Goal: Transaction & Acquisition: Download file/media

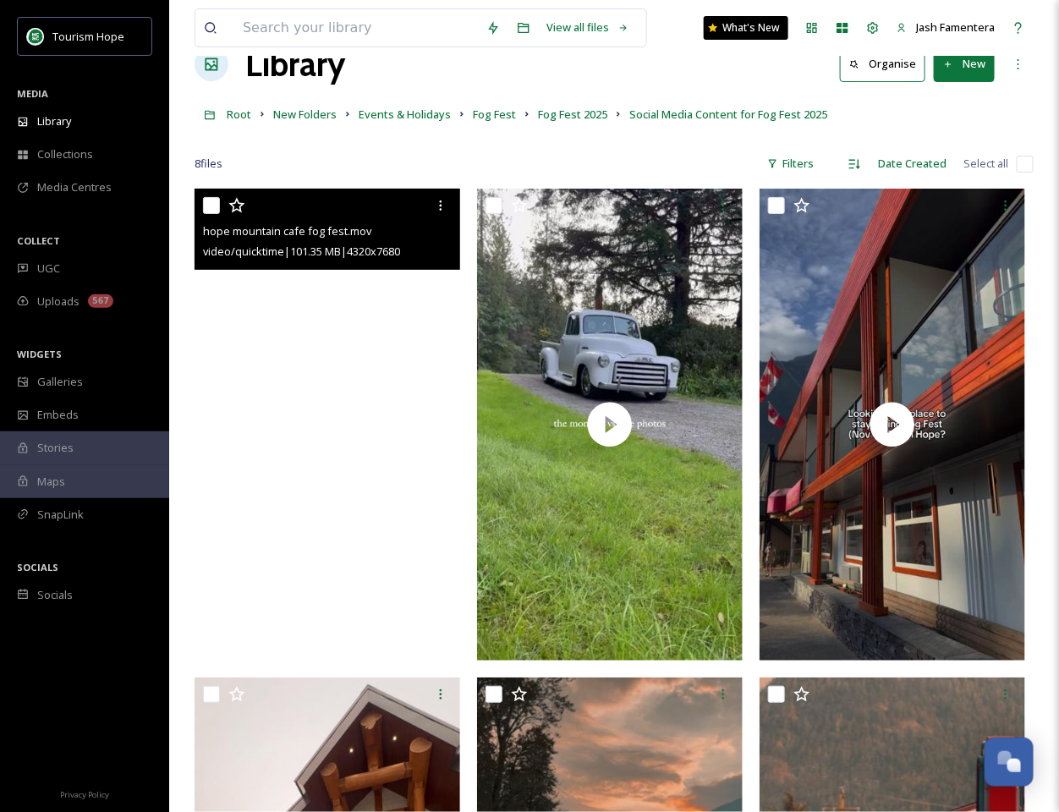
scroll to position [39, 0]
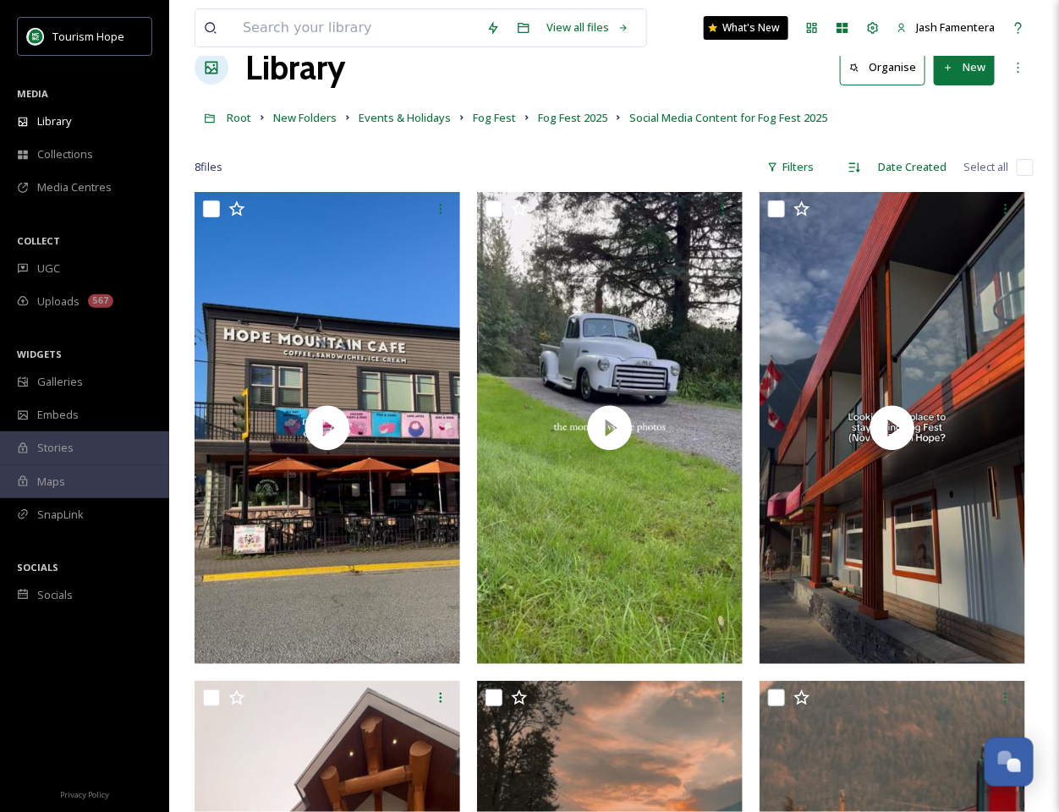
click at [964, 82] on button "New" at bounding box center [964, 67] width 61 height 35
click at [963, 103] on span "File Upload" at bounding box center [957, 107] width 56 height 16
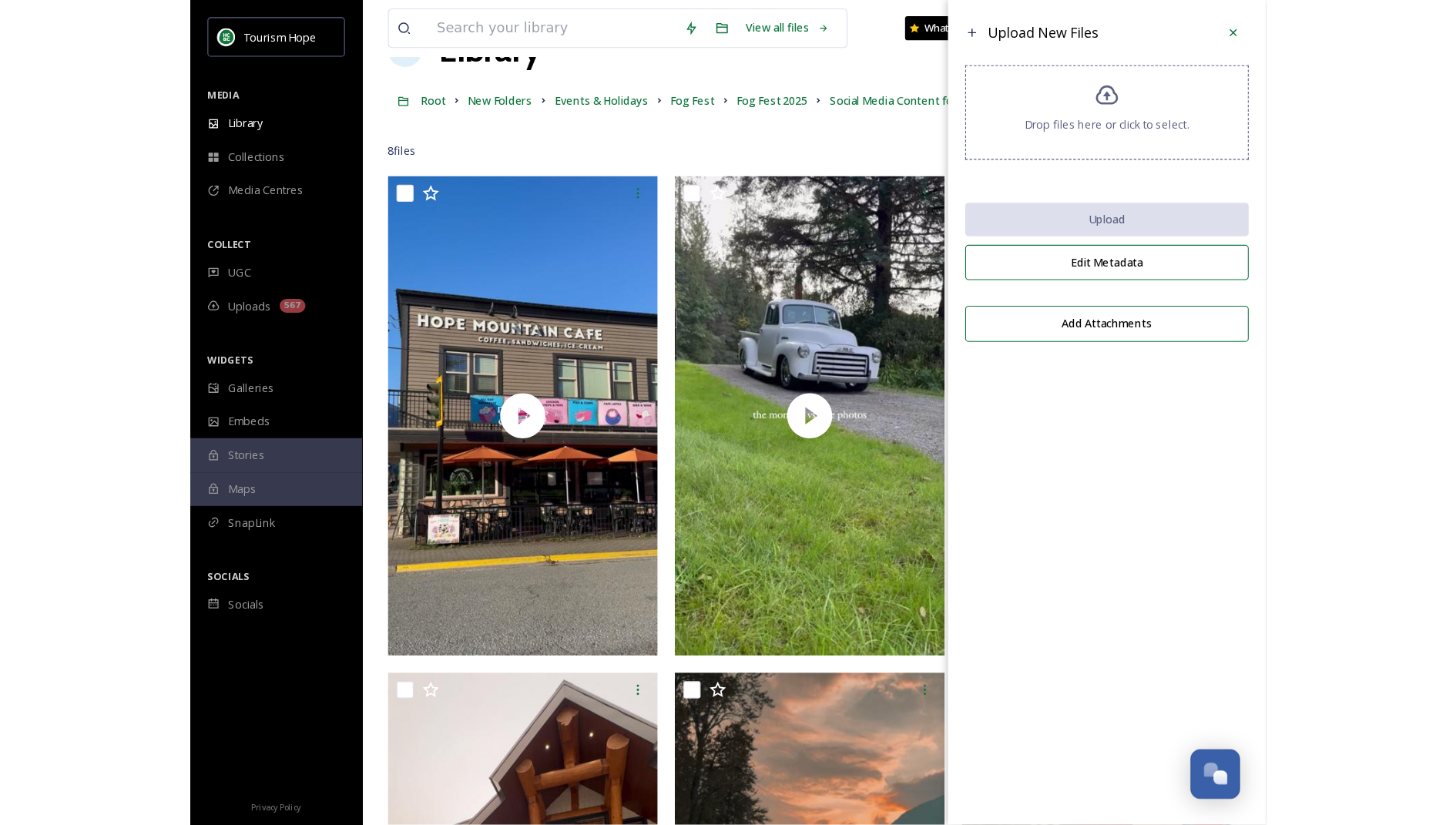
scroll to position [0, 0]
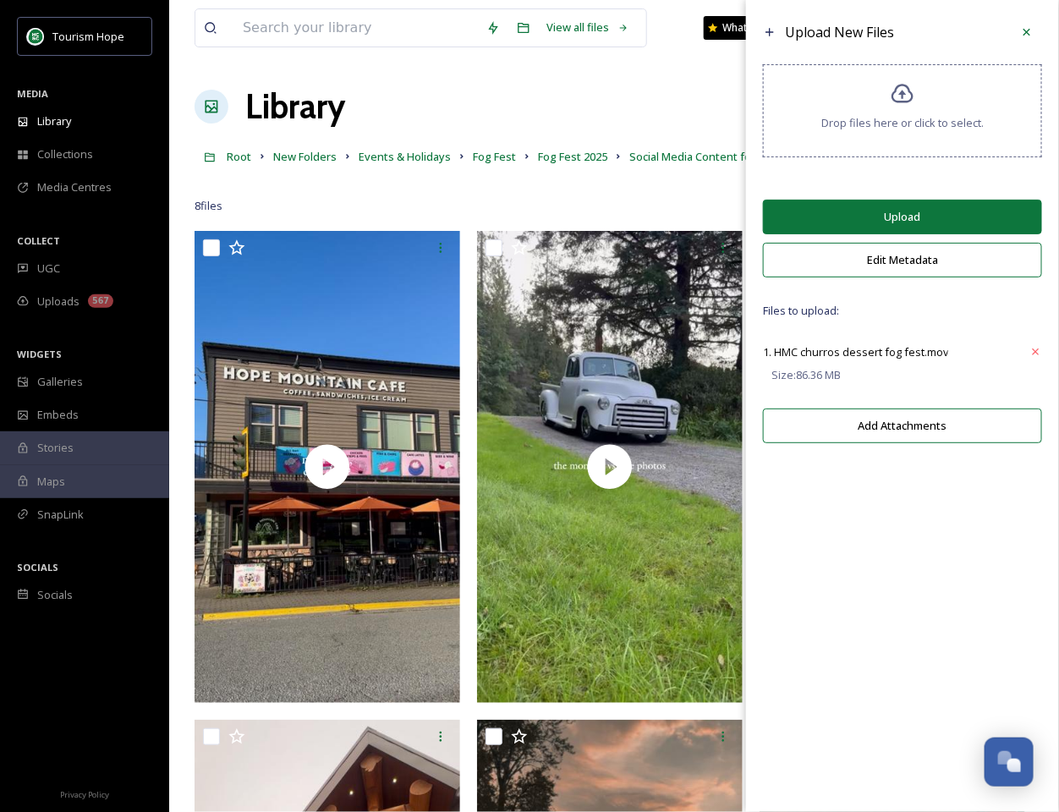
click at [822, 200] on button "Upload" at bounding box center [902, 217] width 279 height 35
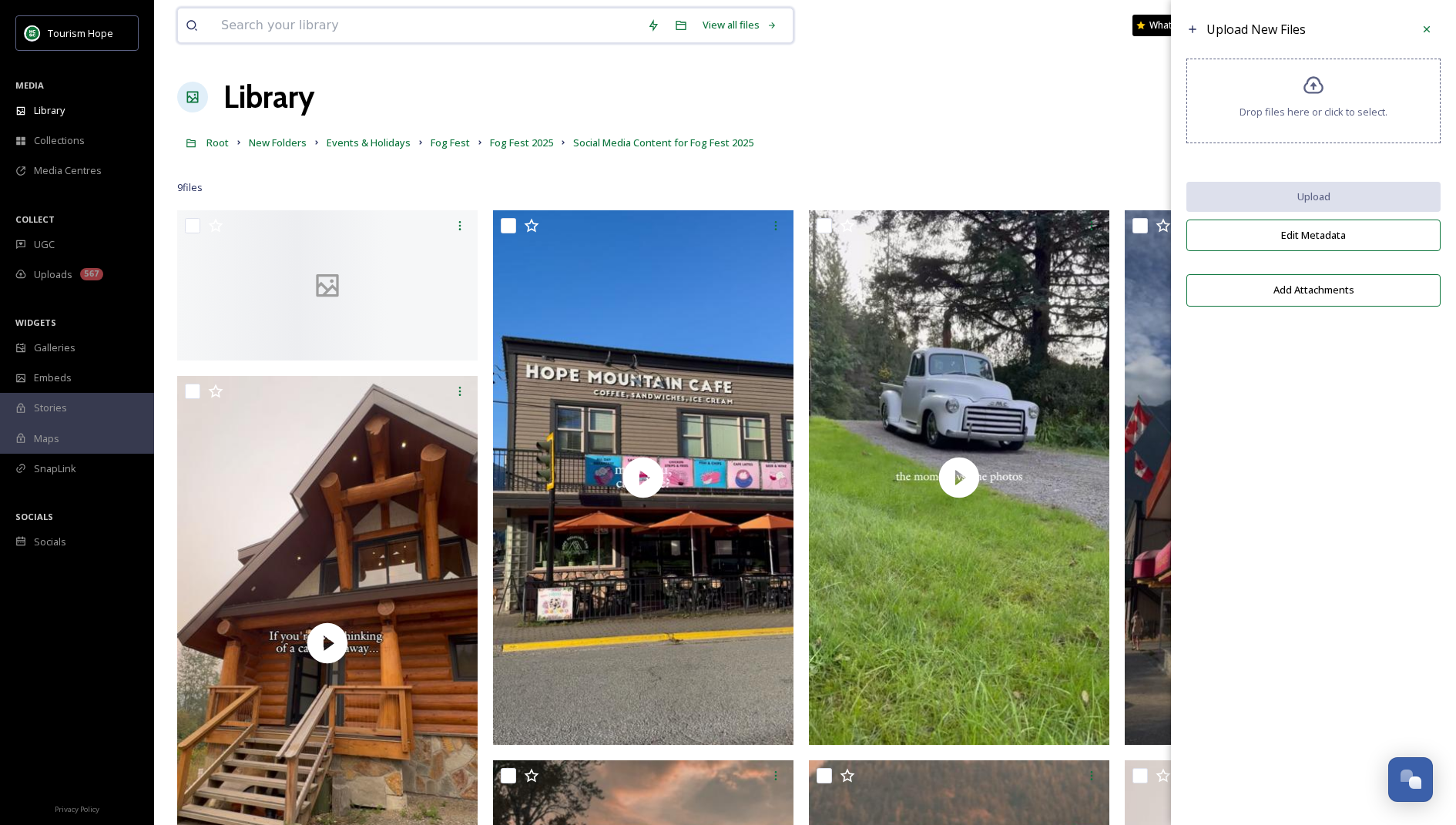
click at [387, 28] on input at bounding box center [426, 25] width 426 height 34
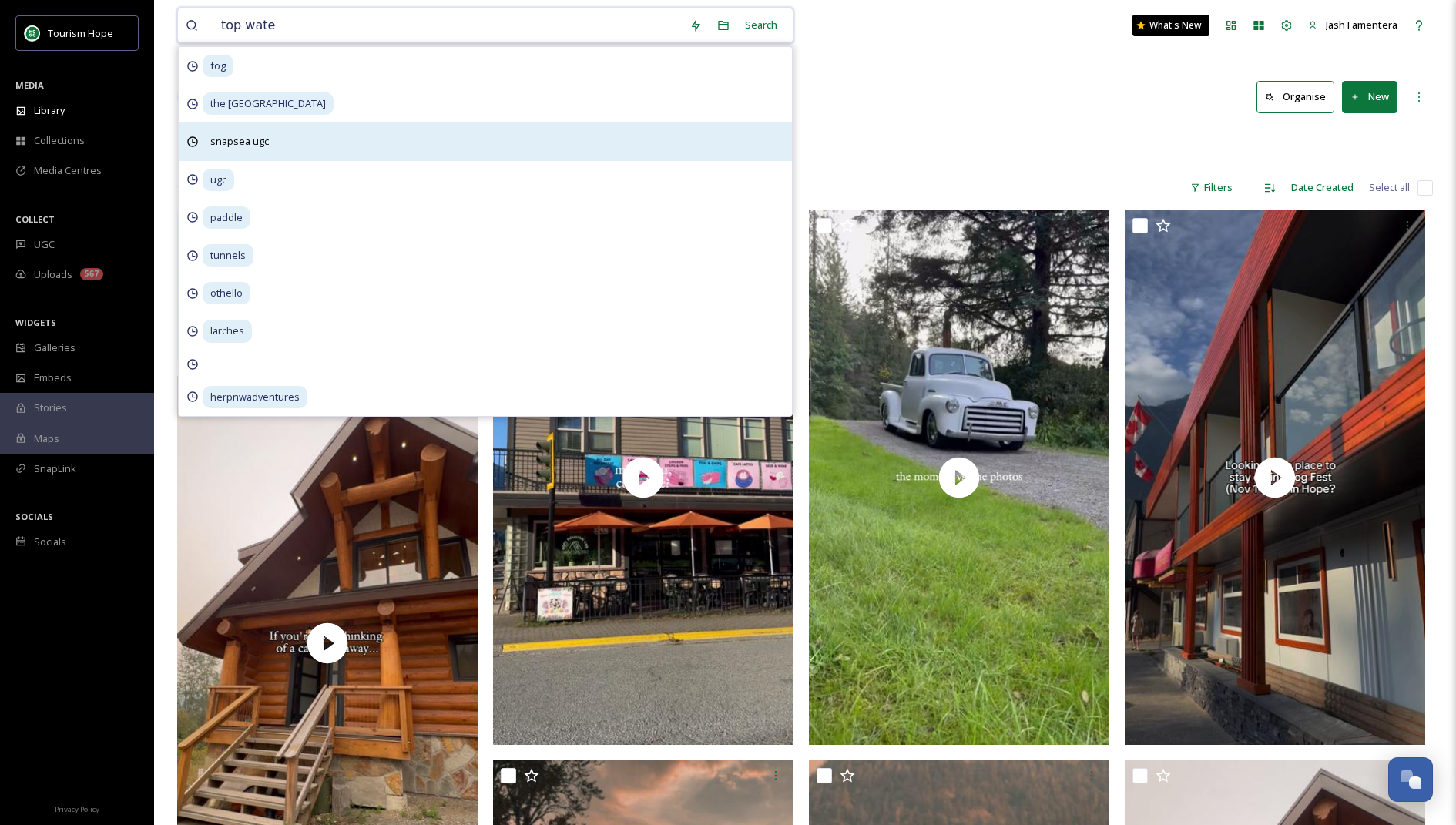
type input "top water"
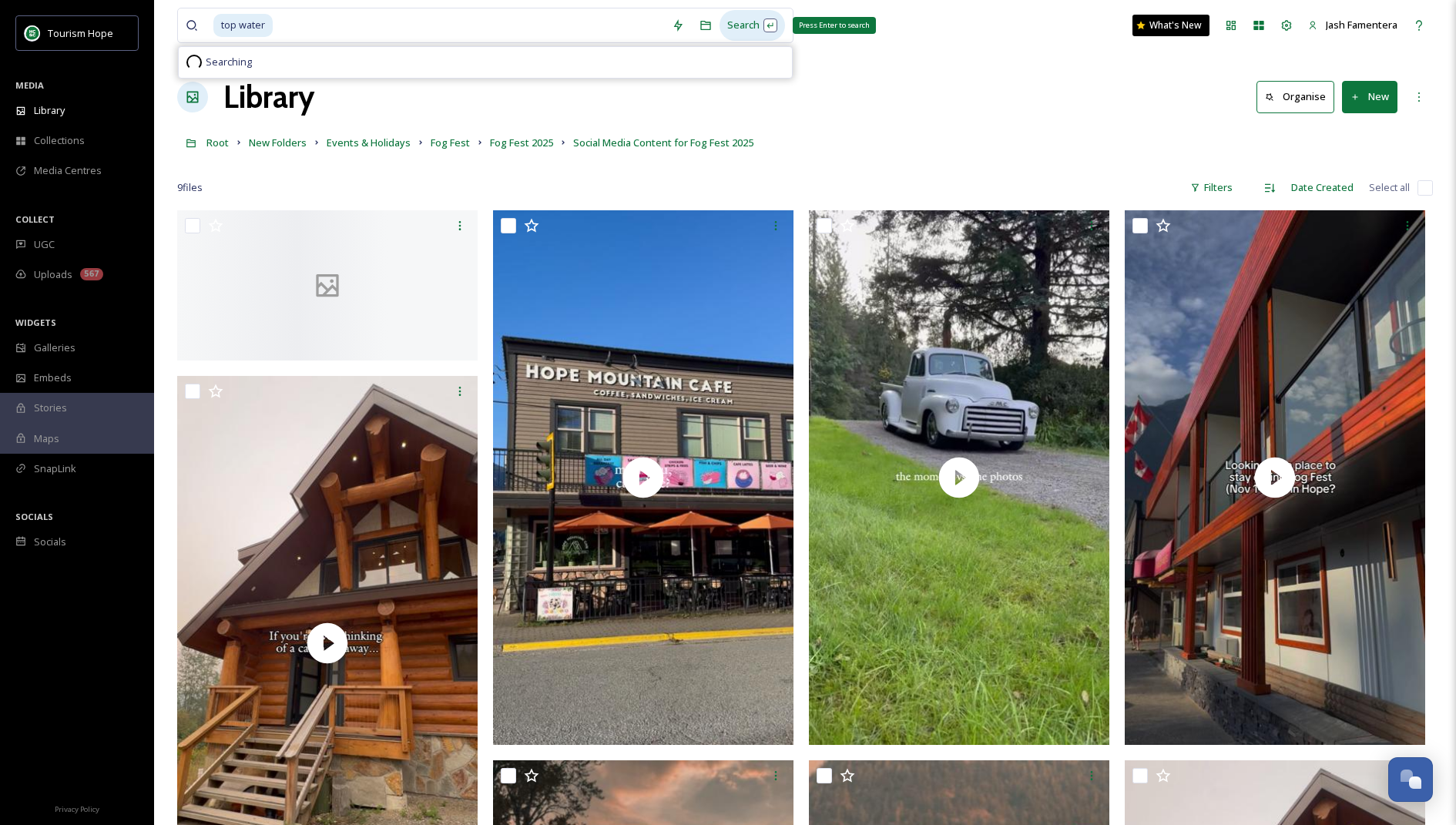
click at [759, 18] on div "Search Press Enter to search" at bounding box center [753, 25] width 66 height 30
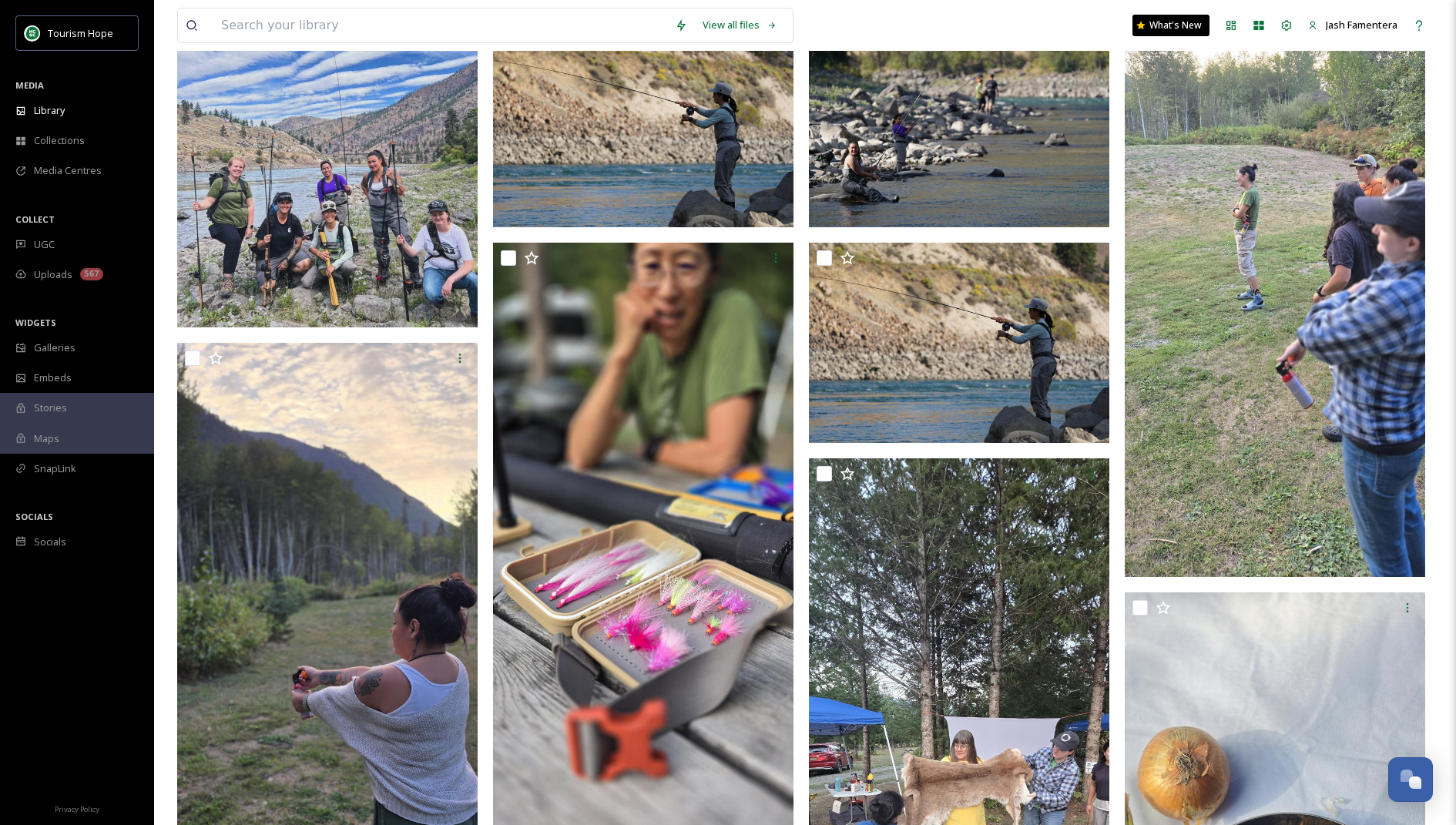
scroll to position [432, 0]
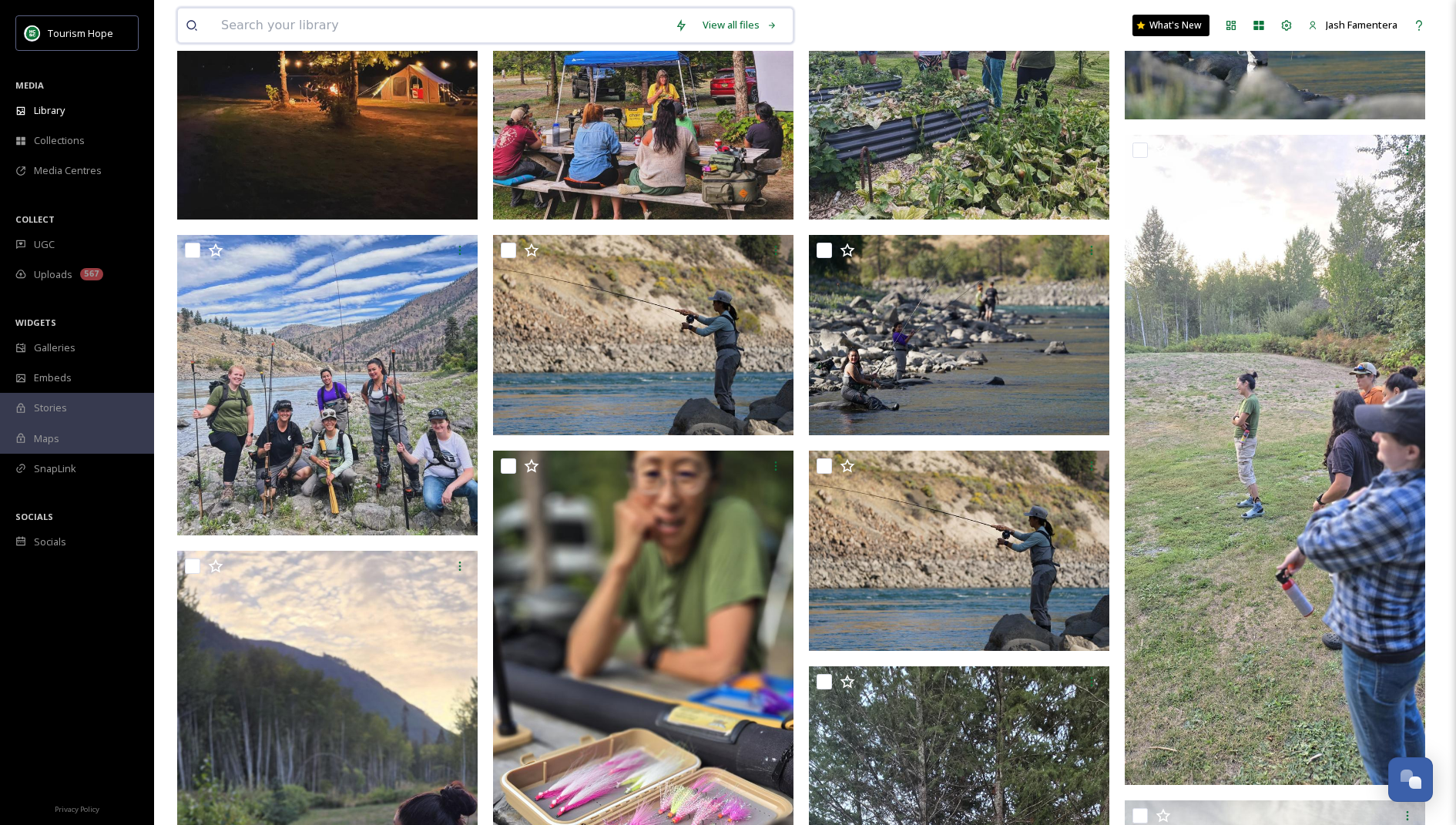
click at [411, 31] on input at bounding box center [440, 25] width 454 height 34
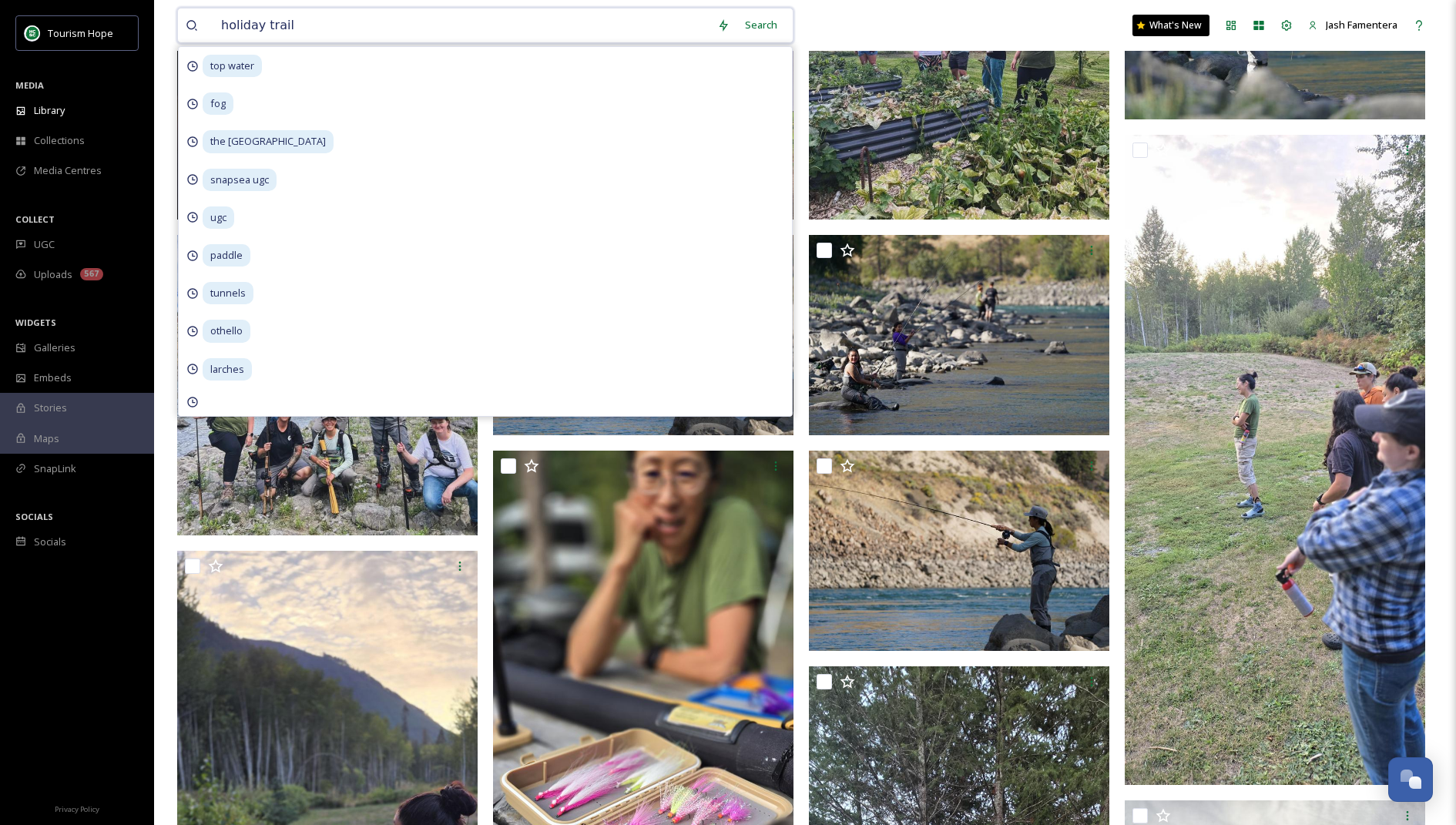
type input "holiday trails"
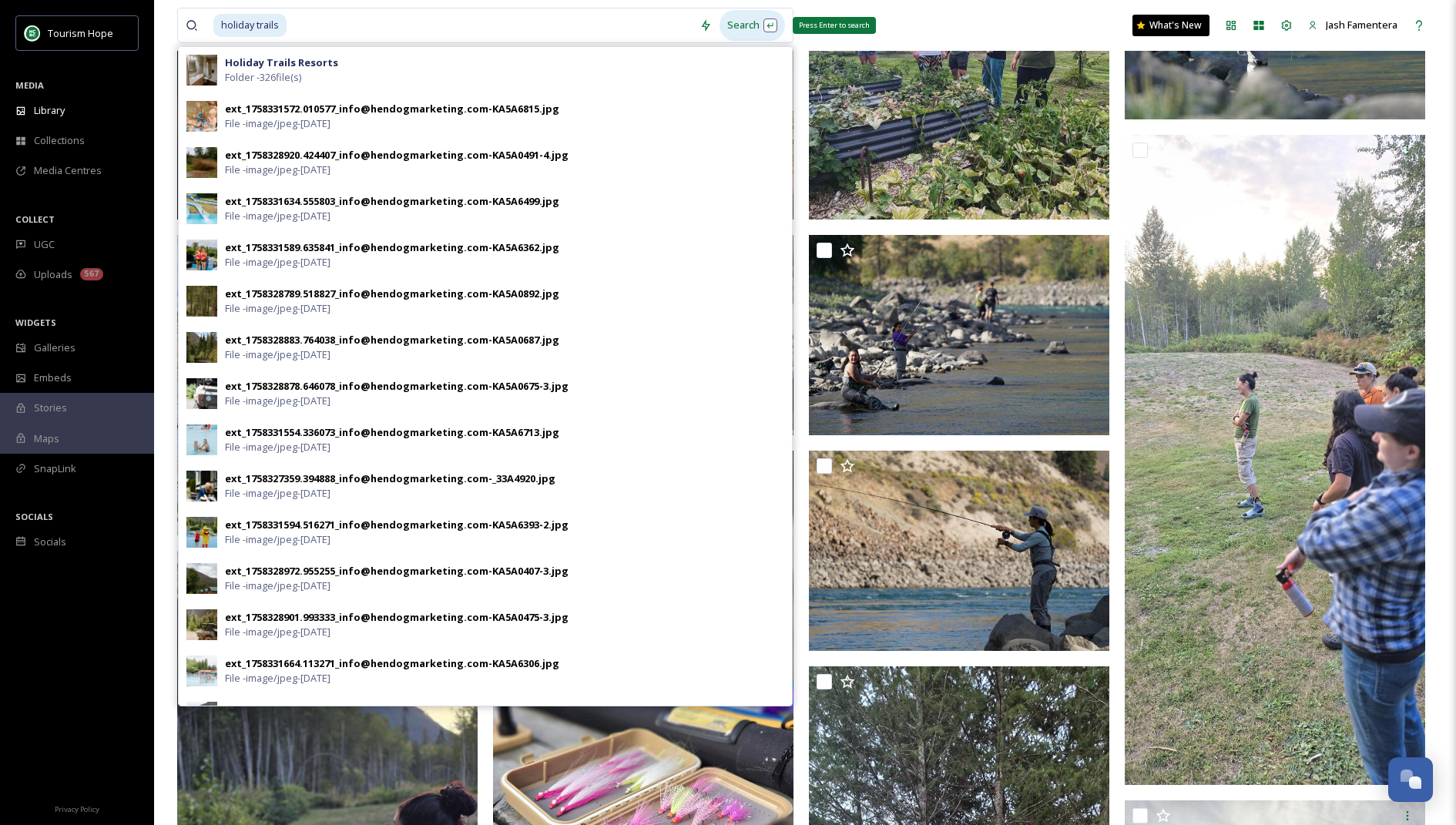
click at [757, 18] on div "Search Press Enter to search" at bounding box center [753, 25] width 66 height 30
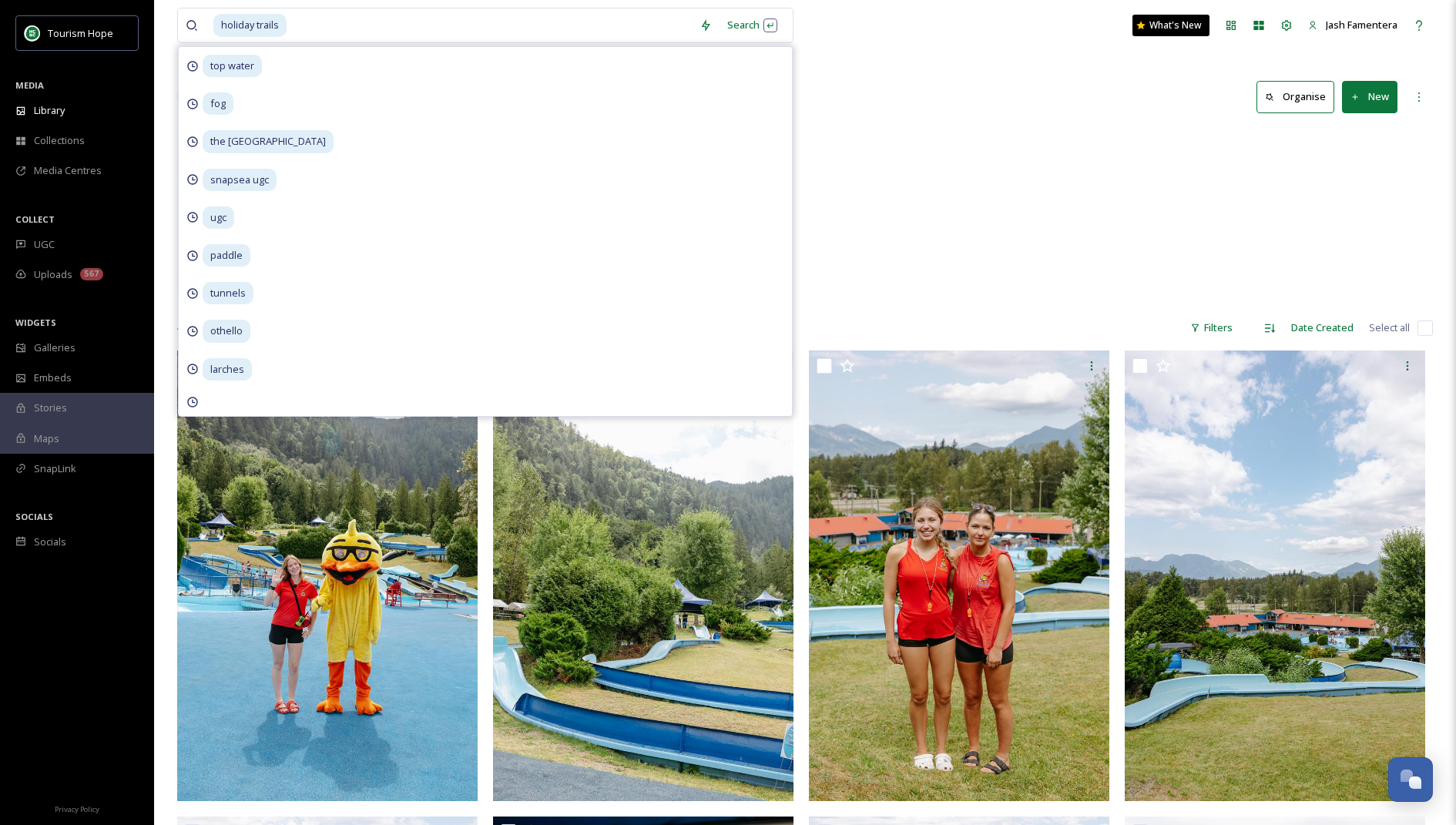
click at [964, 242] on div "Accommodations Holiday Trails Resorts 326 items" at bounding box center [805, 216] width 1256 height 178
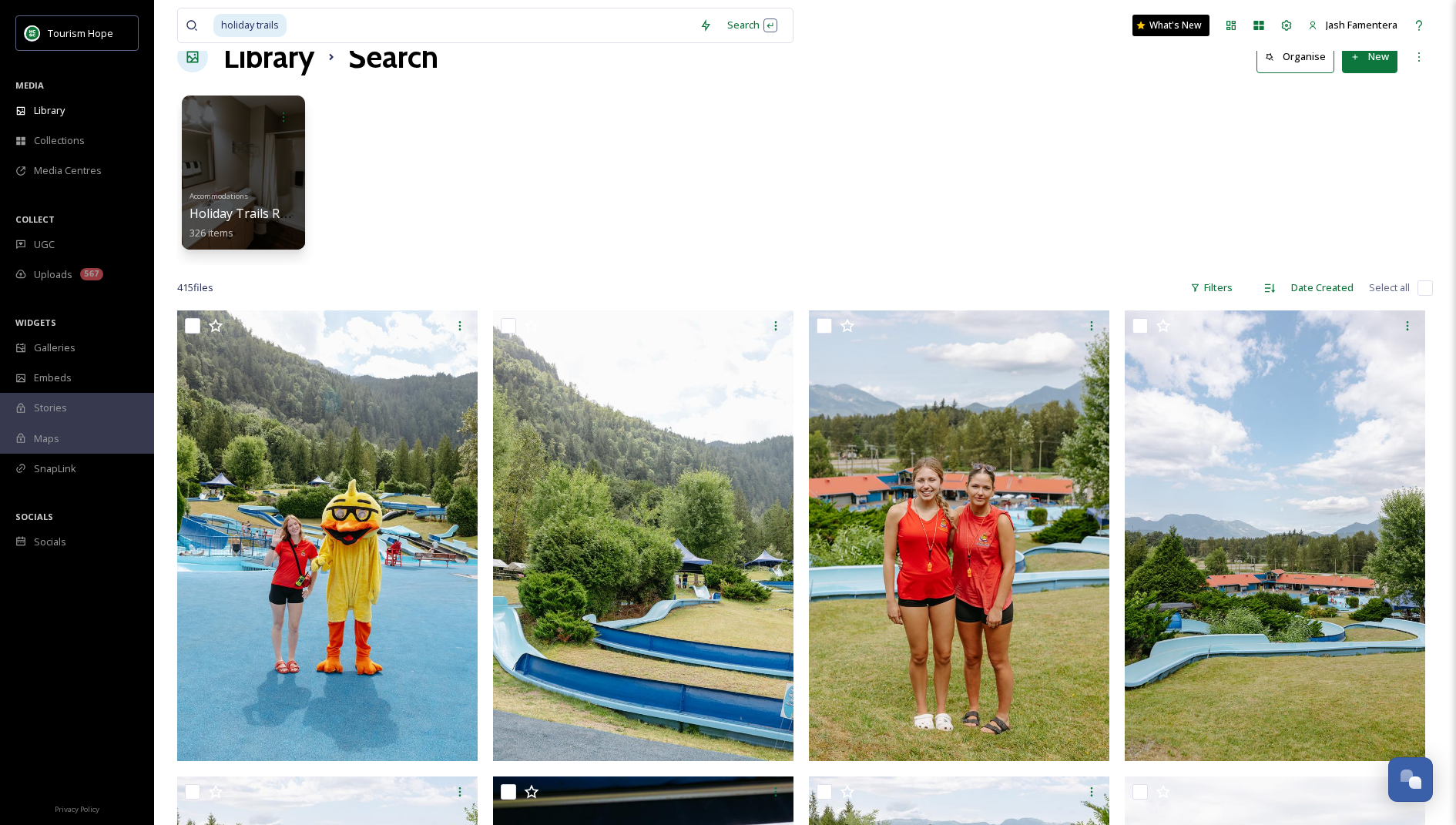
scroll to position [12, 0]
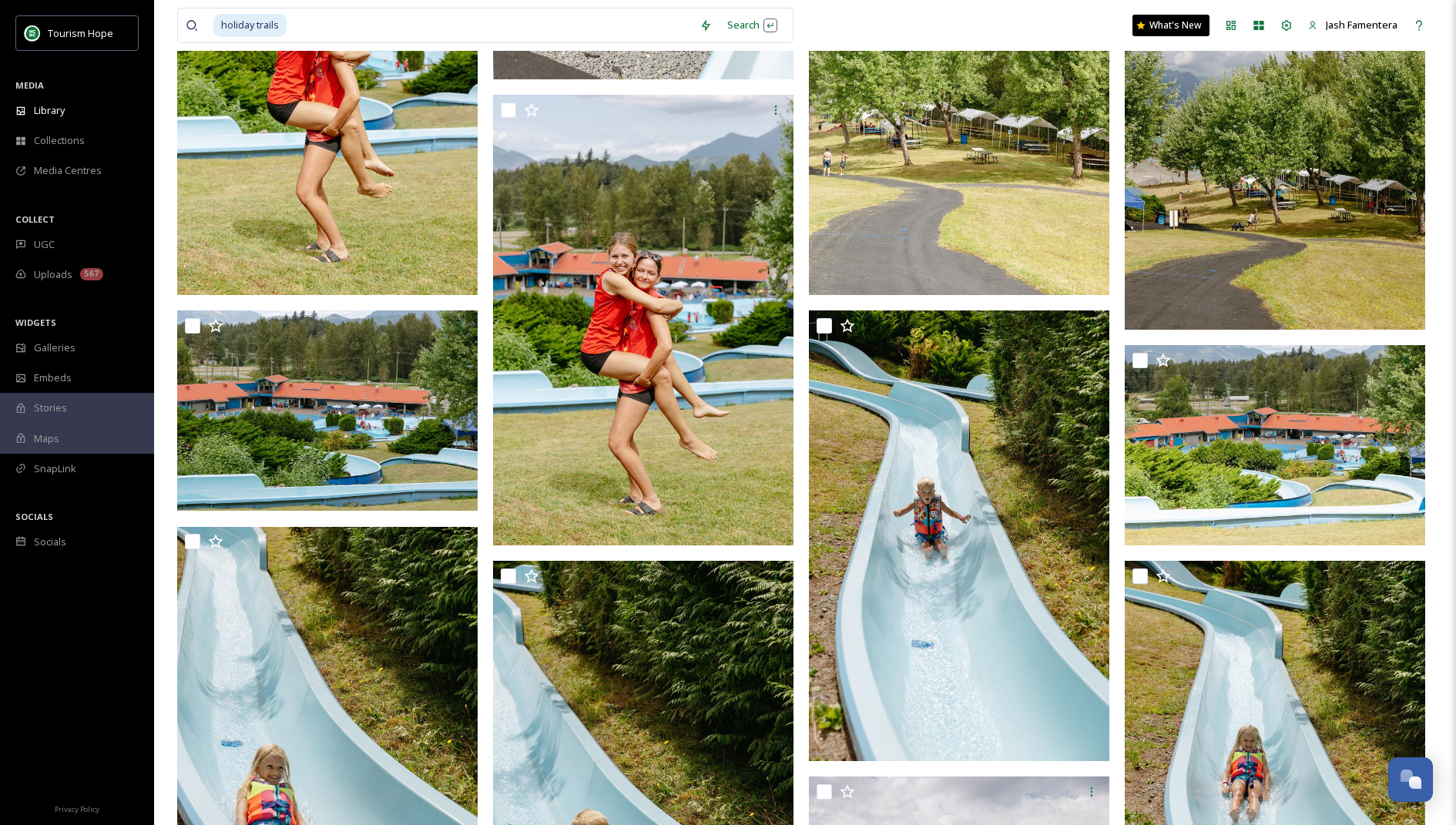
click at [387, 240] on img at bounding box center [328, 70] width 301 height 450
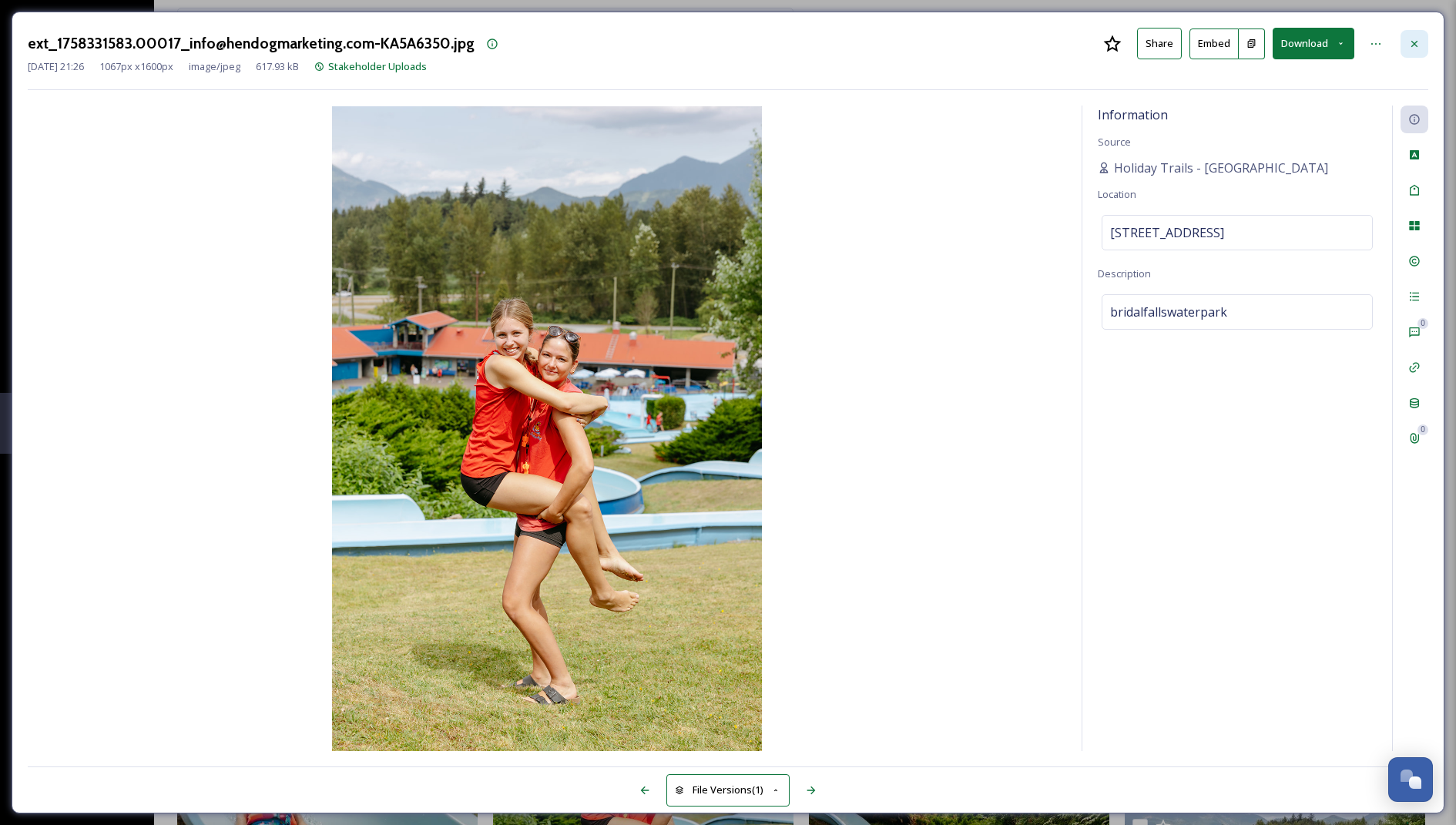
click at [964, 40] on icon at bounding box center [1414, 43] width 6 height 6
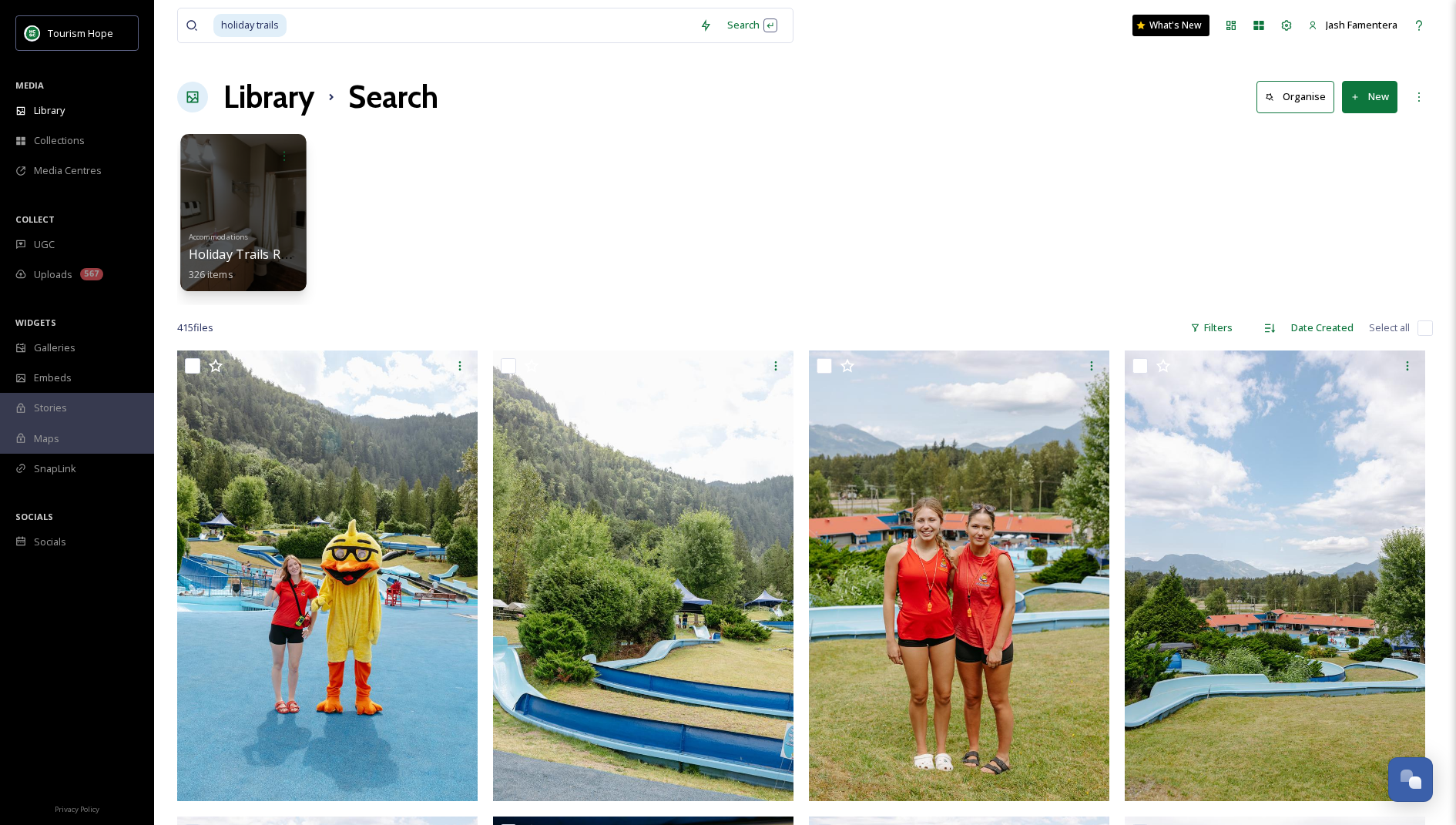
click at [254, 183] on div at bounding box center [243, 212] width 126 height 158
click at [272, 24] on input at bounding box center [440, 25] width 454 height 34
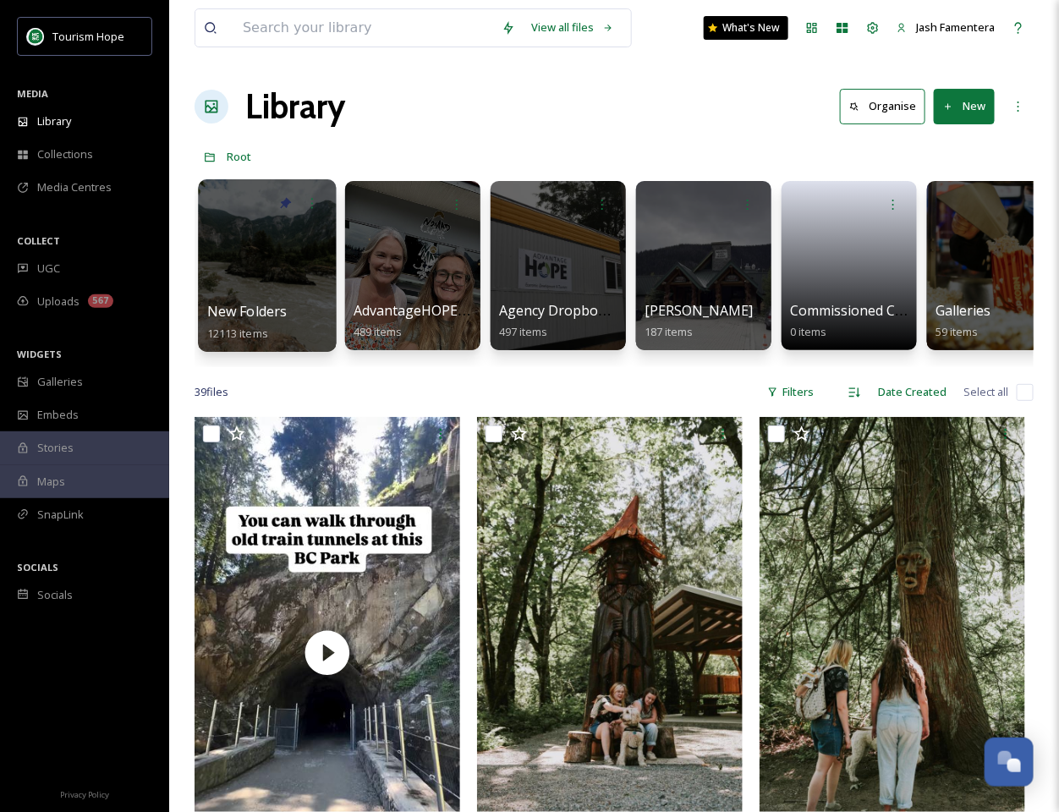
click at [244, 310] on span "New Folders" at bounding box center [247, 311] width 80 height 19
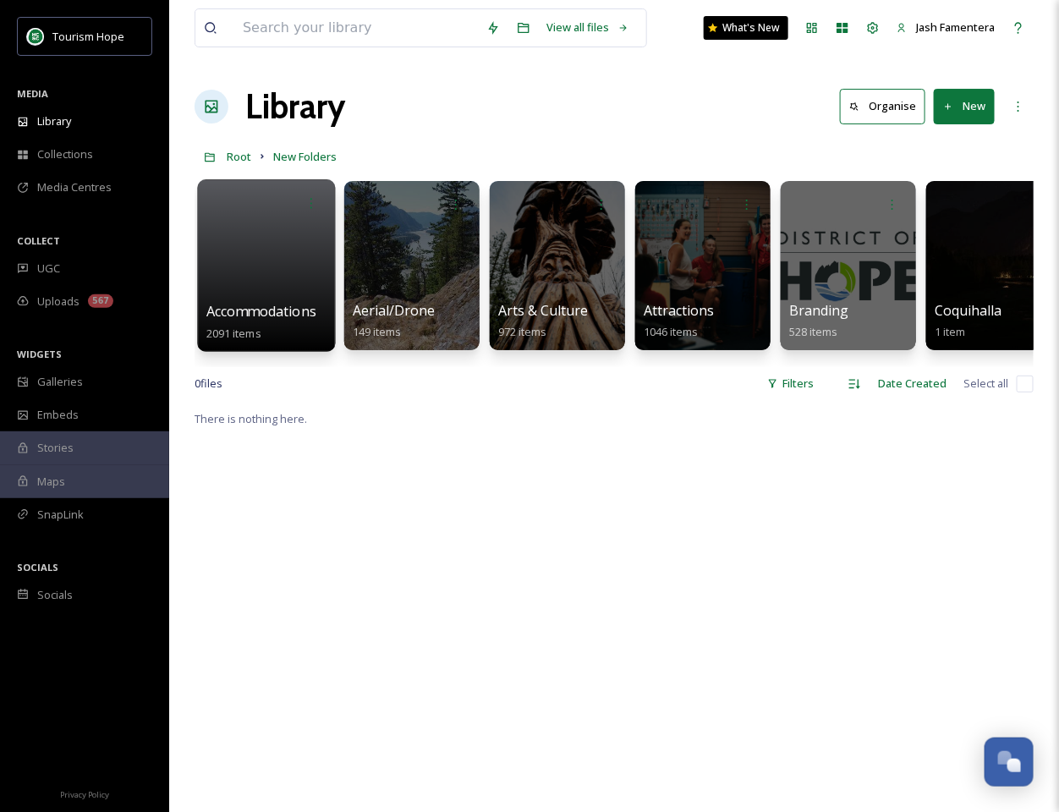
scroll to position [0, 11]
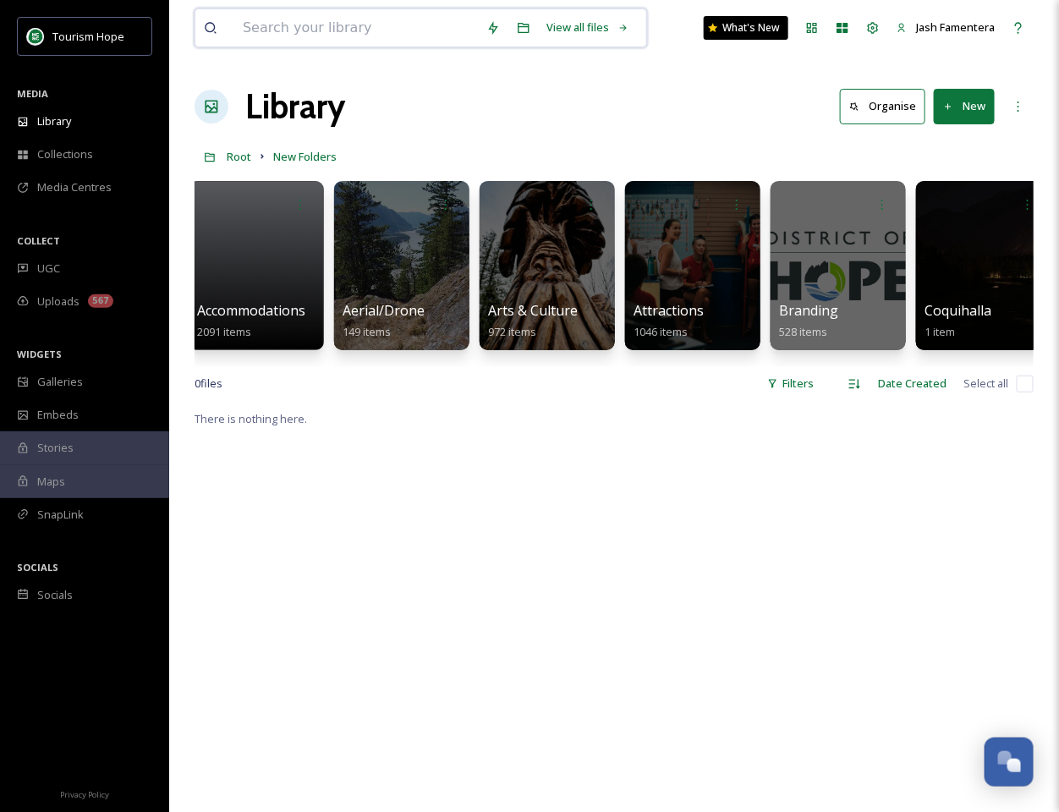
click at [326, 25] on input at bounding box center [356, 27] width 244 height 37
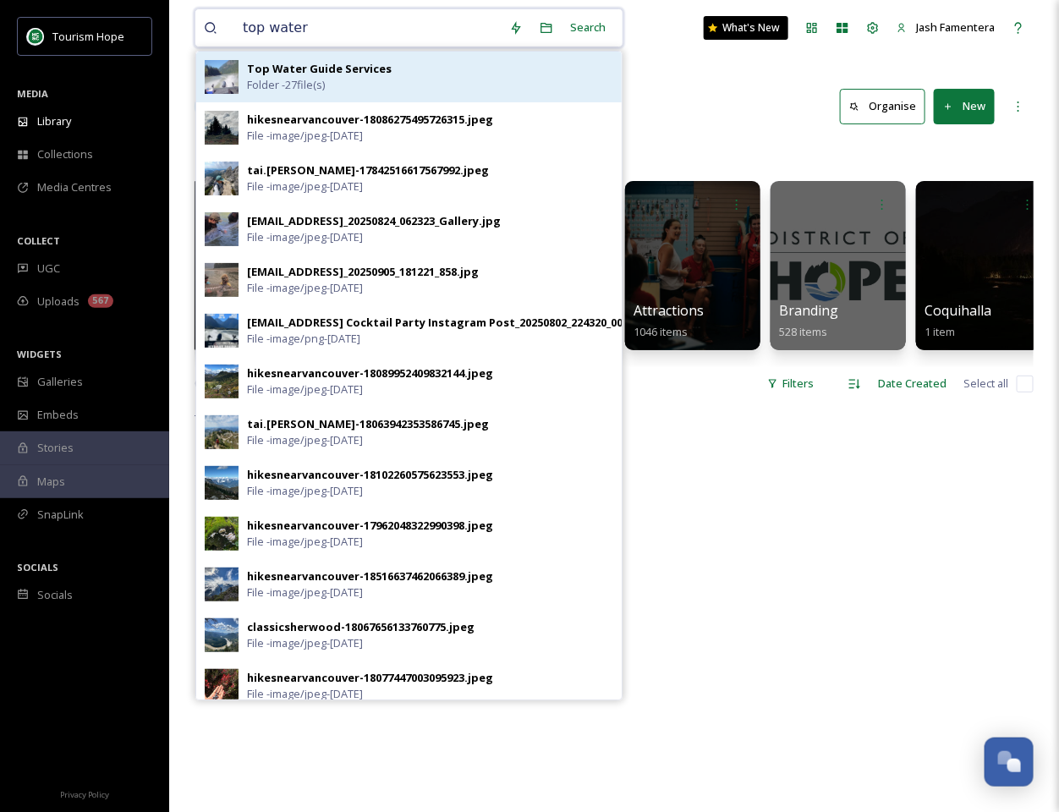
type input "top water"
click at [338, 56] on div "Top Water Guide Services Folder - 27 file(s)" at bounding box center [408, 77] width 425 height 51
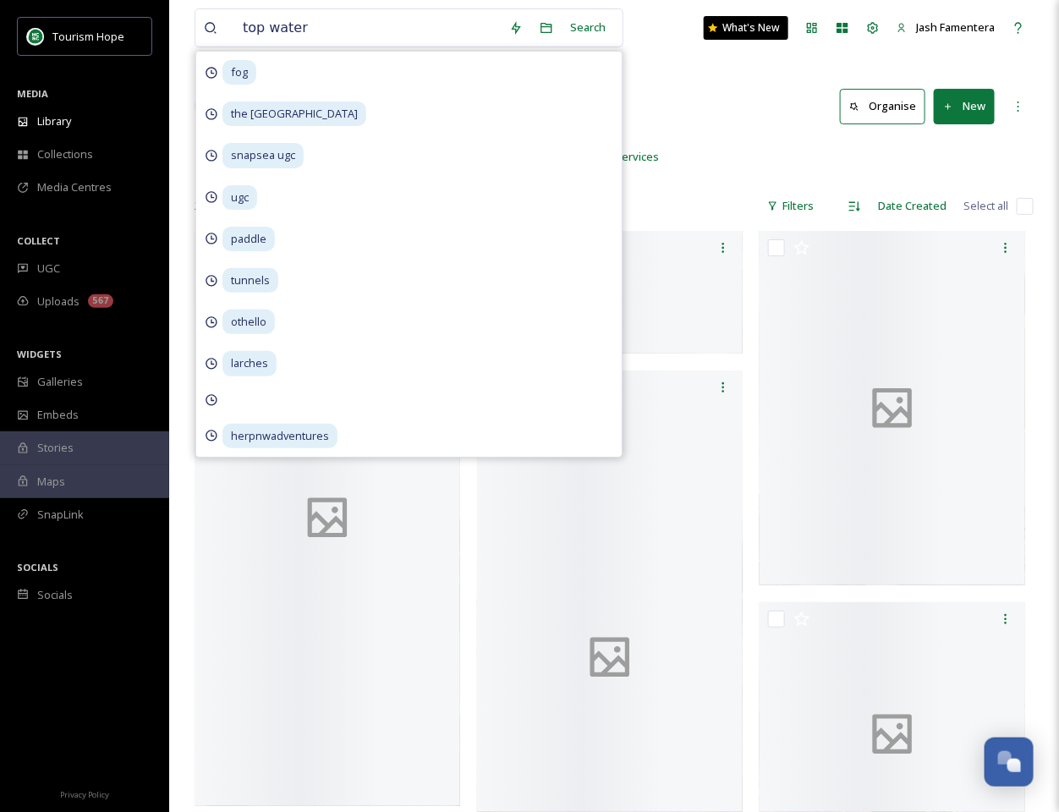
click at [672, 146] on div "Root New Folders Sports/Activities Fishing Top Water Guide Services" at bounding box center [614, 156] width 839 height 32
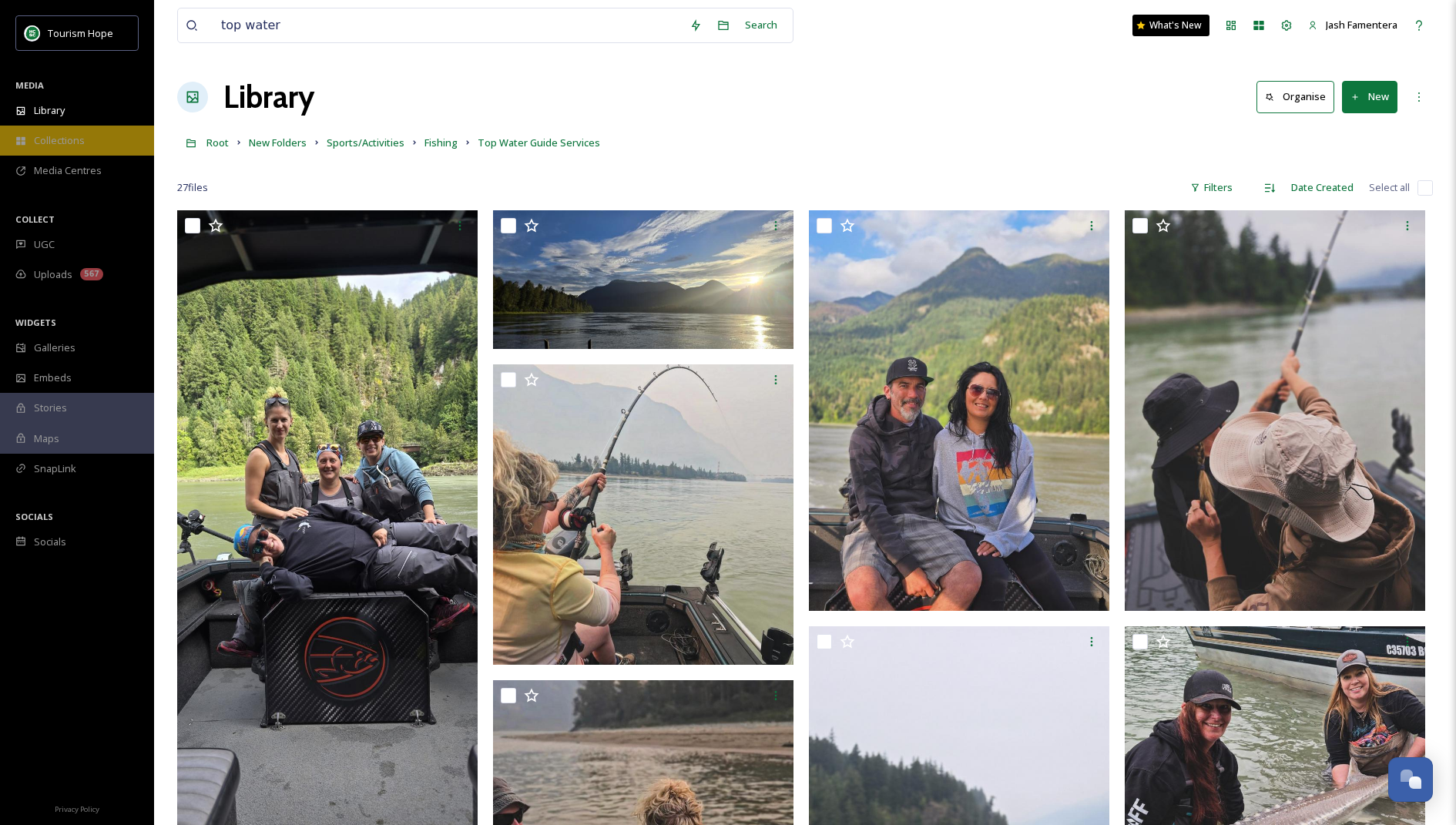
click at [89, 141] on div "Collections" at bounding box center [77, 140] width 154 height 30
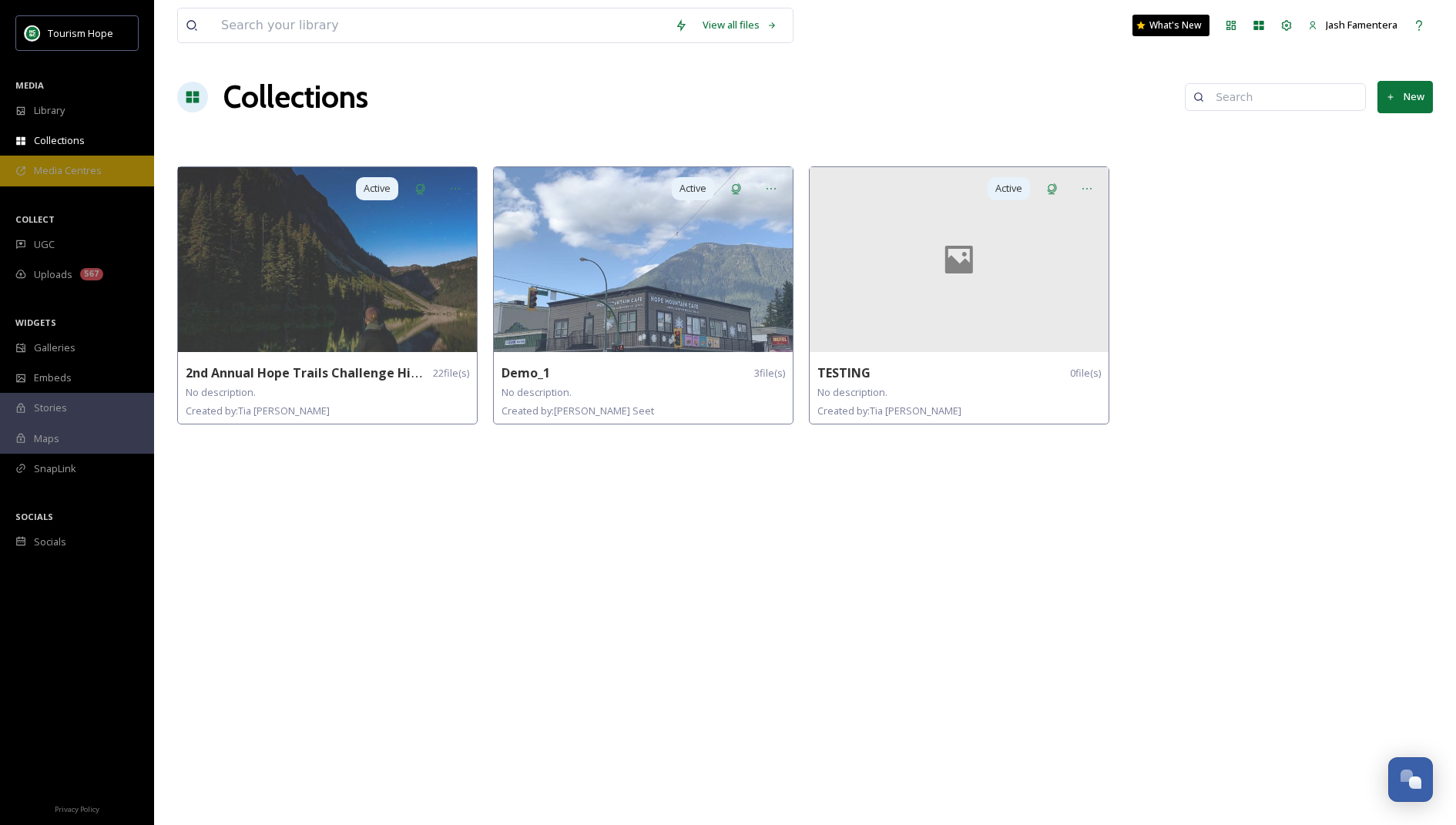
click at [86, 177] on span "Media Centres" at bounding box center [67, 170] width 67 height 15
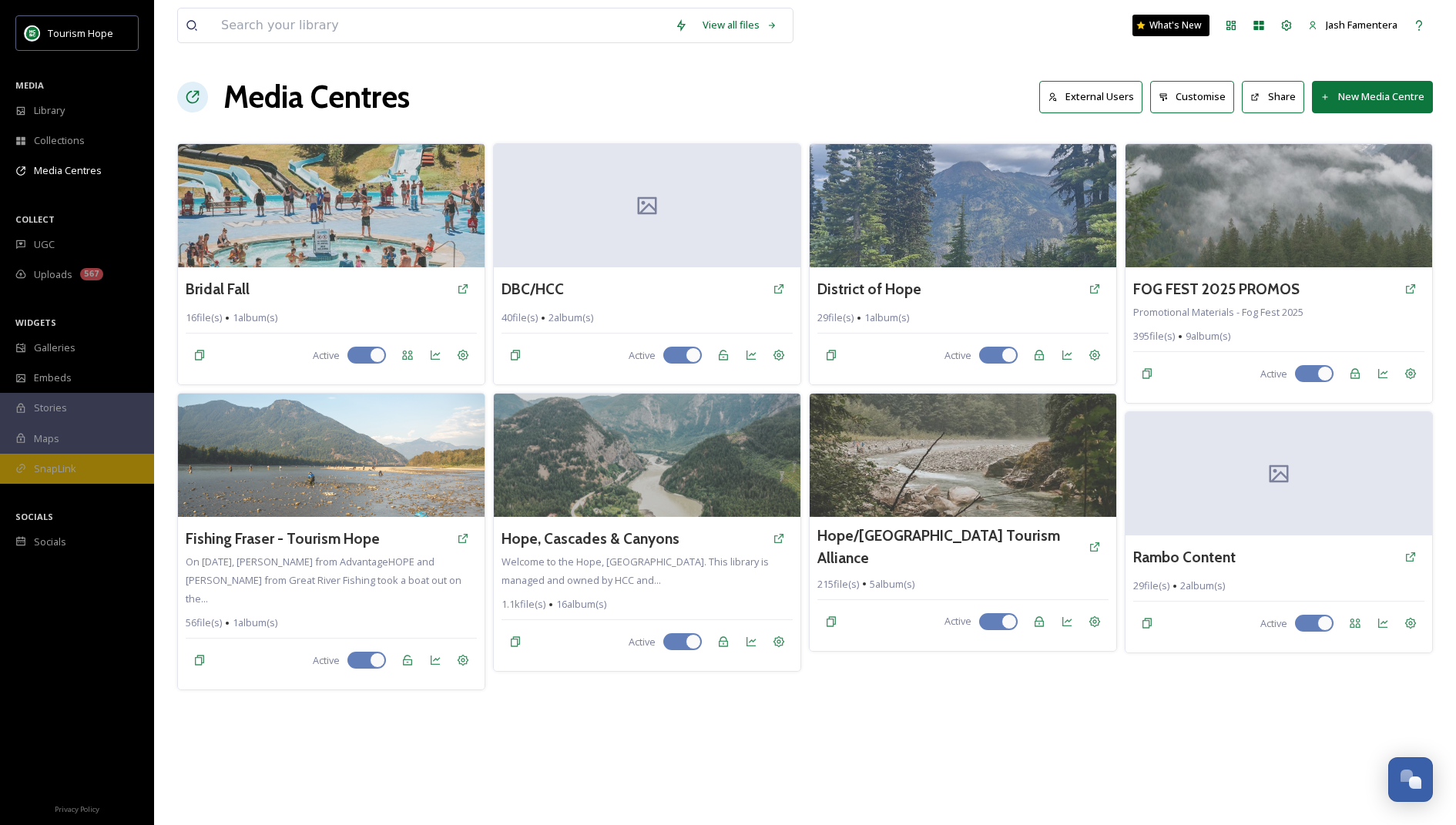
click at [85, 468] on div "SnapLink" at bounding box center [77, 468] width 154 height 30
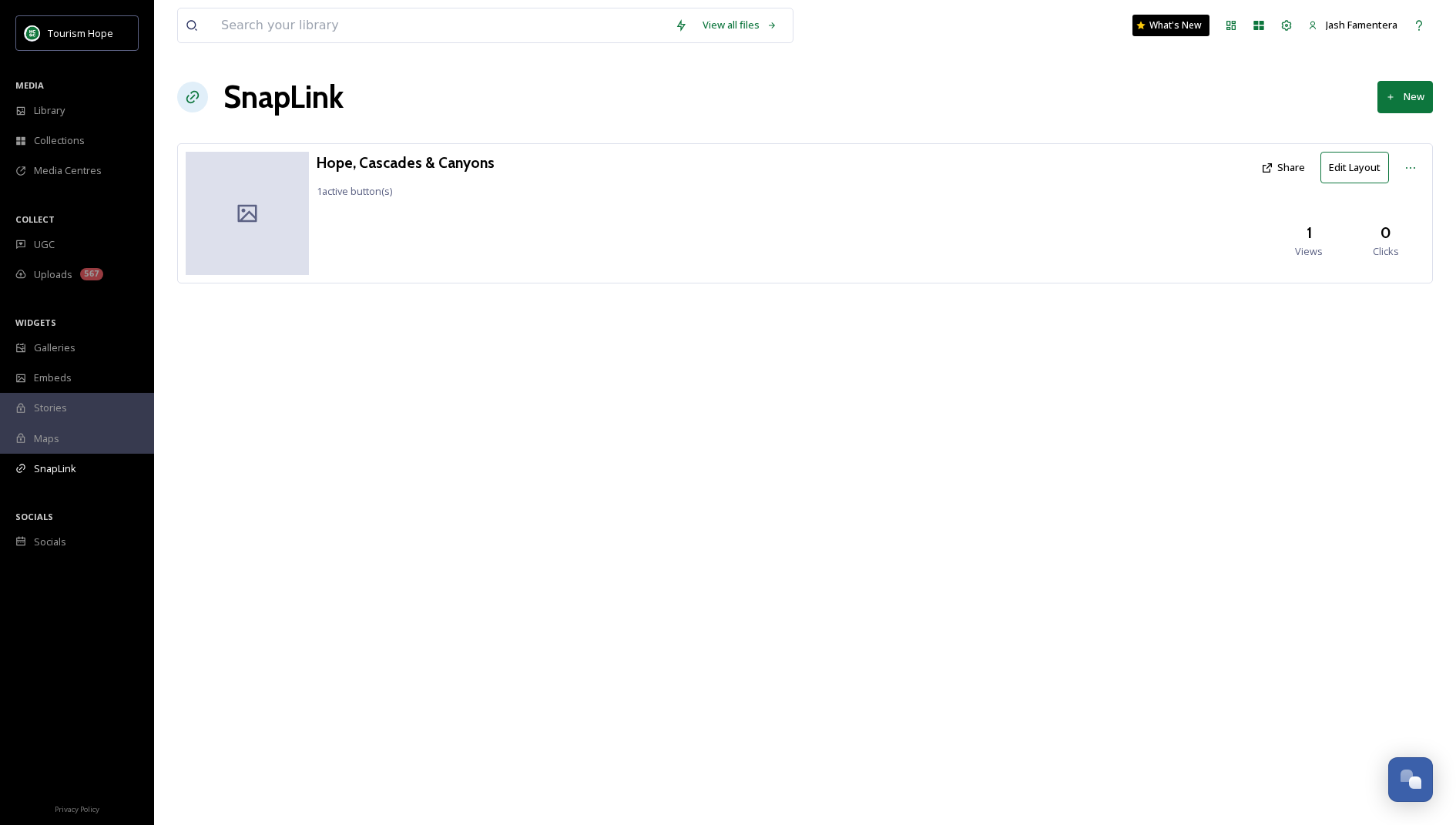
click at [221, 477] on div "View all files What's New Jash Famentera SnapLink New Hope, Cascades & Canyons …" at bounding box center [805, 412] width 1302 height 825
click at [109, 525] on div "SOCIALS" at bounding box center [77, 516] width 154 height 20
click at [111, 374] on div "Embeds" at bounding box center [77, 377] width 154 height 30
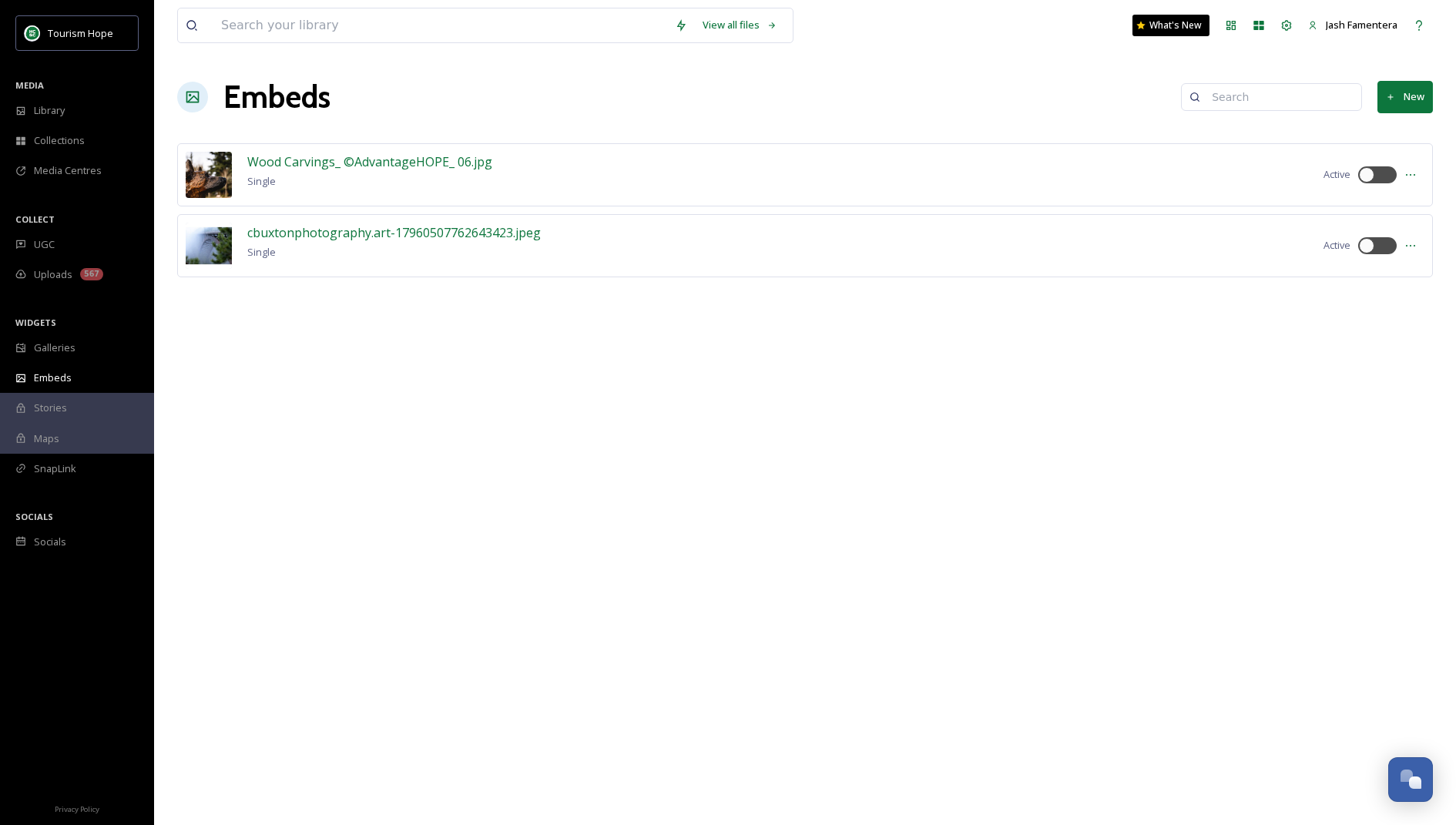
click at [108, 331] on div "WIDGETS" at bounding box center [77, 322] width 154 height 20
click at [107, 346] on div "Galleries" at bounding box center [77, 347] width 154 height 30
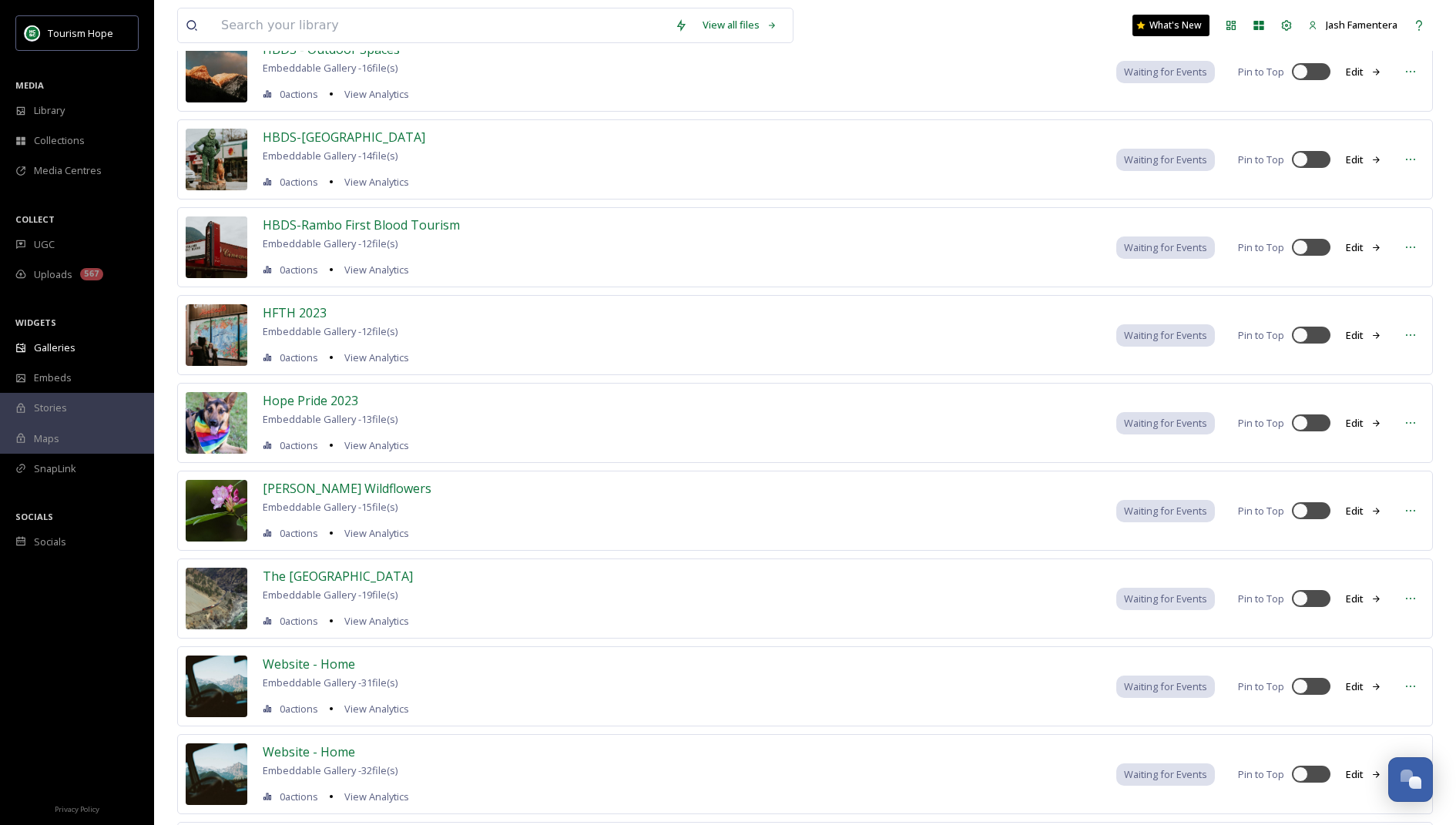
scroll to position [2248, 0]
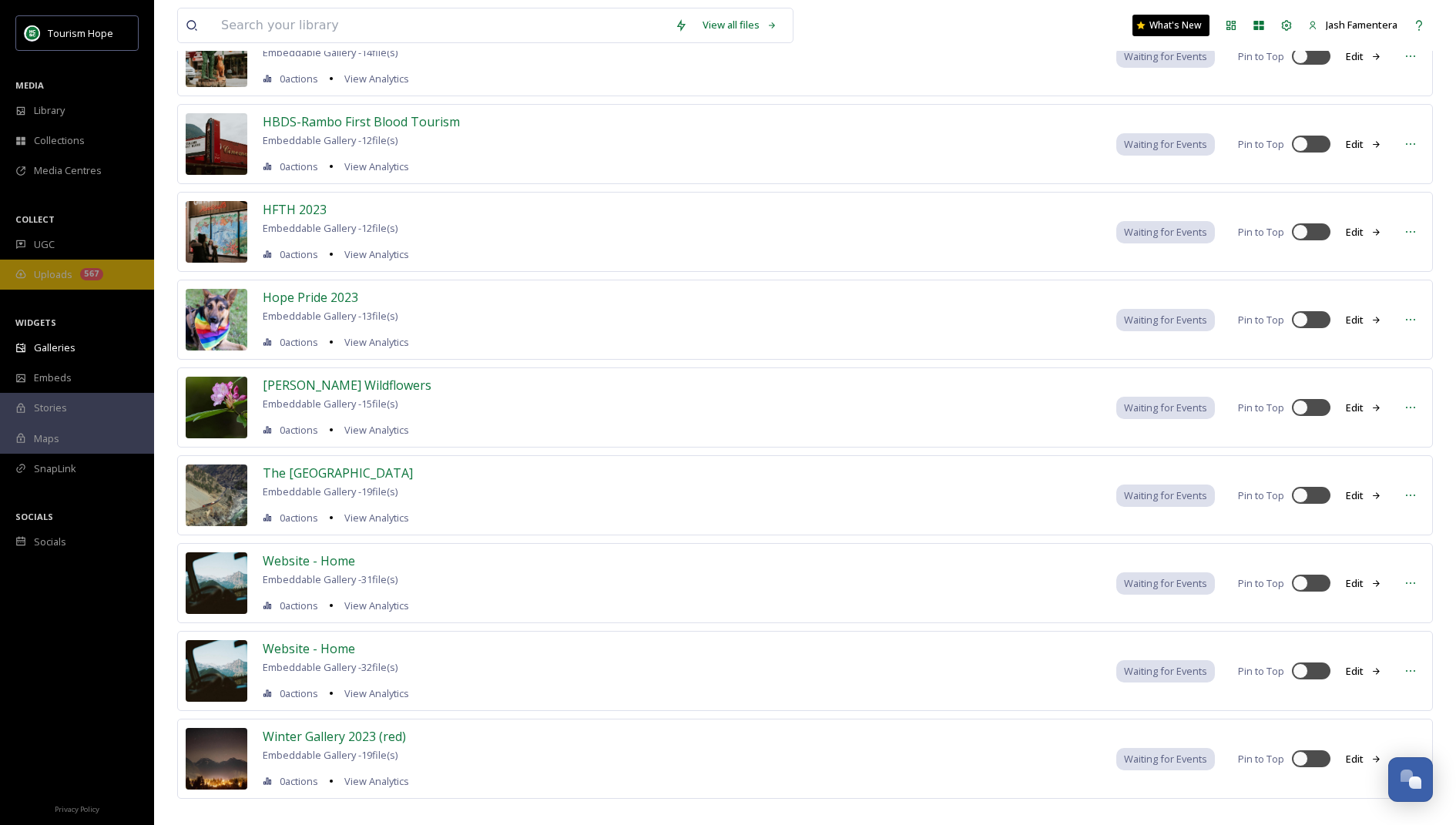
click at [90, 266] on div "Uploads 567" at bounding box center [77, 274] width 154 height 30
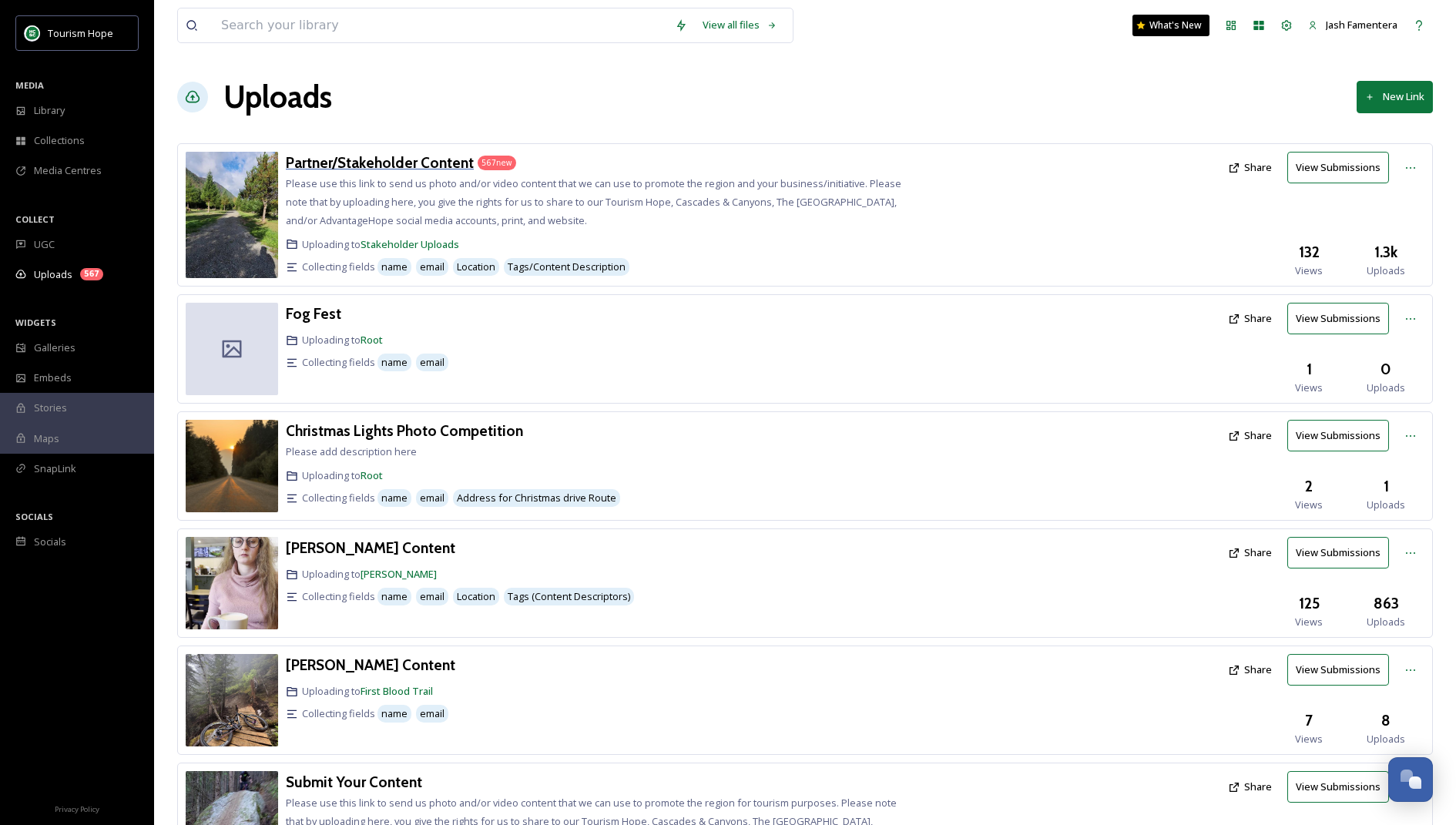
click at [357, 164] on h3 "Partner/Stakeholder Content" at bounding box center [380, 162] width 188 height 18
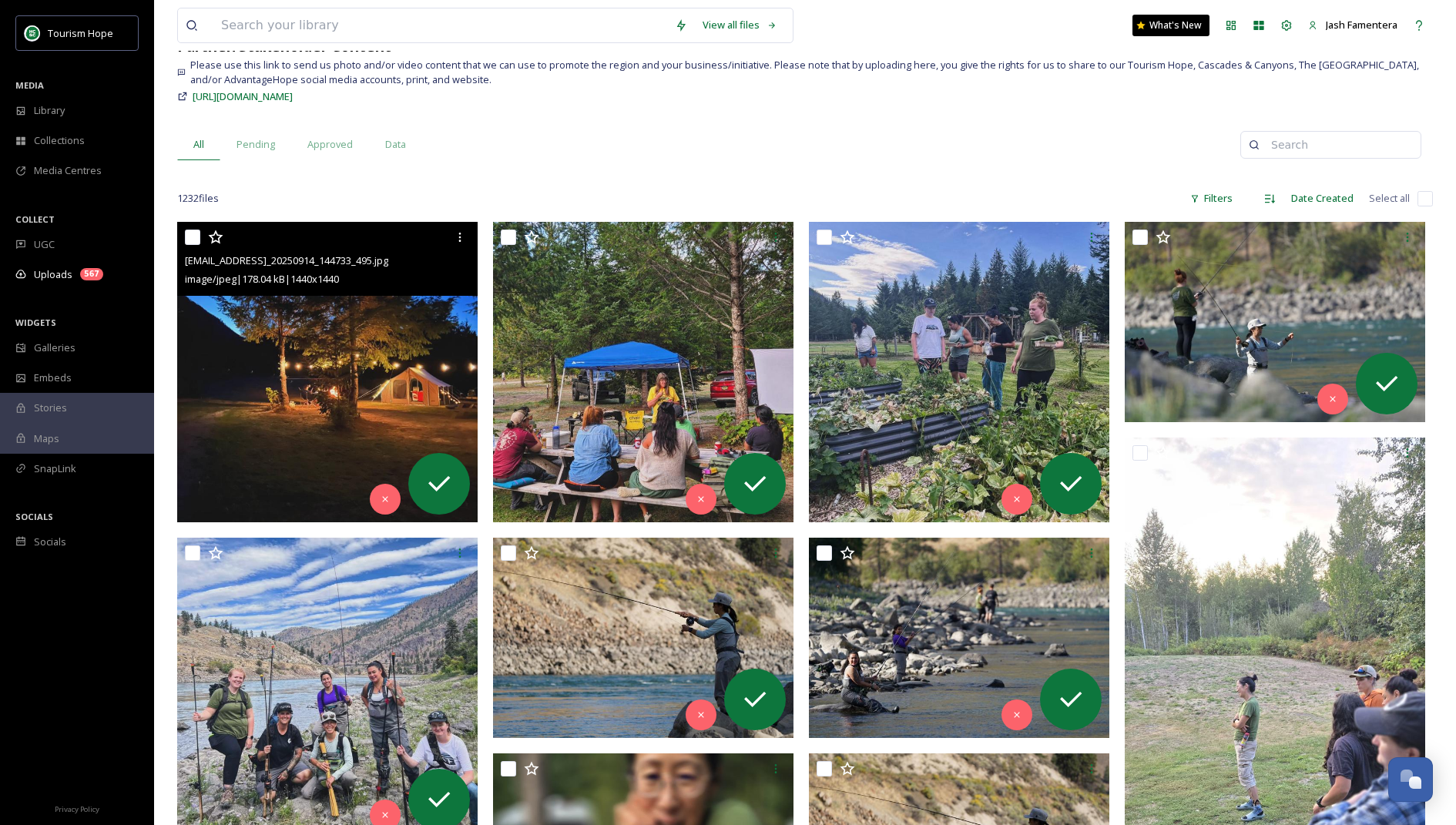
scroll to position [108, 0]
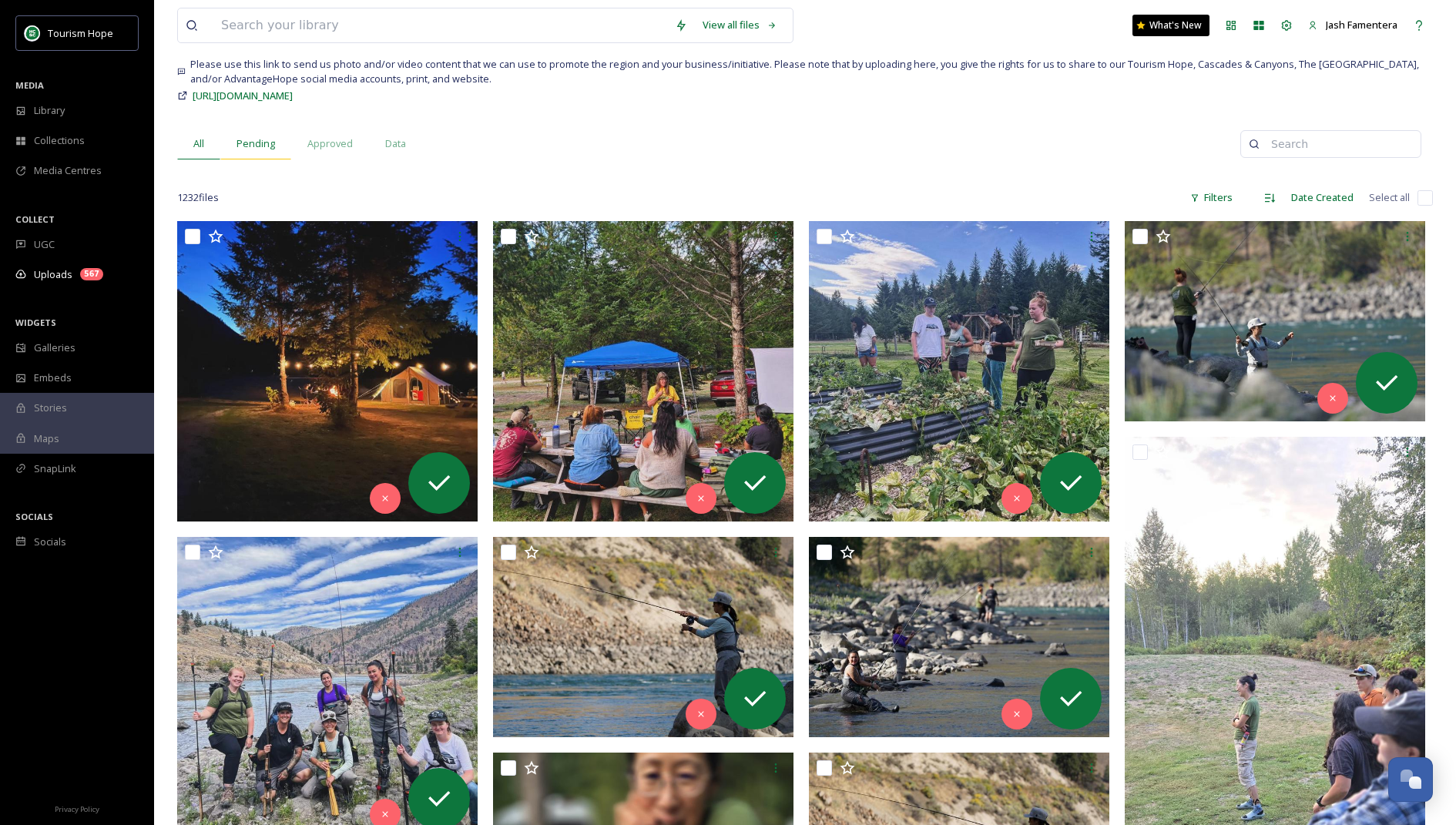
click at [254, 137] on span "Pending" at bounding box center [256, 144] width 38 height 15
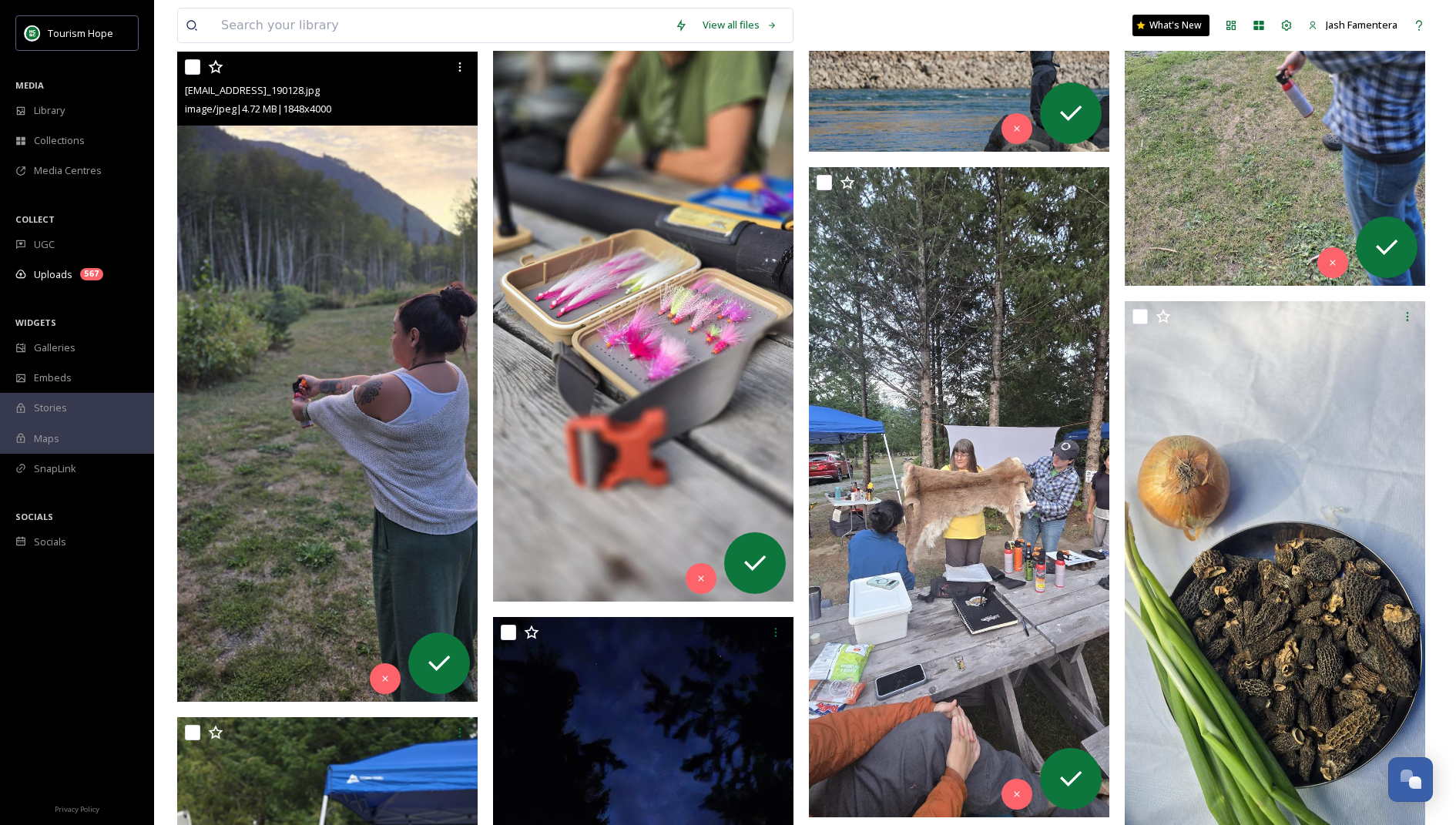
scroll to position [906, 0]
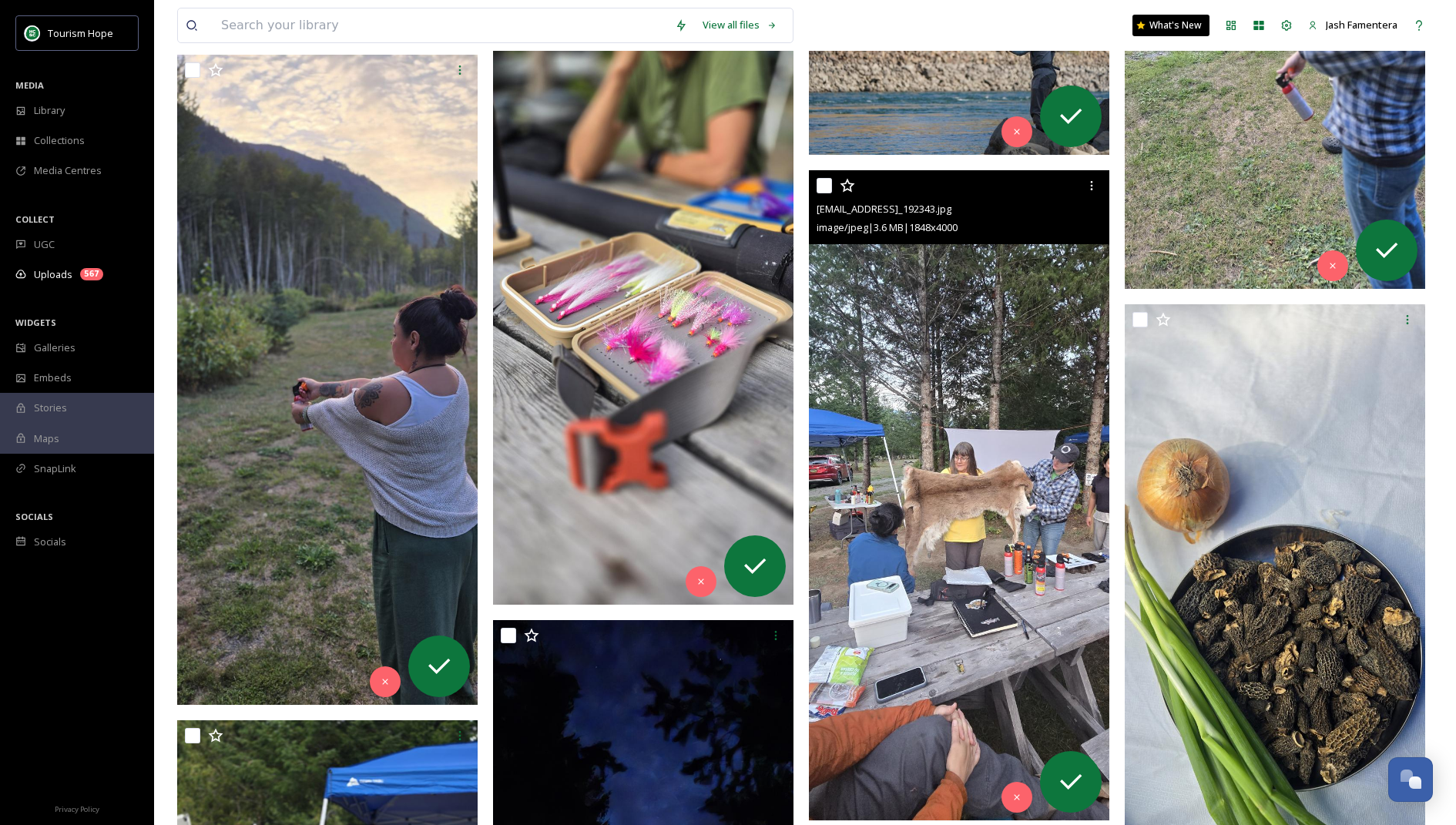
click at [877, 488] on img at bounding box center [959, 495] width 301 height 650
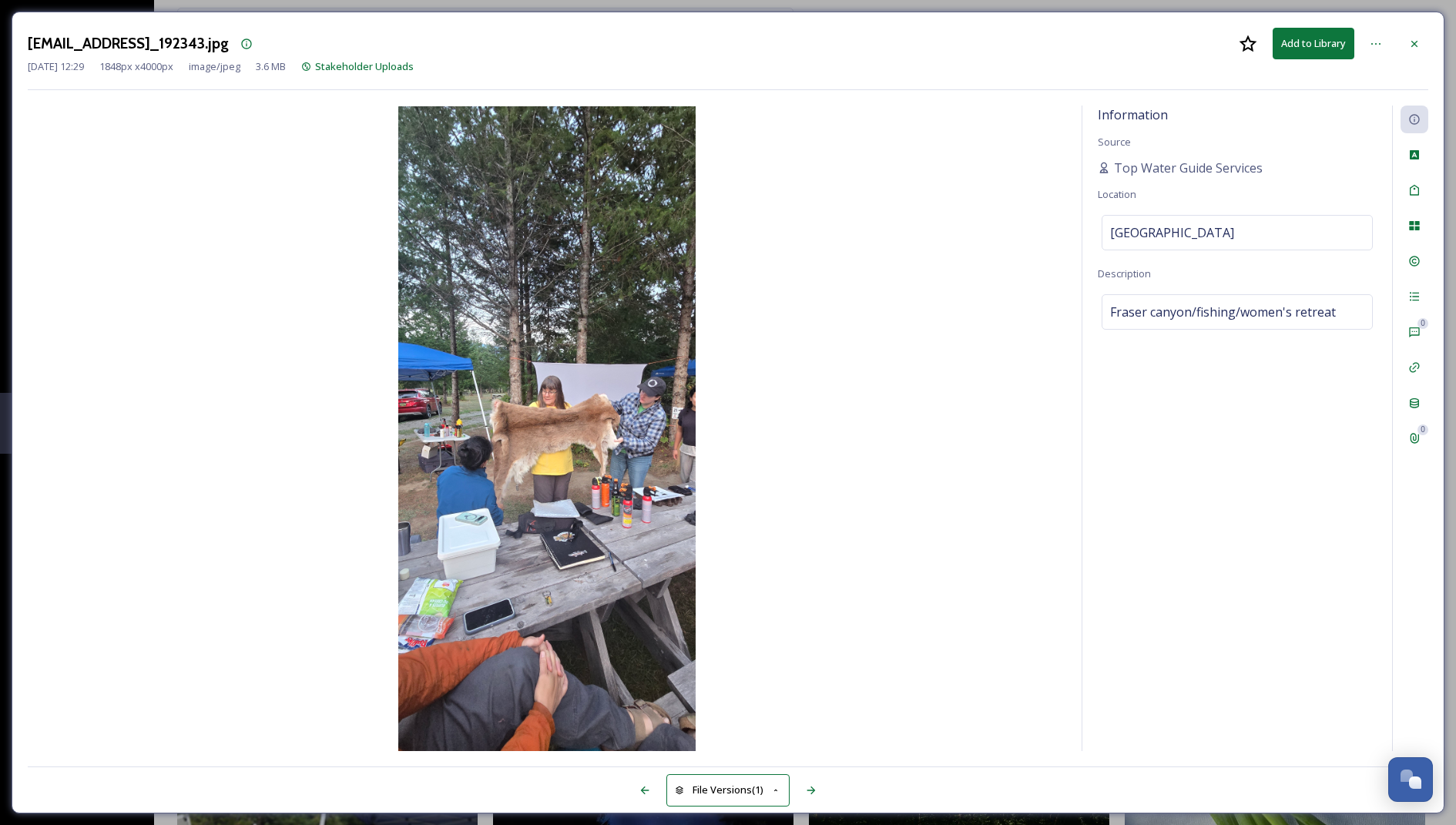
click at [964, 34] on div at bounding box center [1414, 44] width 27 height 27
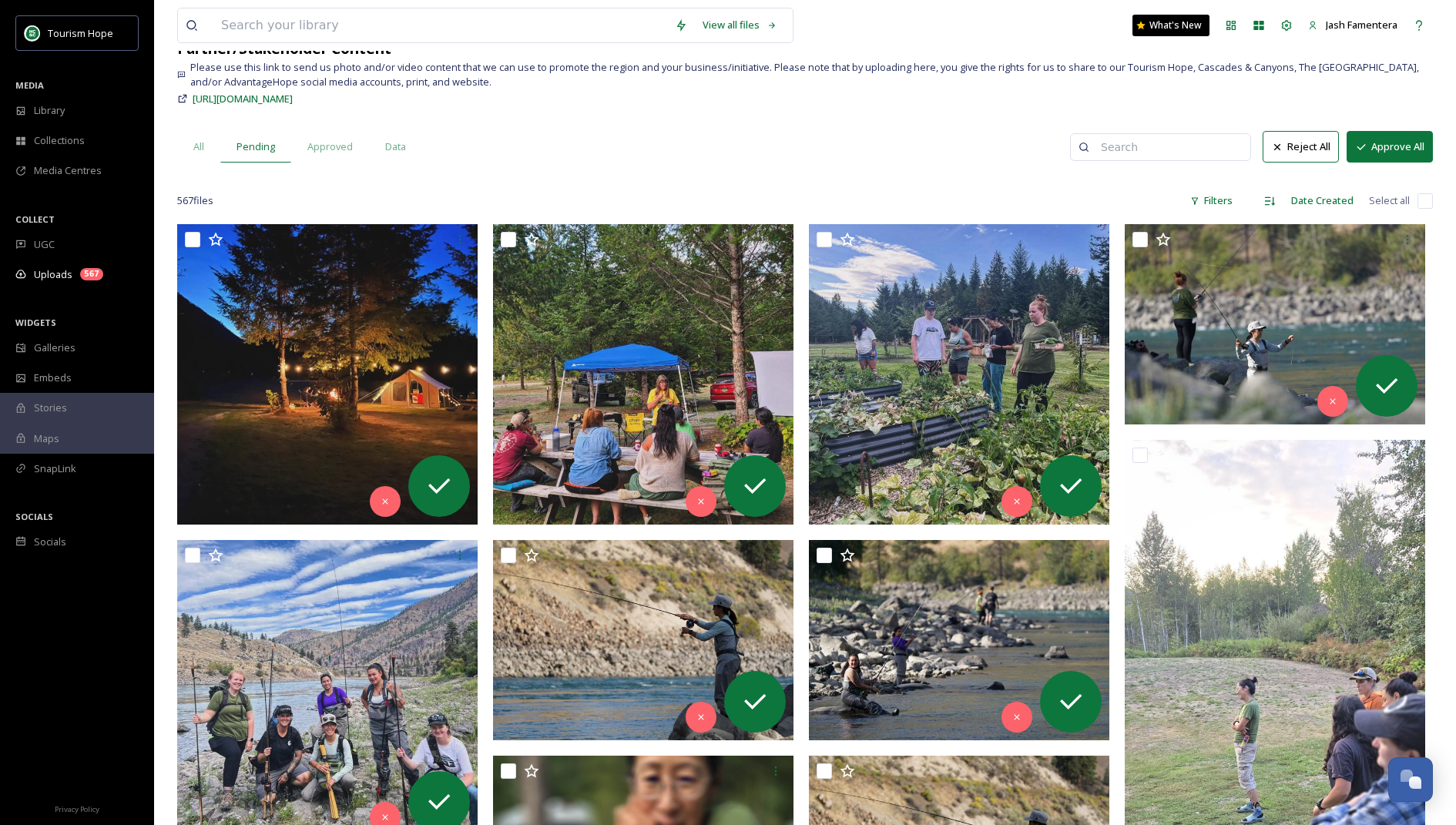
scroll to position [87, 0]
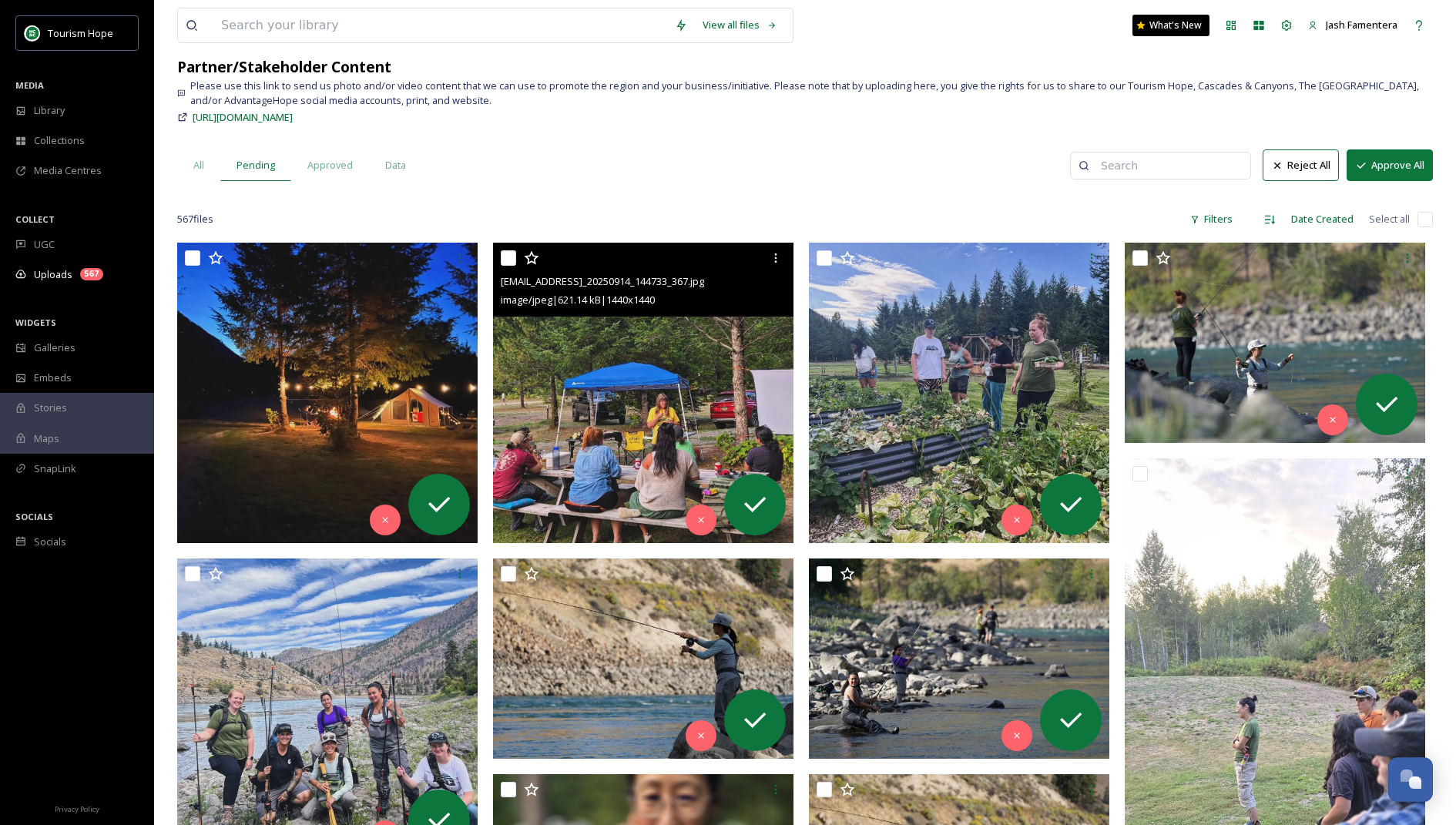
click at [627, 431] on img at bounding box center [643, 392] width 301 height 300
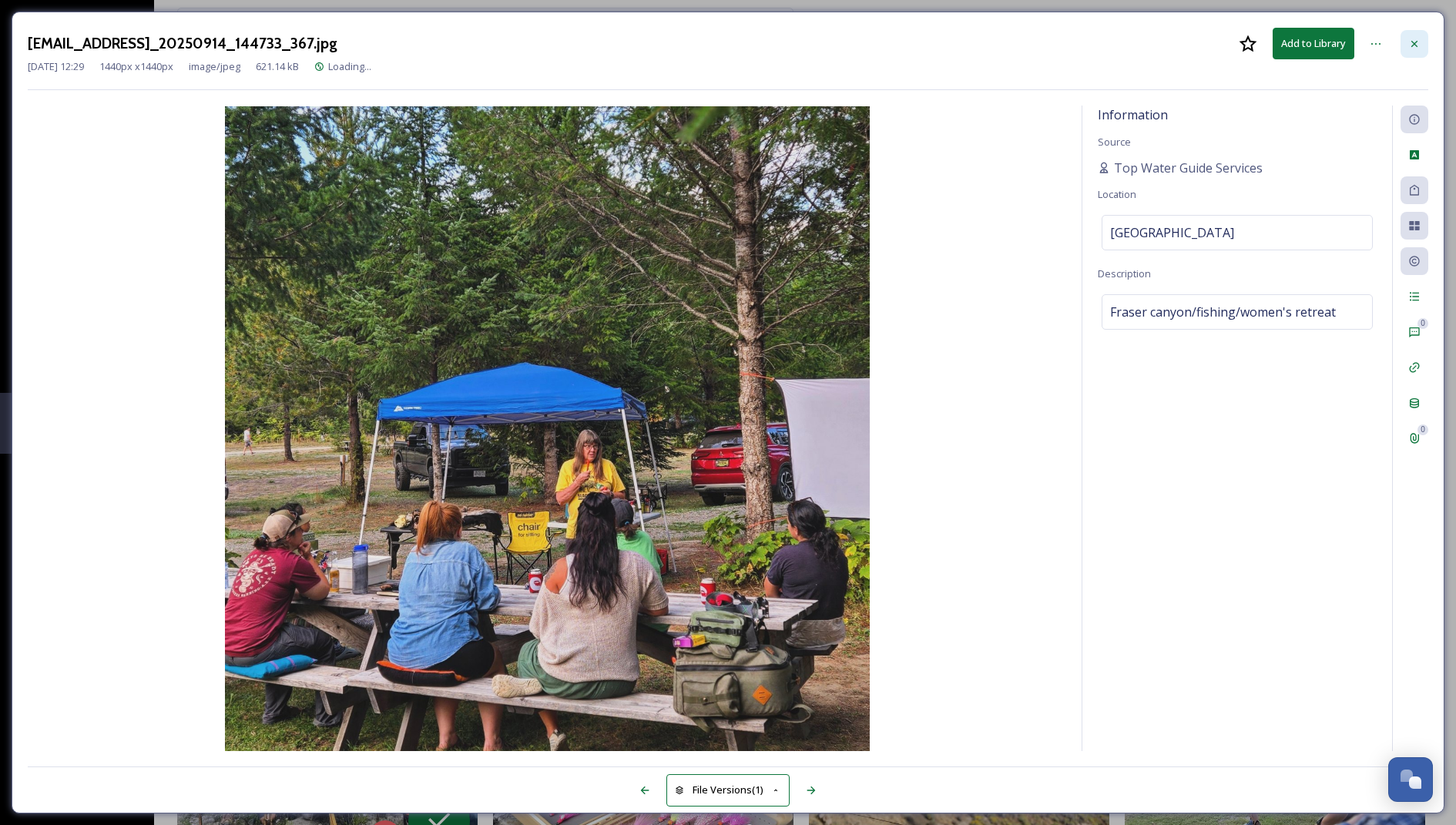
click at [964, 30] on div at bounding box center [1414, 44] width 27 height 27
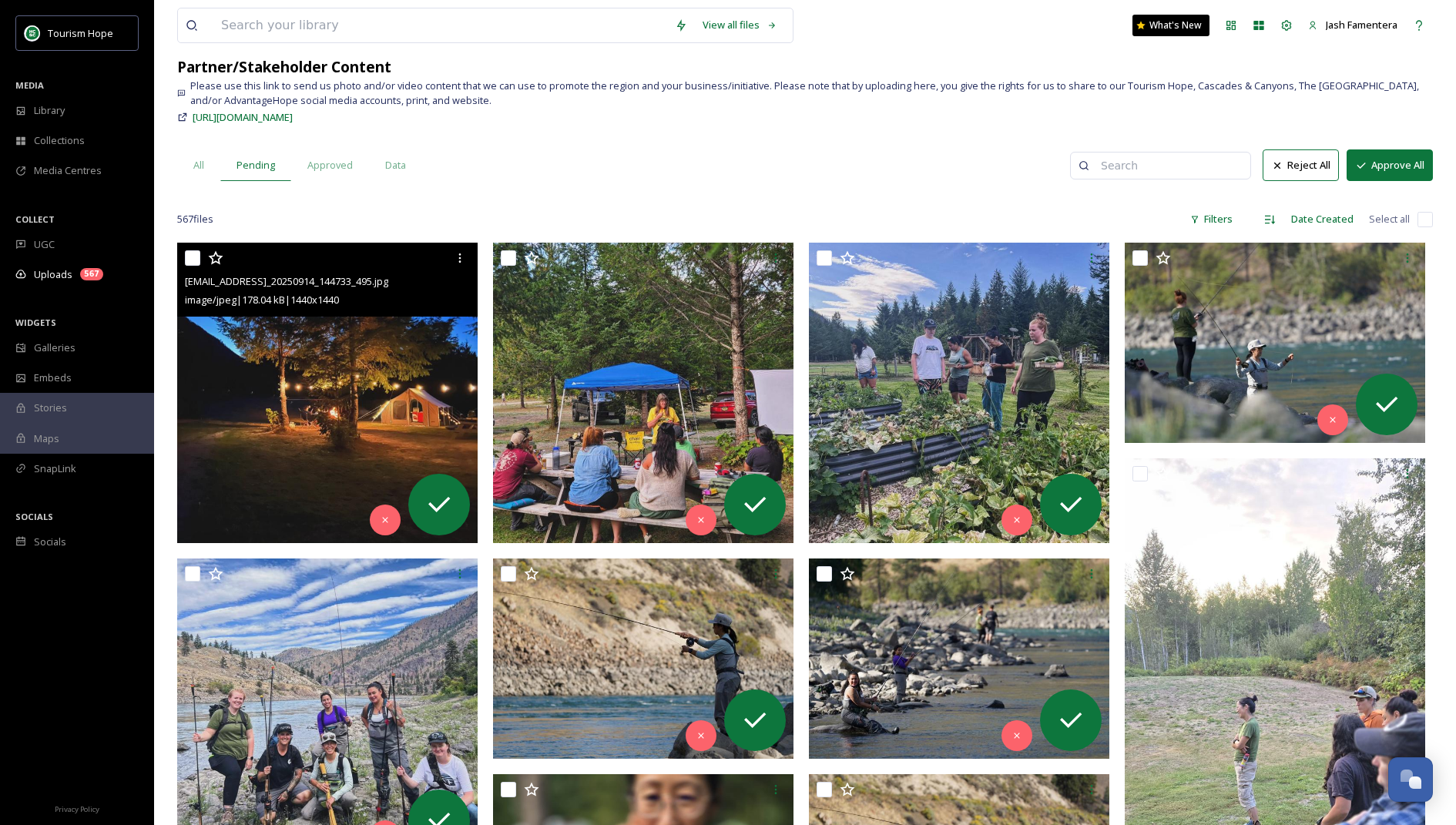
click at [370, 364] on img at bounding box center [328, 392] width 301 height 300
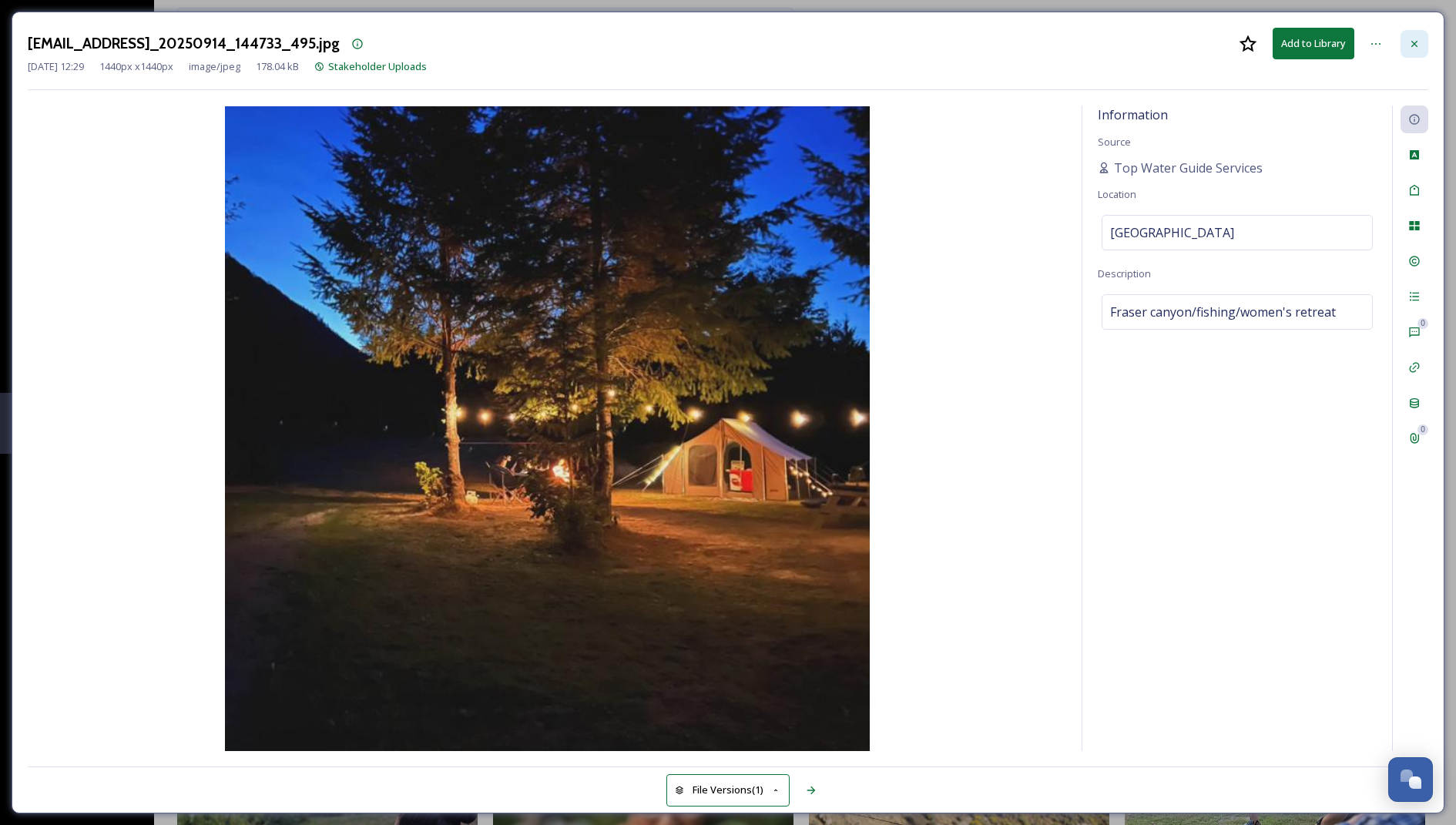
click at [964, 43] on icon at bounding box center [1415, 44] width 13 height 13
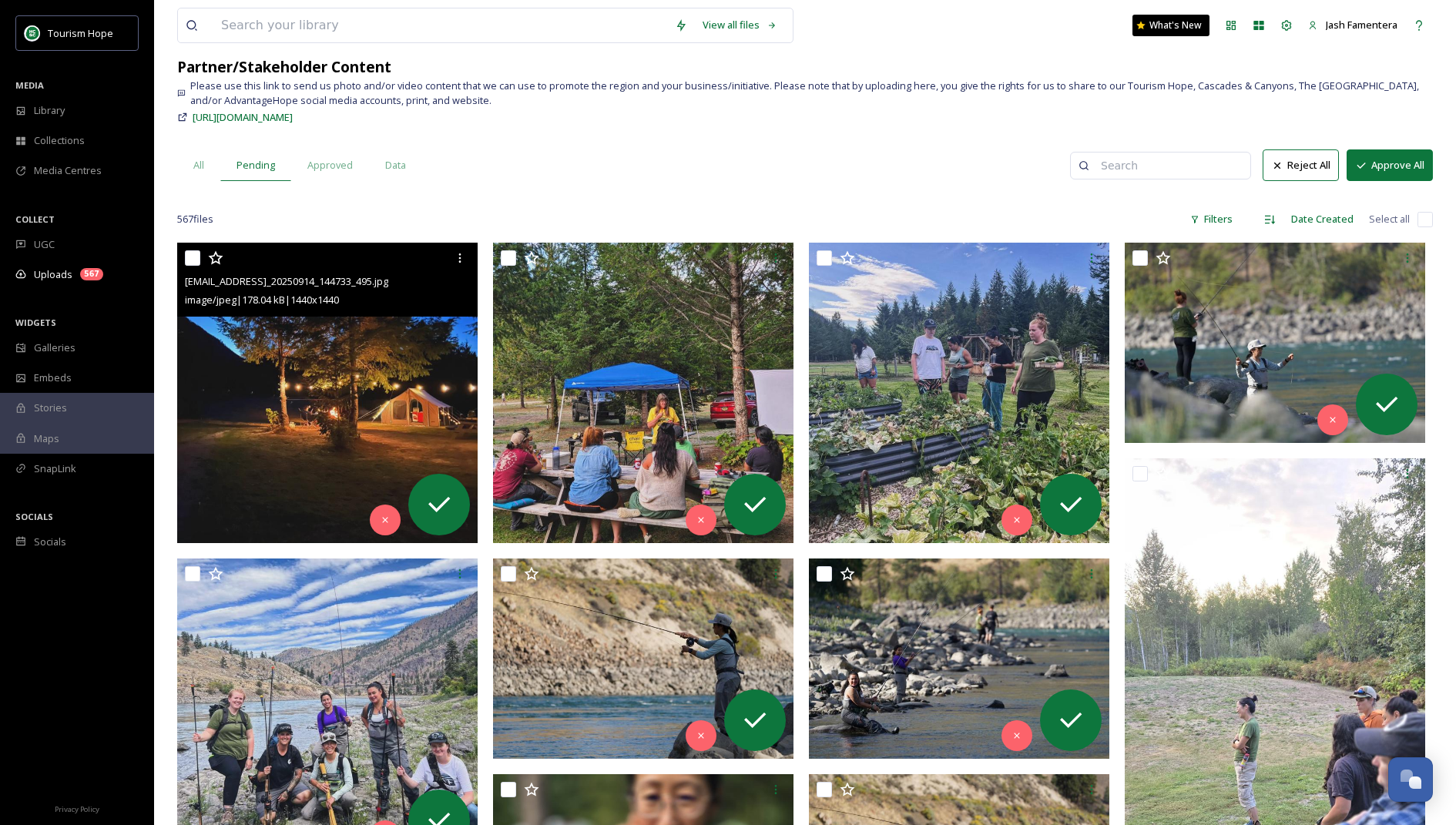
click at [185, 255] on input "checkbox" at bounding box center [192, 258] width 15 height 15
checkbox input "true"
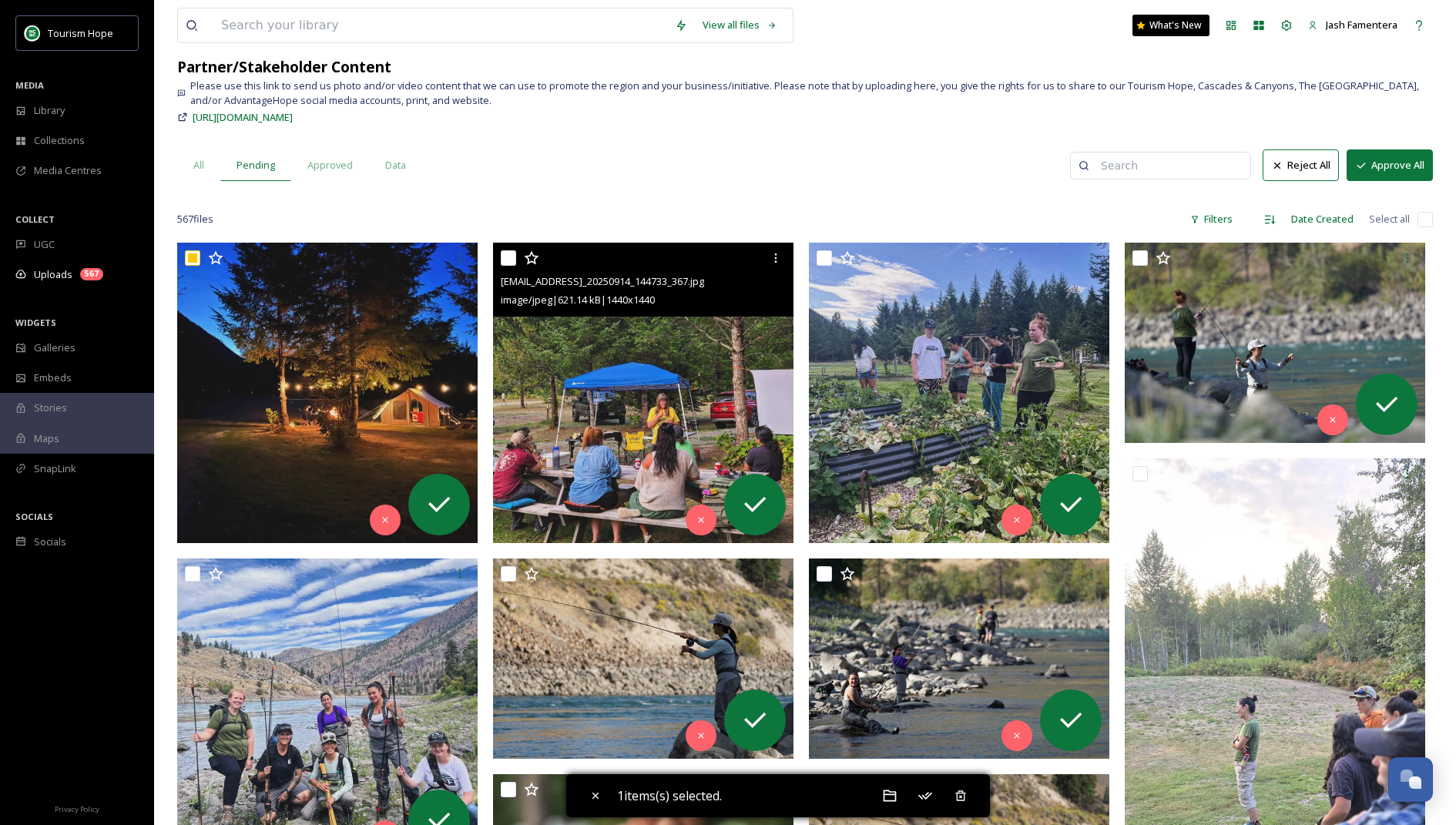
click at [507, 251] on input "checkbox" at bounding box center [508, 258] width 15 height 15
checkbox input "true"
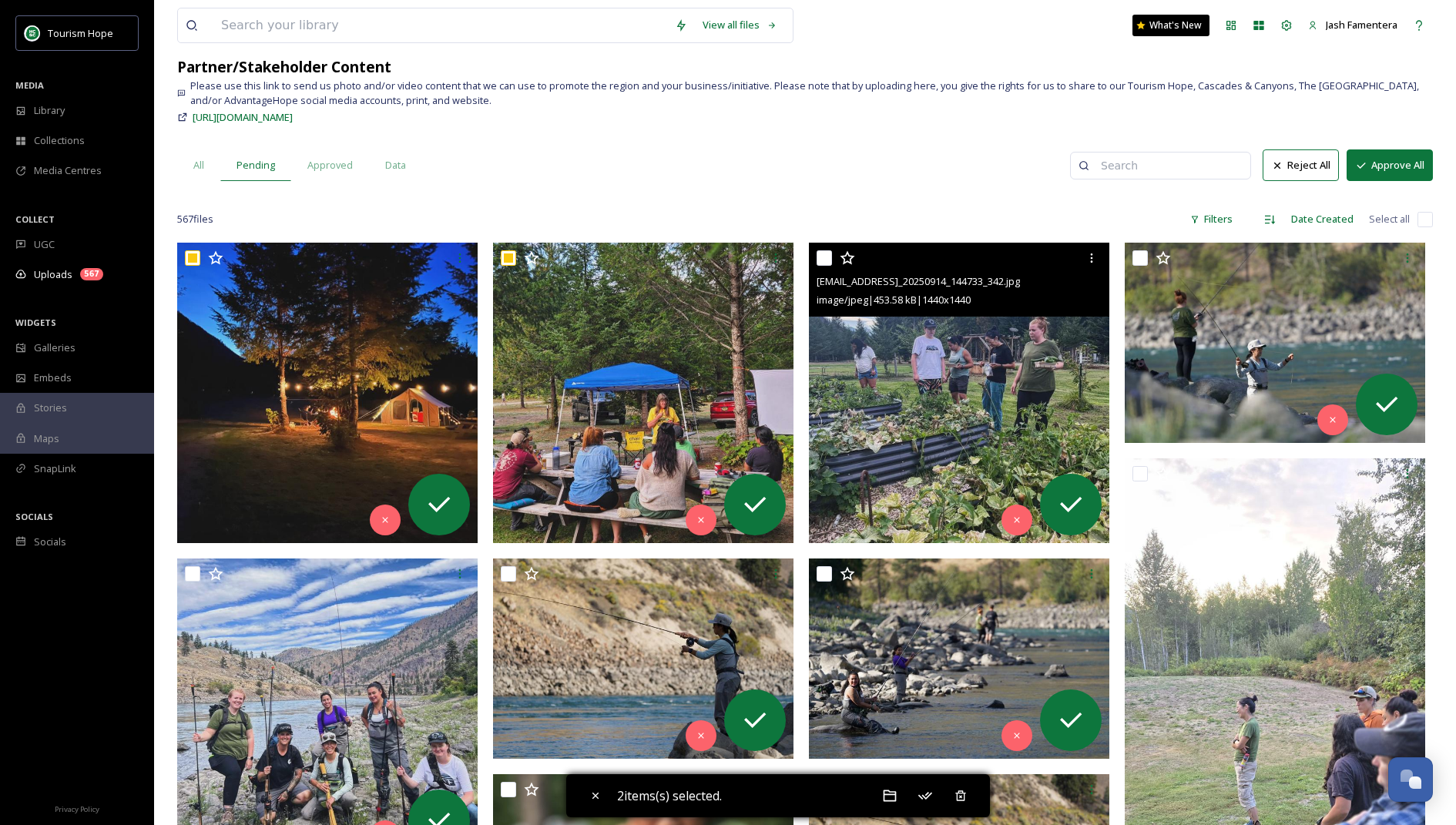
click at [835, 252] on div at bounding box center [960, 258] width 289 height 27
click at [829, 257] on input "checkbox" at bounding box center [824, 258] width 15 height 15
checkbox input "true"
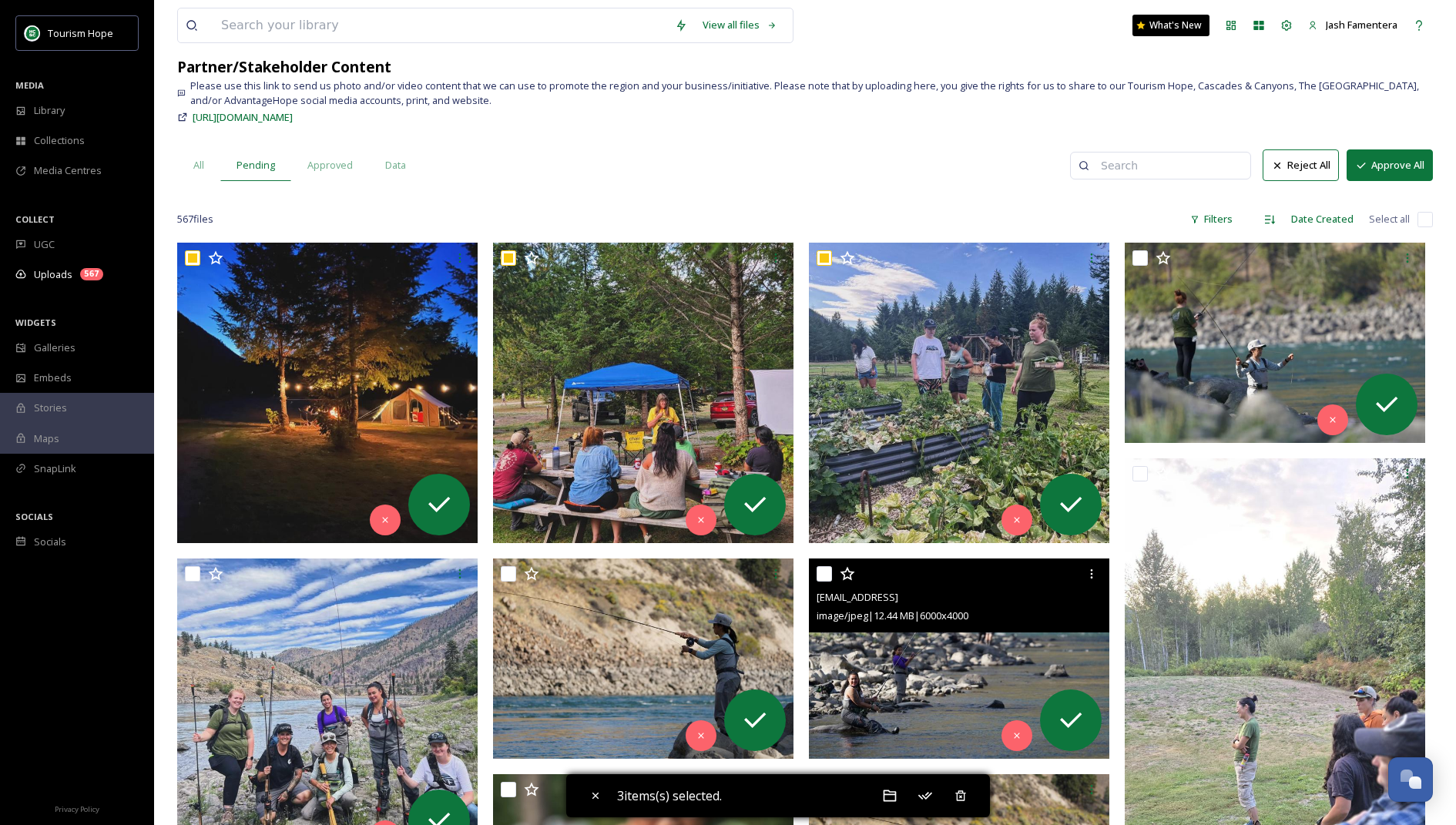
click at [826, 562] on div at bounding box center [960, 574] width 289 height 27
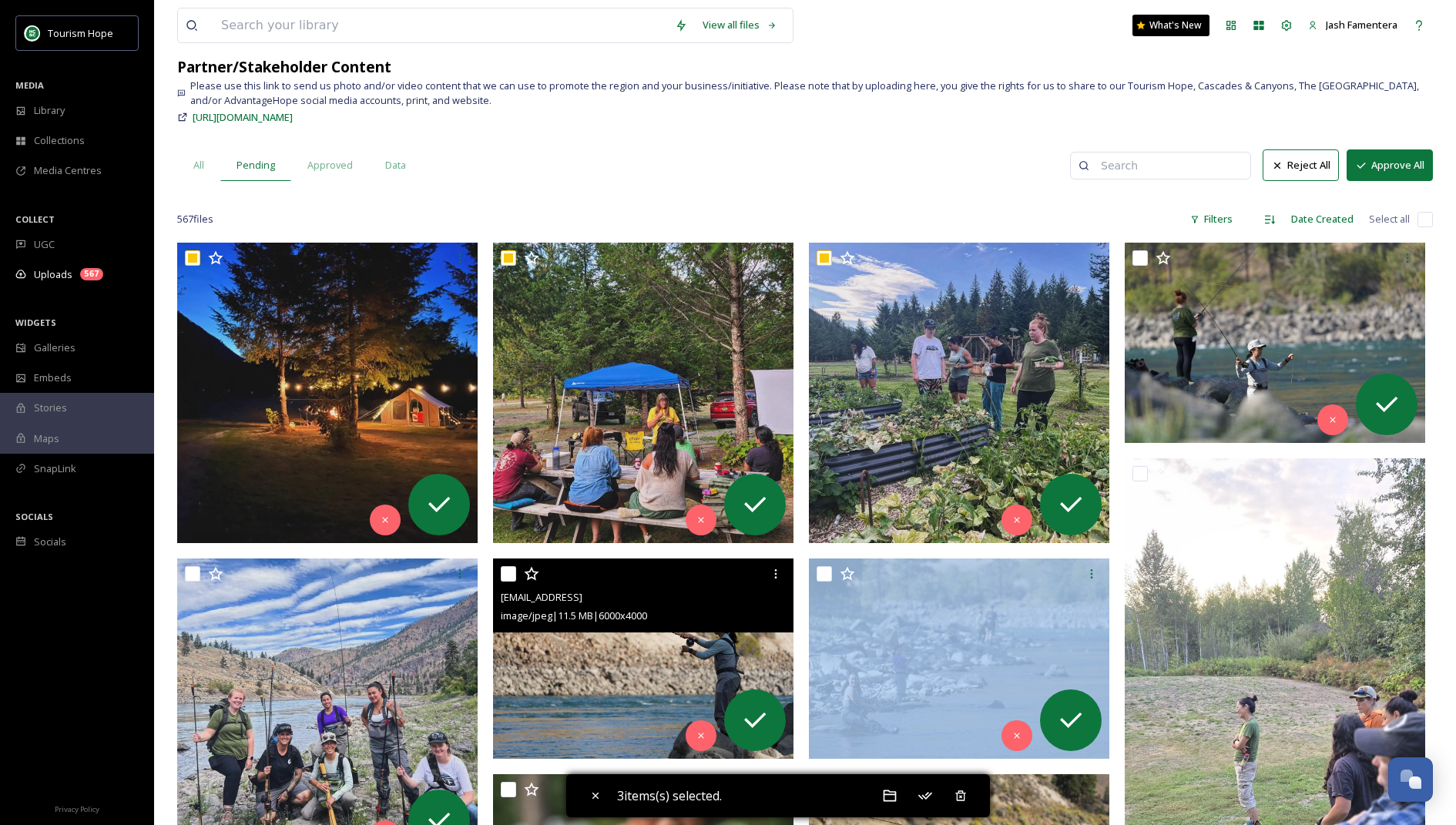
click at [542, 654] on img at bounding box center [643, 657] width 301 height 200
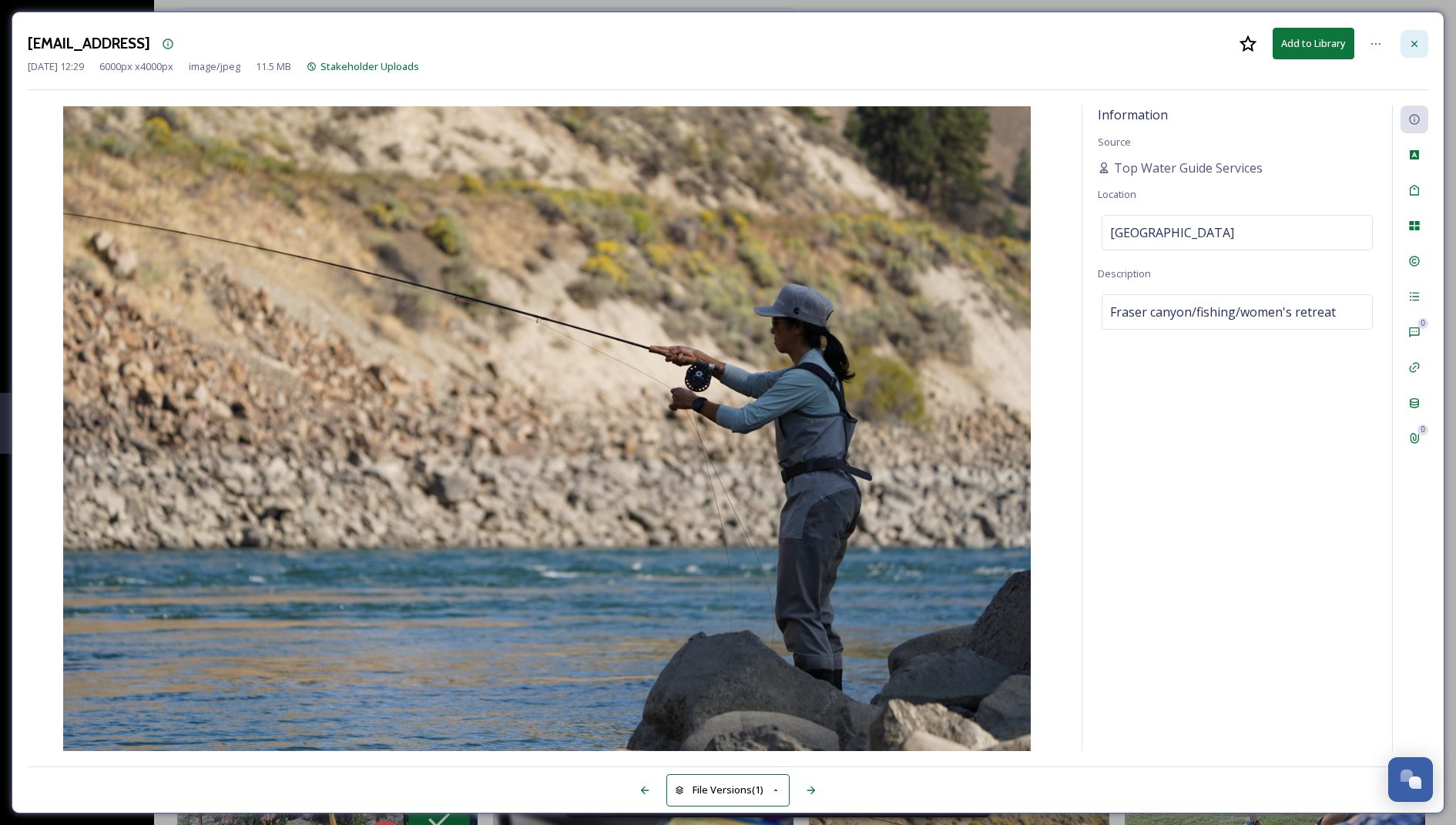
click at [964, 46] on div at bounding box center [1414, 44] width 27 height 27
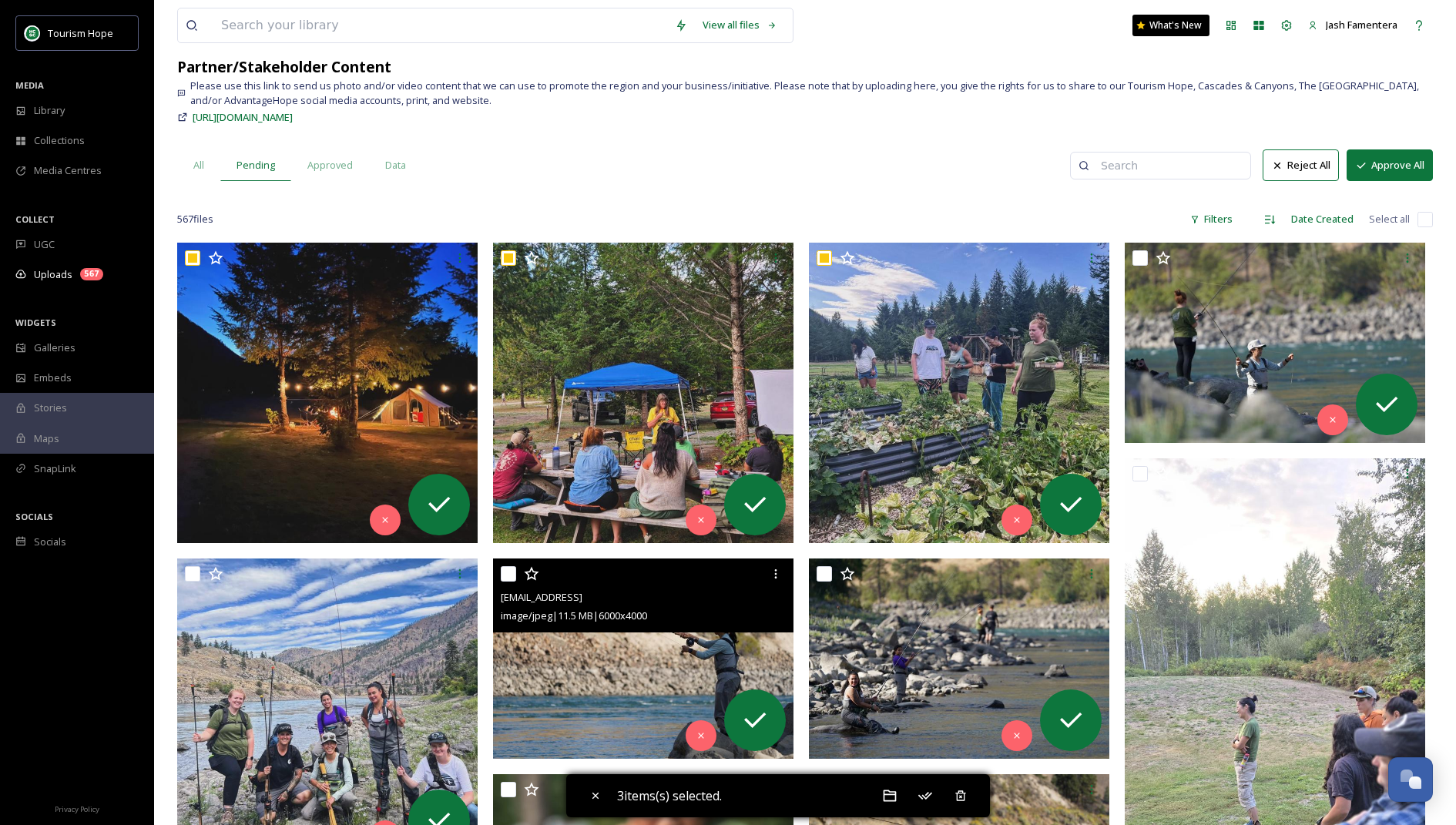
click at [507, 573] on input "checkbox" at bounding box center [508, 574] width 15 height 15
checkbox input "true"
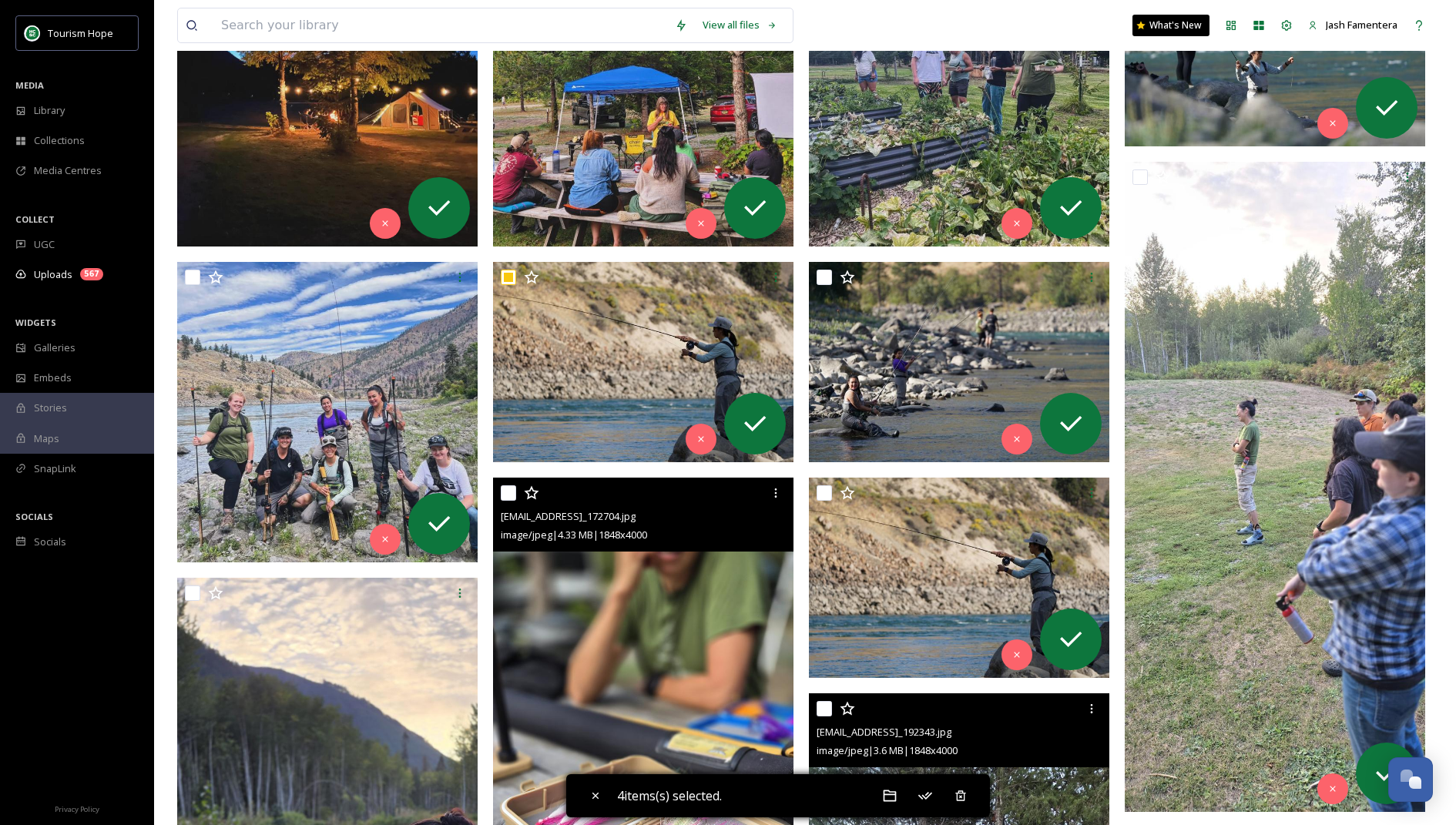
scroll to position [392, 0]
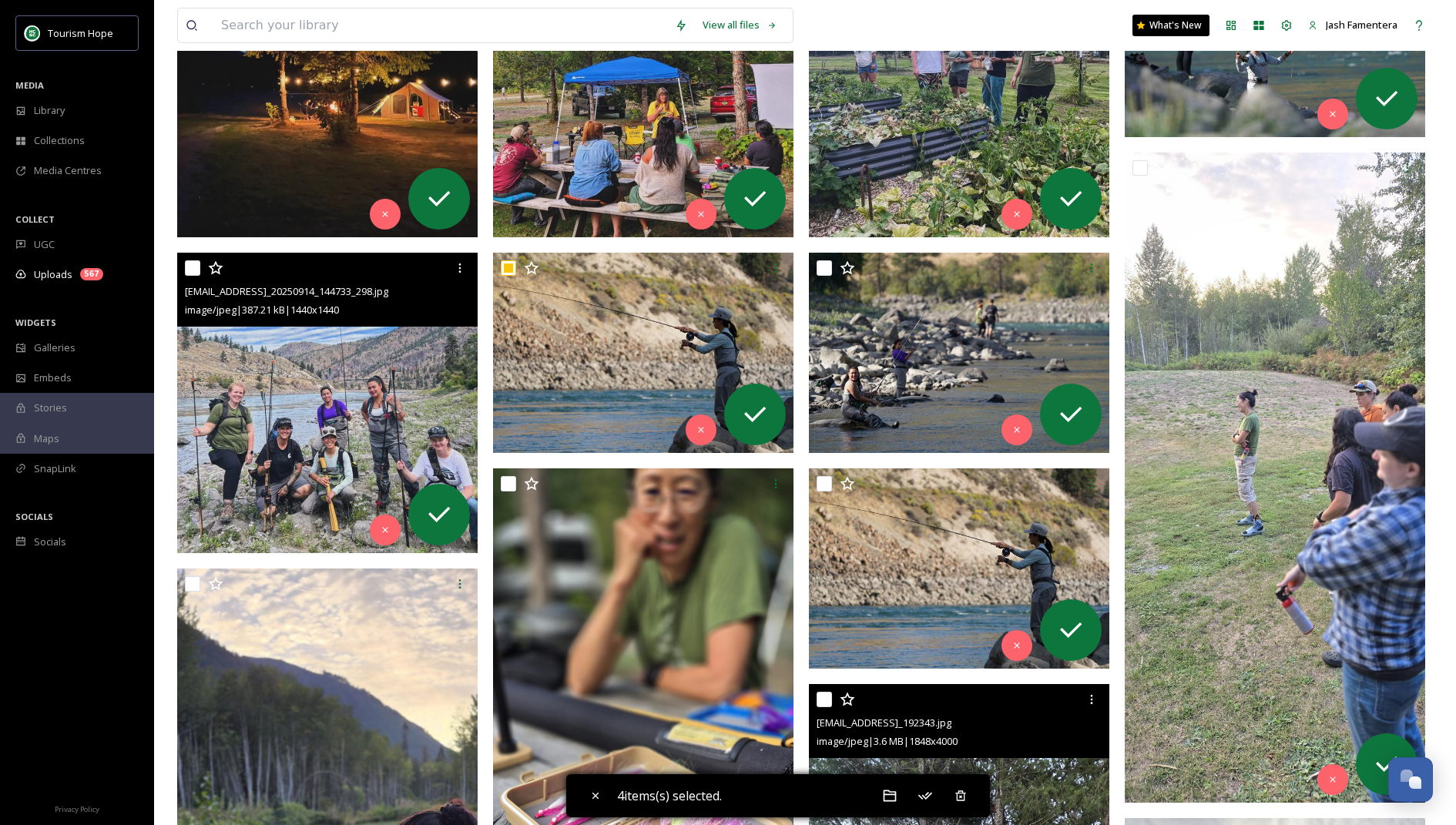
click at [186, 268] on input "checkbox" at bounding box center [192, 268] width 15 height 15
checkbox input "true"
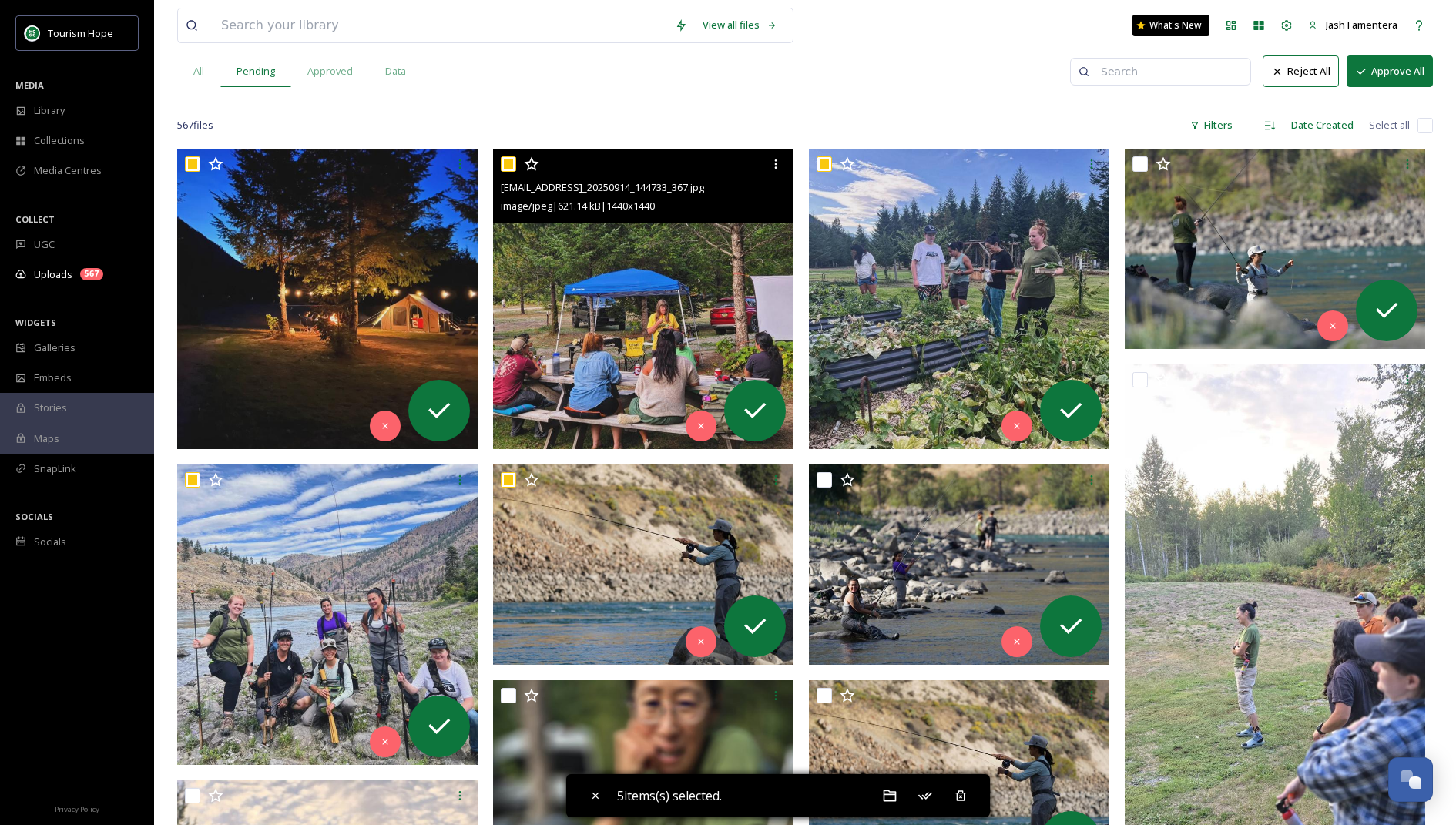
scroll to position [178, 0]
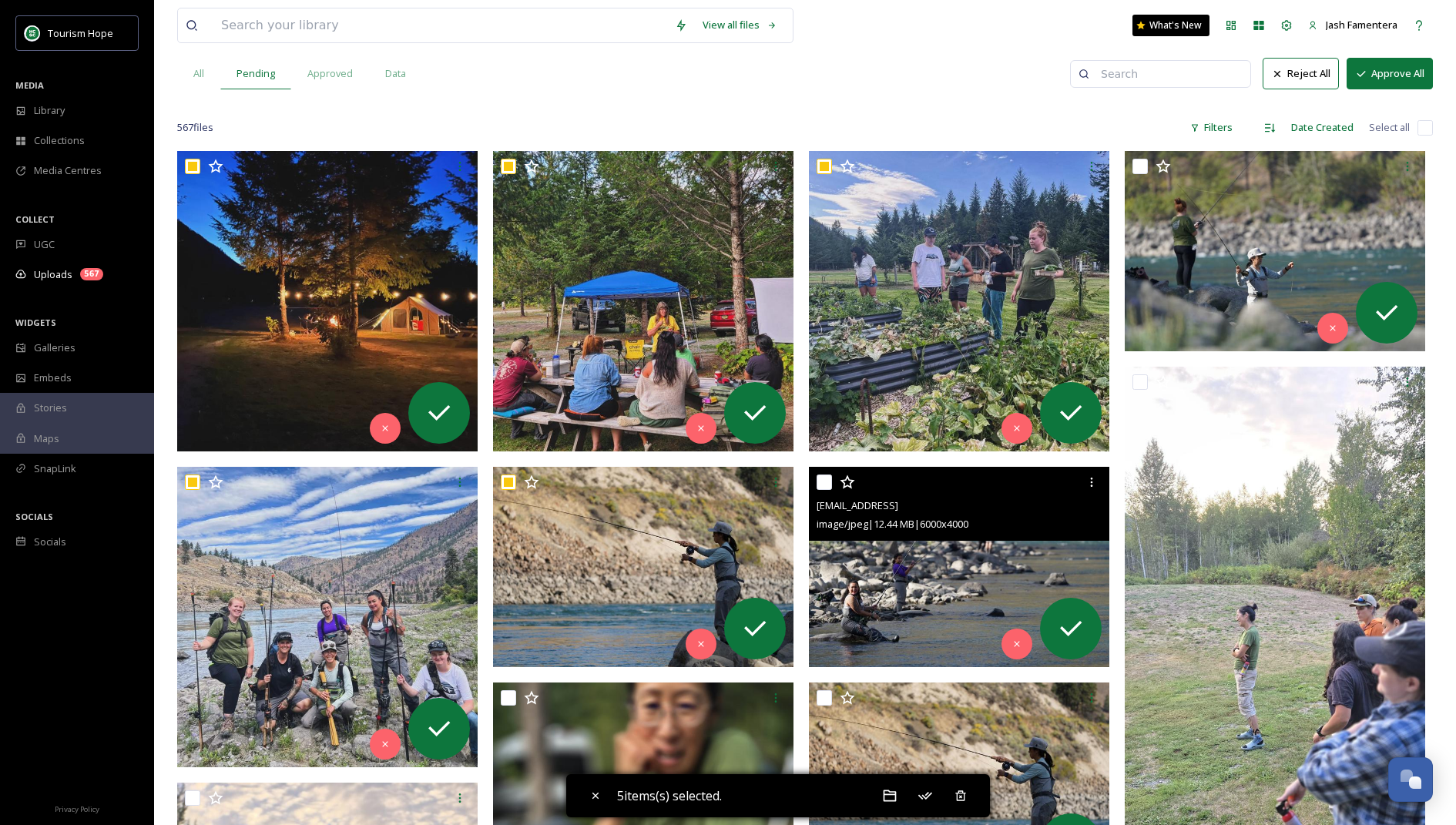
click at [829, 478] on input "checkbox" at bounding box center [824, 482] width 15 height 15
checkbox input "true"
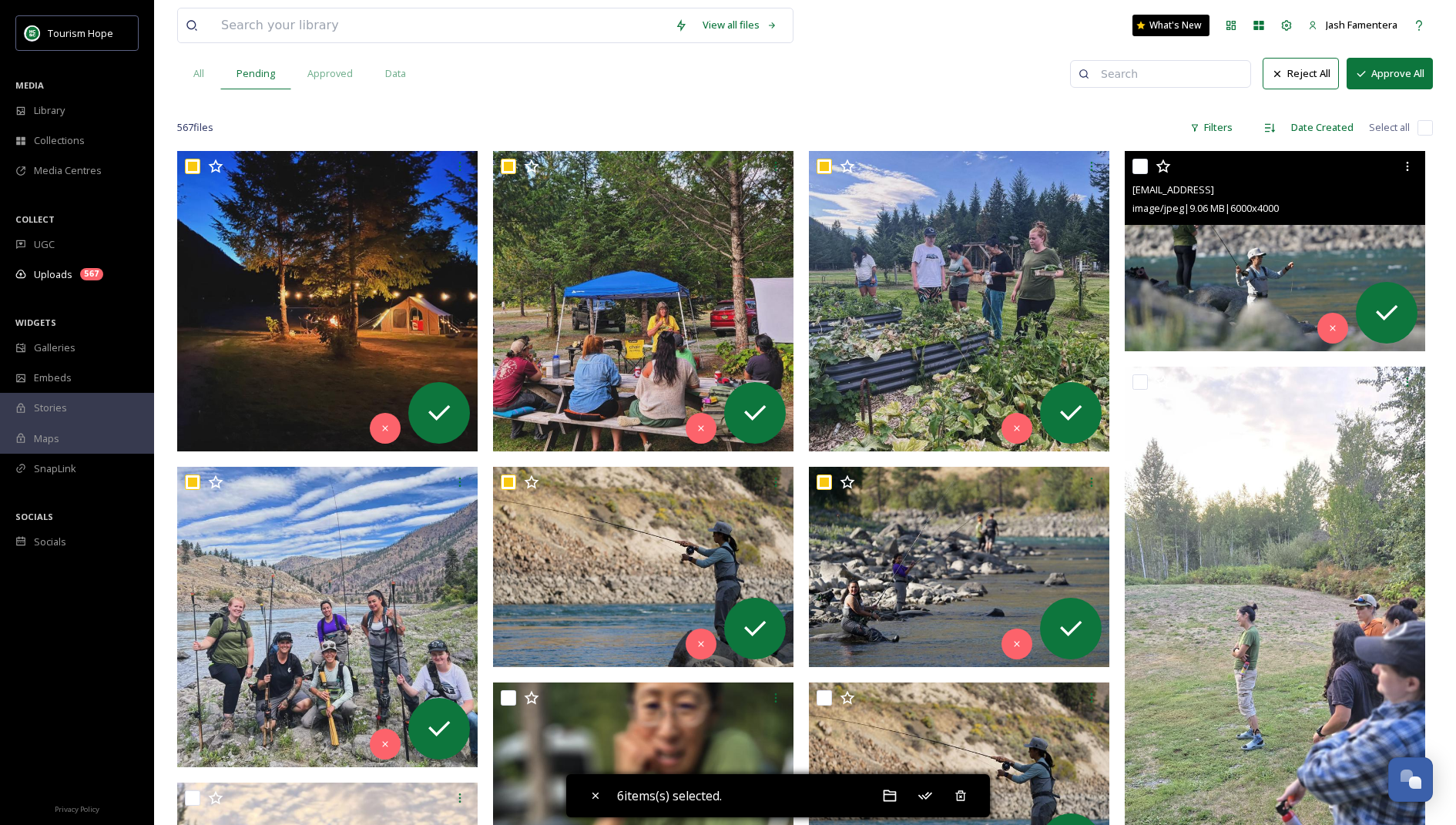
click at [964, 159] on input "checkbox" at bounding box center [1140, 166] width 15 height 15
checkbox input "true"
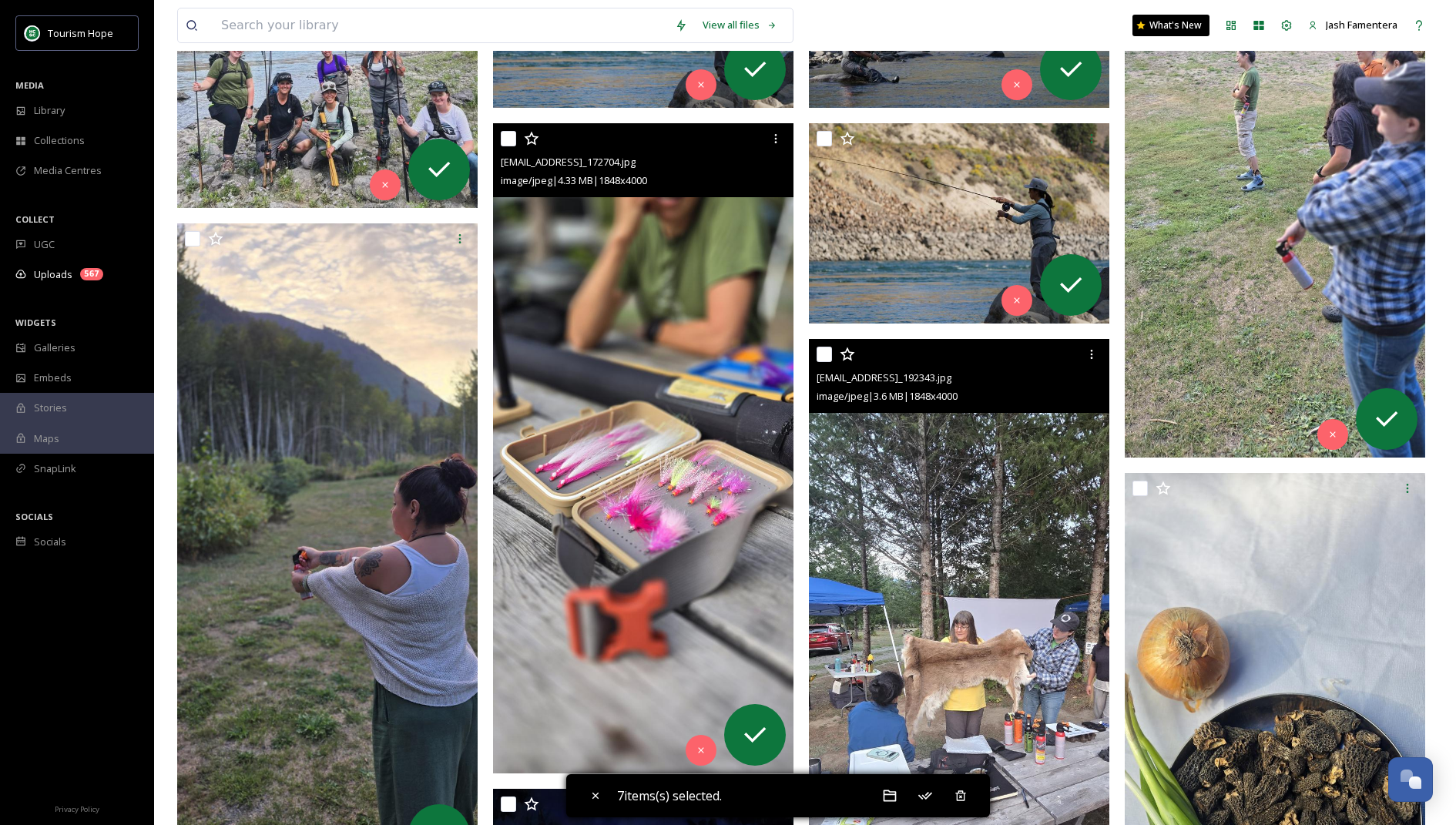
scroll to position [711, 0]
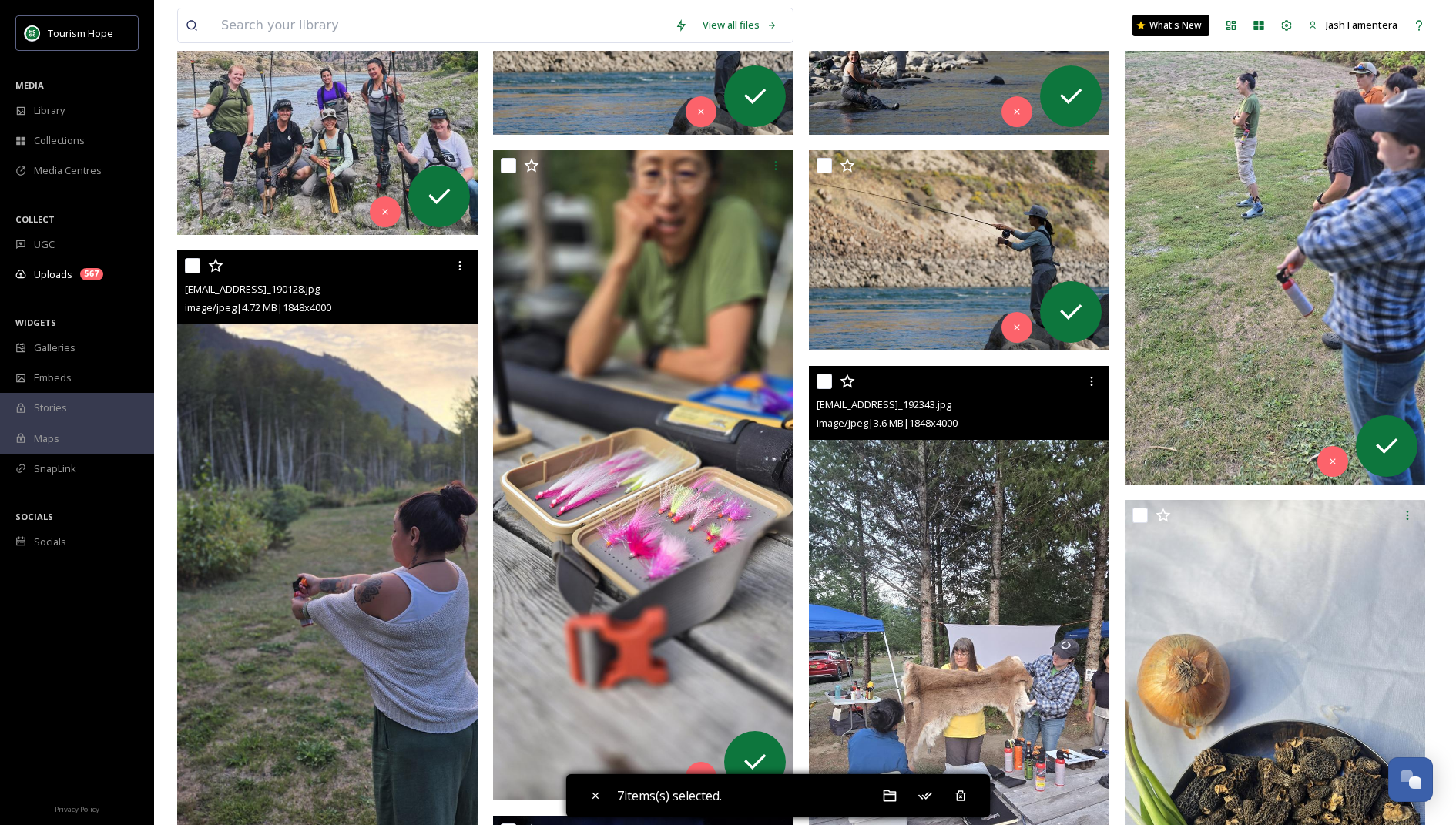
click at [193, 260] on input "checkbox" at bounding box center [192, 265] width 15 height 15
checkbox input "true"
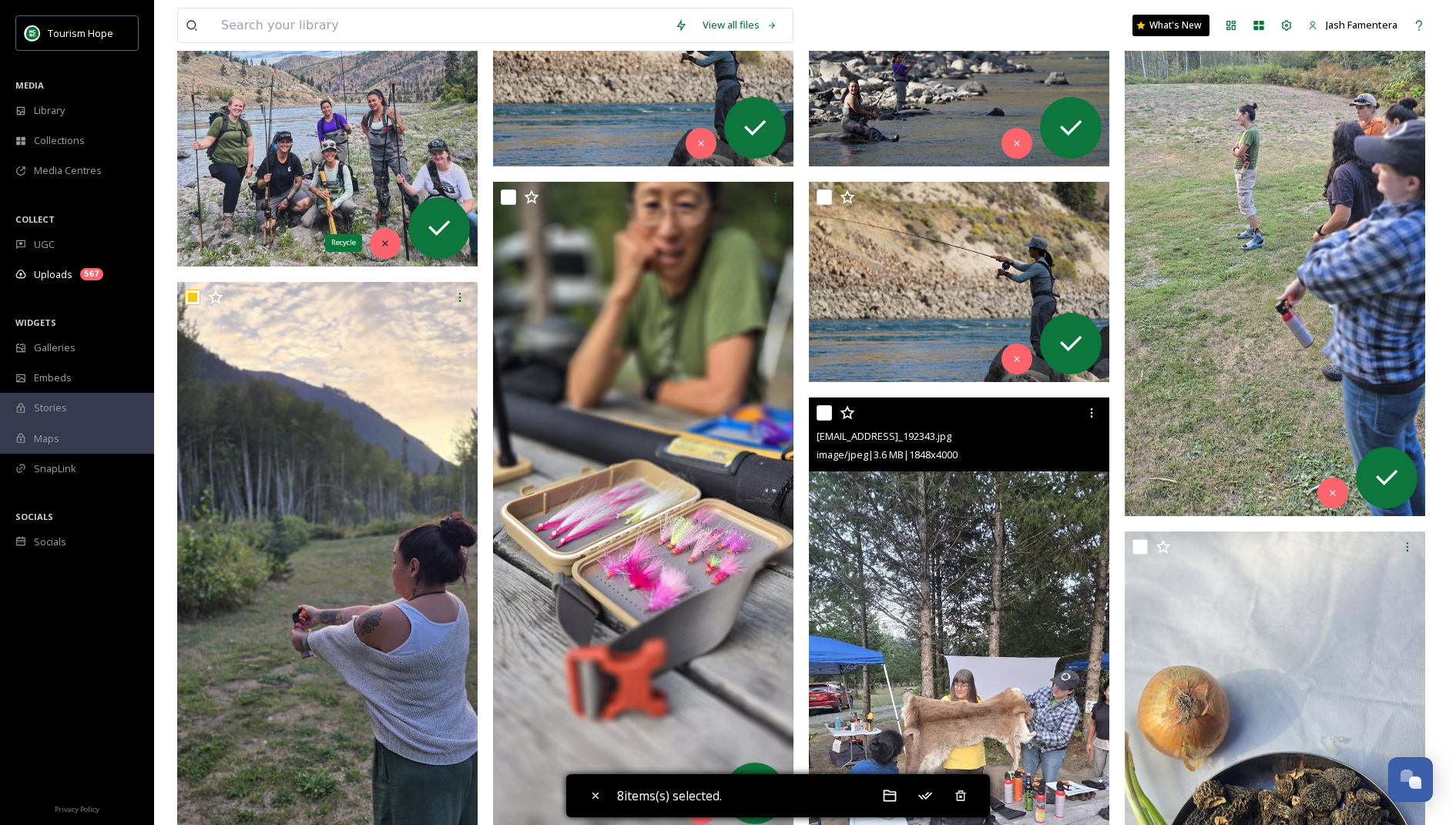
scroll to position [641, 0]
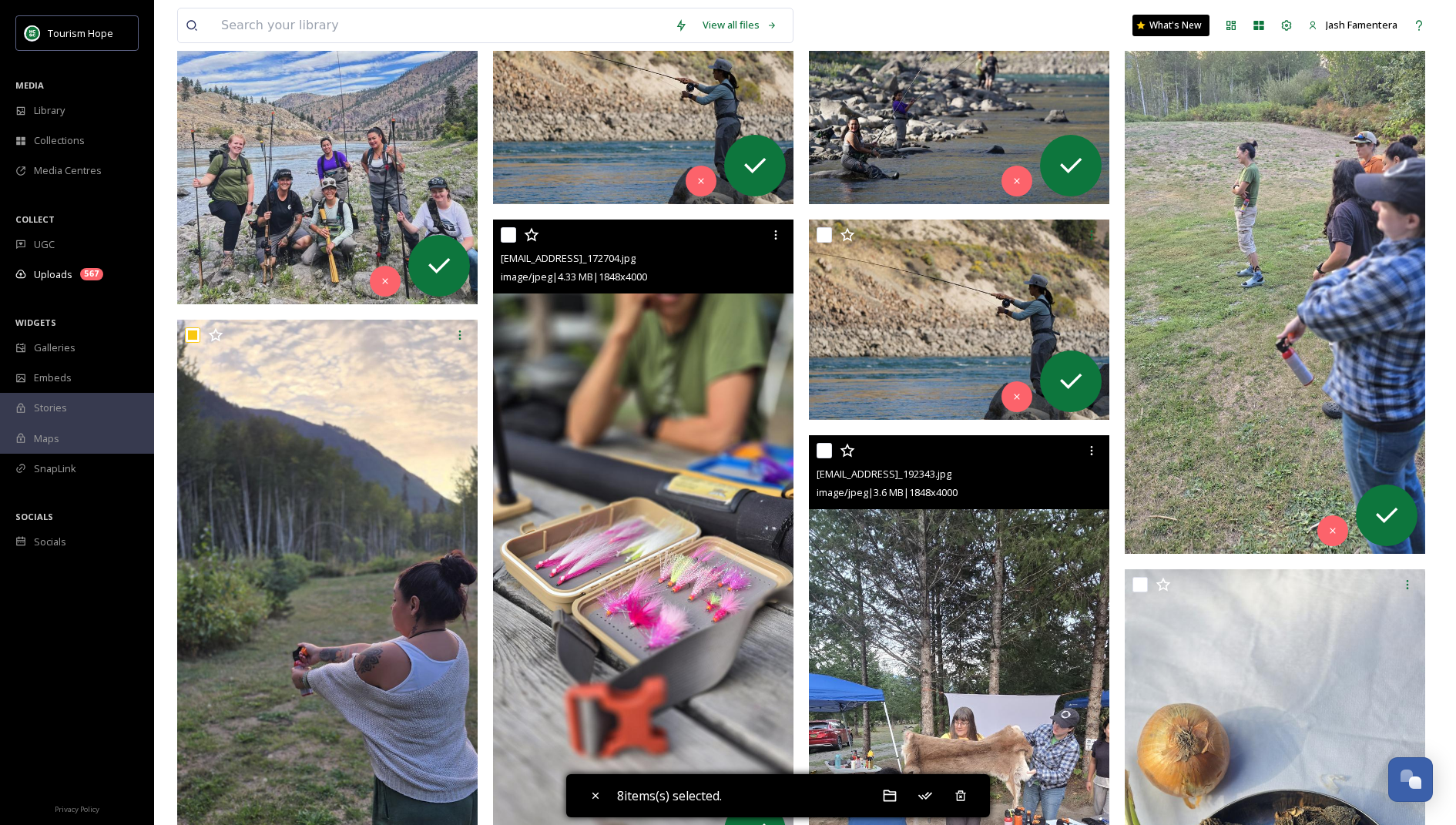
click at [509, 228] on input "checkbox" at bounding box center [508, 234] width 15 height 15
checkbox input "true"
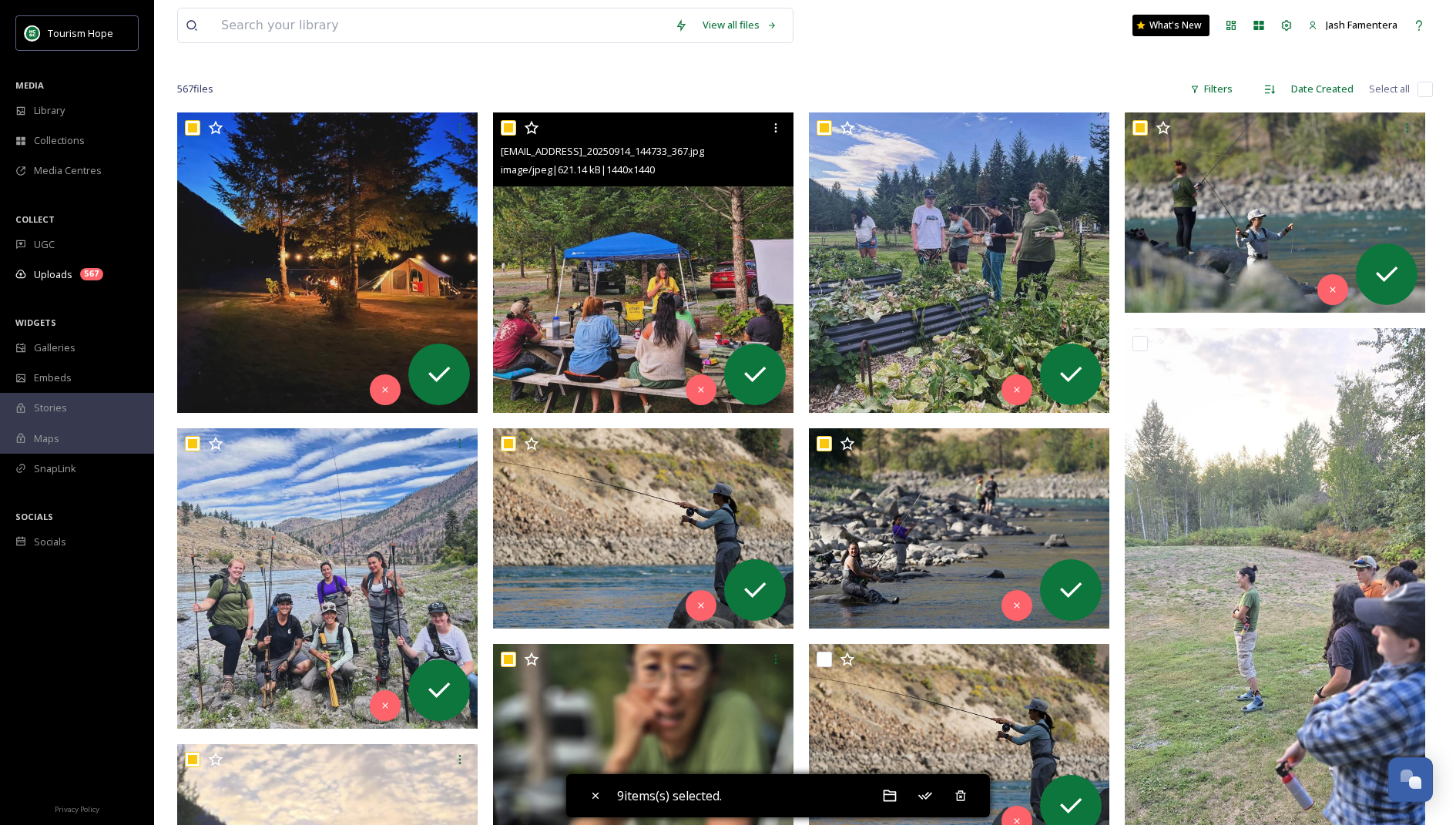
scroll to position [207, 0]
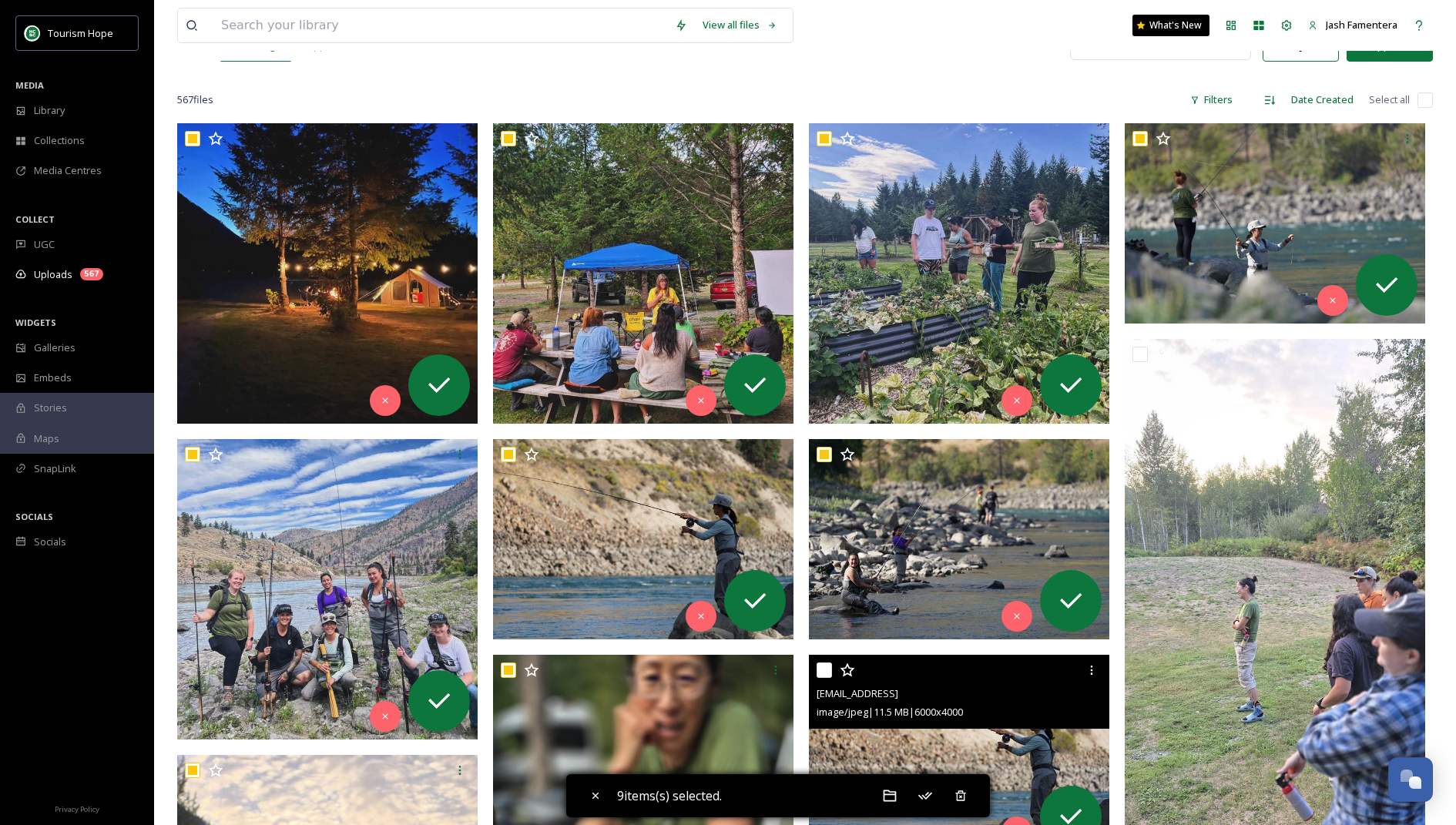
click at [822, 665] on input "checkbox" at bounding box center [824, 669] width 15 height 15
checkbox input "true"
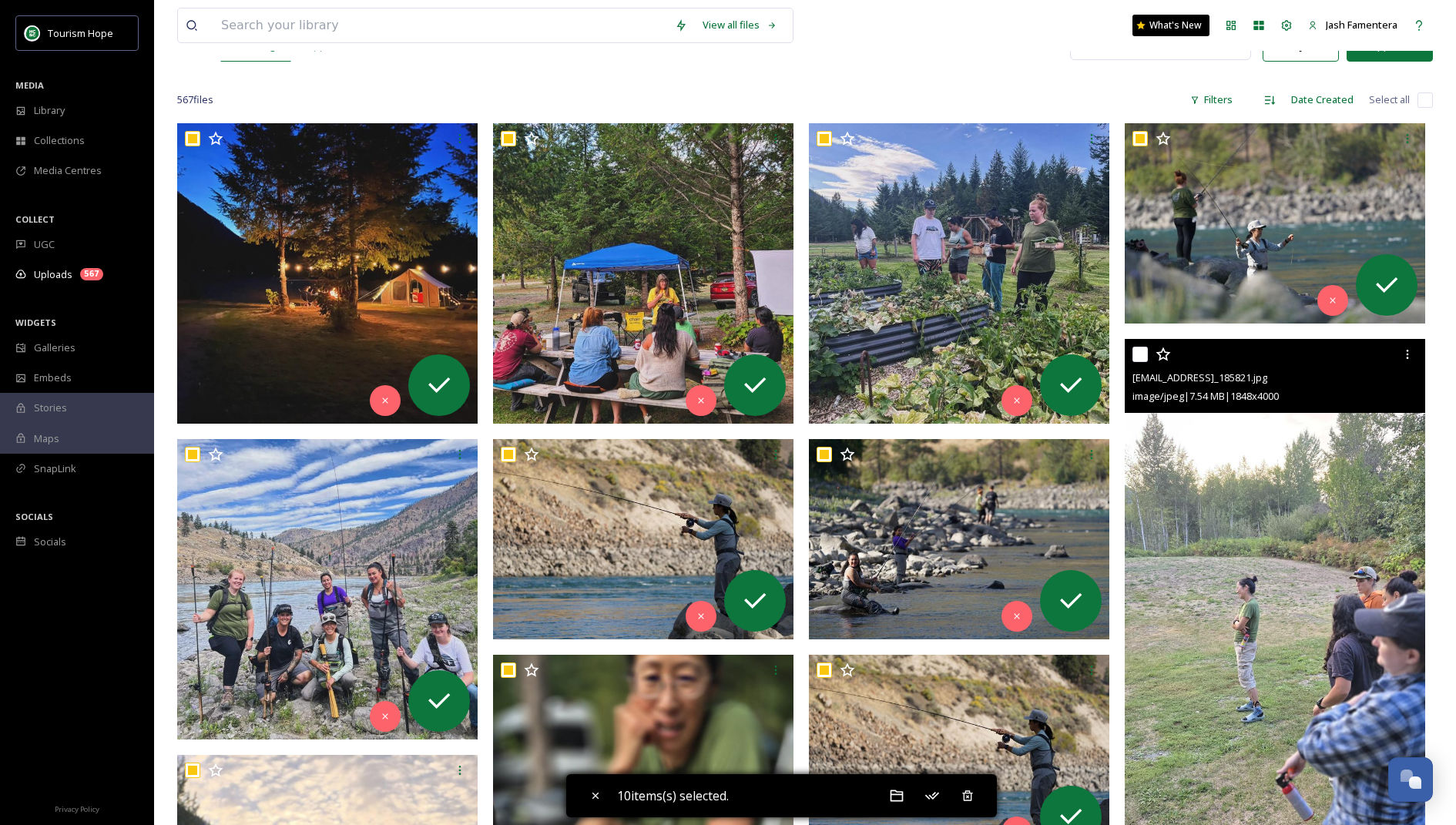
click at [964, 347] on input "checkbox" at bounding box center [1140, 354] width 15 height 15
checkbox input "true"
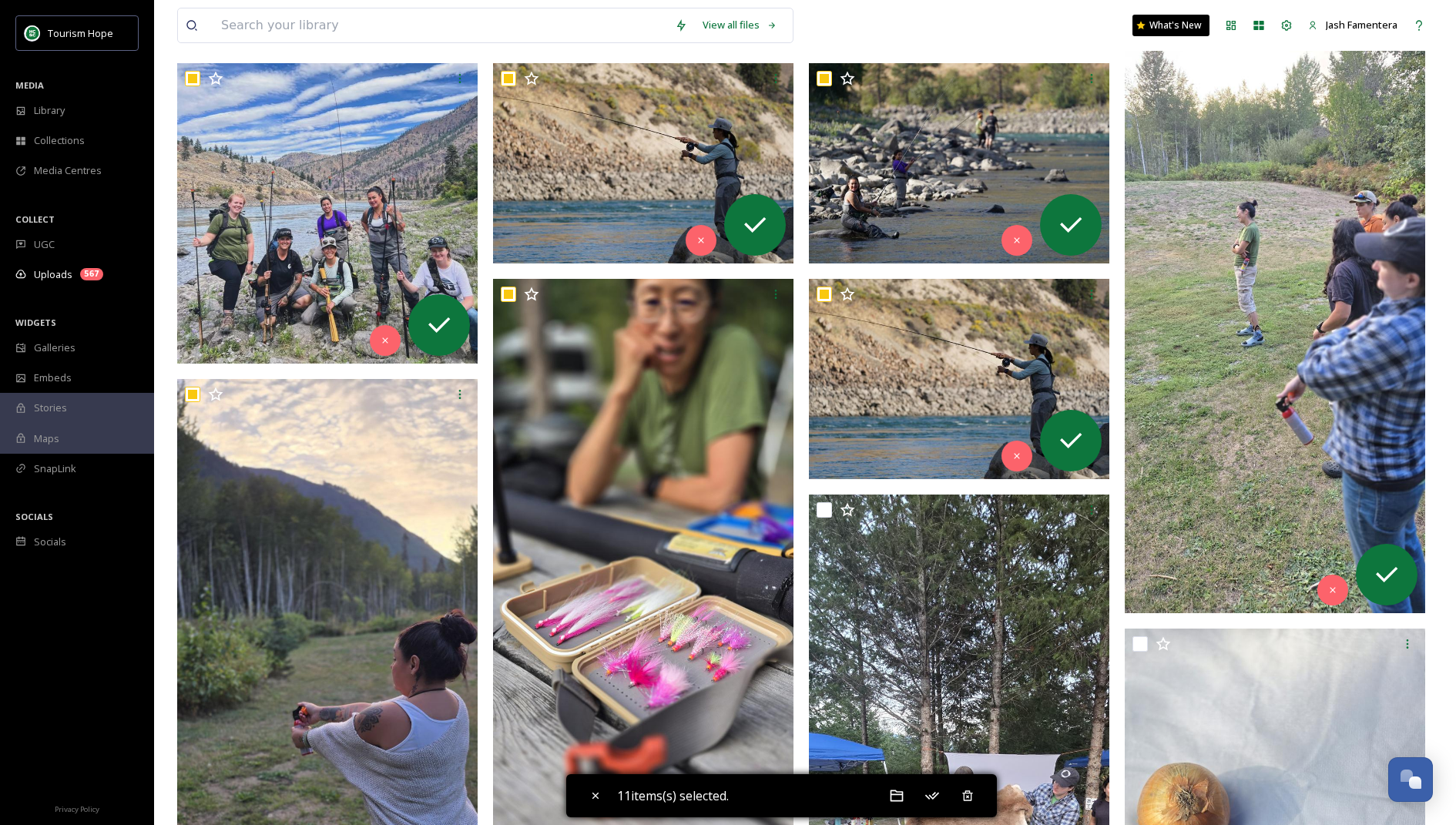
scroll to position [584, 0]
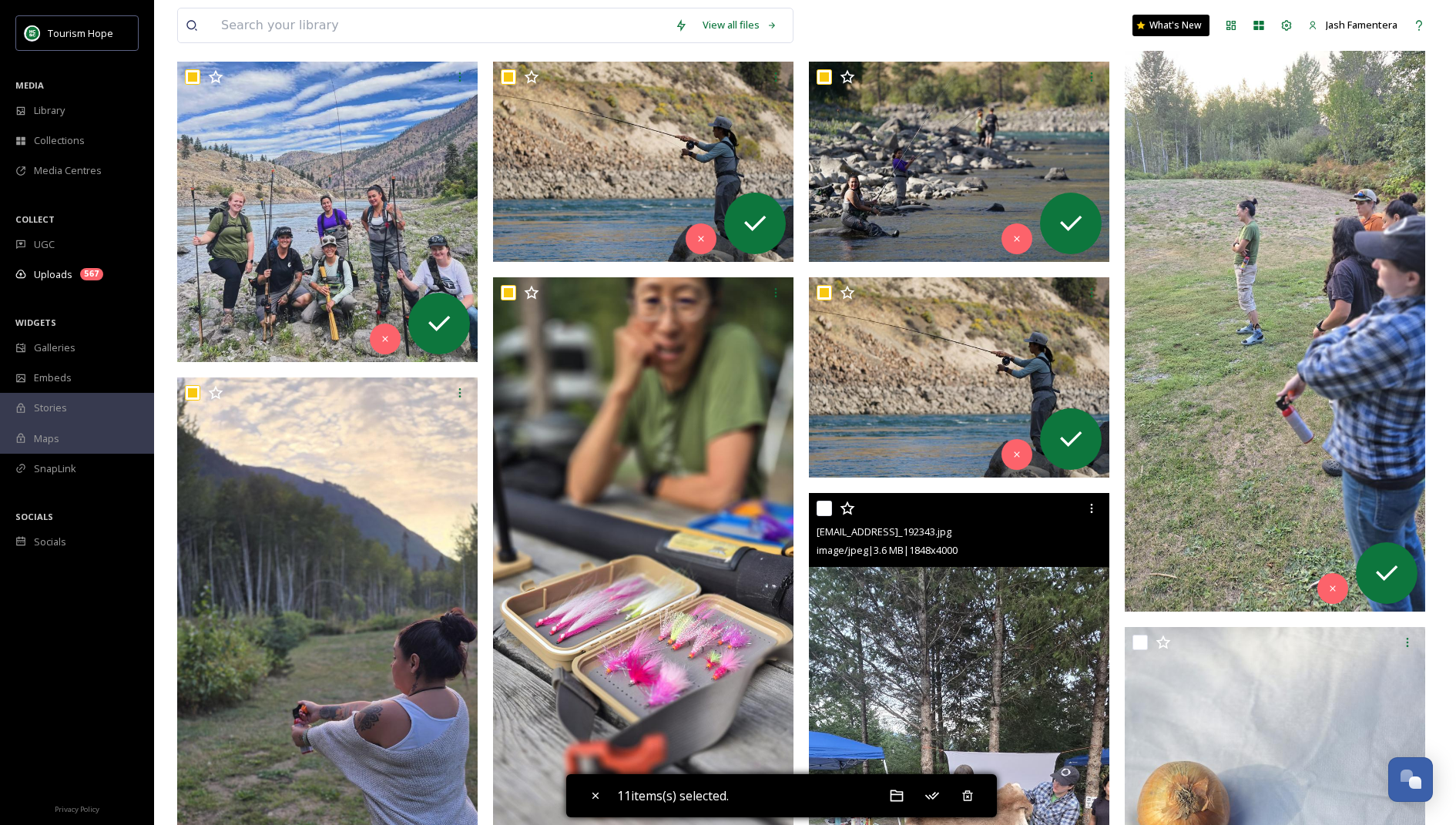
click at [823, 506] on input "checkbox" at bounding box center [824, 508] width 15 height 15
checkbox input "true"
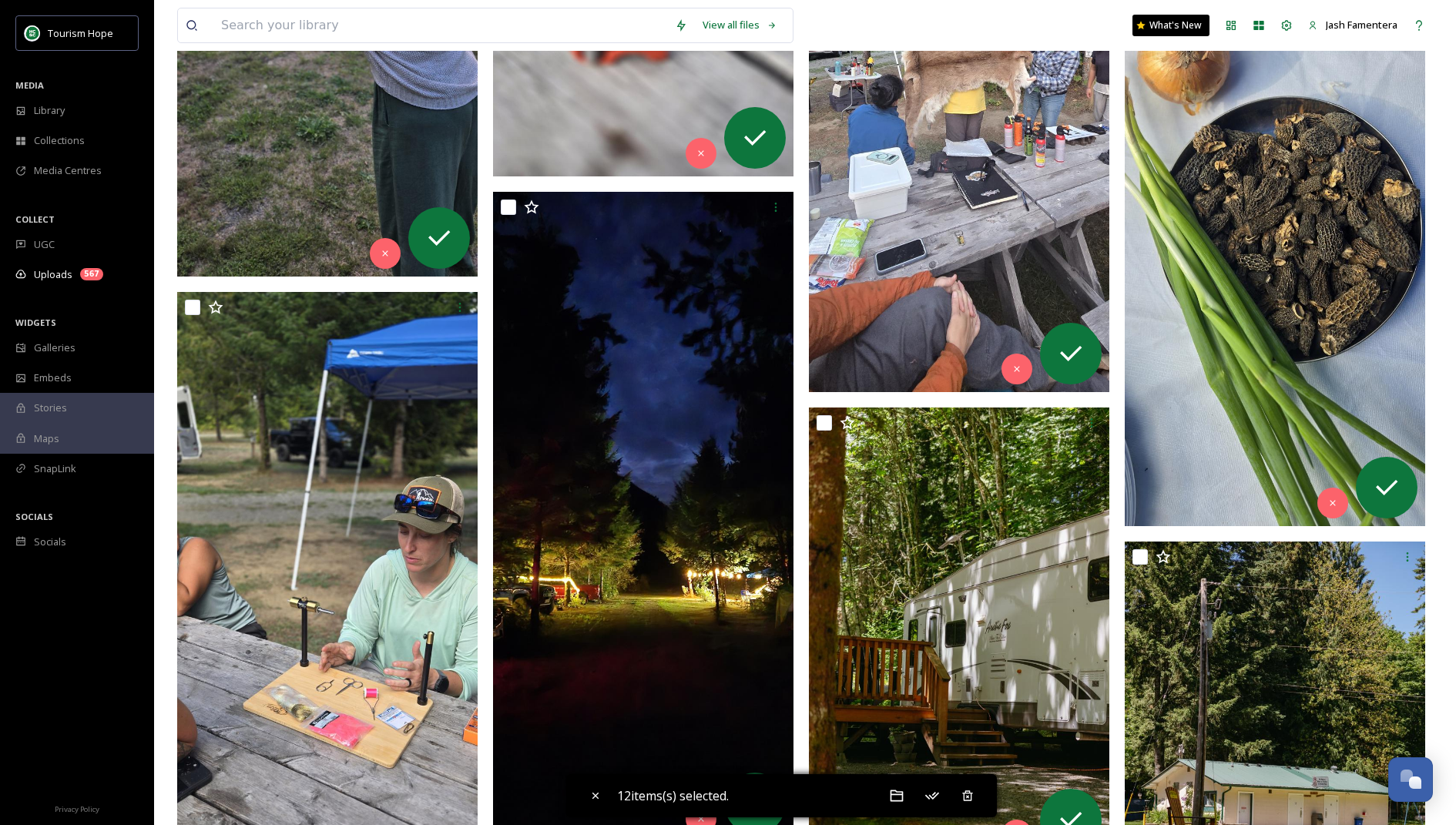
scroll to position [1319, 0]
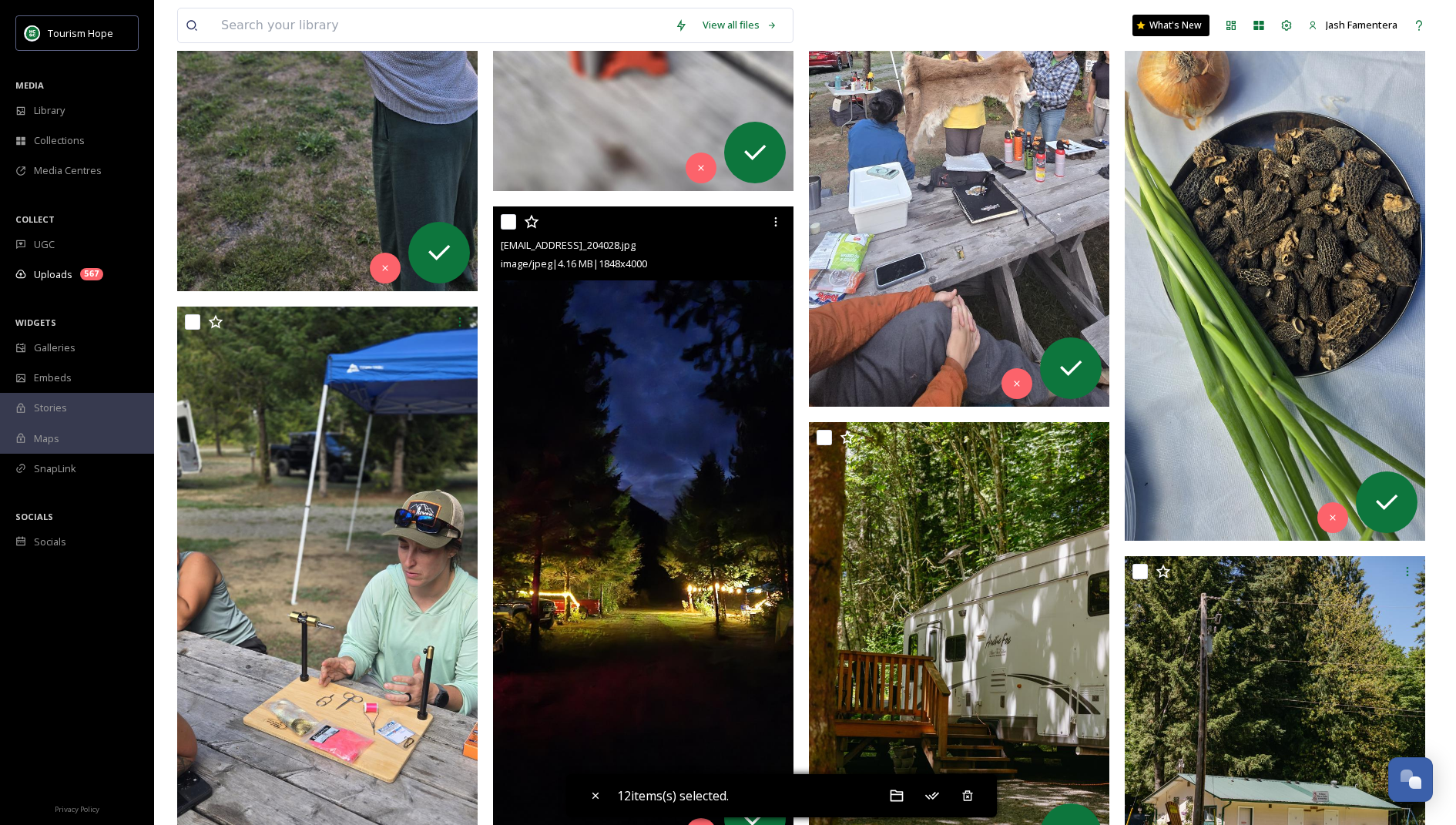
click at [511, 217] on input "checkbox" at bounding box center [508, 221] width 15 height 15
checkbox input "true"
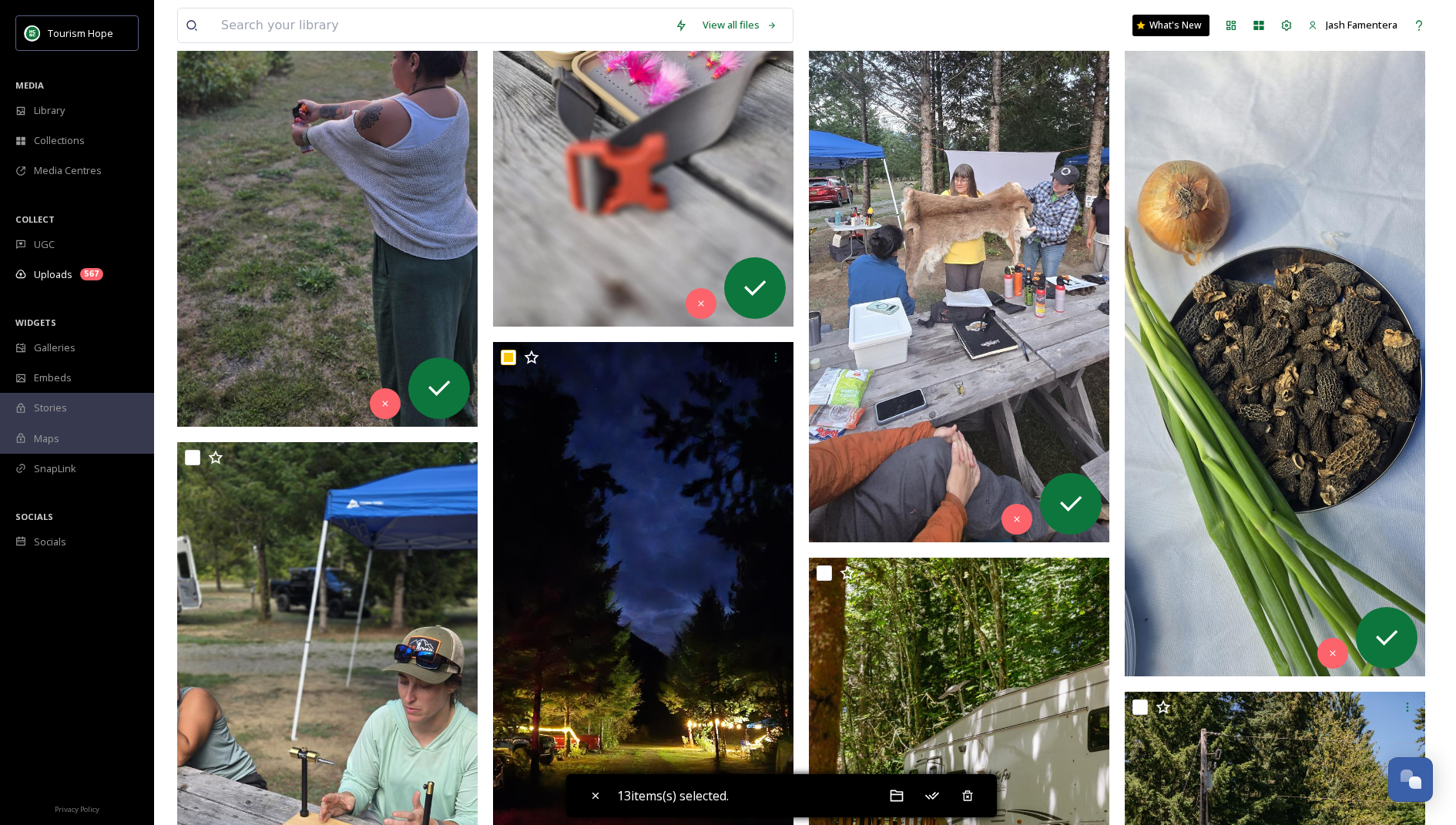
scroll to position [1454, 0]
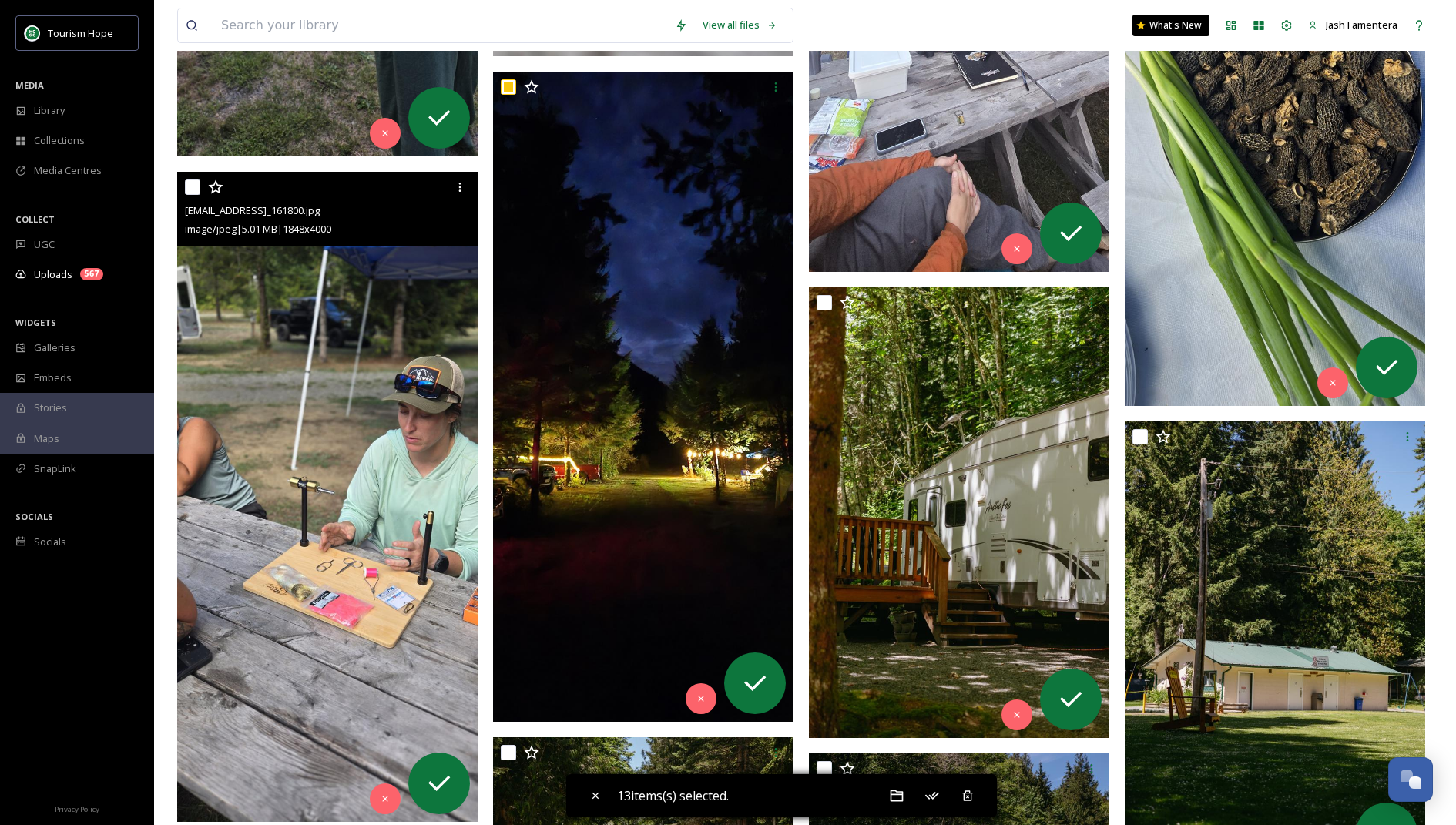
click at [194, 181] on input "checkbox" at bounding box center [192, 187] width 15 height 15
checkbox input "true"
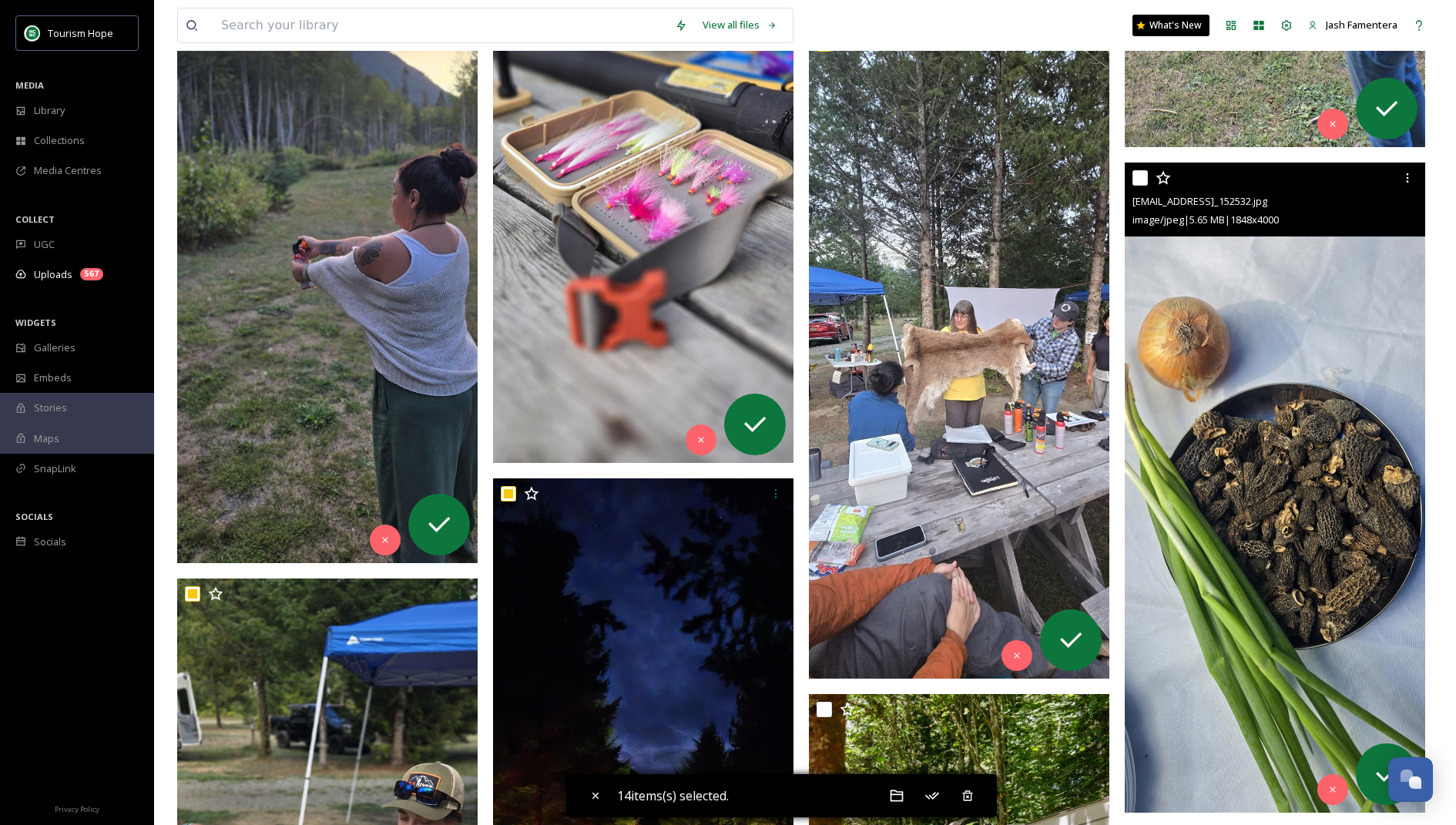
click at [964, 176] on input "checkbox" at bounding box center [1140, 178] width 15 height 15
checkbox input "true"
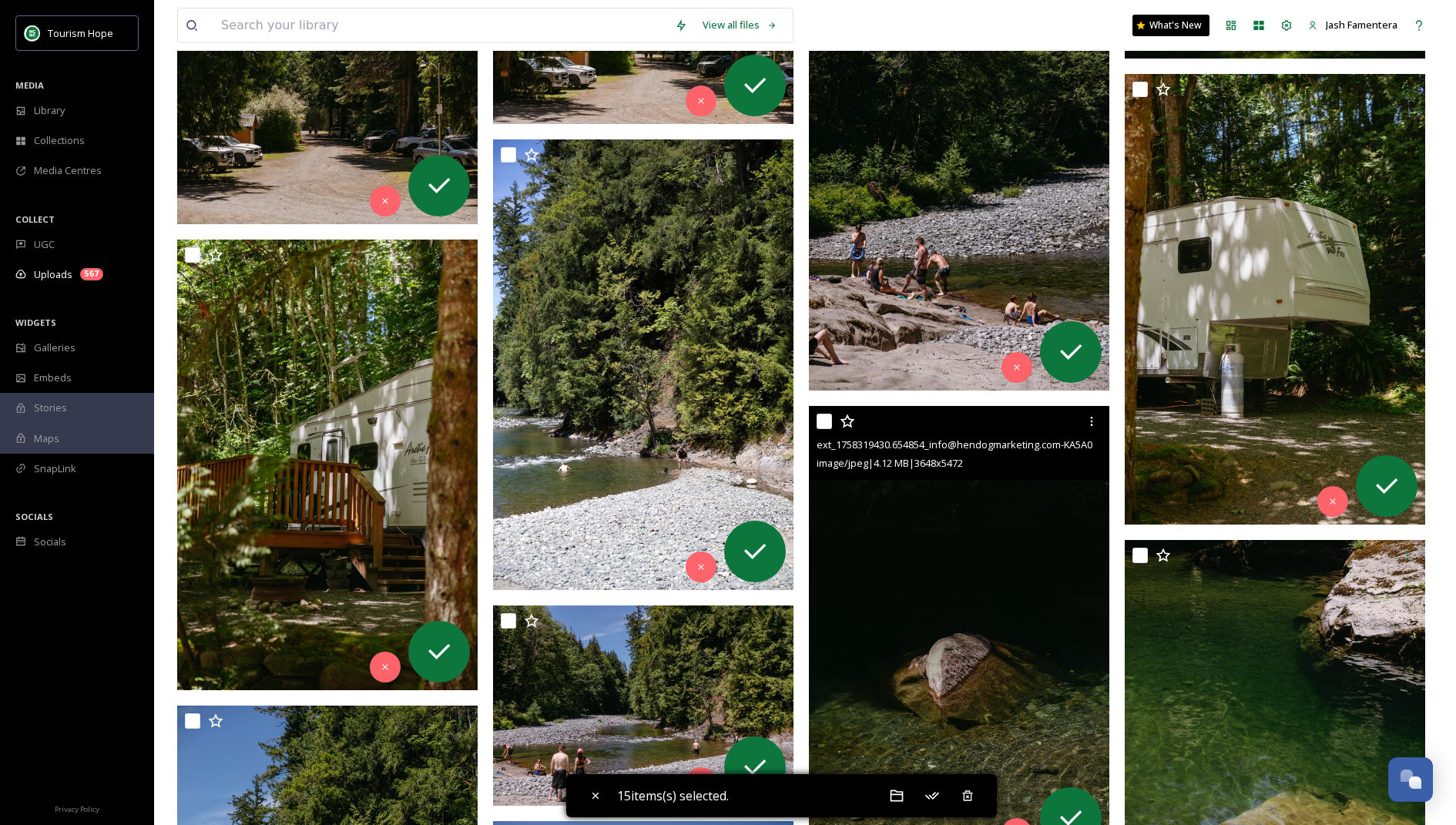
scroll to position [2272, 0]
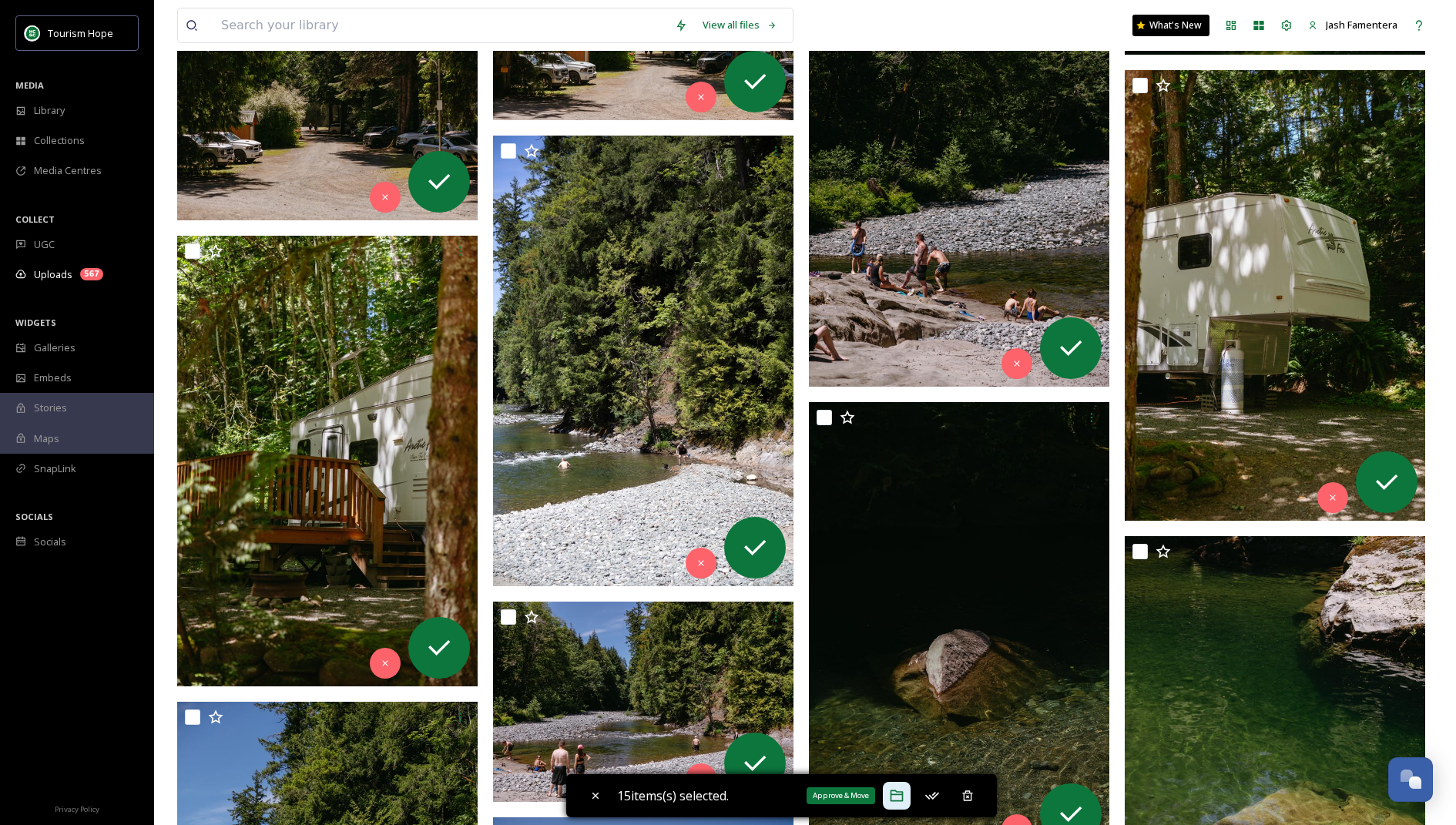
click at [901, 738] on icon at bounding box center [897, 795] width 15 height 15
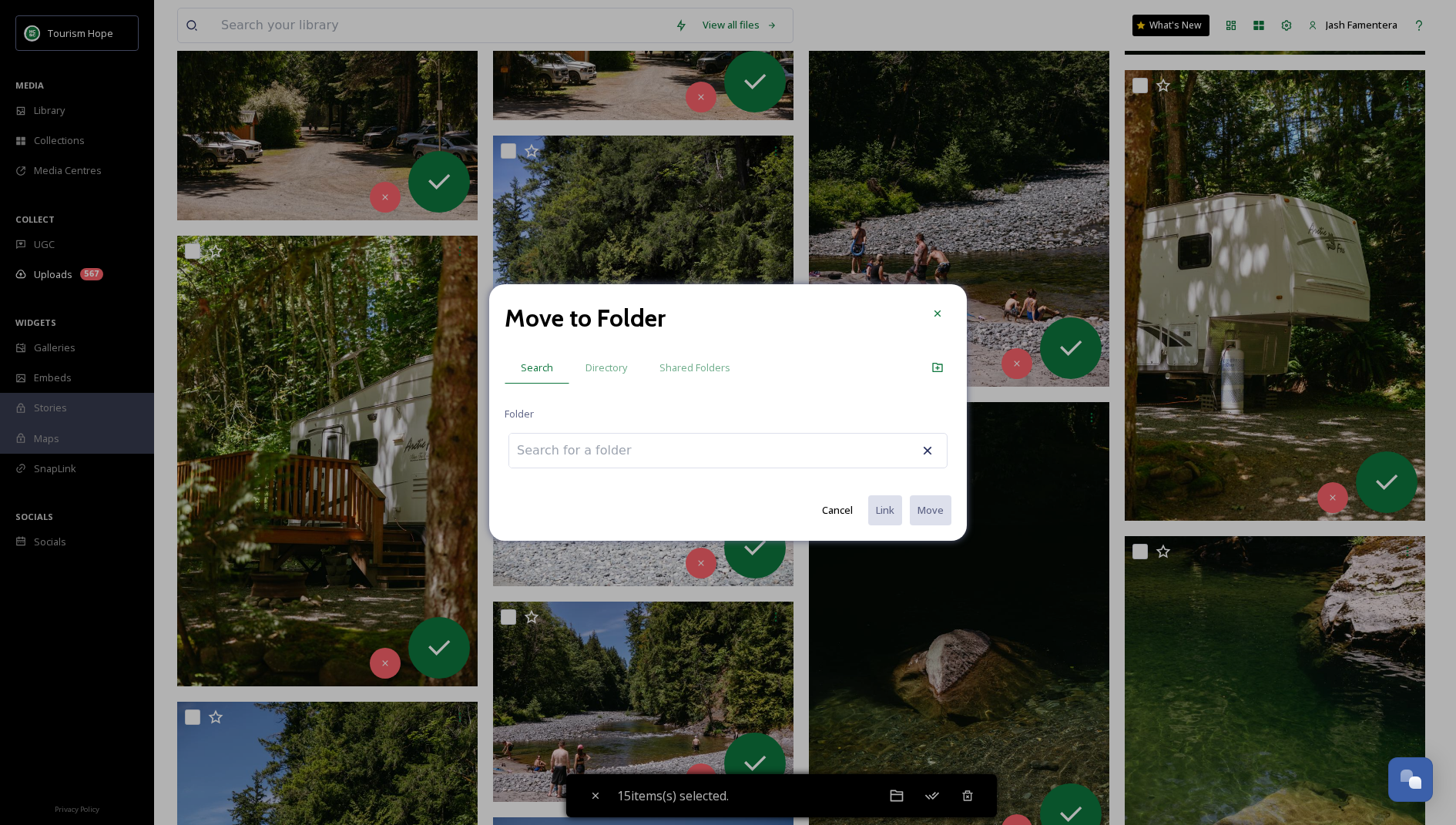
click at [637, 452] on input at bounding box center [594, 450] width 169 height 34
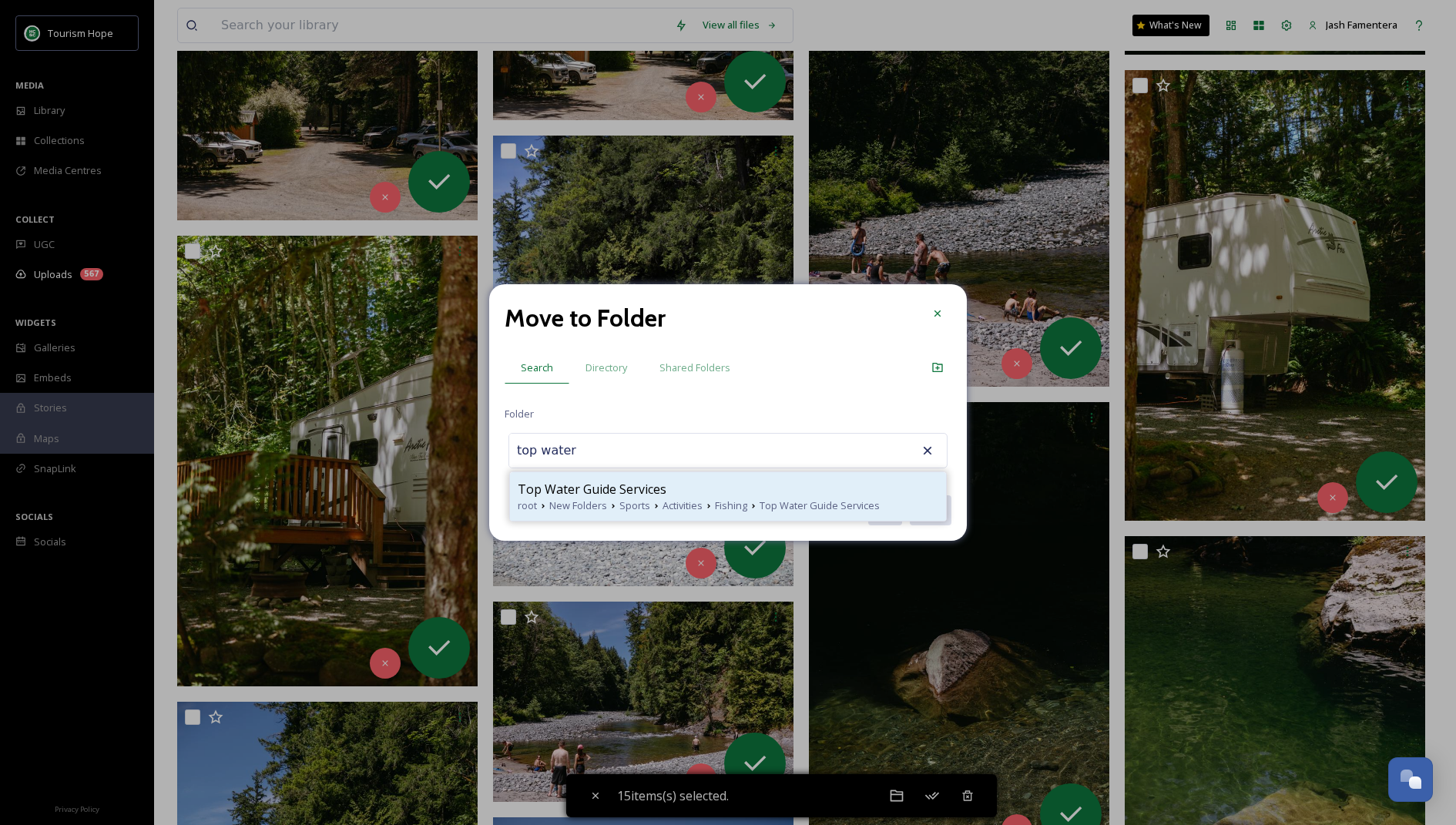
click at [539, 495] on span "Top Water Guide Services" at bounding box center [591, 489] width 149 height 18
type input "Top Water Guide Services"
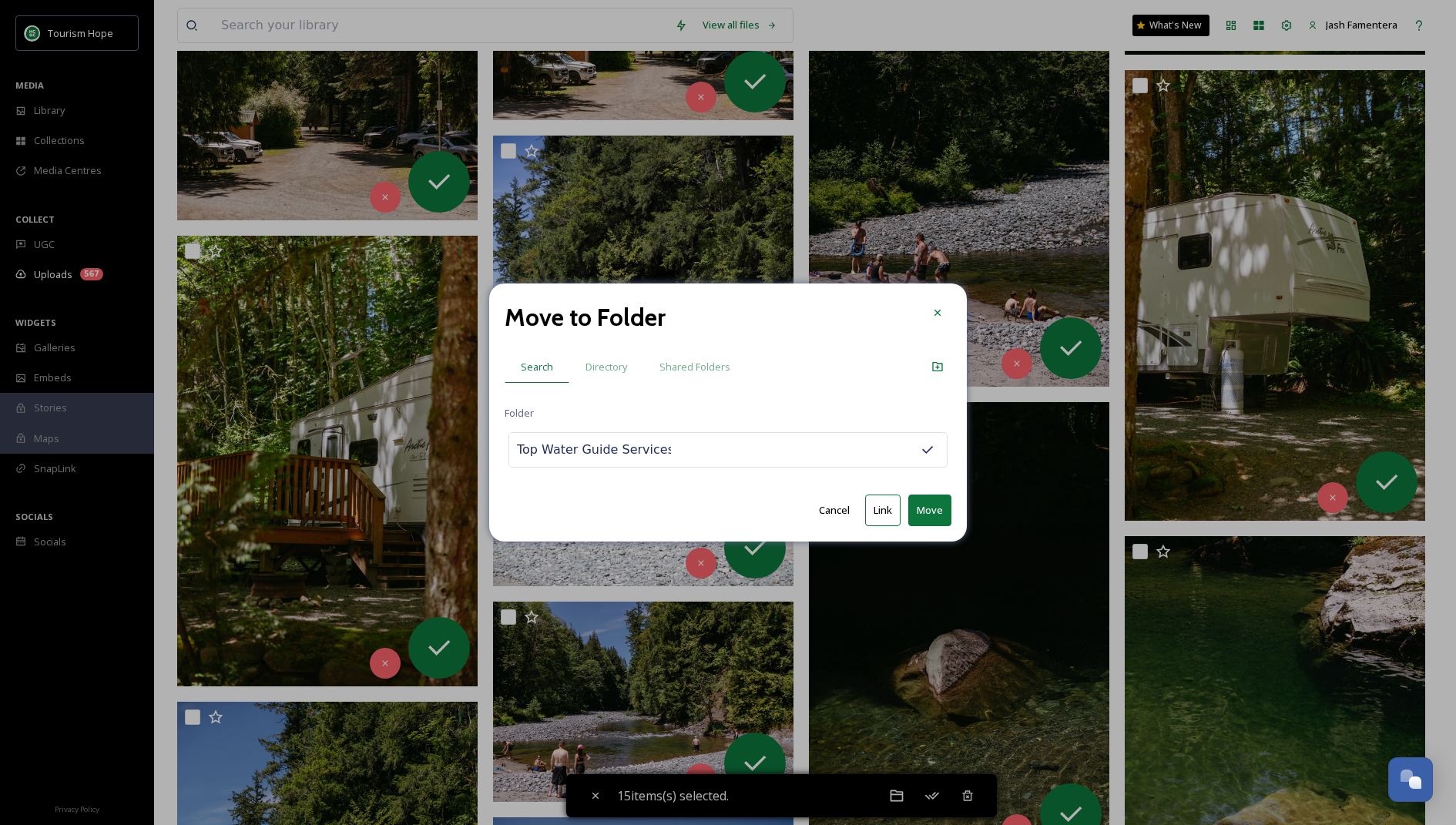
click at [938, 502] on button "Move" at bounding box center [929, 510] width 43 height 32
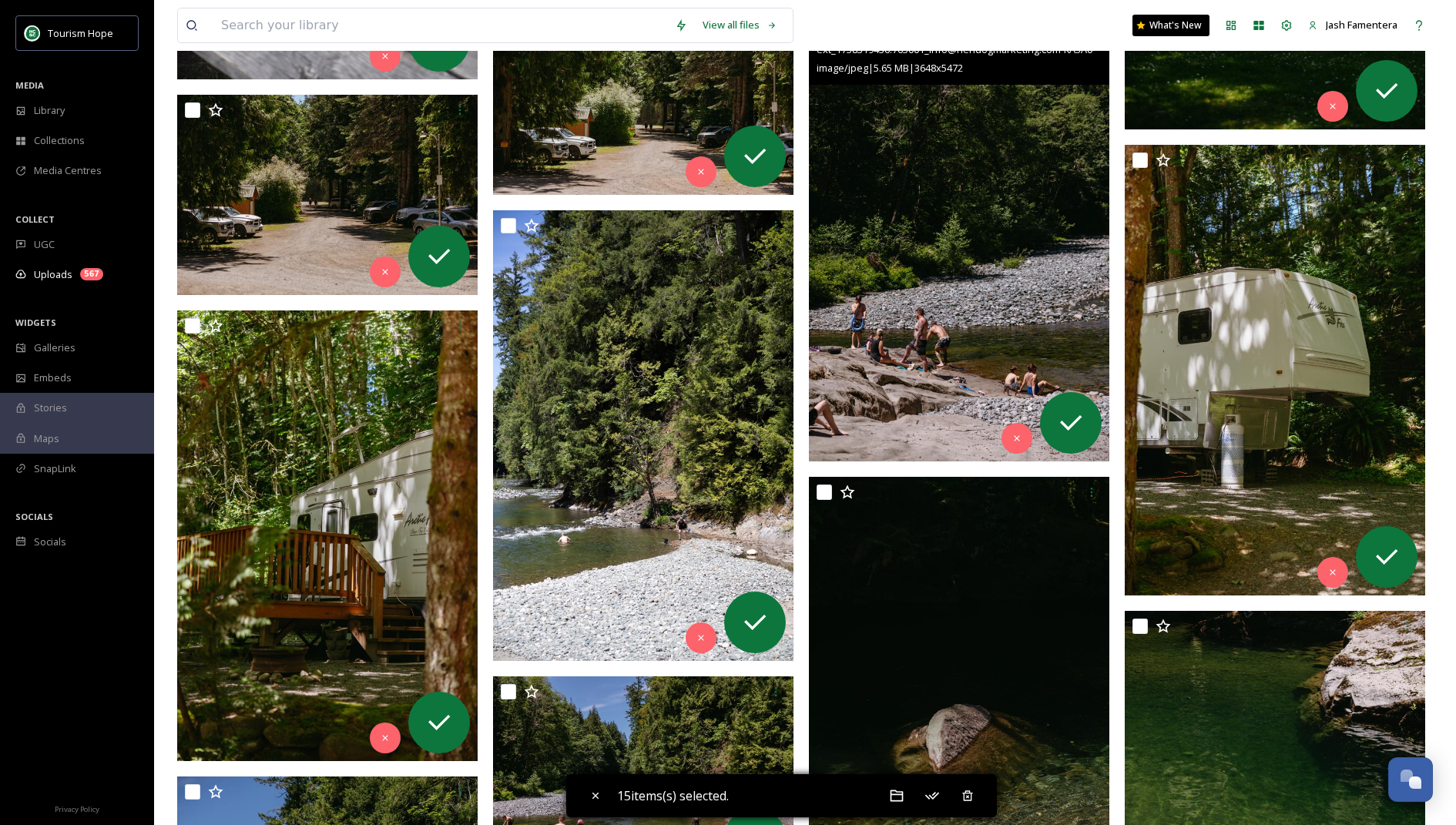
scroll to position [2177, 0]
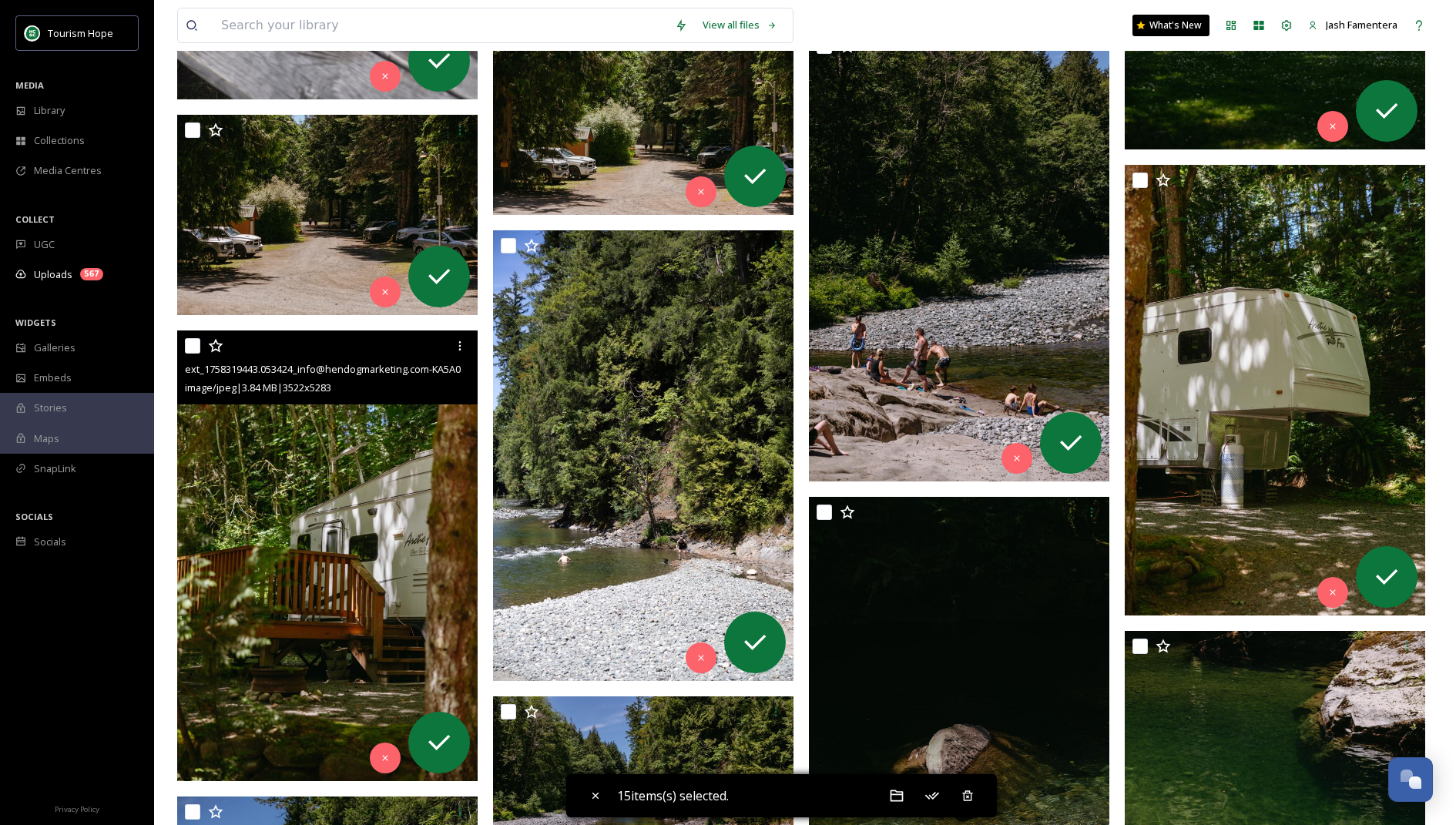
click at [370, 418] on img at bounding box center [328, 555] width 301 height 451
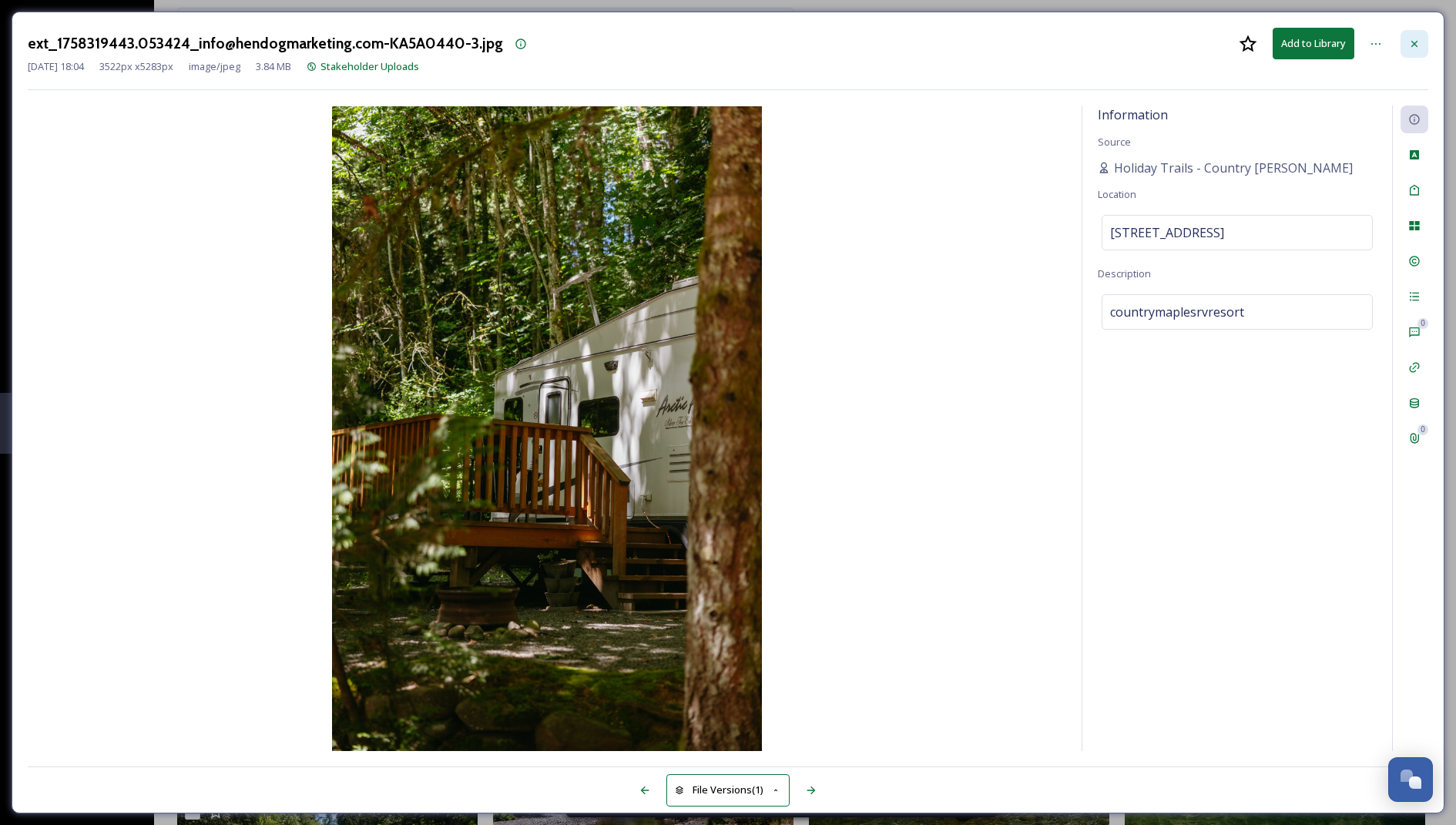
click at [964, 50] on div at bounding box center [1414, 44] width 27 height 27
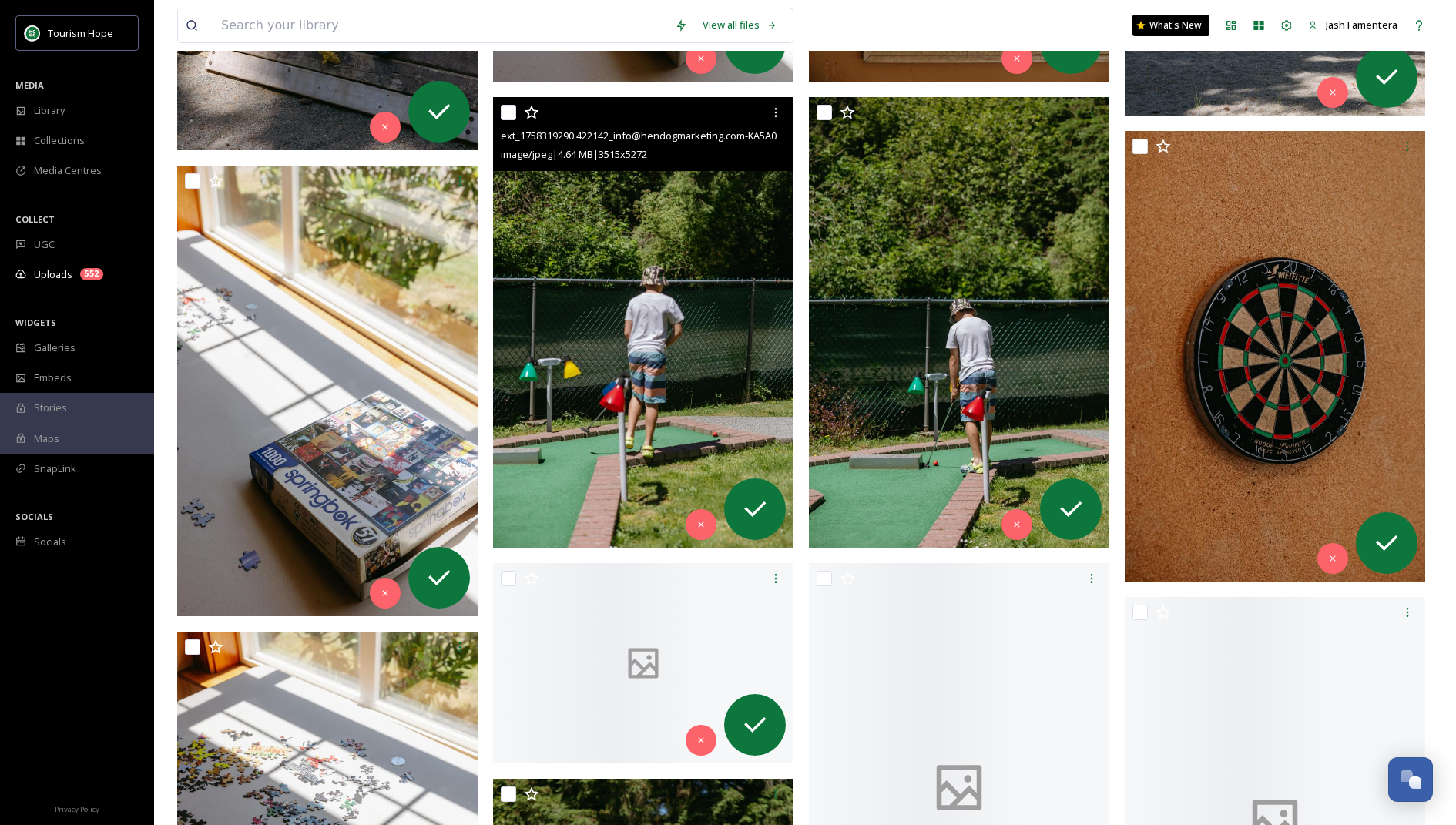
scroll to position [3350, 0]
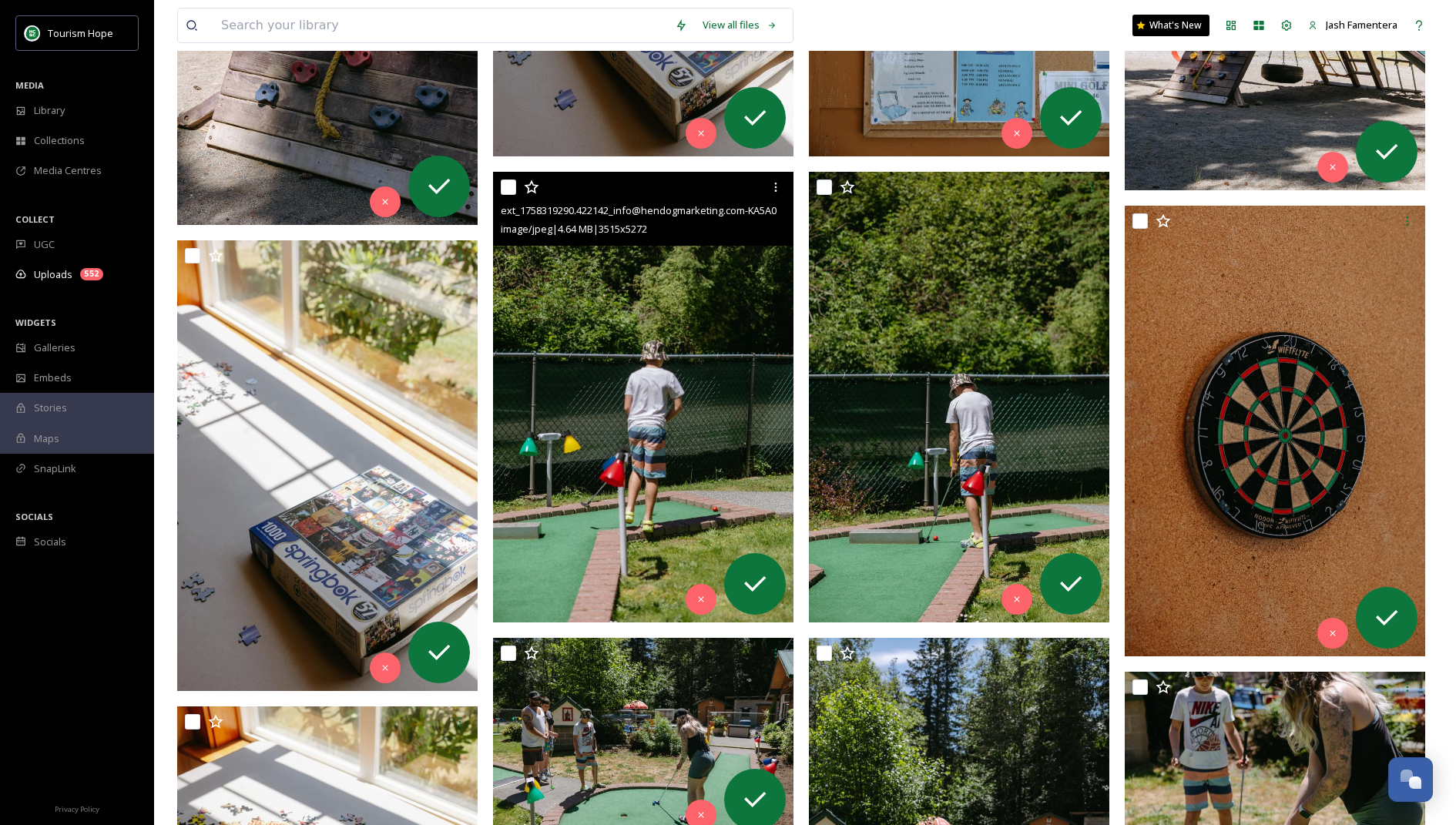
click at [627, 382] on img at bounding box center [643, 396] width 301 height 451
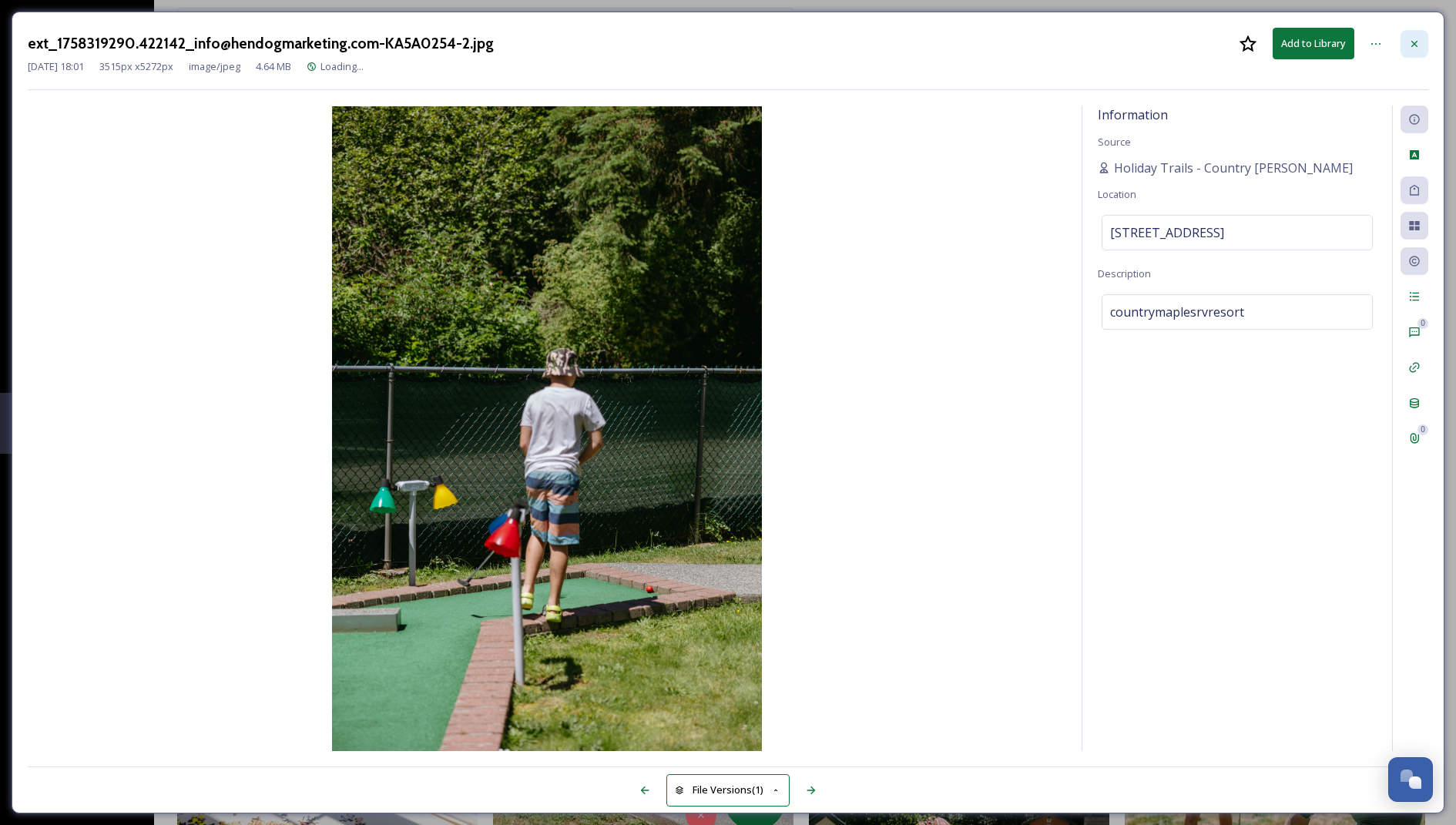
click at [1410, 51] on div at bounding box center [1414, 44] width 27 height 27
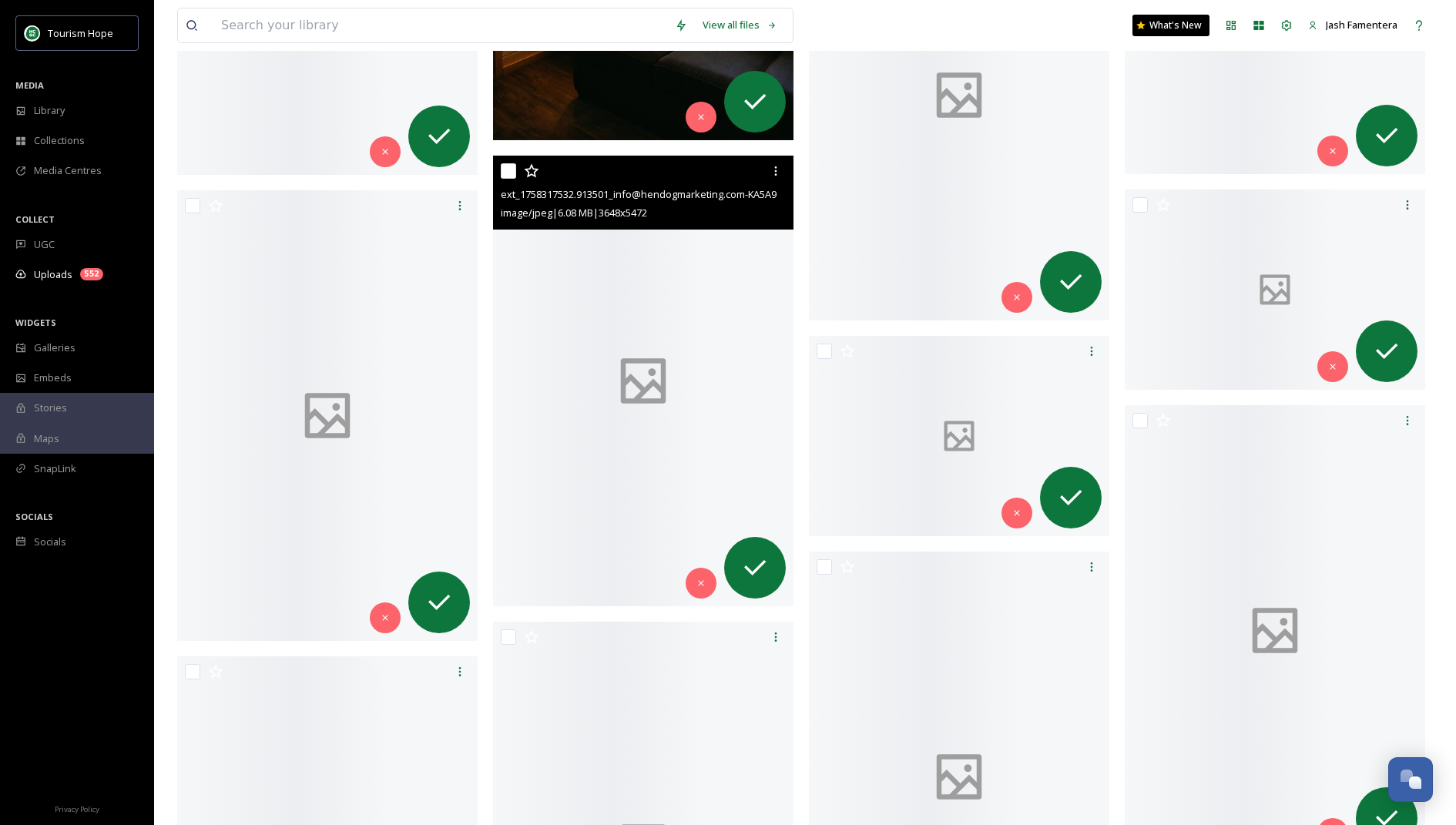
scroll to position [14482, 0]
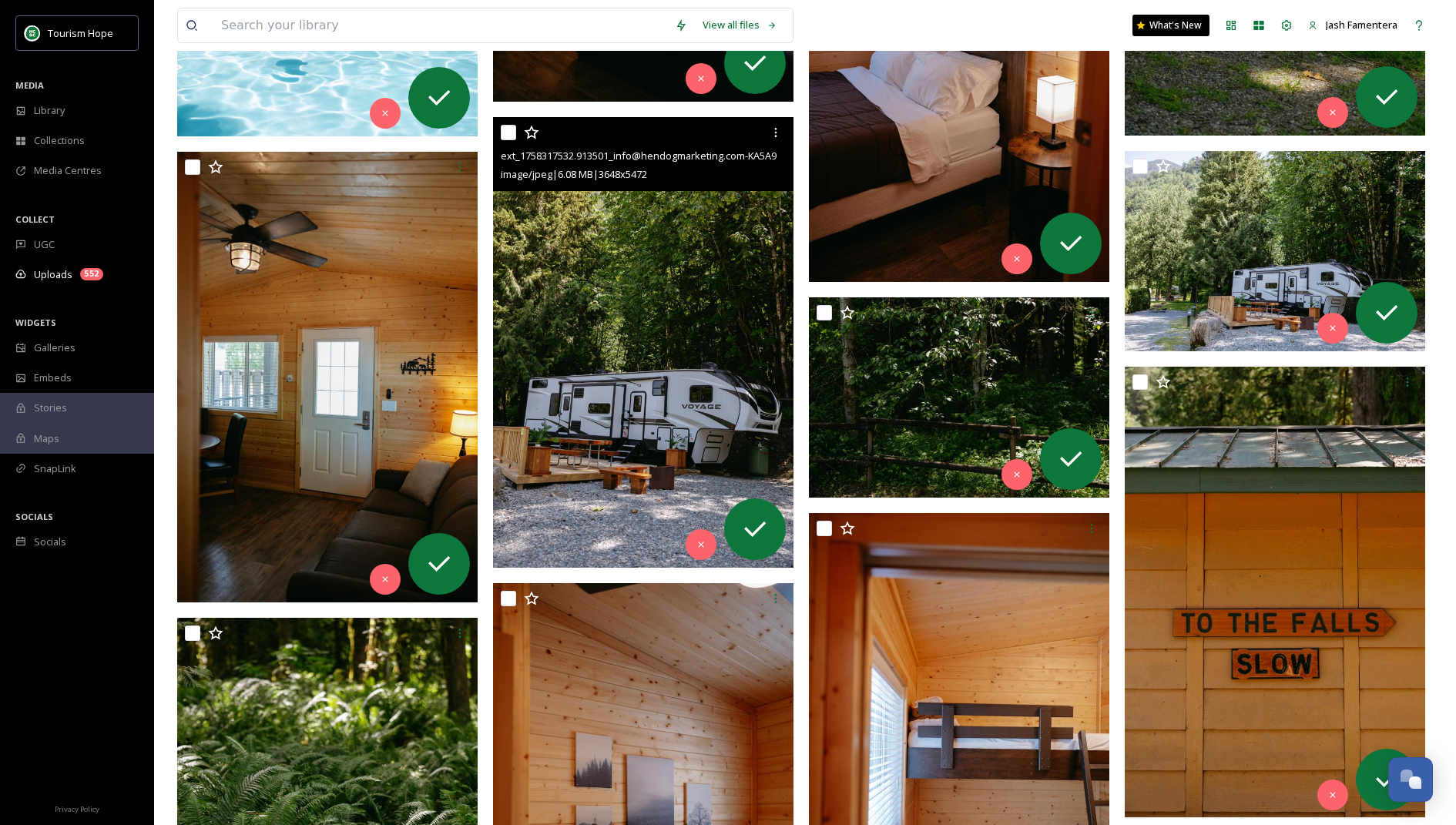
click at [547, 469] on img at bounding box center [643, 342] width 301 height 451
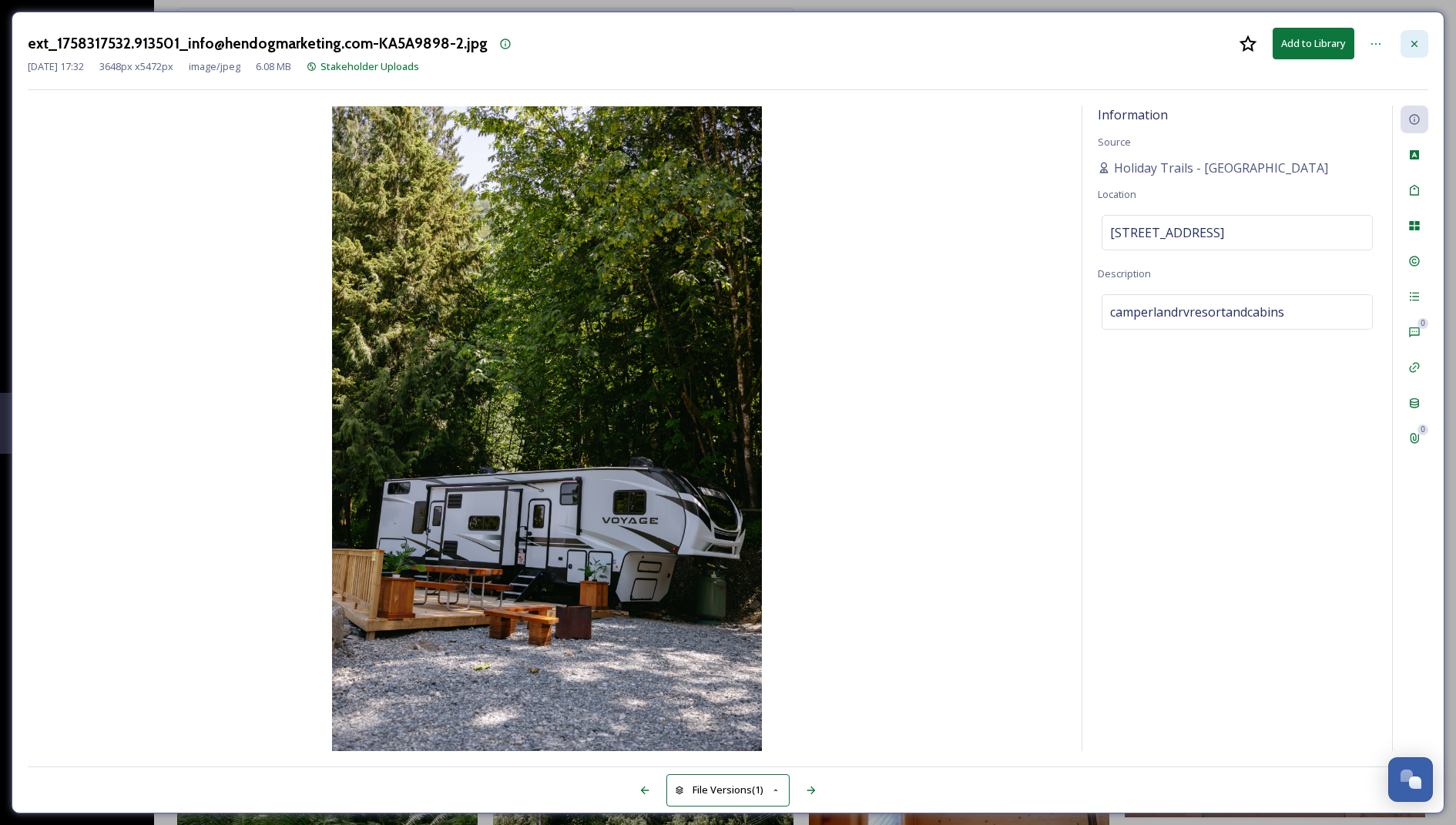
click at [1408, 36] on div at bounding box center [1414, 44] width 27 height 27
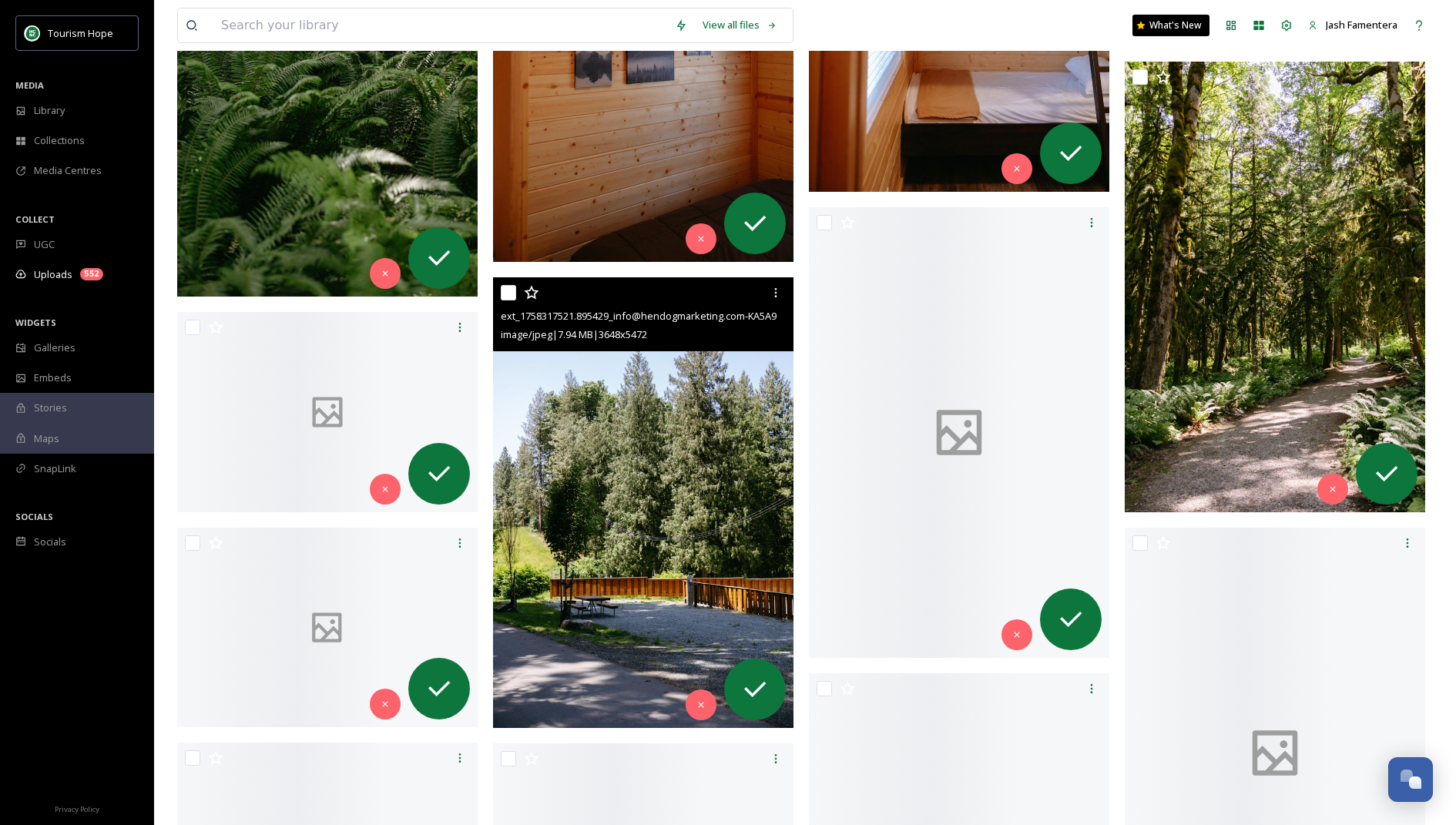
scroll to position [15451, 0]
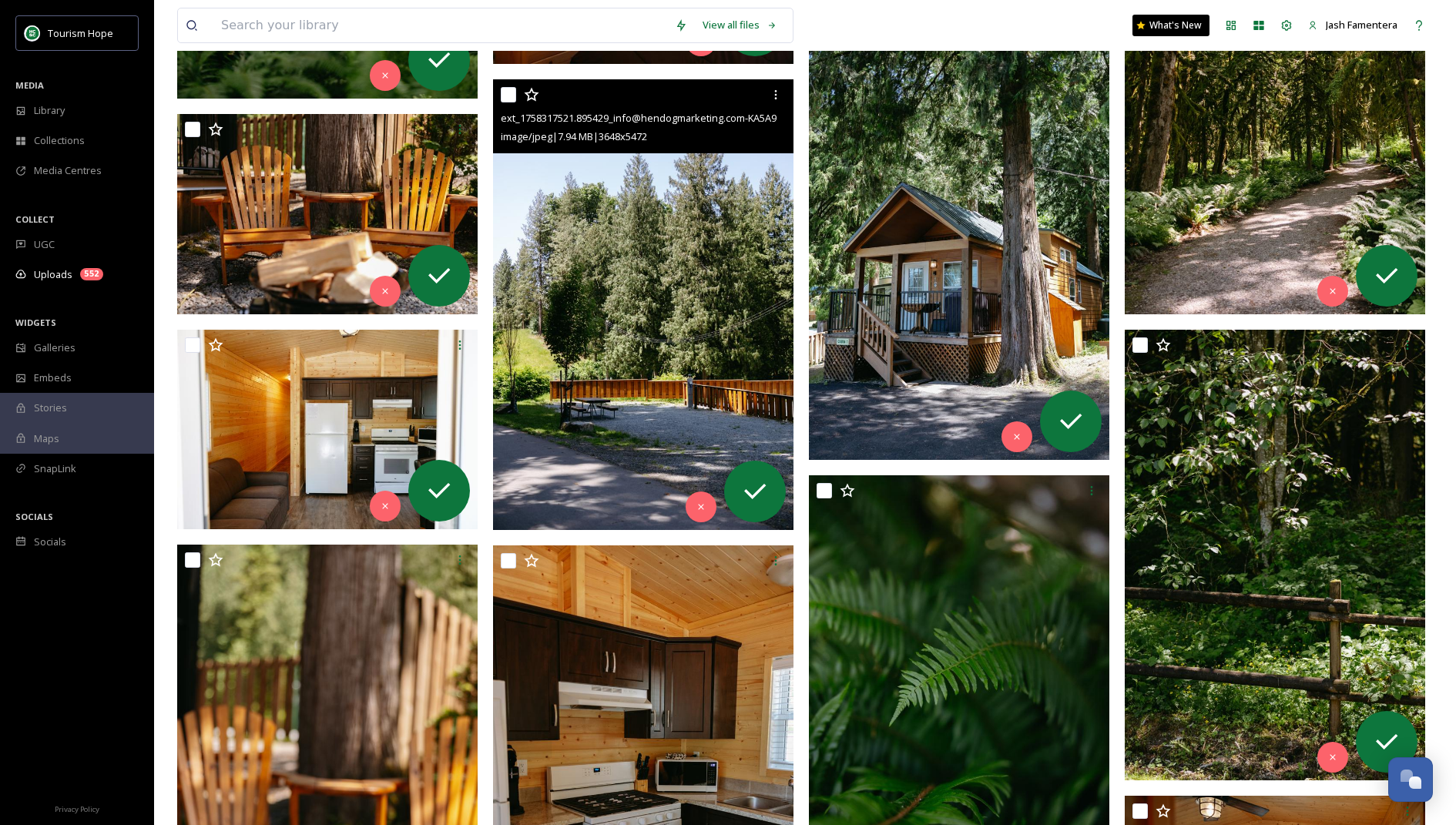
click at [668, 345] on img at bounding box center [643, 304] width 301 height 451
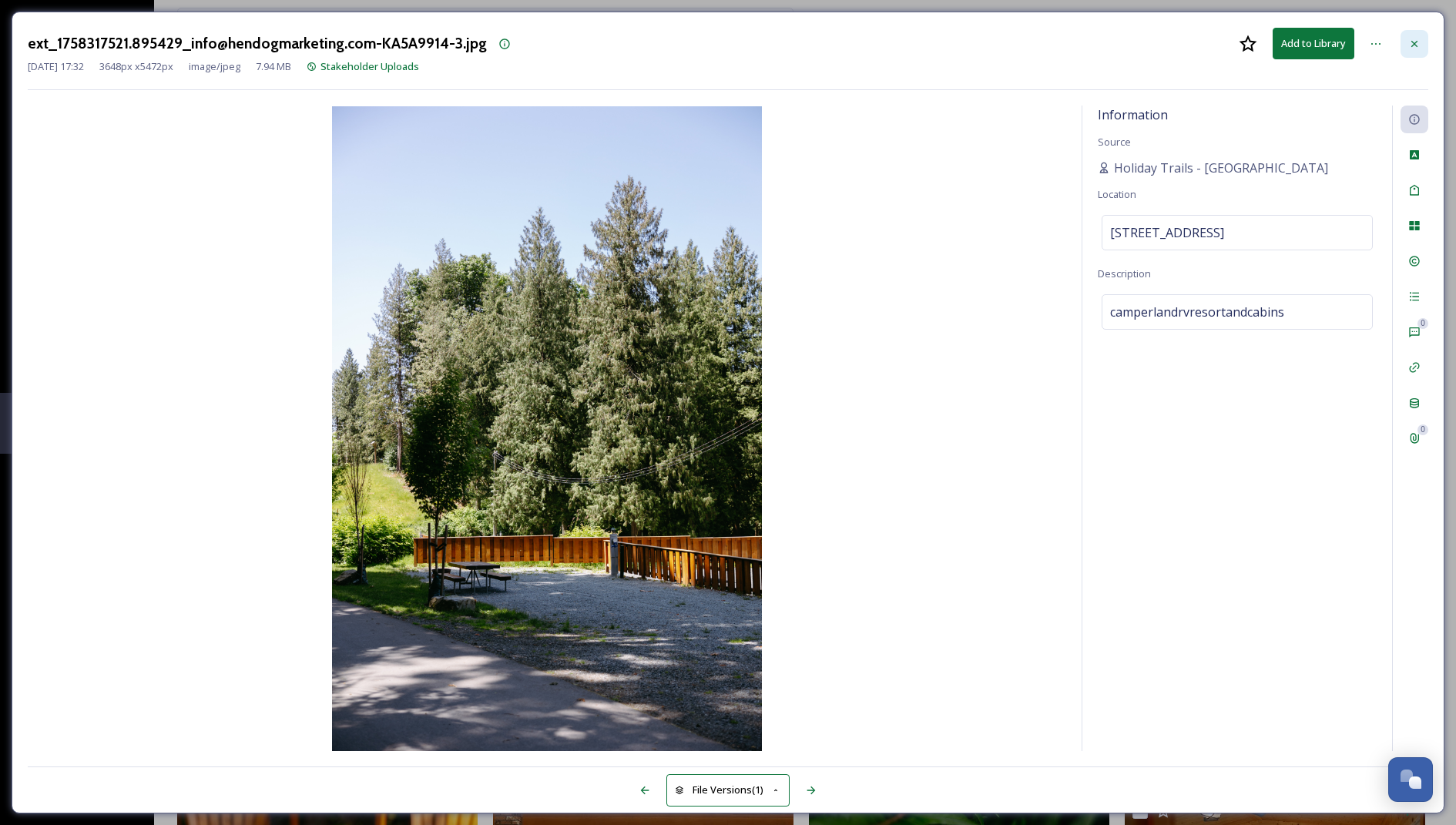
click at [1418, 49] on div at bounding box center [1414, 44] width 27 height 27
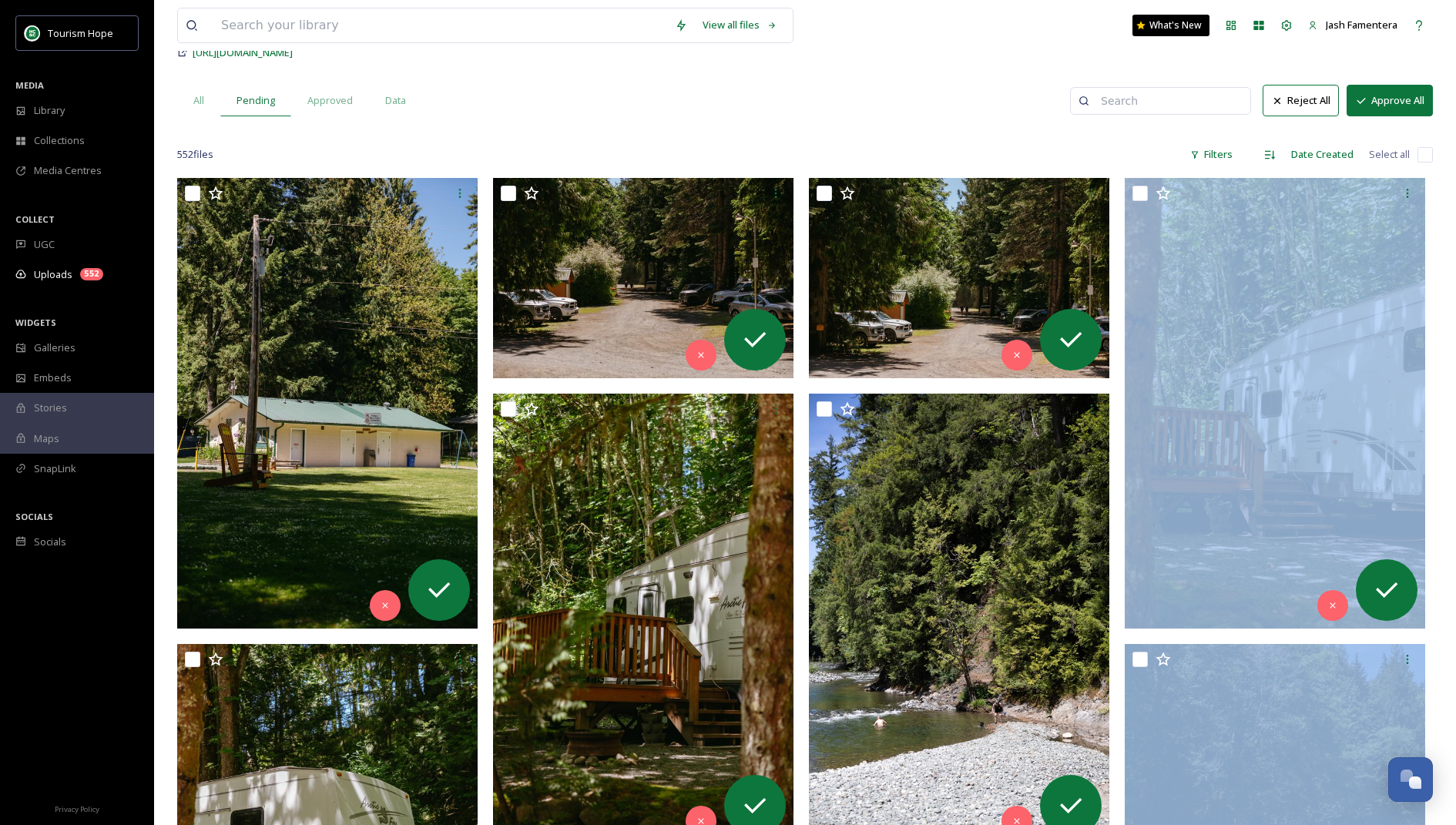
drag, startPoint x: 1455, startPoint y: 341, endPoint x: 1452, endPoint y: 822, distance: 481.0
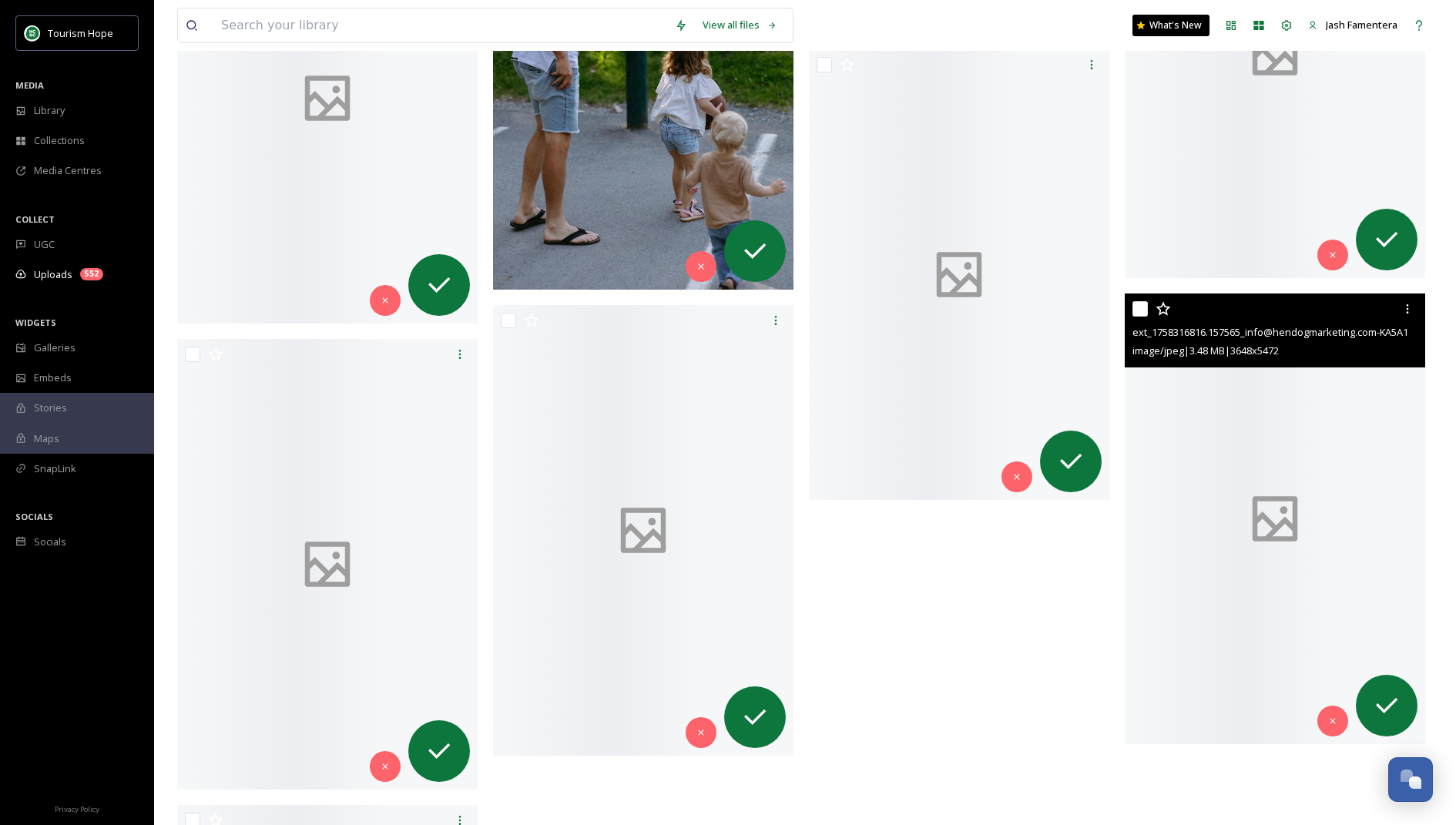
scroll to position [57722, 0]
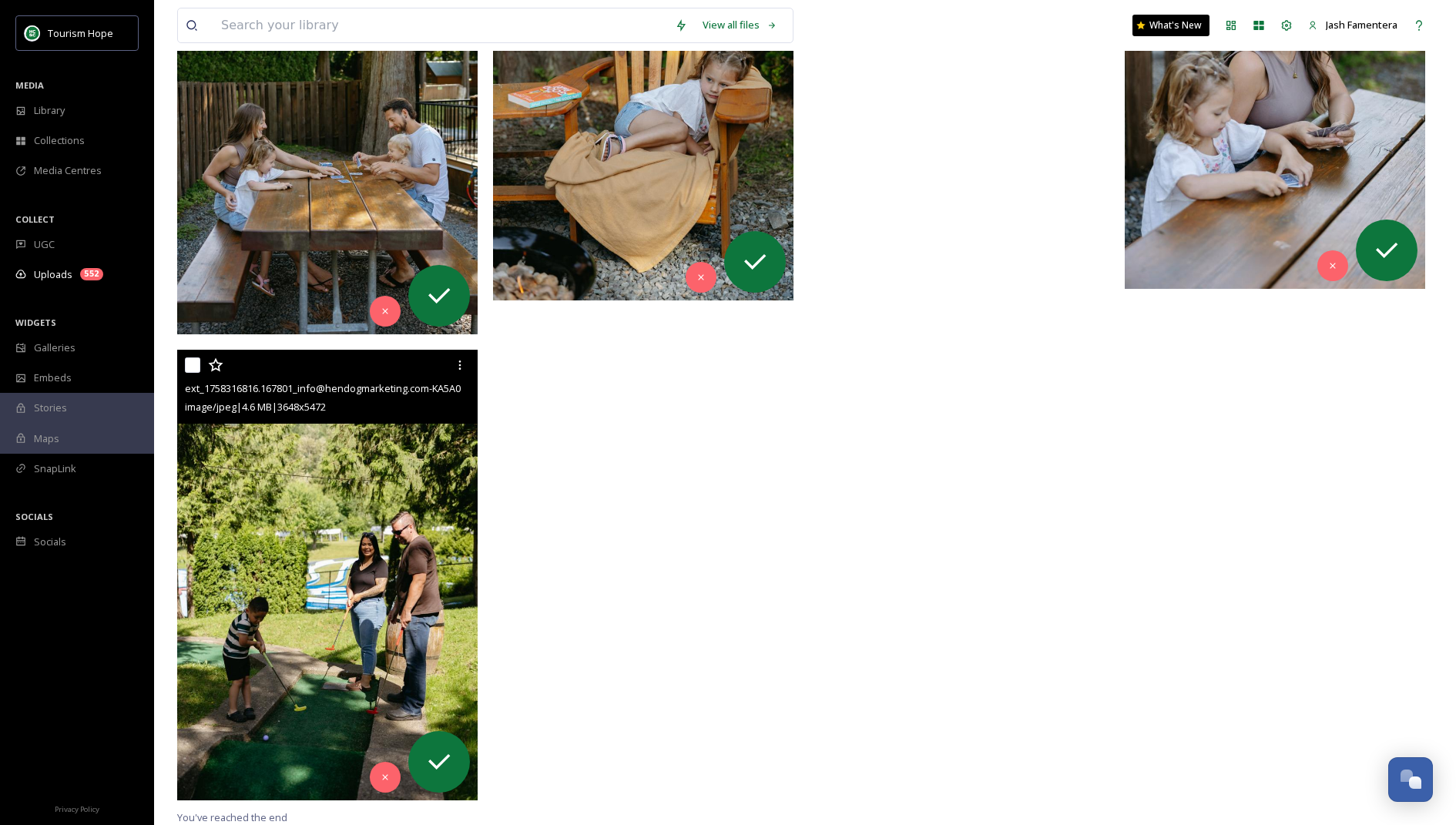
click at [405, 483] on img at bounding box center [328, 575] width 301 height 451
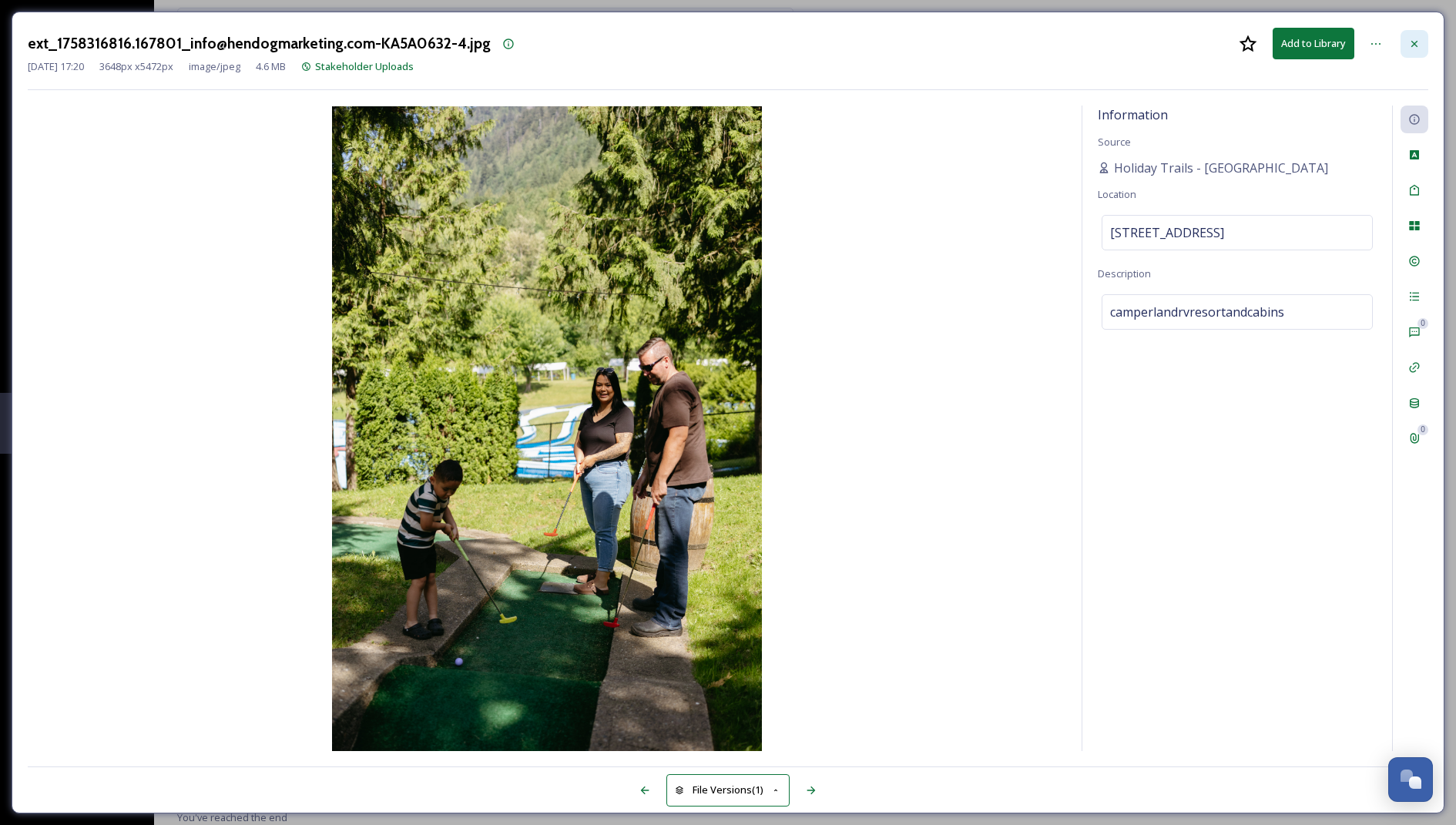
click at [1410, 33] on div at bounding box center [1414, 44] width 27 height 27
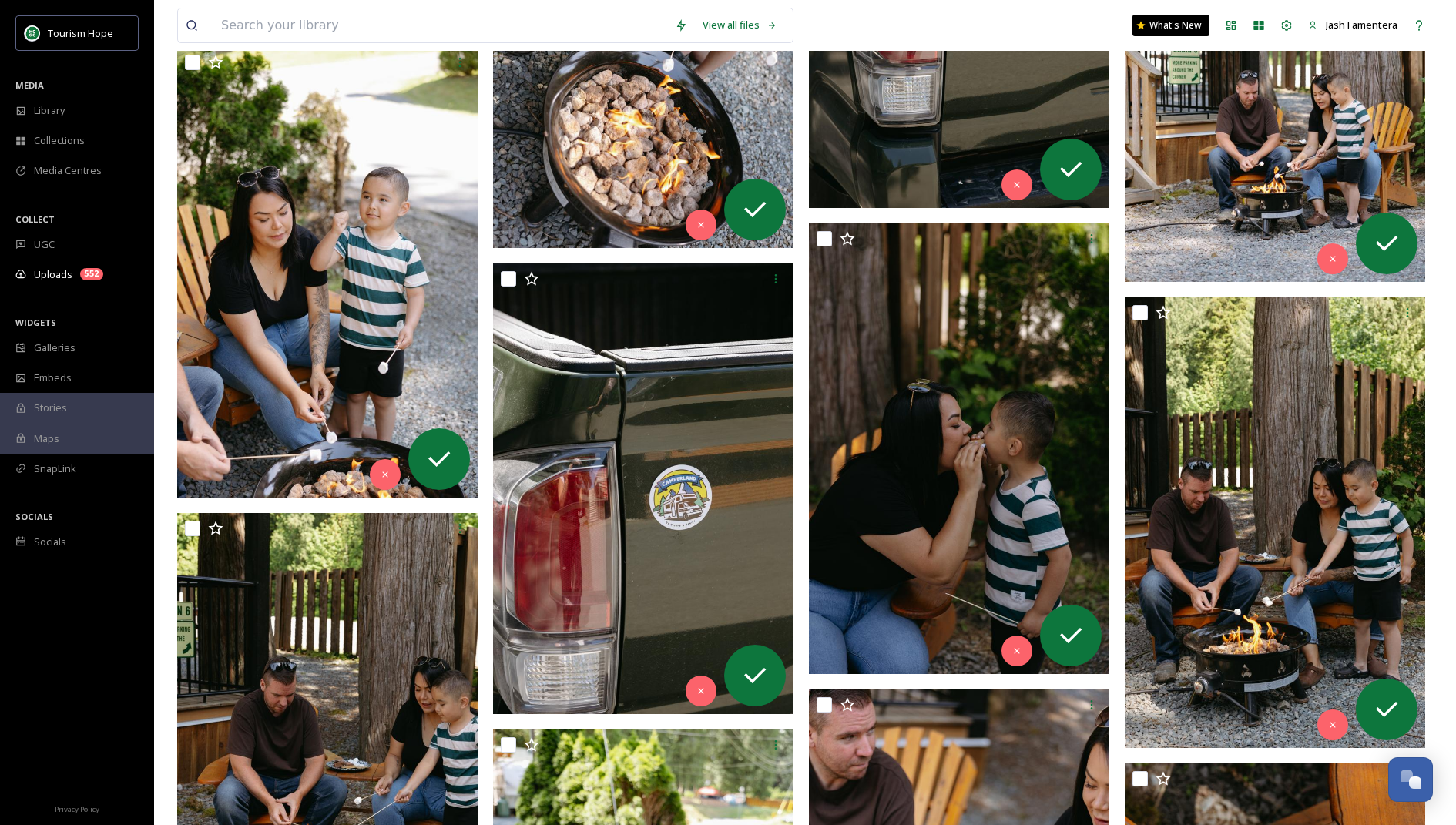
scroll to position [28169, 0]
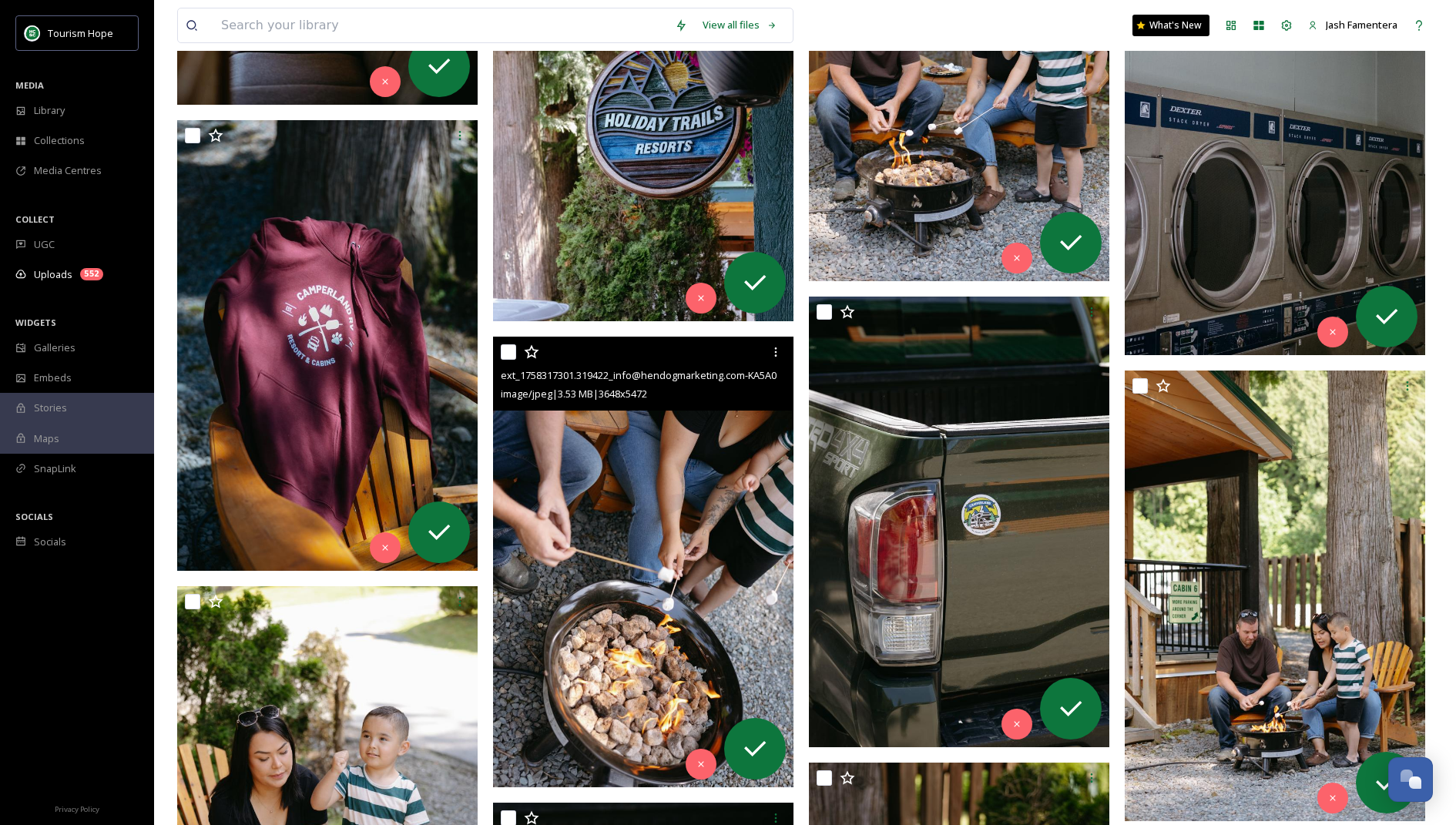
click at [659, 456] on img at bounding box center [643, 562] width 301 height 451
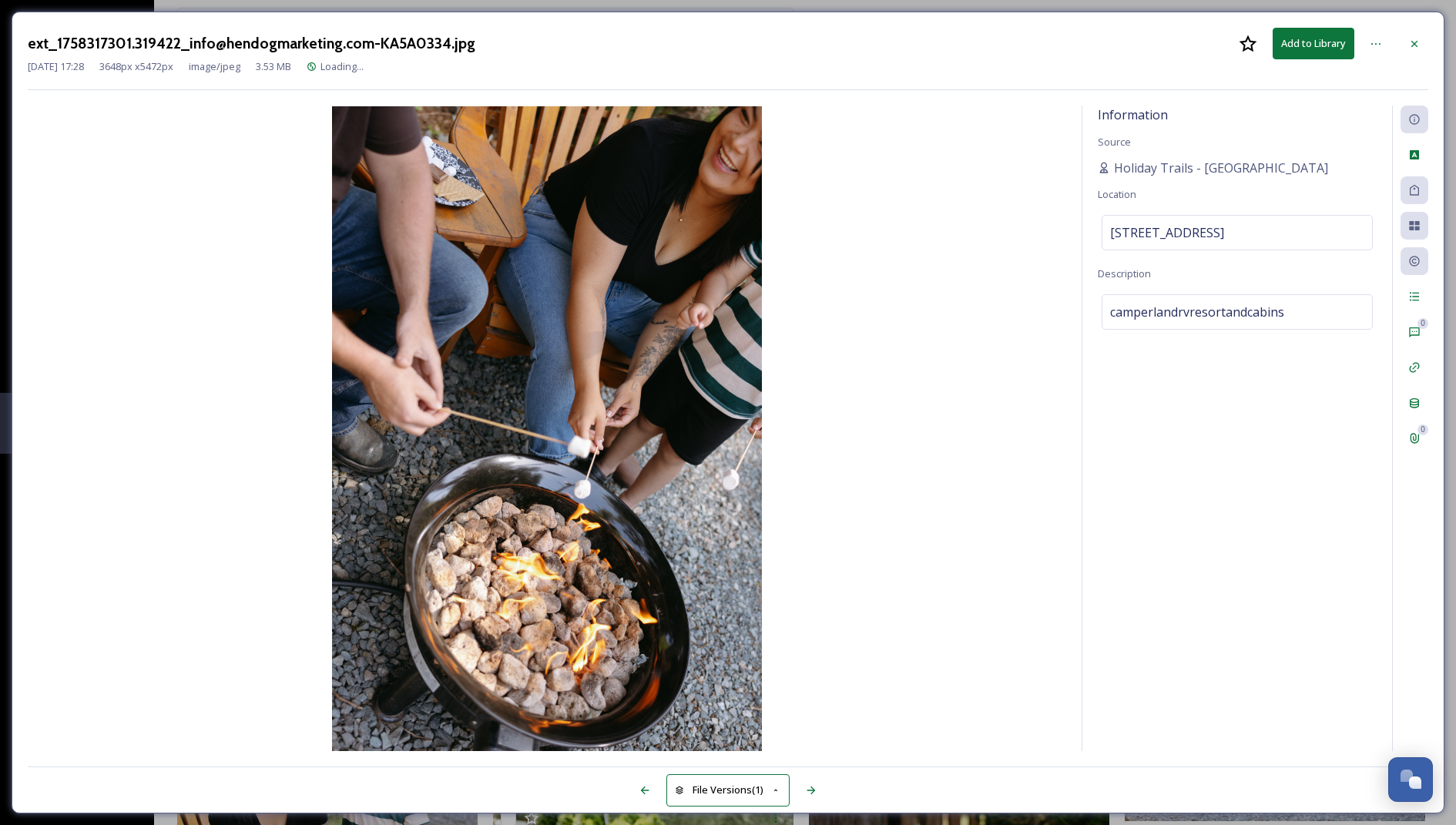
click at [1426, 46] on div at bounding box center [1414, 44] width 27 height 27
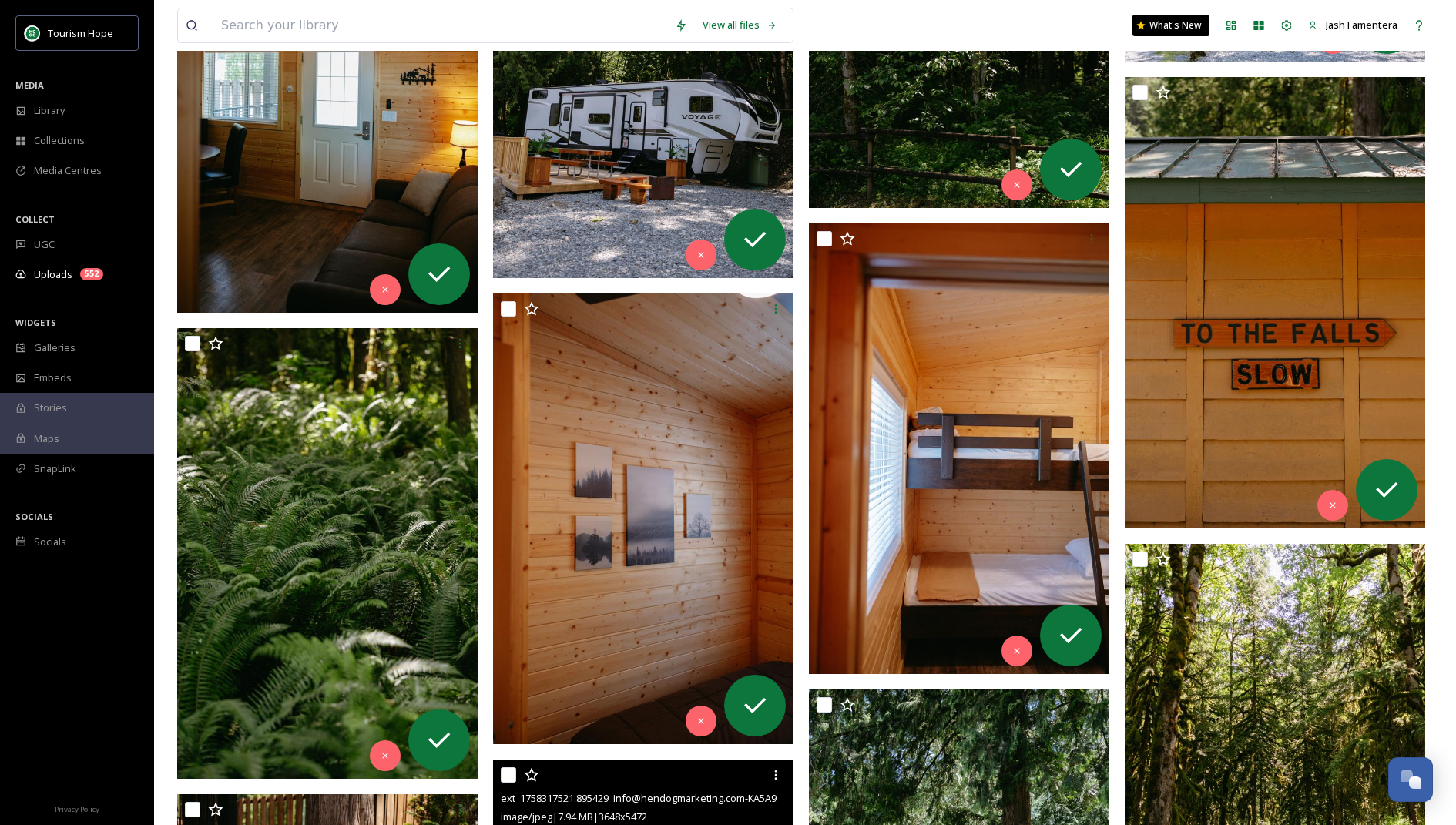
scroll to position [14367, 0]
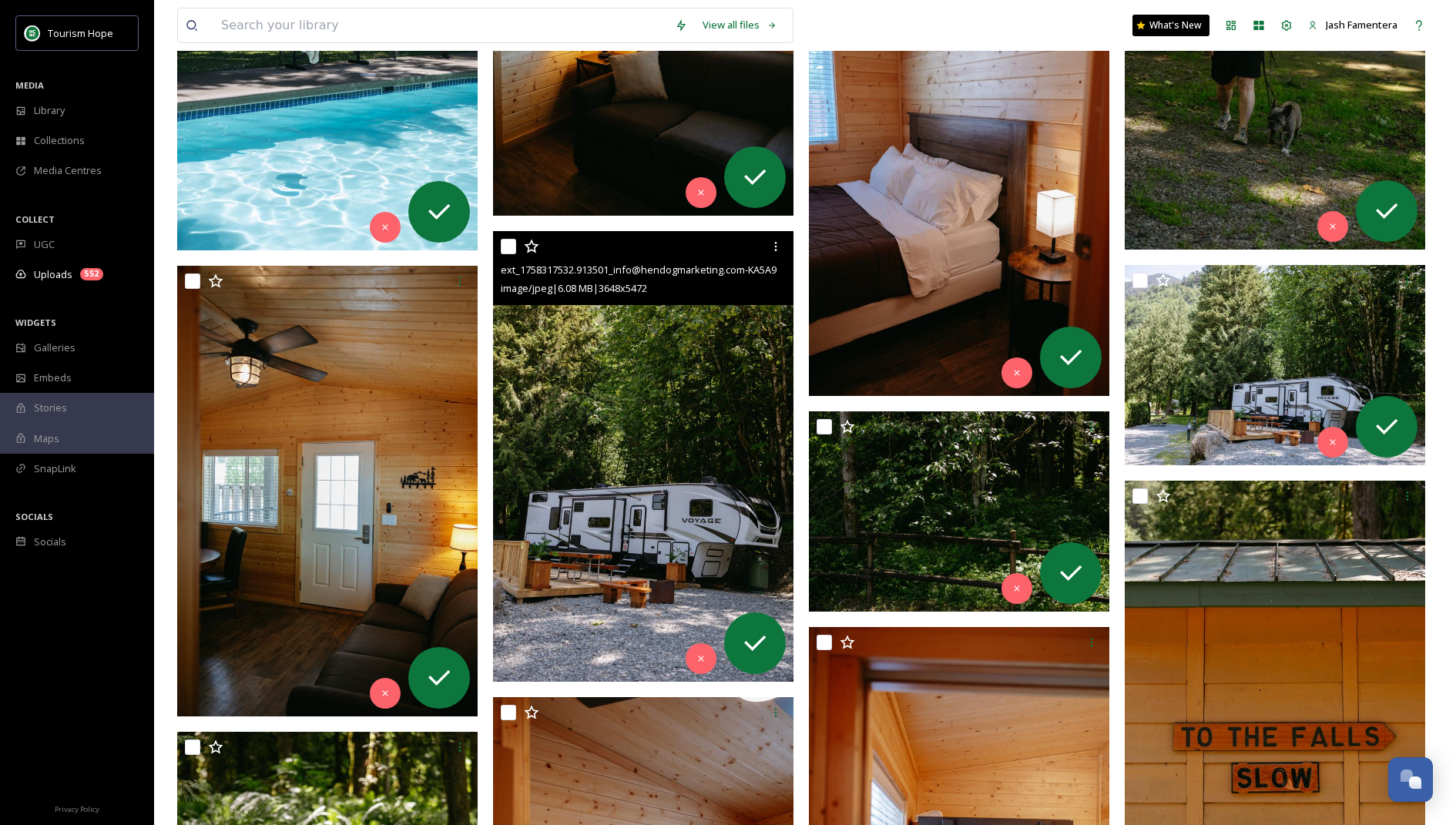
click at [592, 385] on img at bounding box center [643, 456] width 301 height 451
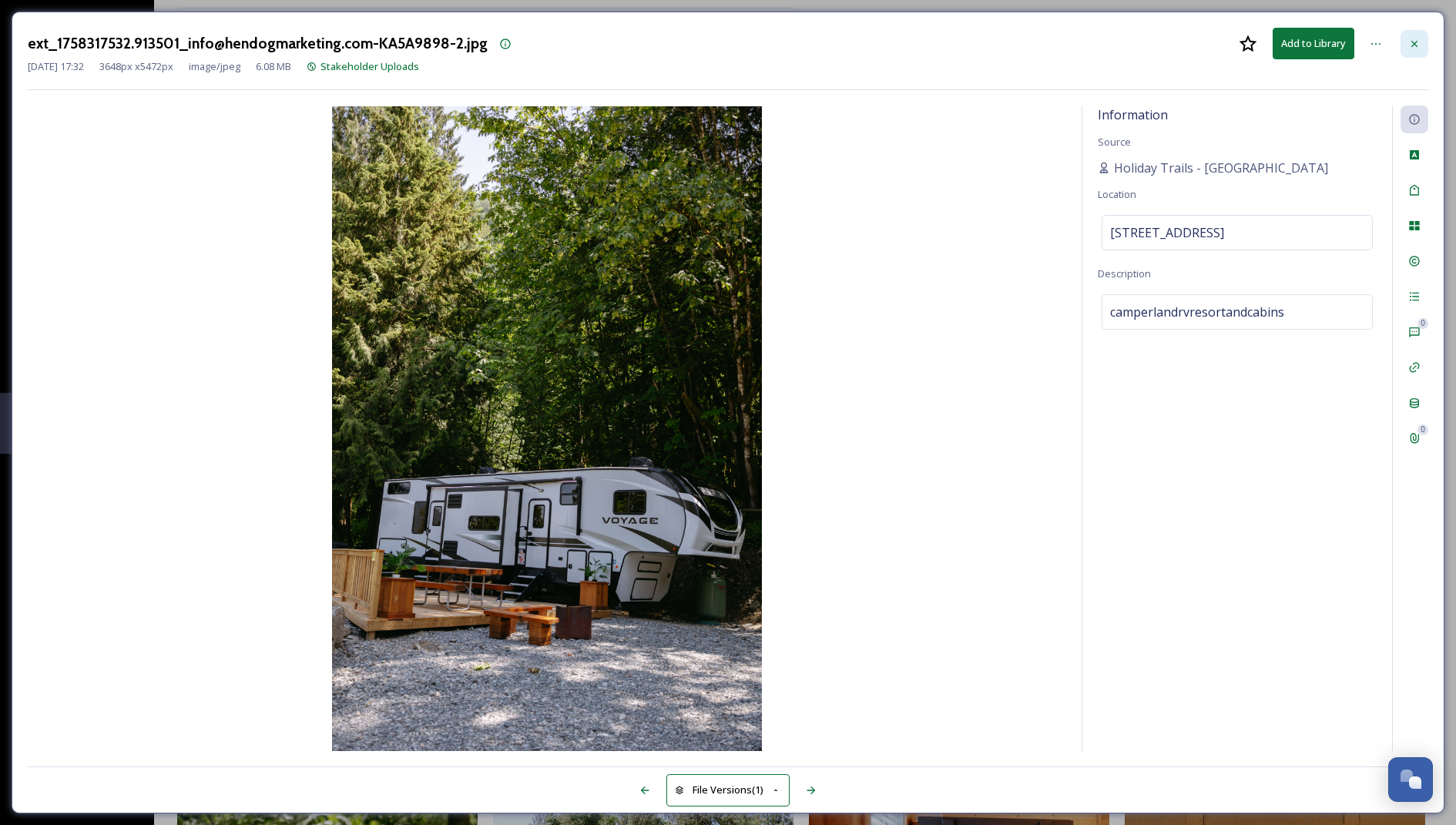
click at [1411, 46] on icon at bounding box center [1415, 44] width 13 height 13
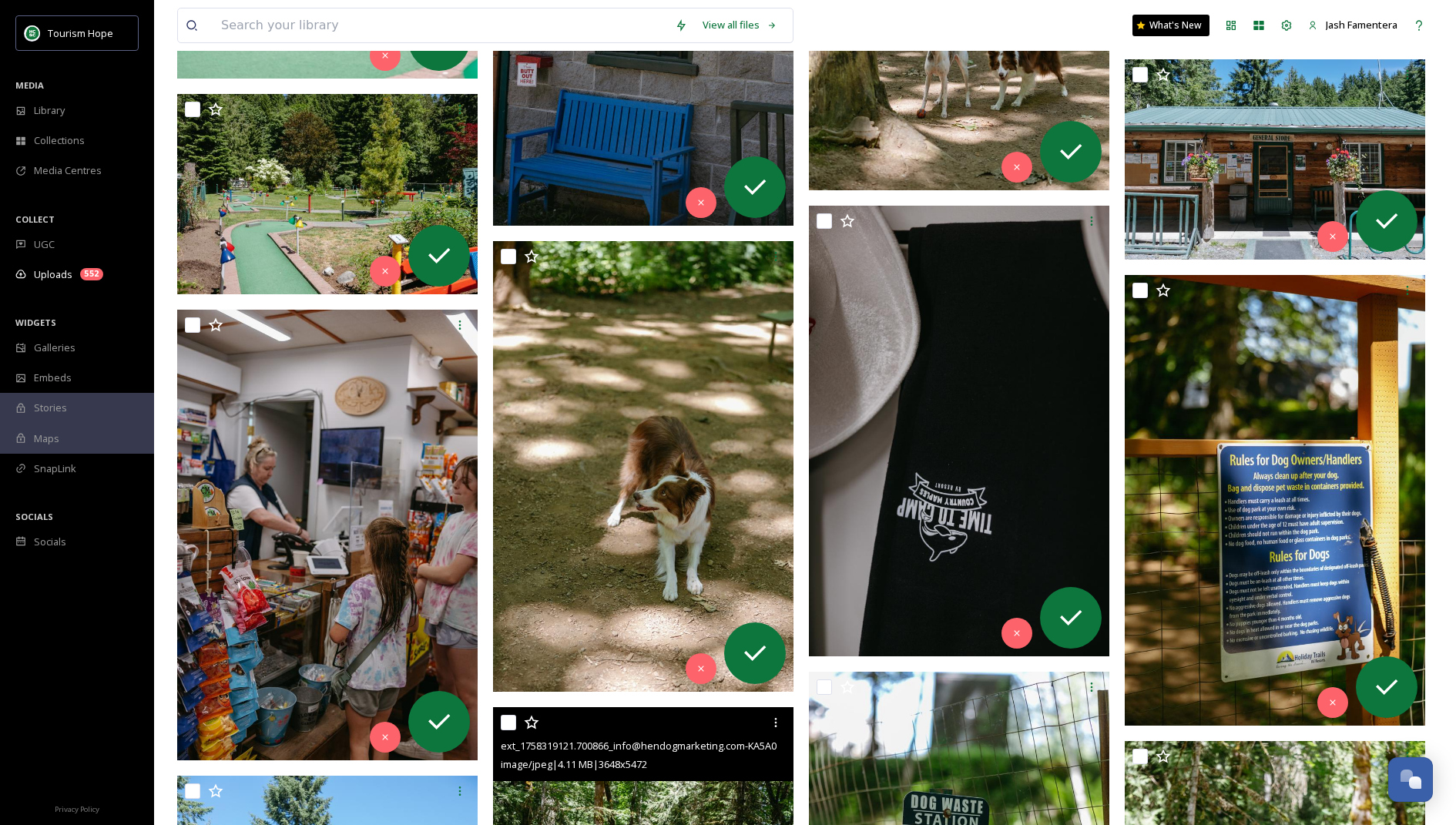
scroll to position [6659, 0]
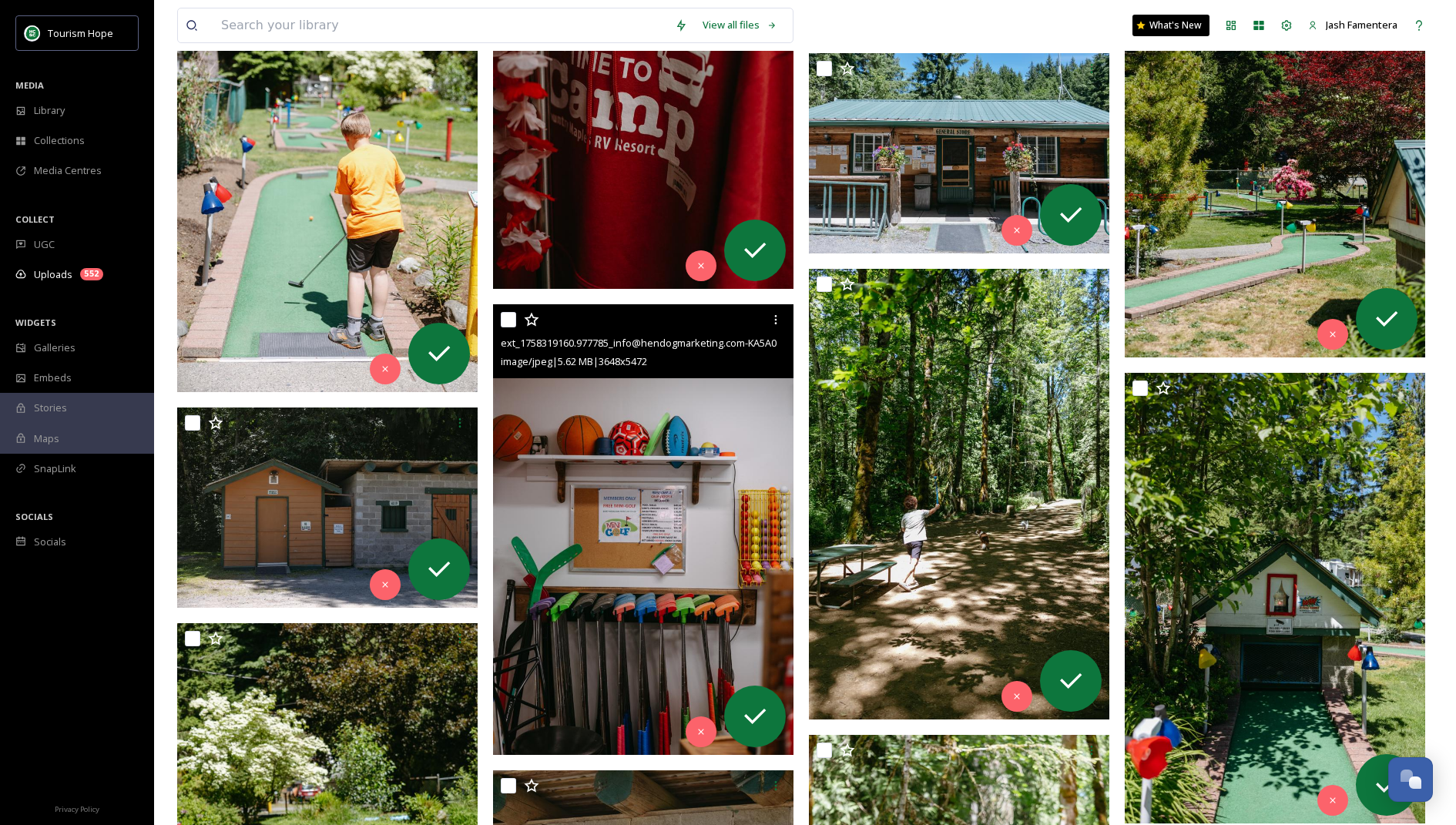
click at [638, 456] on img at bounding box center [643, 529] width 301 height 451
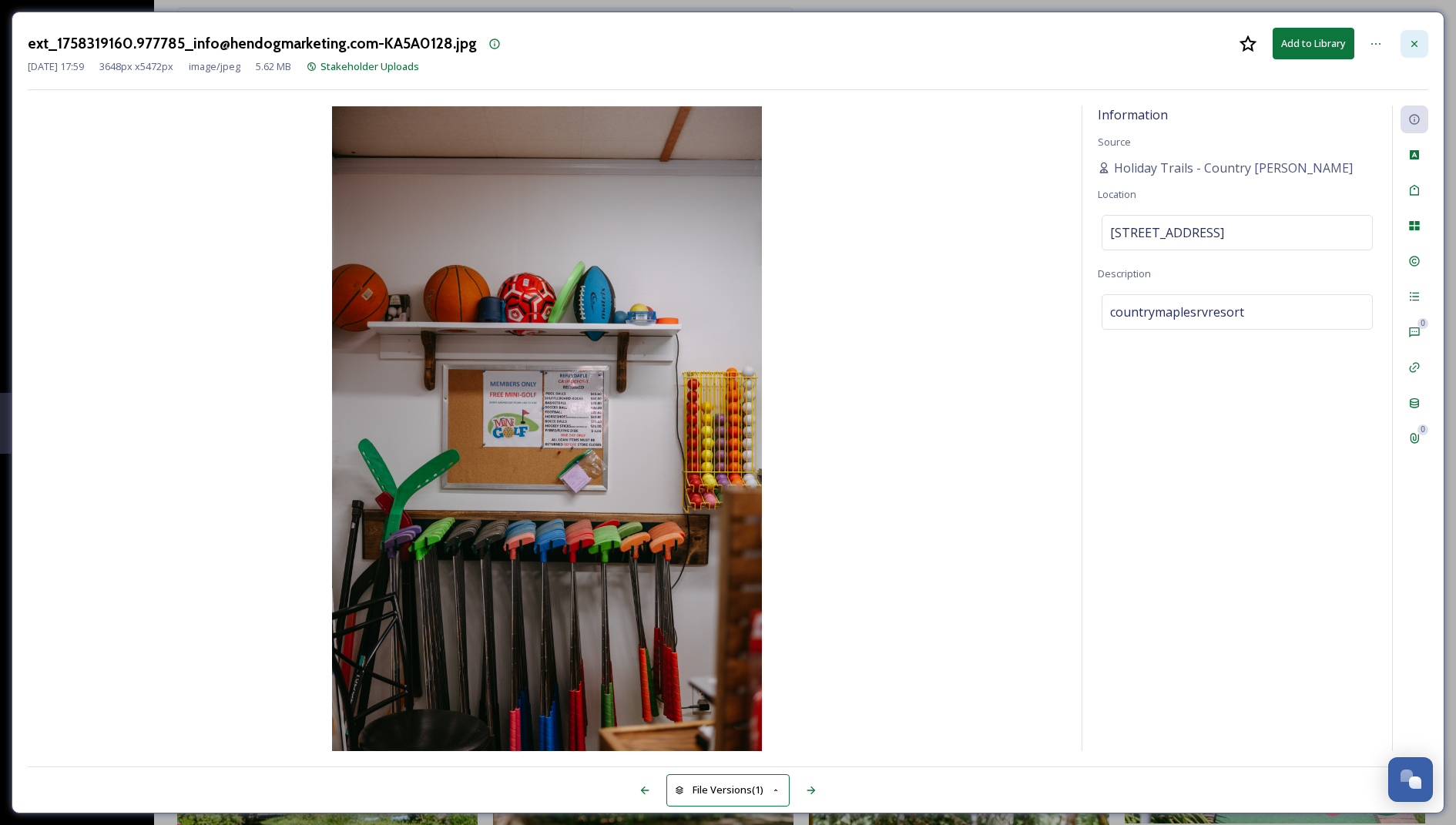
click at [1411, 43] on icon at bounding box center [1415, 44] width 13 height 13
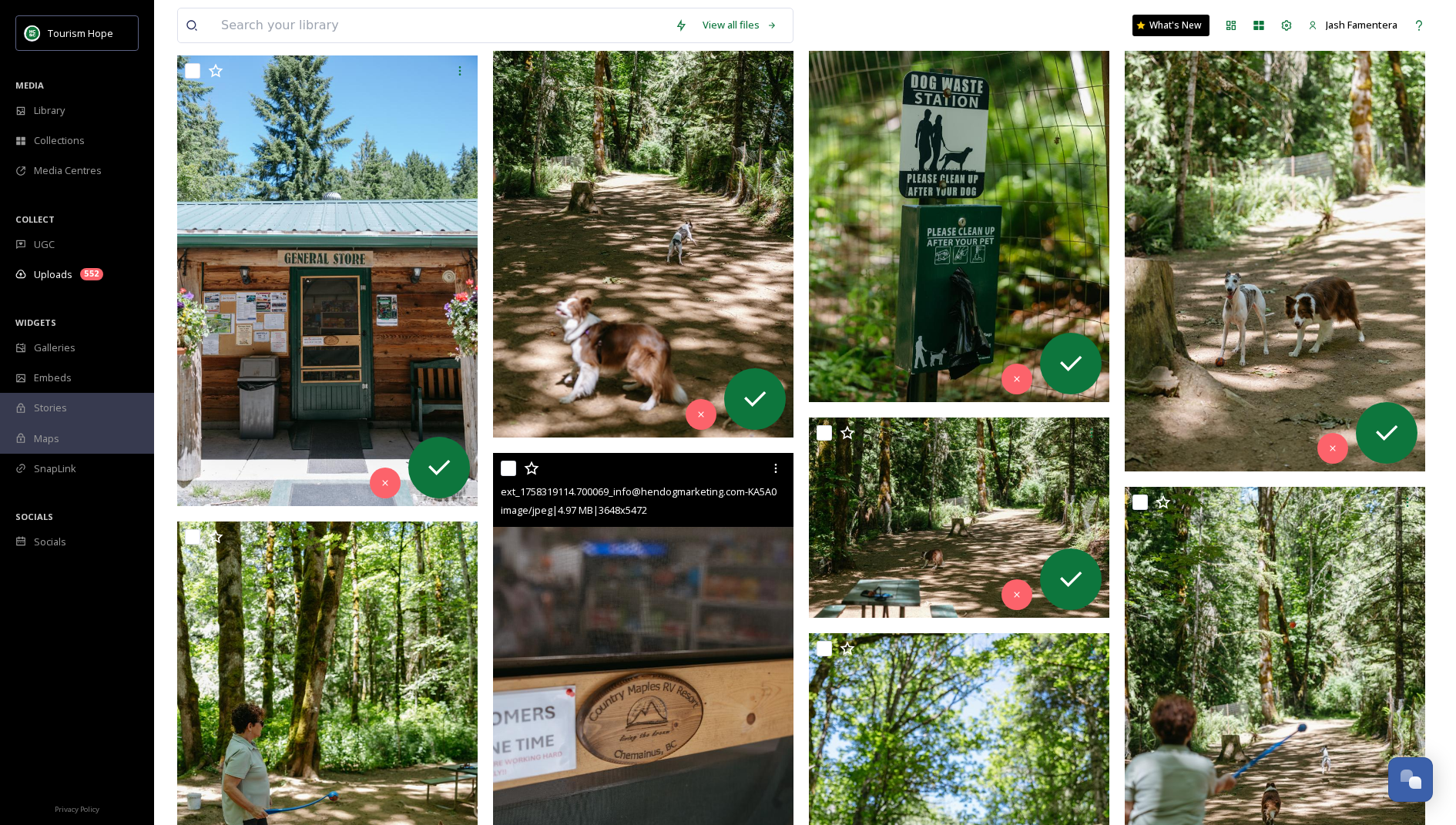
scroll to position [8495, 0]
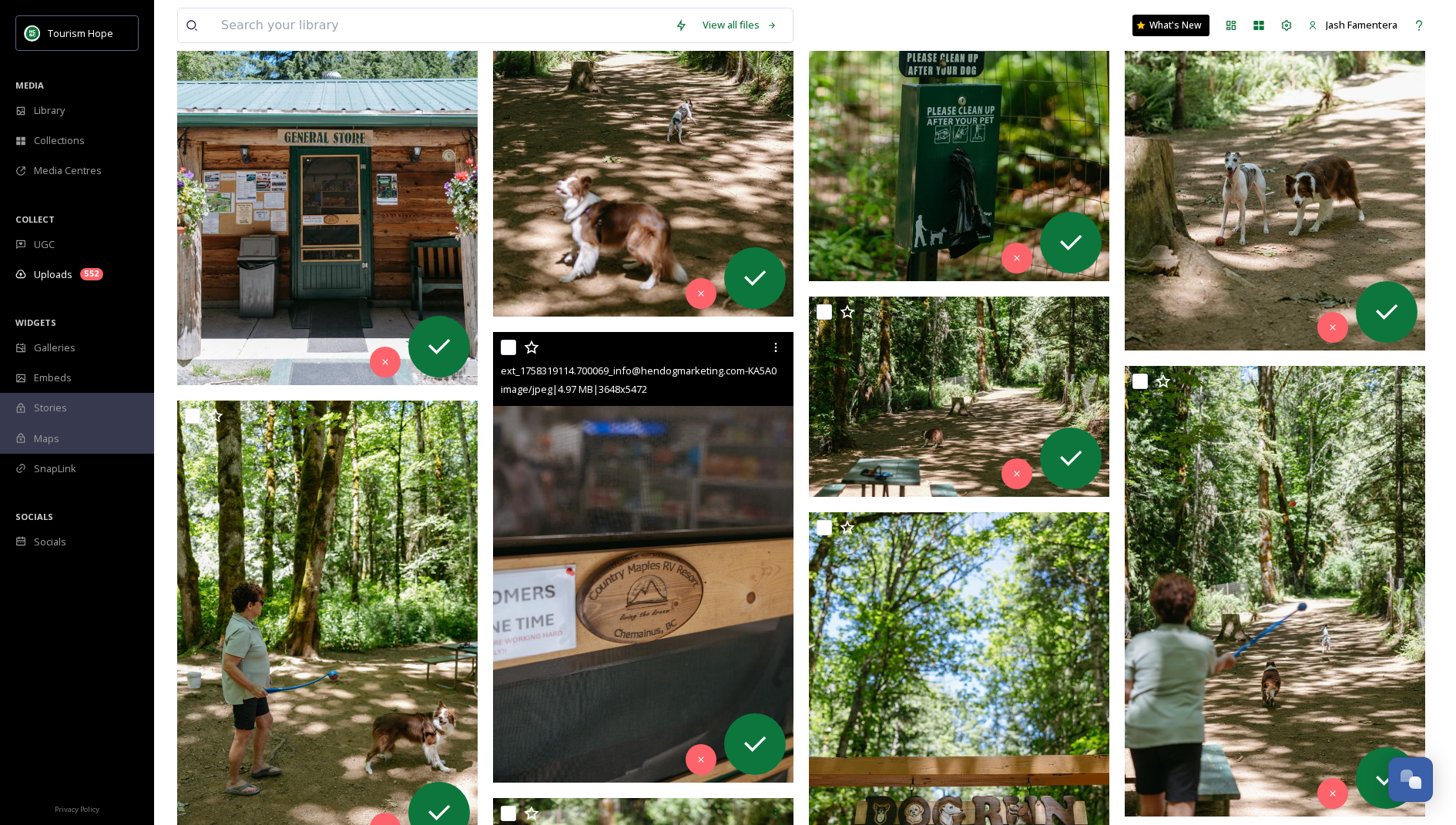
click at [682, 523] on img at bounding box center [643, 556] width 301 height 451
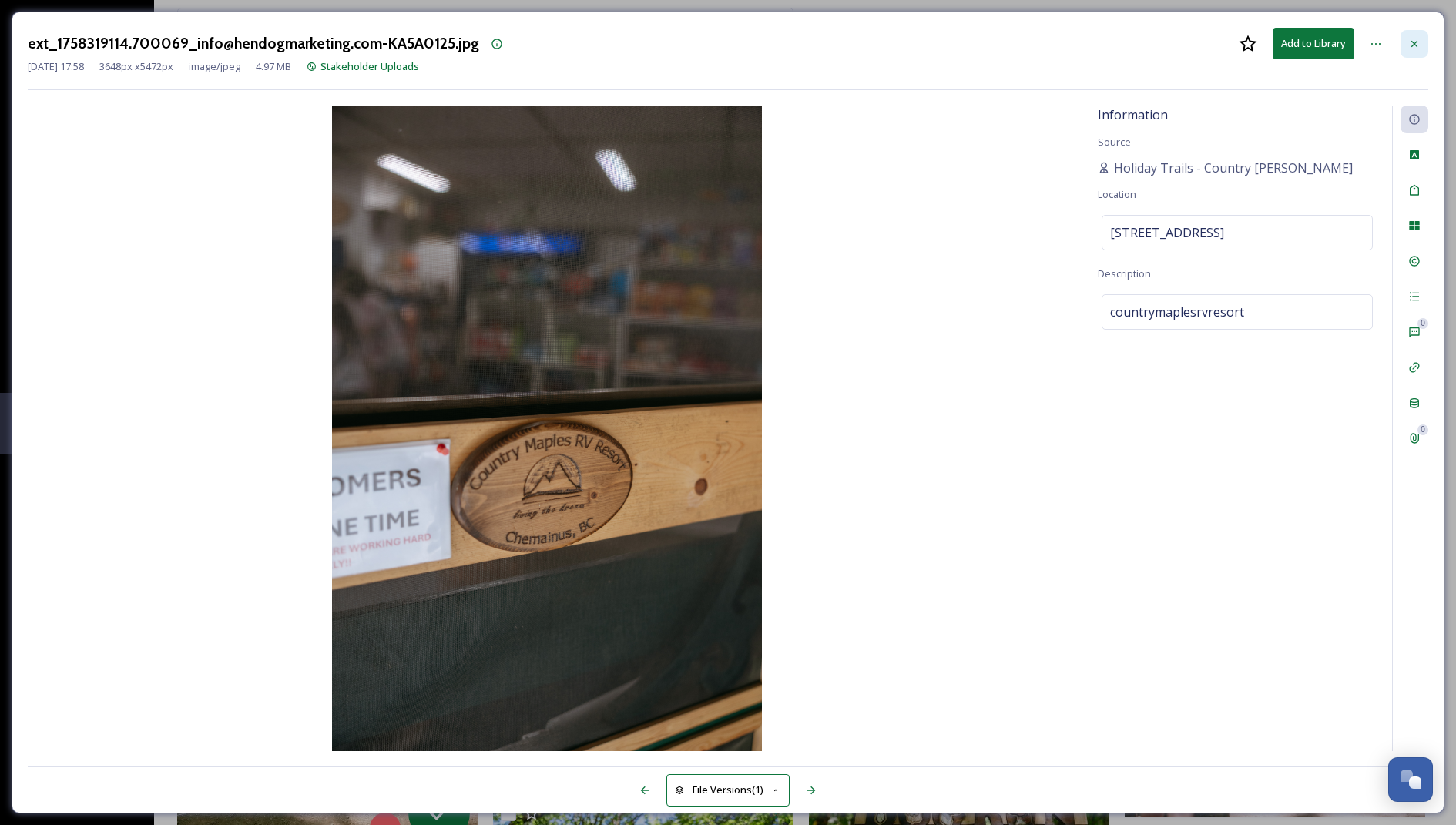
click at [1404, 55] on div at bounding box center [1414, 44] width 27 height 27
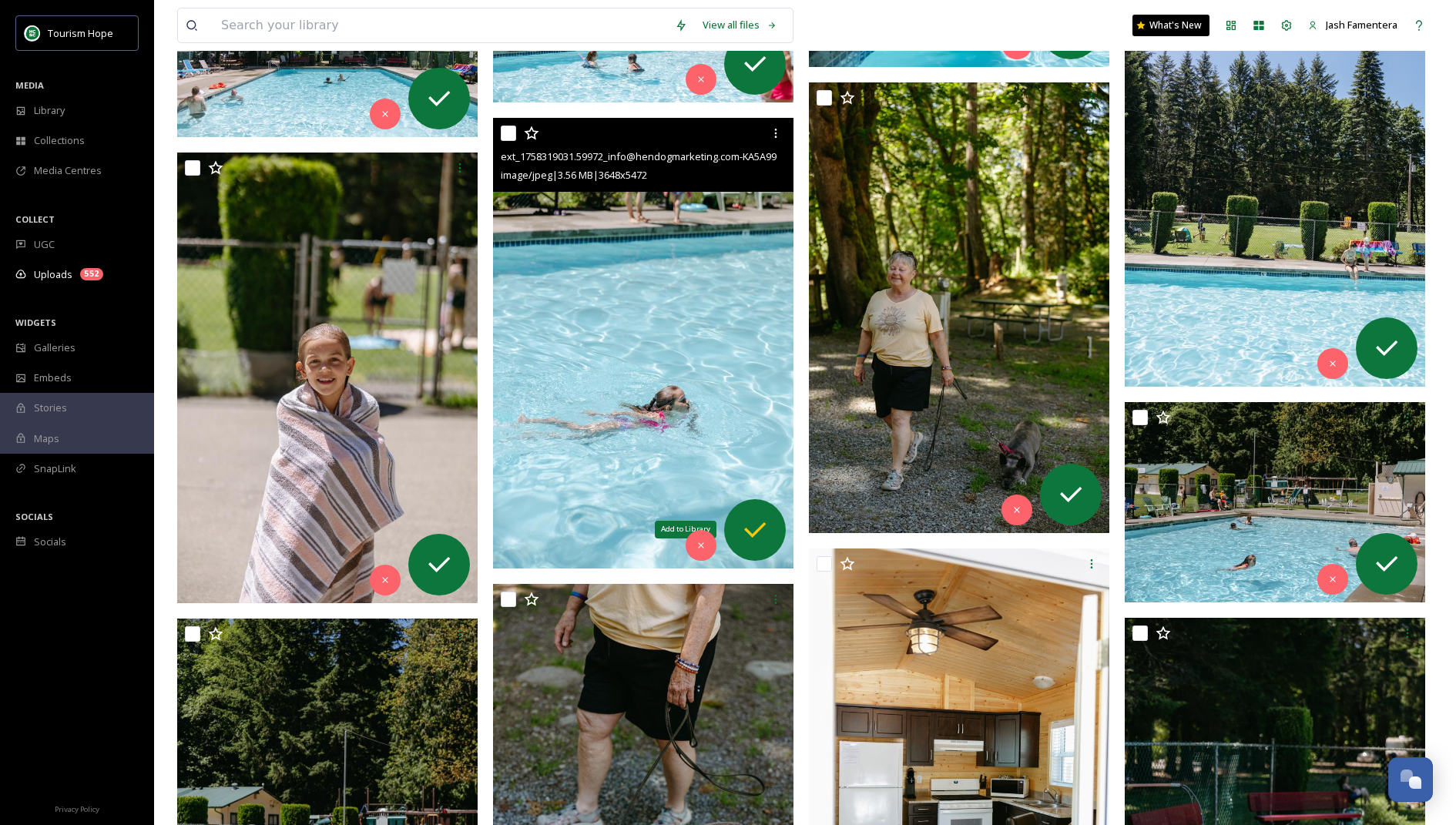
scroll to position [13091, 0]
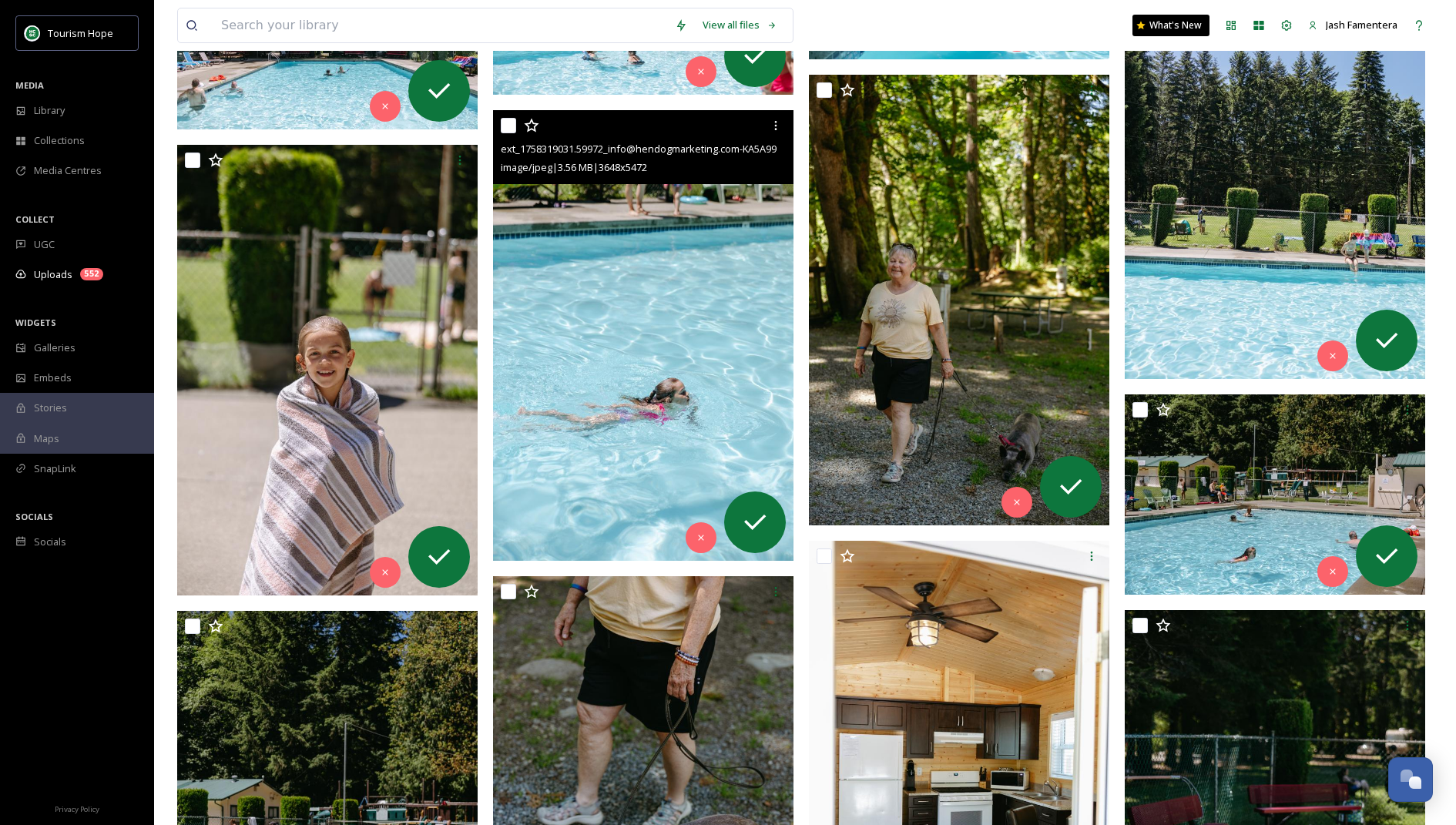
click at [601, 448] on img at bounding box center [643, 335] width 301 height 451
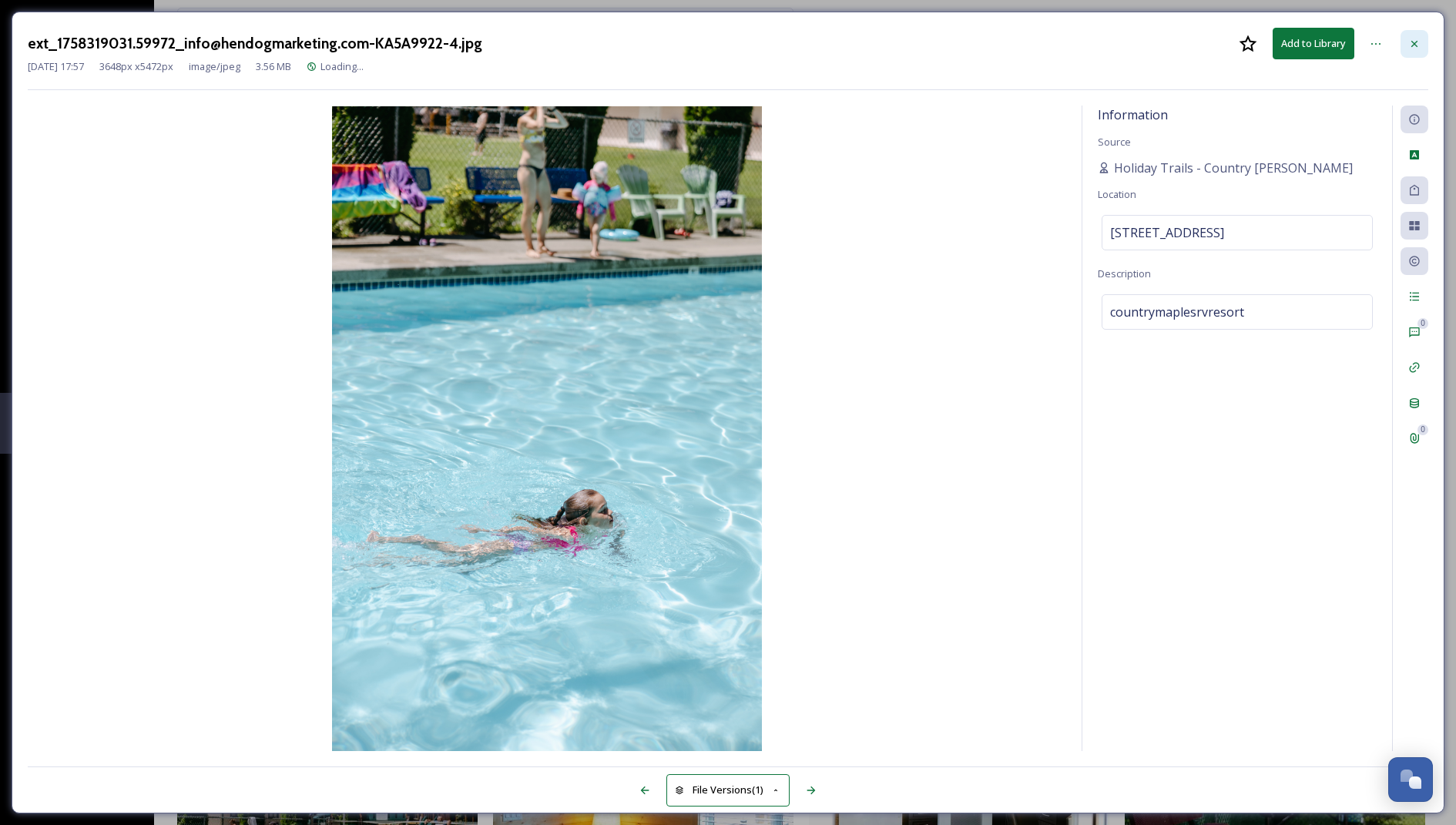
click at [1415, 44] on icon at bounding box center [1415, 44] width 13 height 13
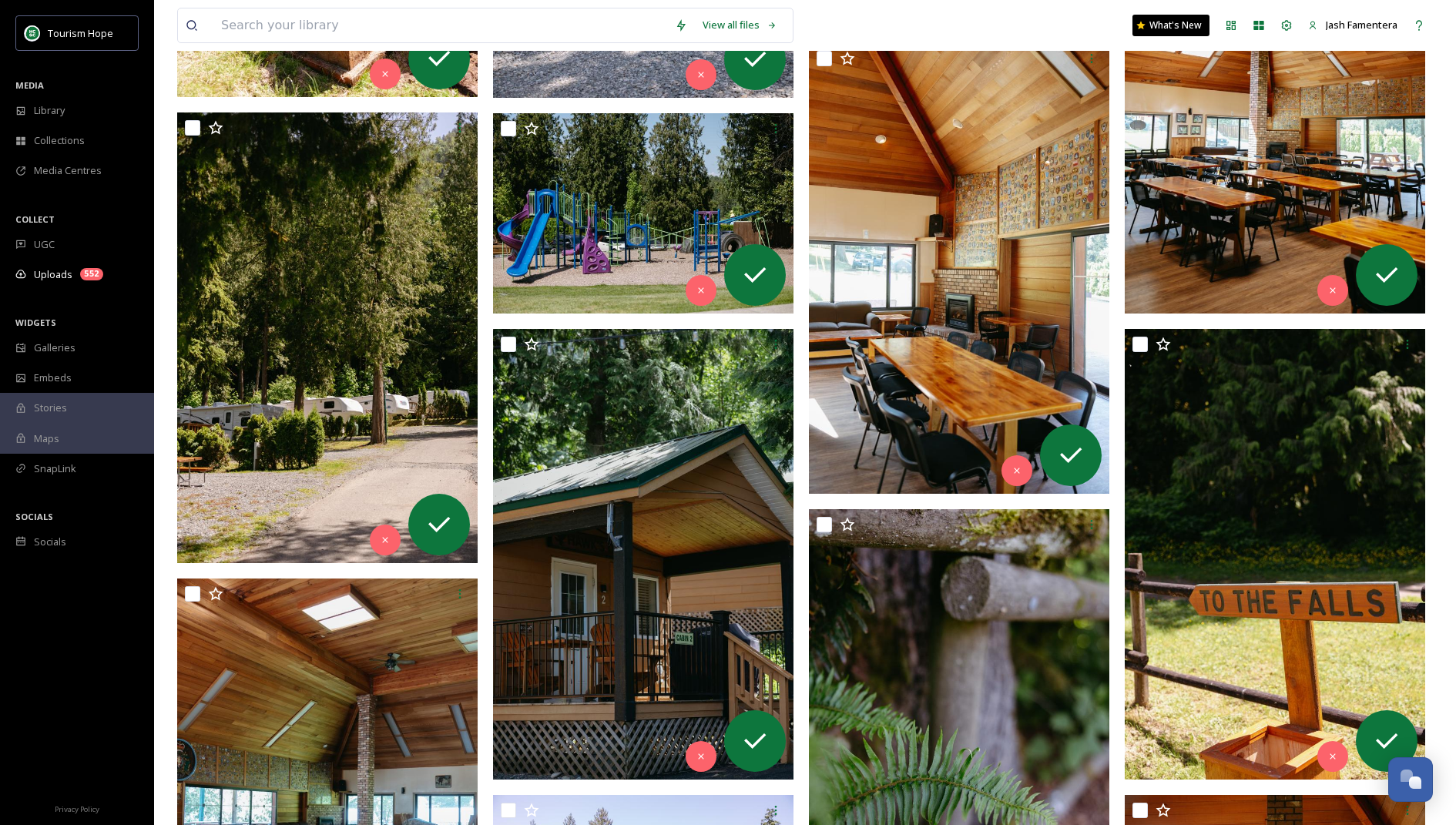
scroll to position [17890, 0]
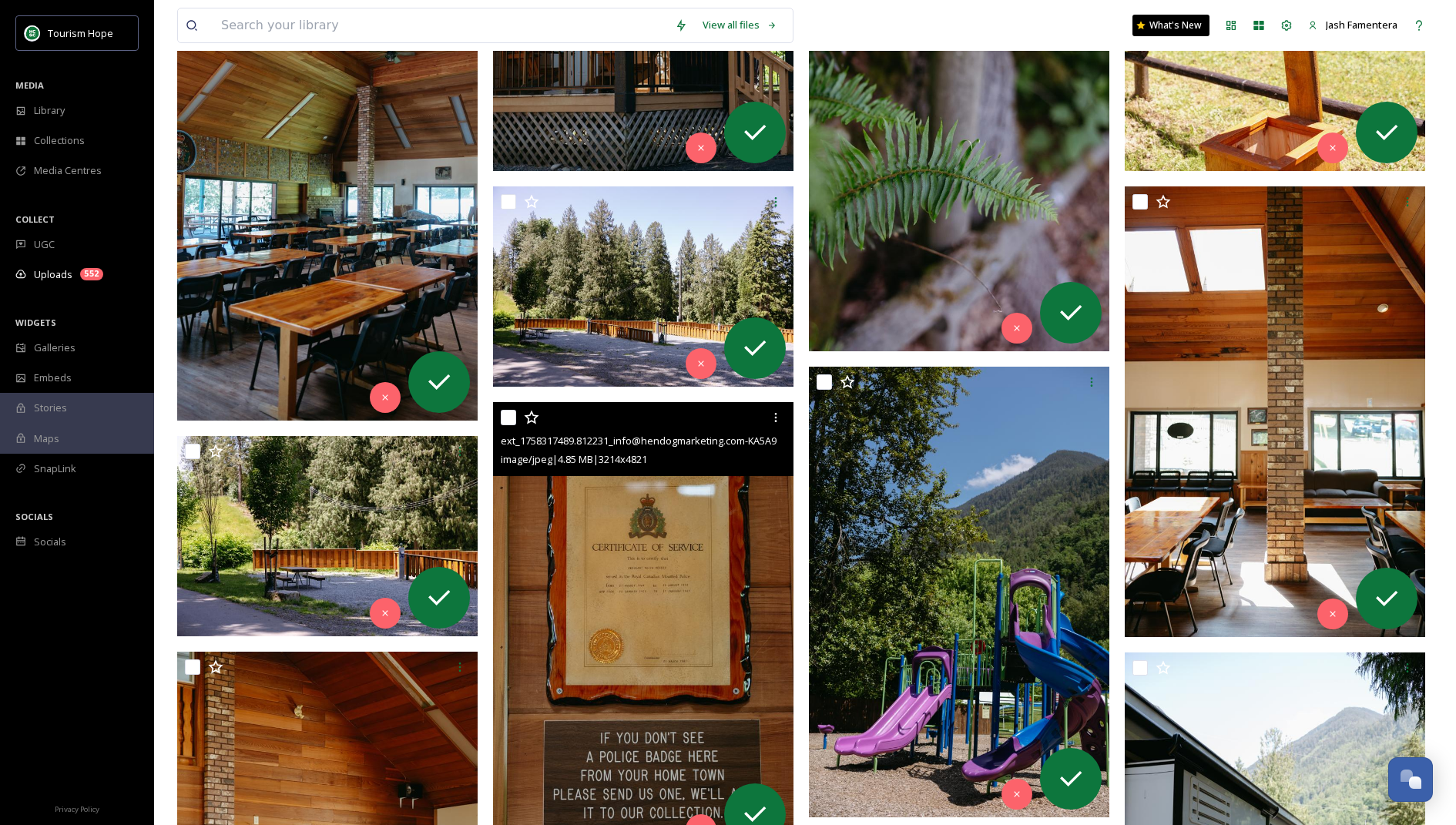
click at [583, 589] on img at bounding box center [643, 626] width 301 height 451
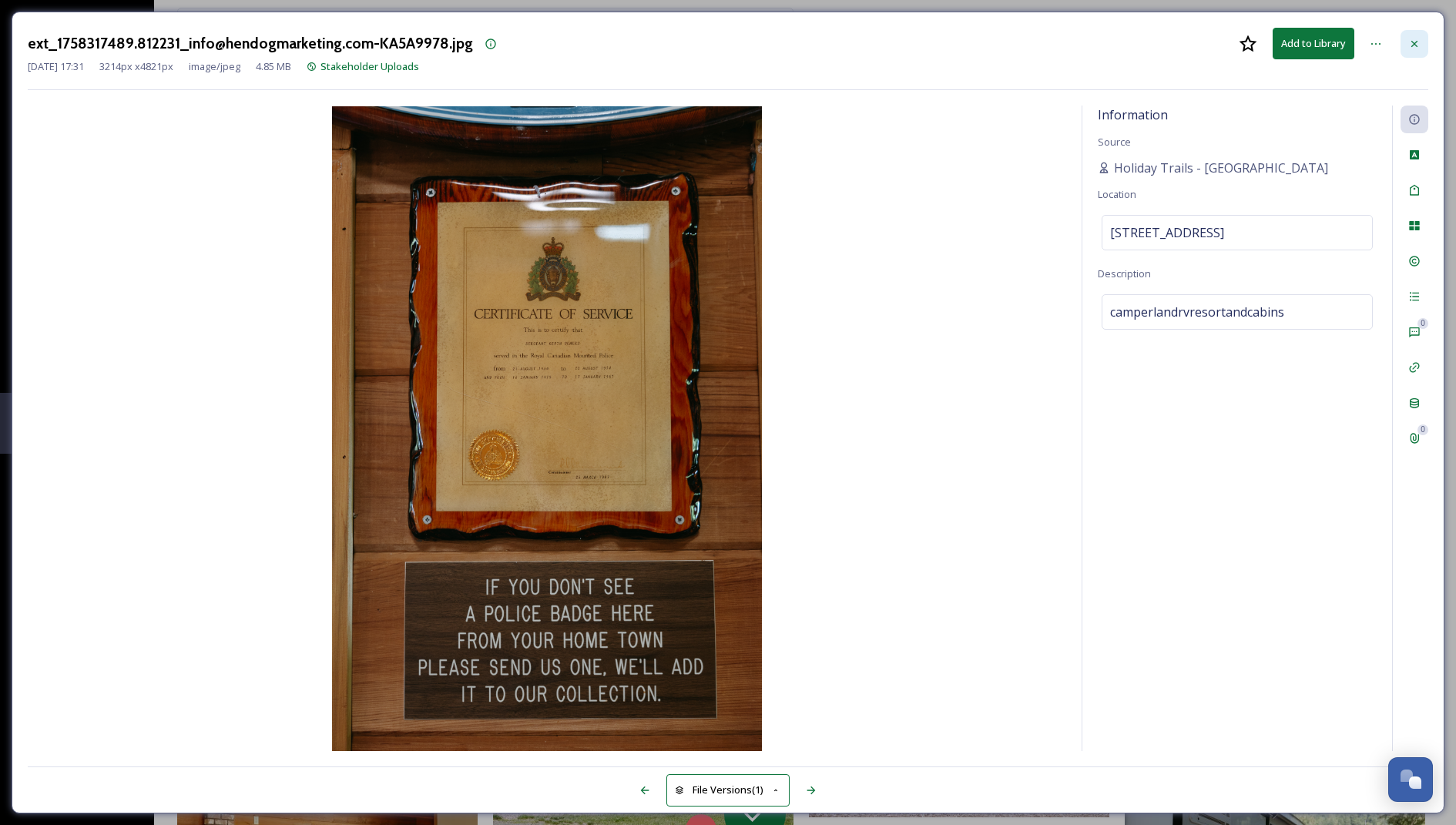
click at [1420, 43] on icon at bounding box center [1415, 44] width 13 height 13
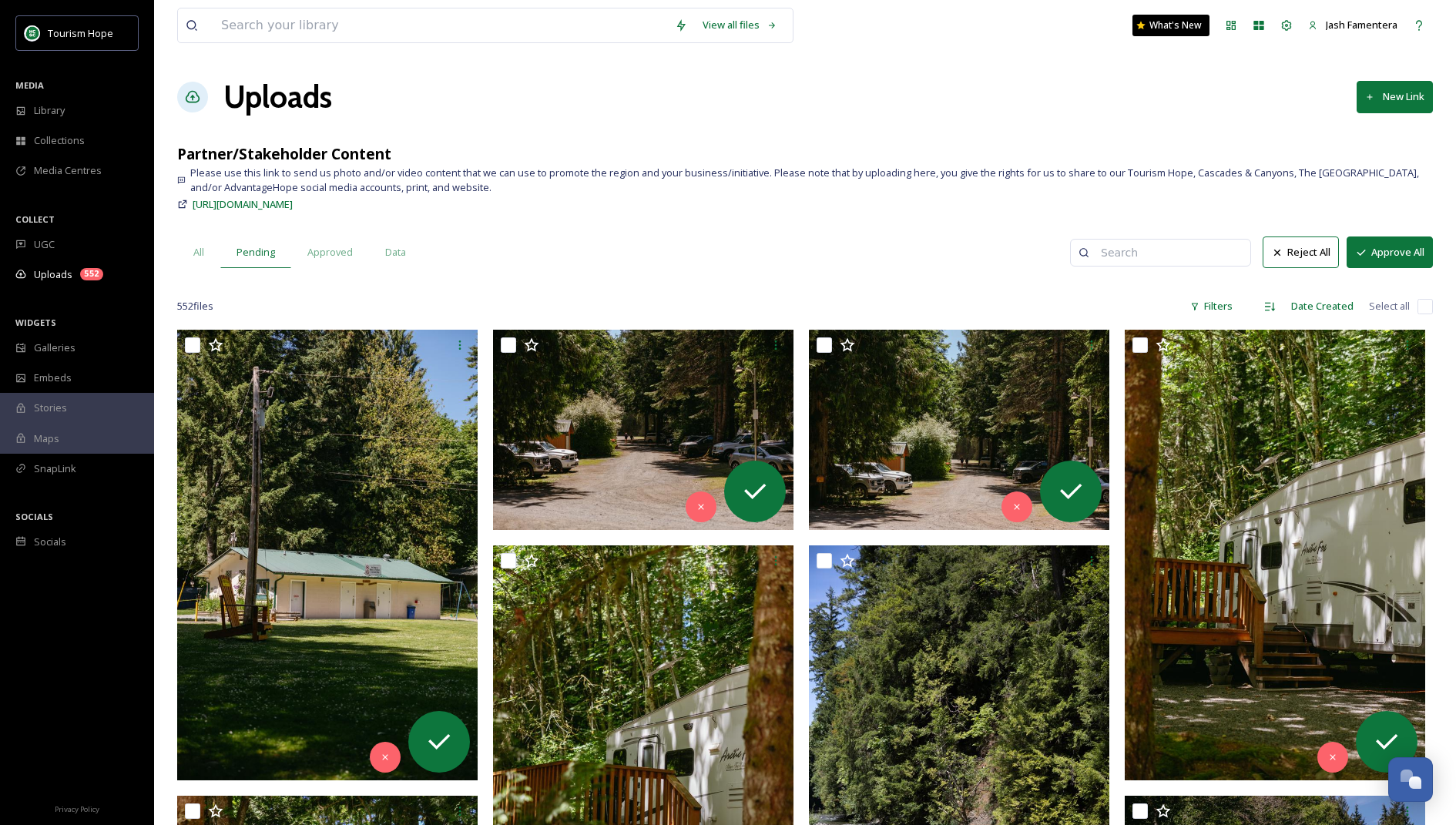
click at [1420, 304] on input "checkbox" at bounding box center [1425, 306] width 15 height 15
checkbox input "true"
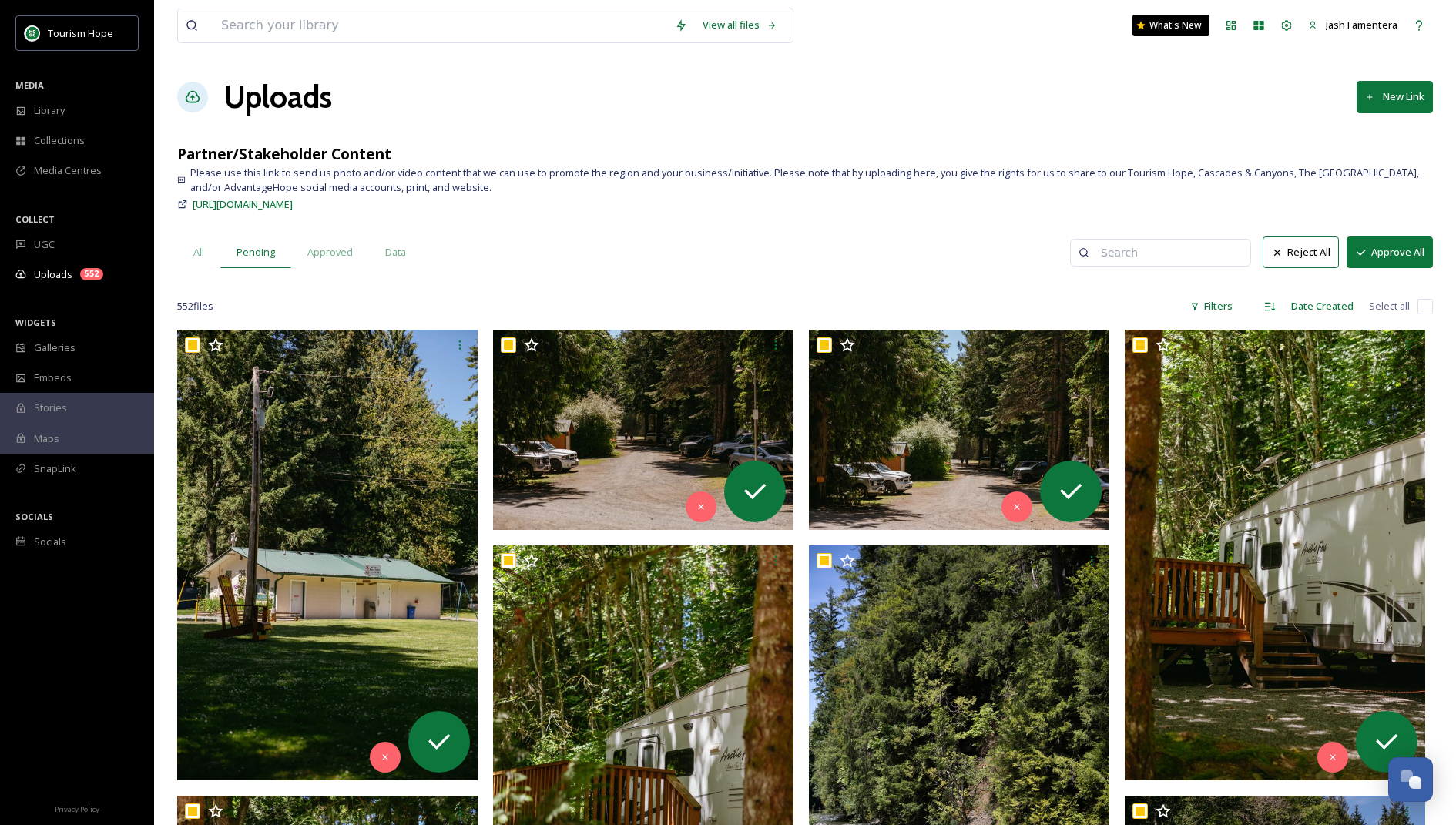
checkbox input "true"
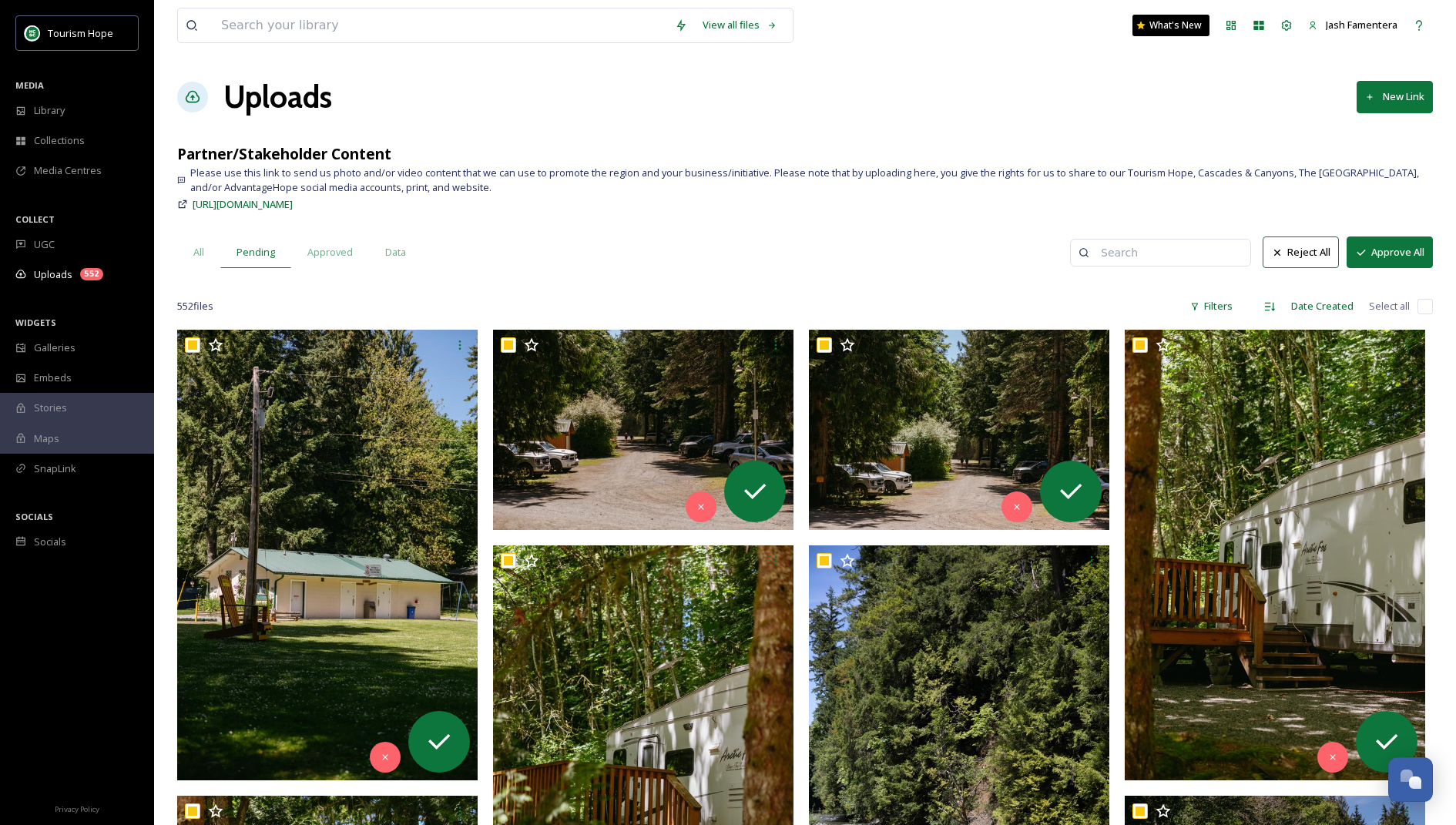
checkbox input "true"
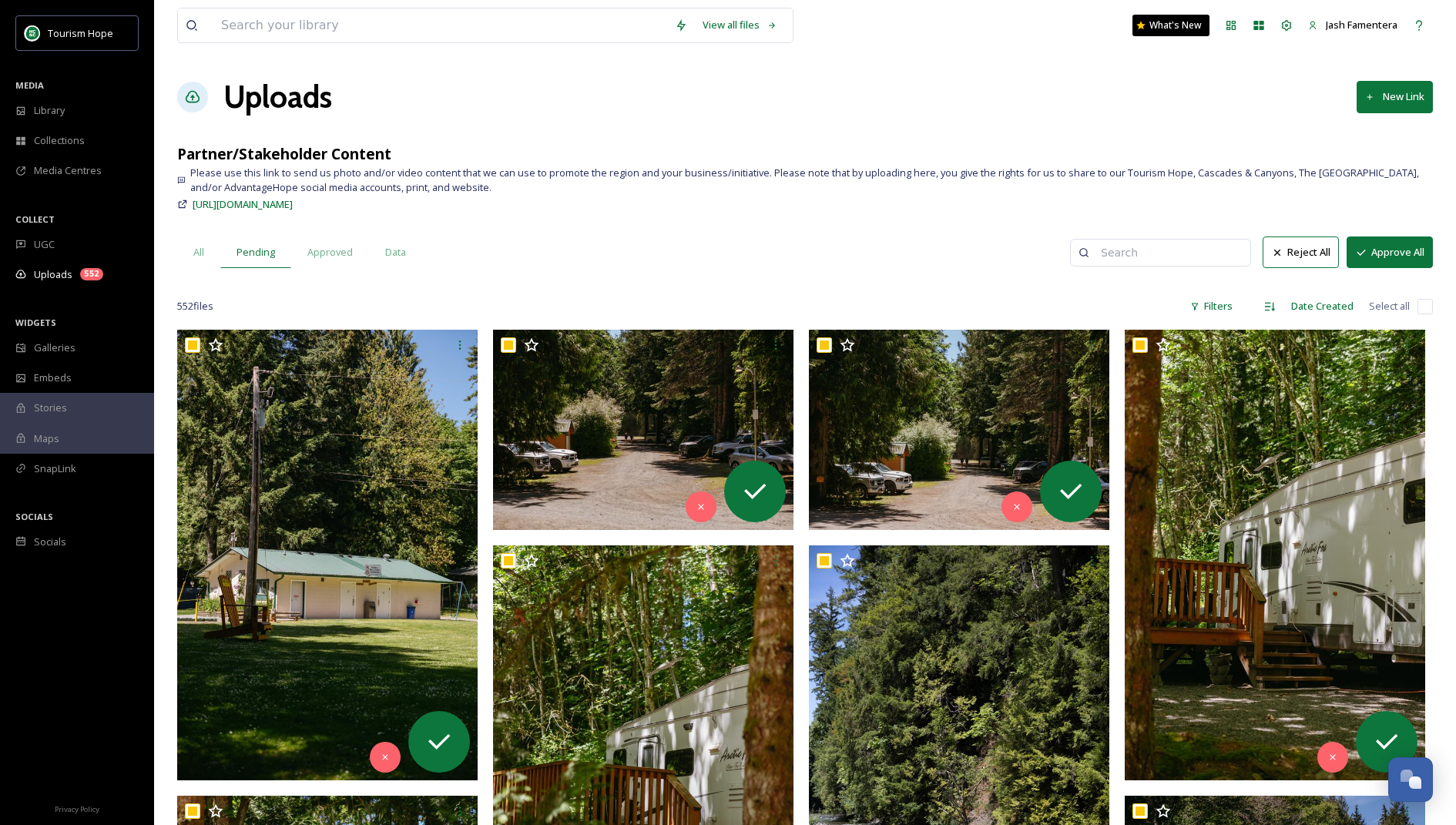
checkbox input "true"
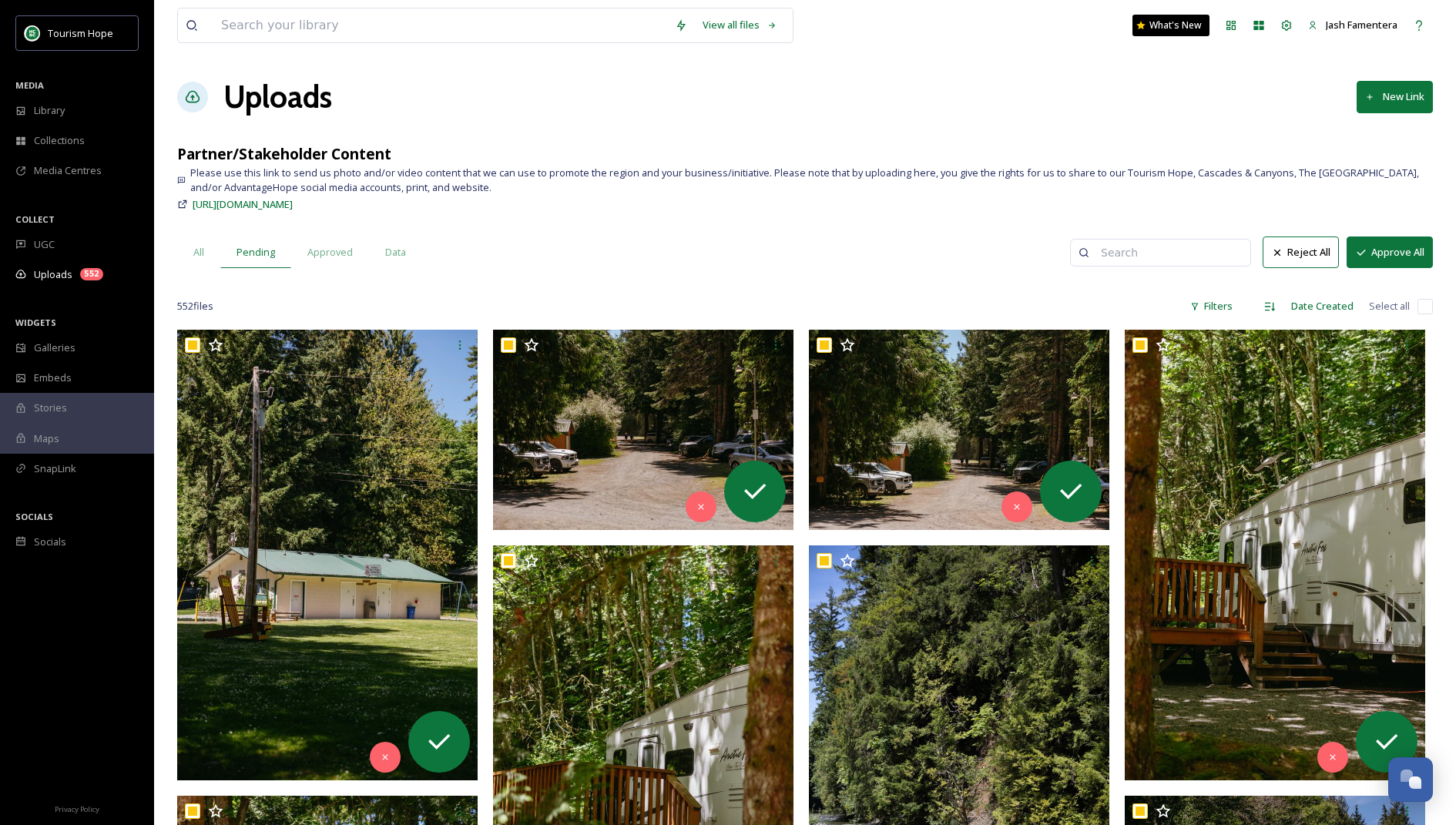
checkbox input "true"
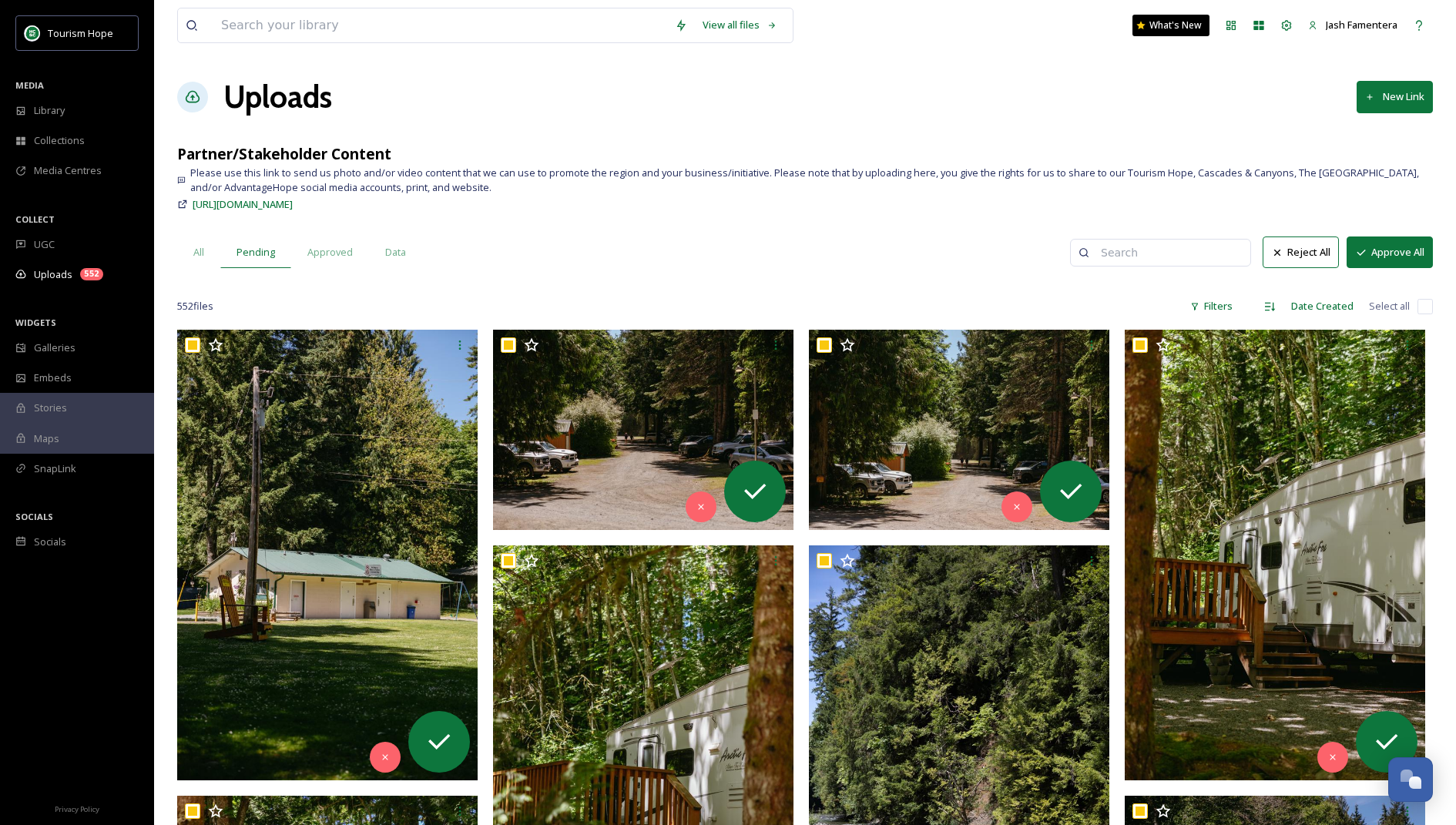
checkbox input "true"
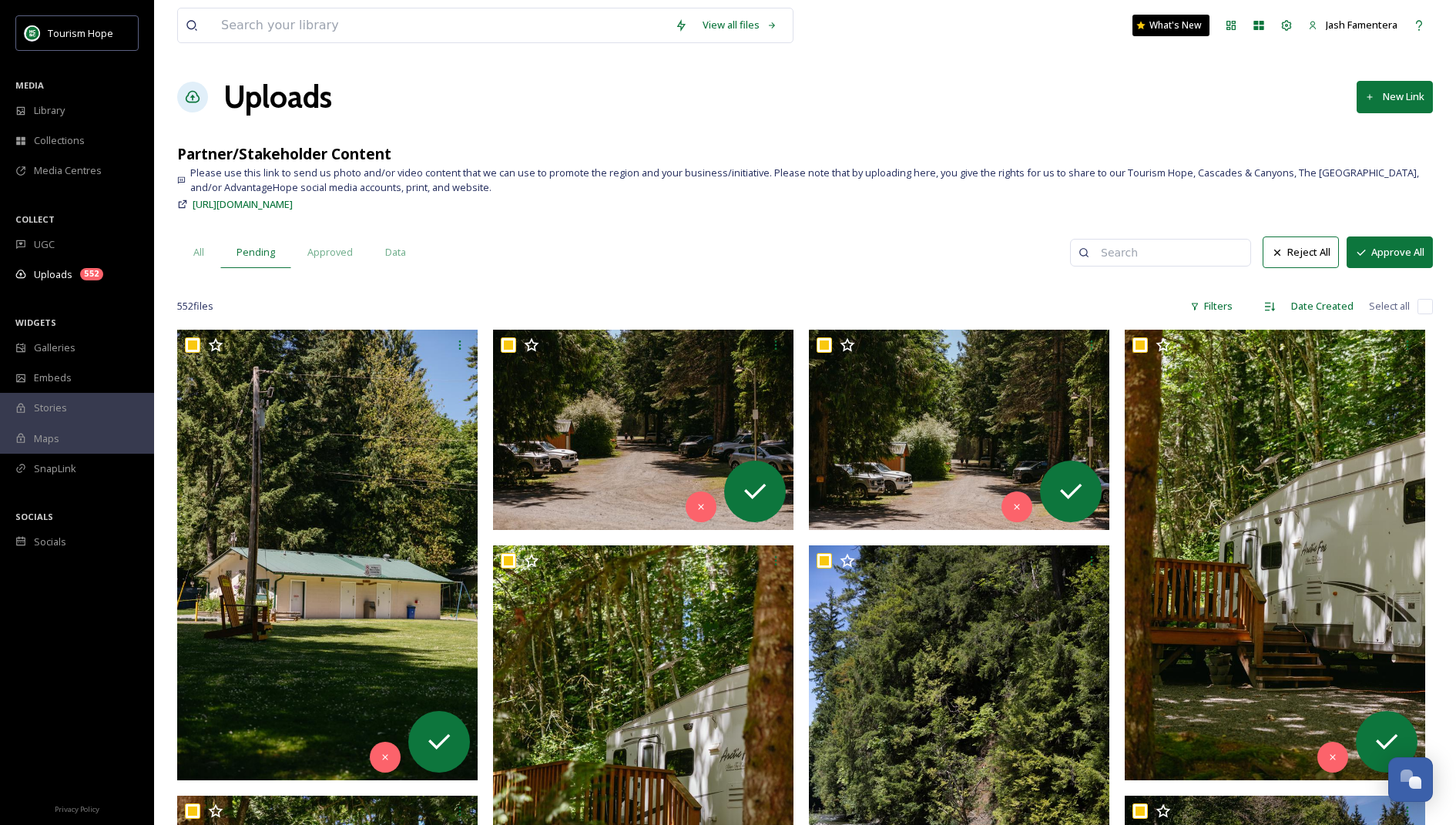
checkbox input "true"
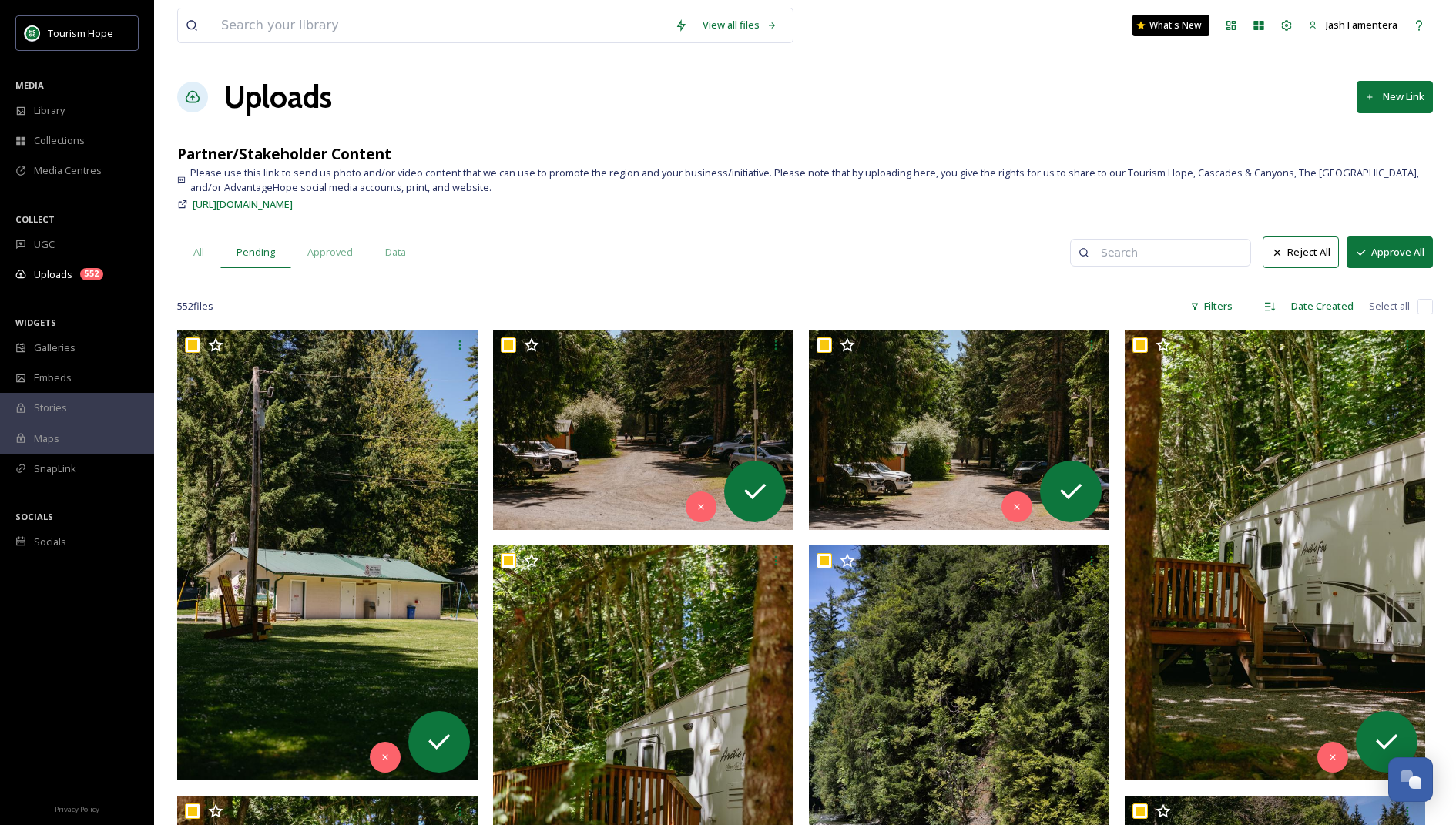
checkbox input "true"
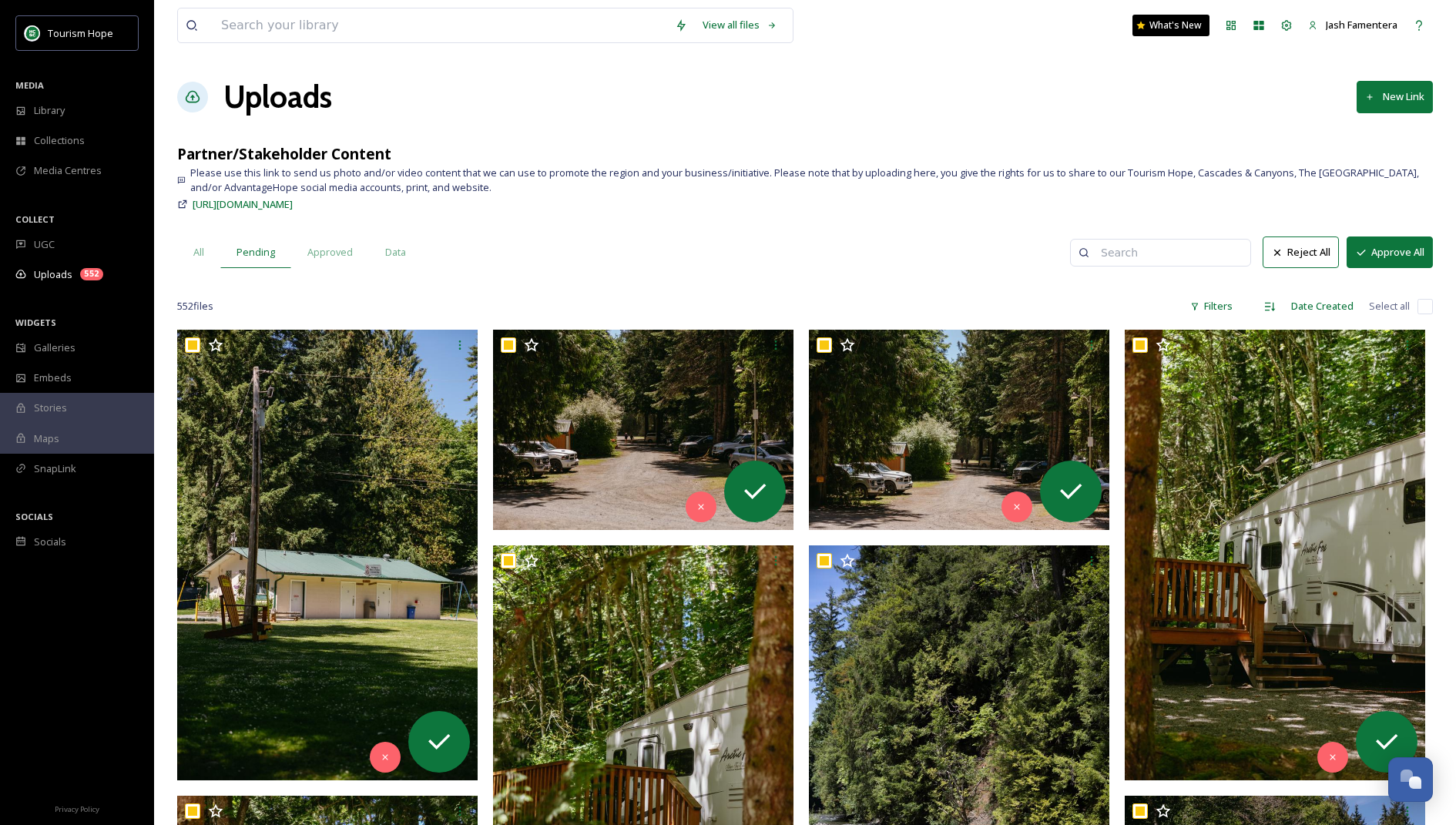
checkbox input "true"
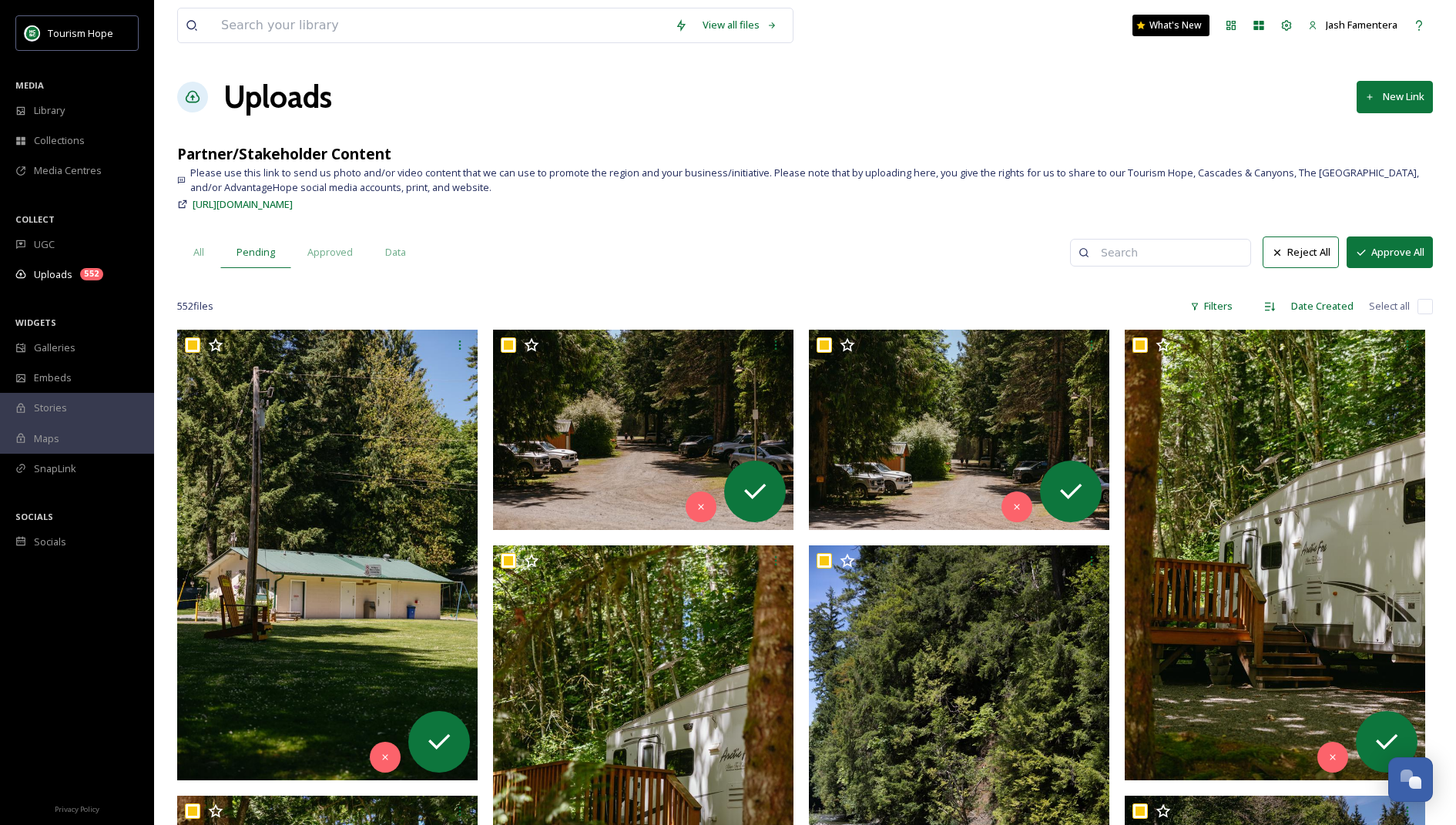
checkbox input "true"
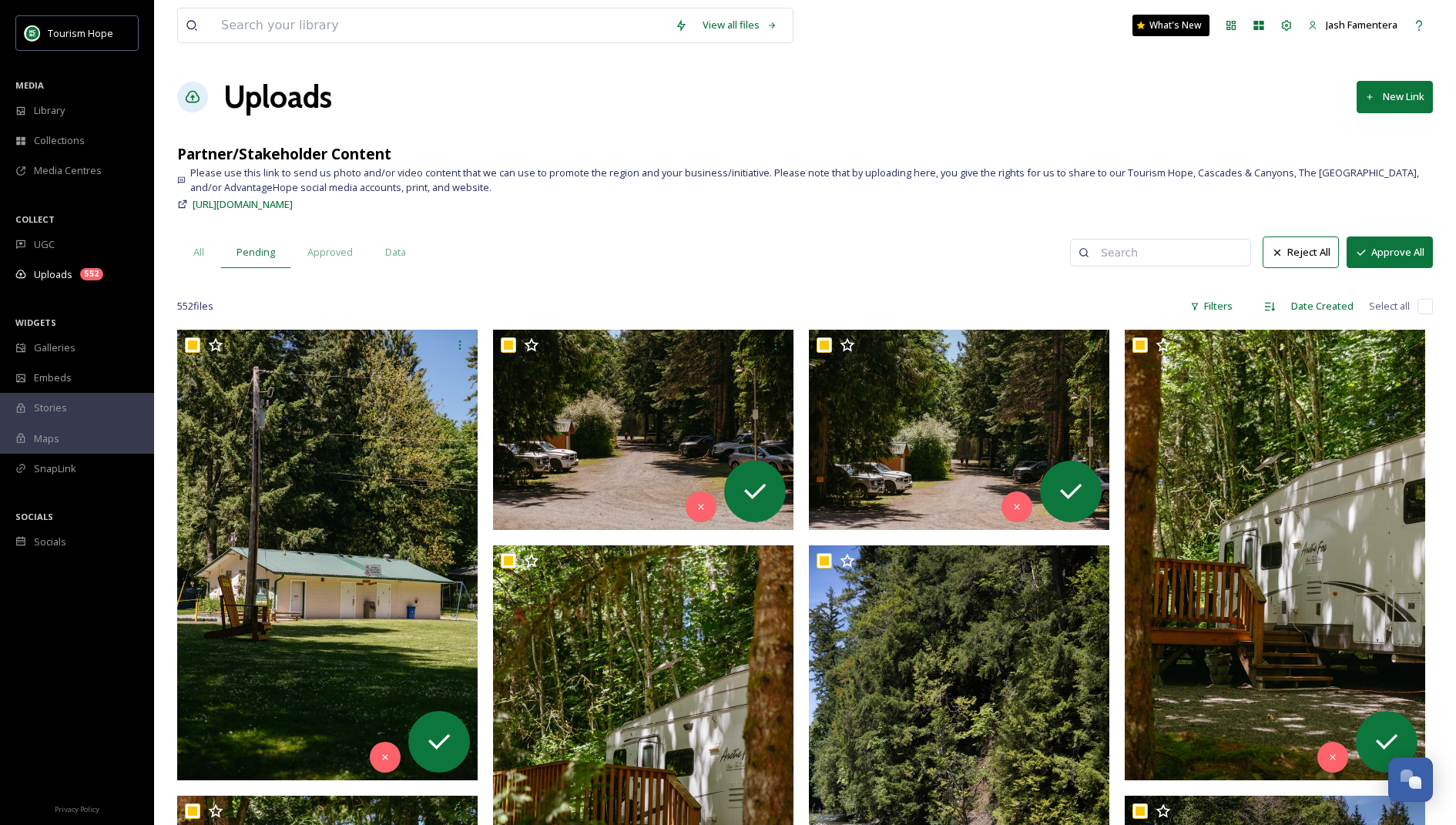
checkbox input "true"
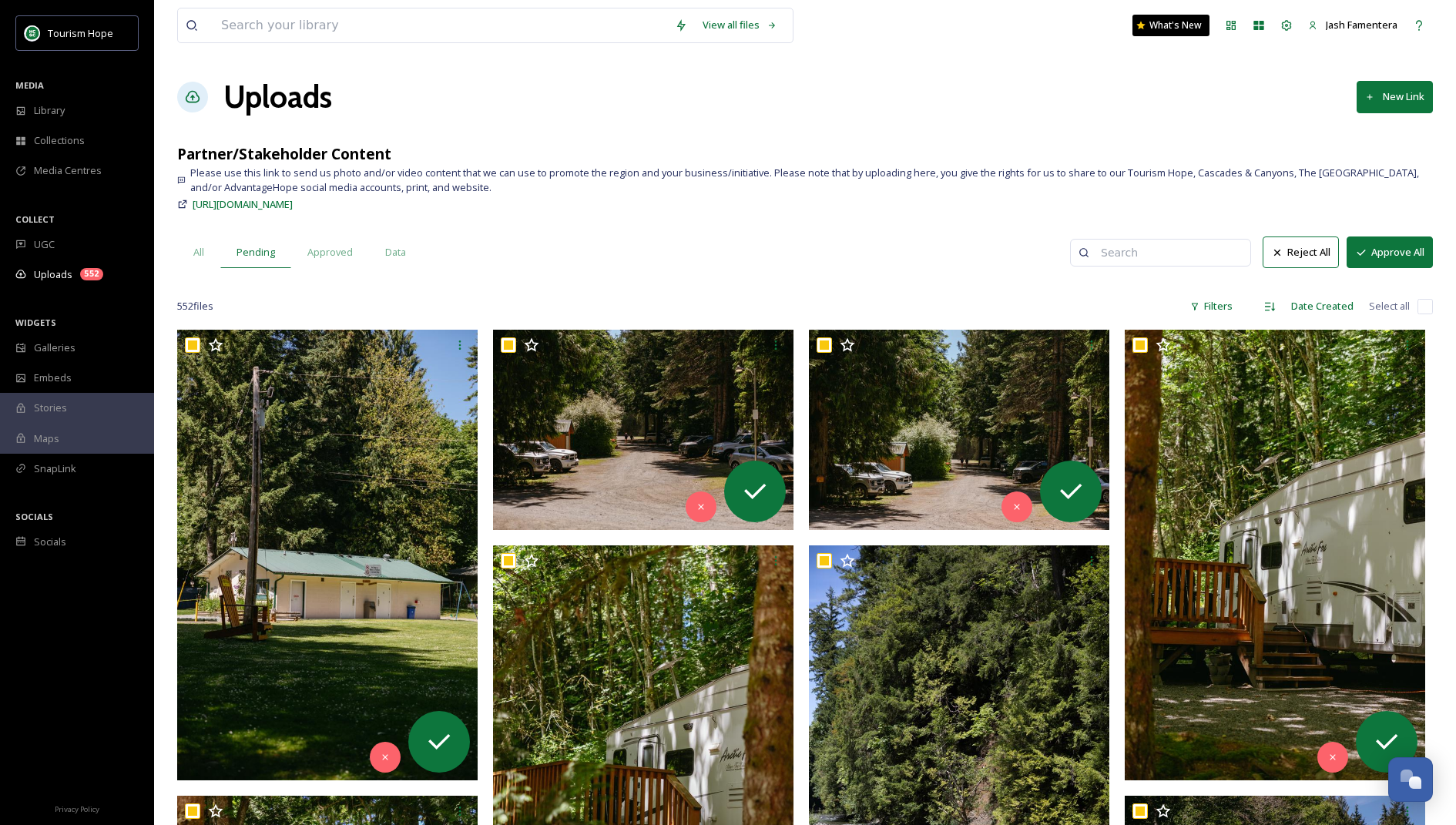
checkbox input "true"
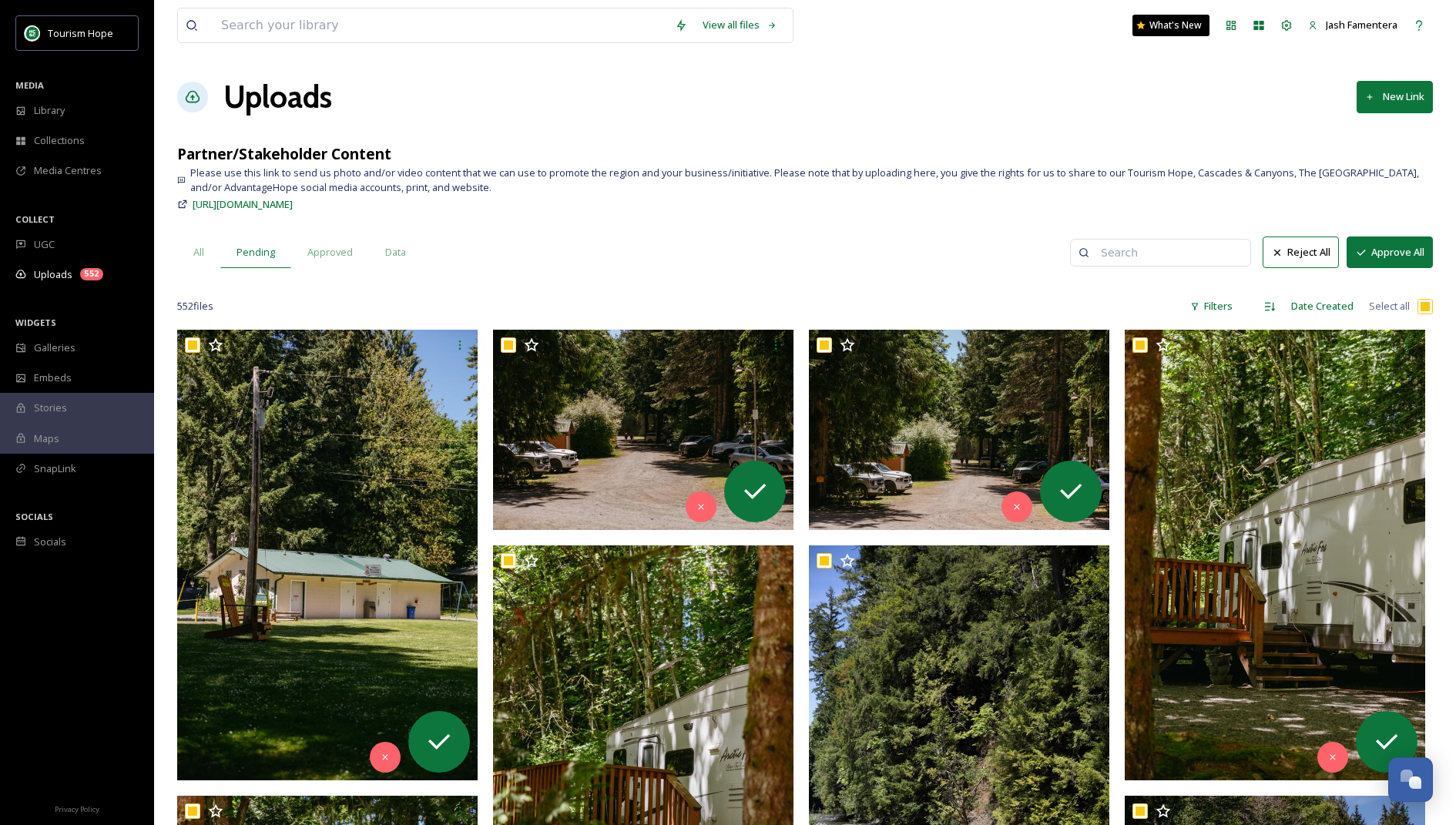
checkbox input "true"
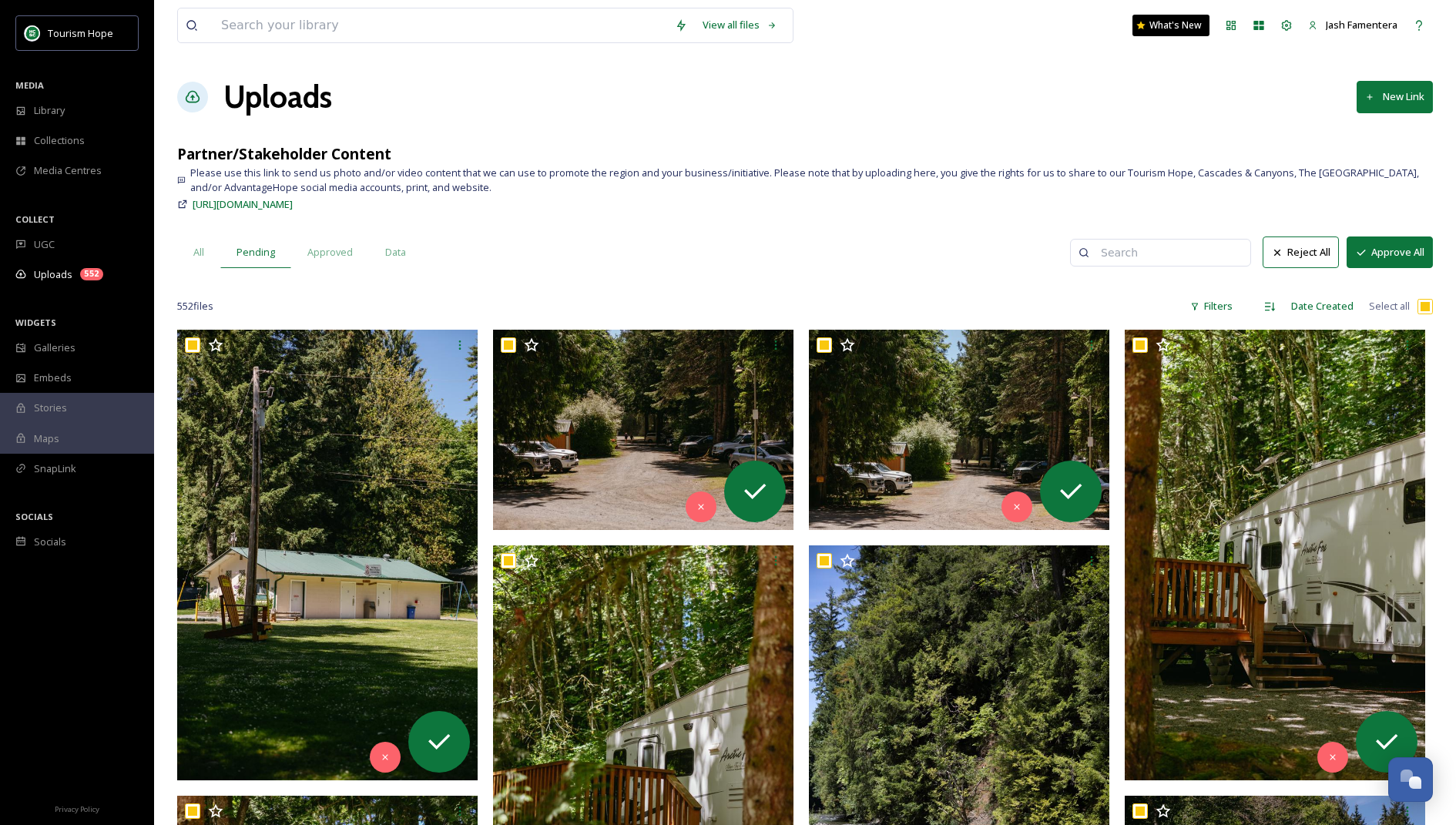
checkbox input "true"
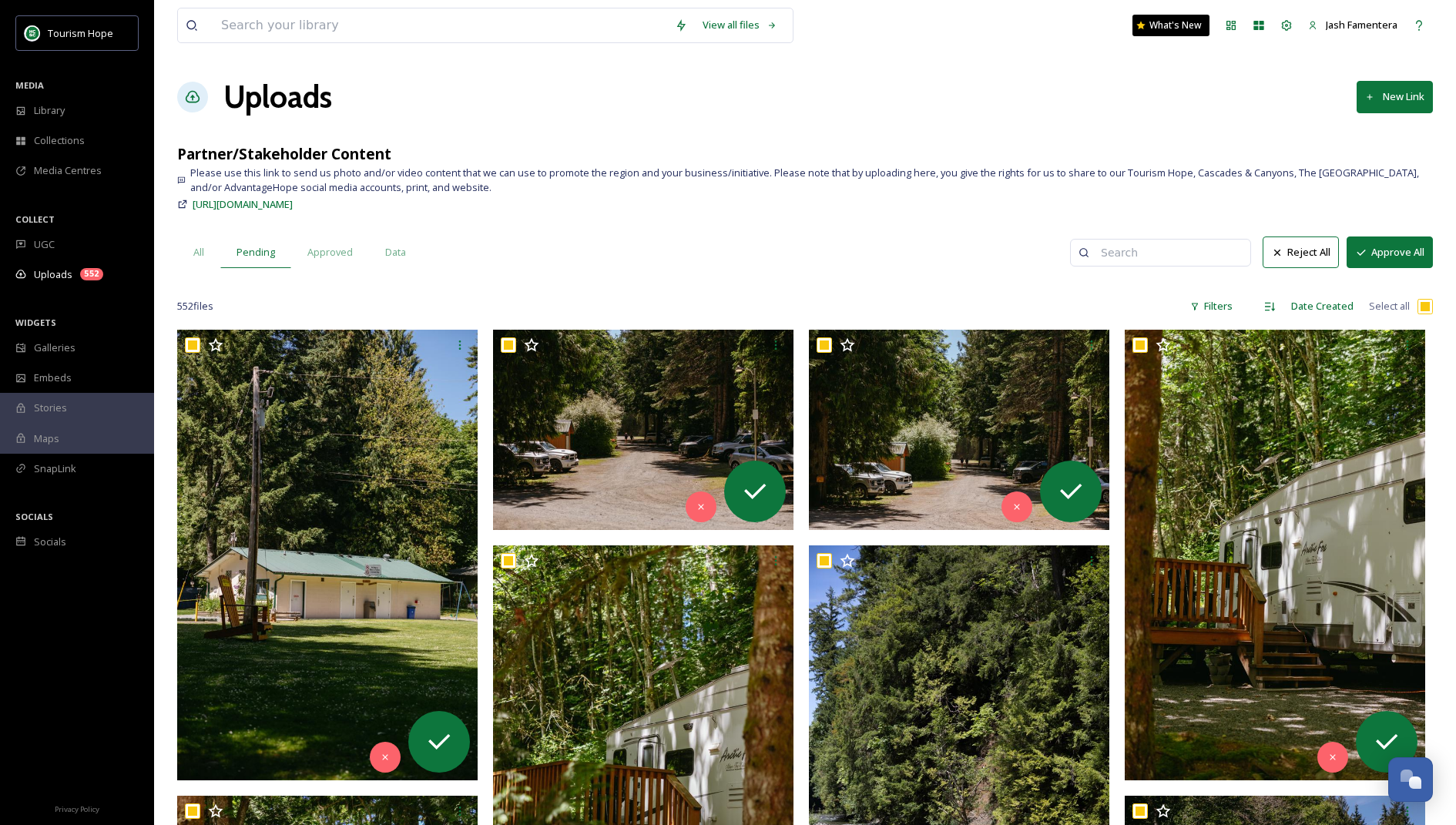
checkbox input "true"
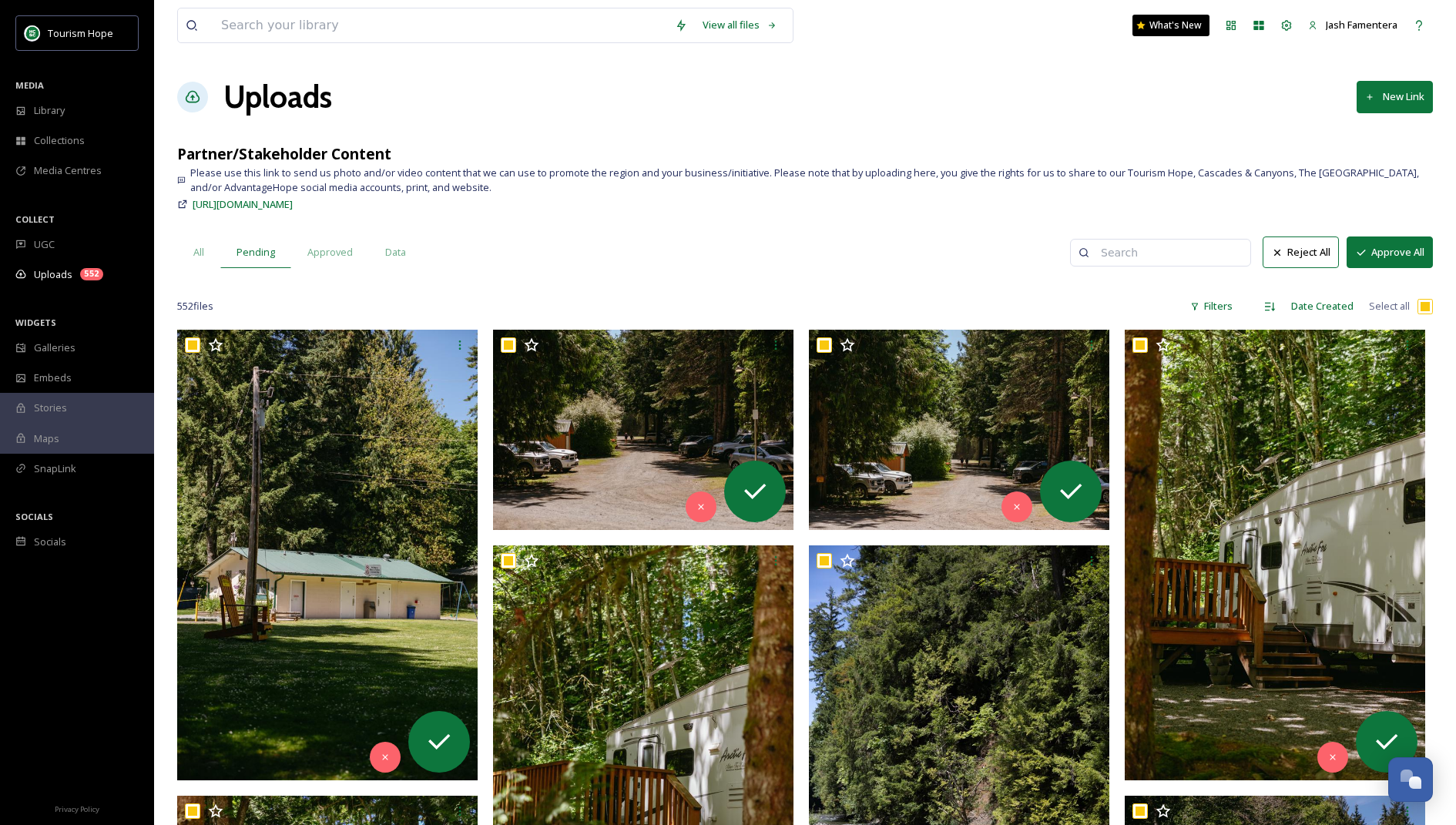
checkbox input "true"
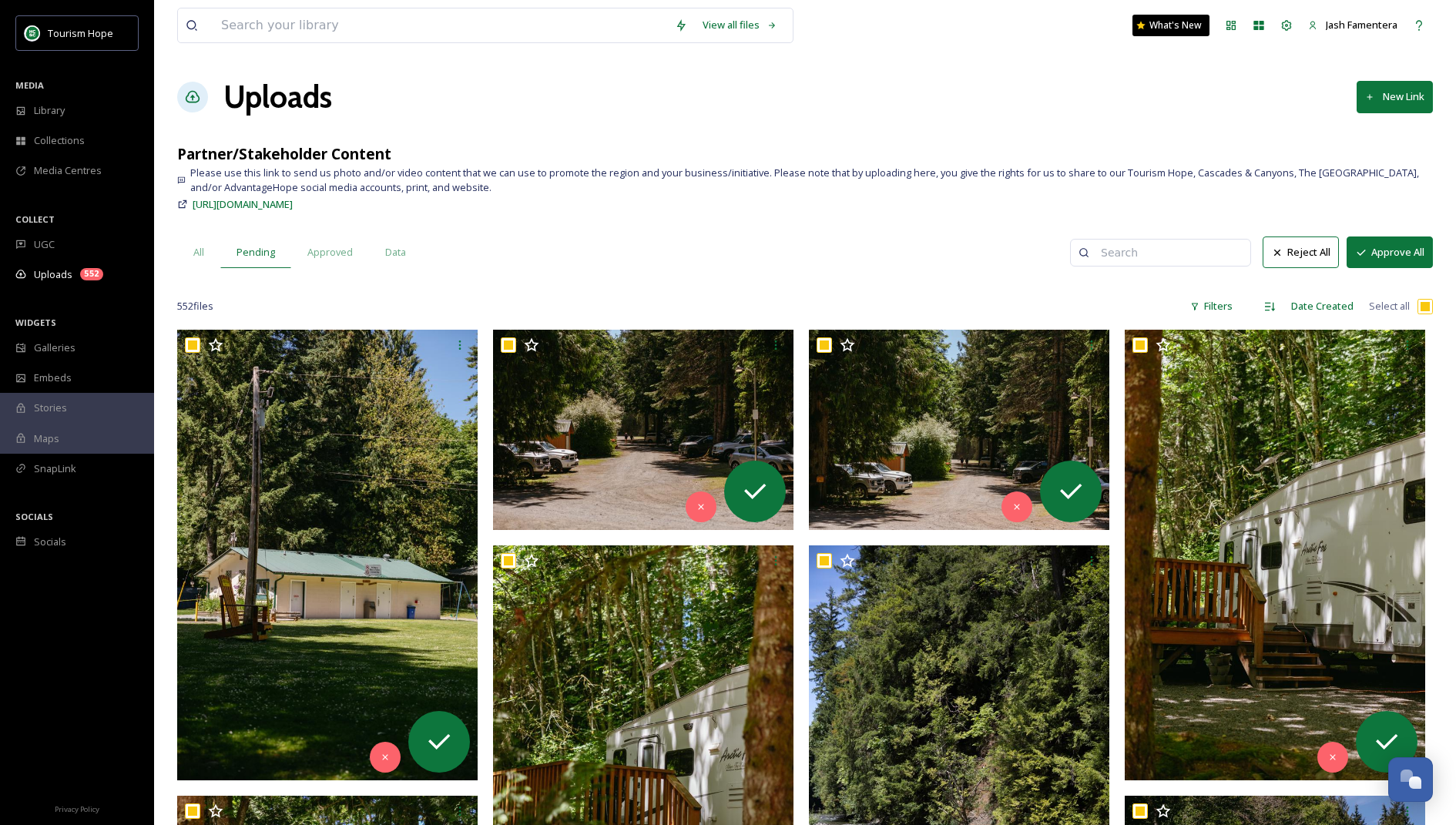
checkbox input "true"
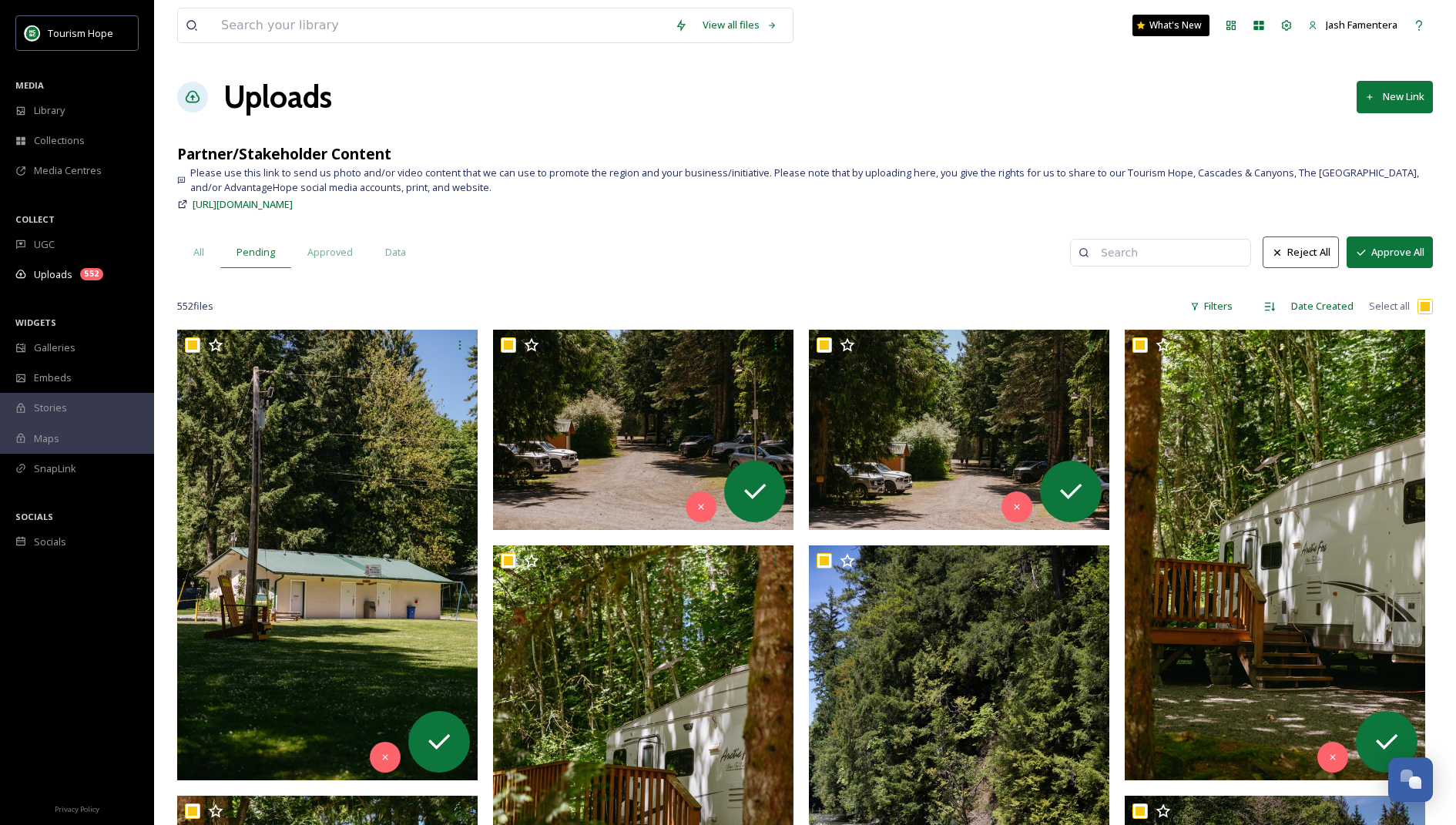
checkbox input "true"
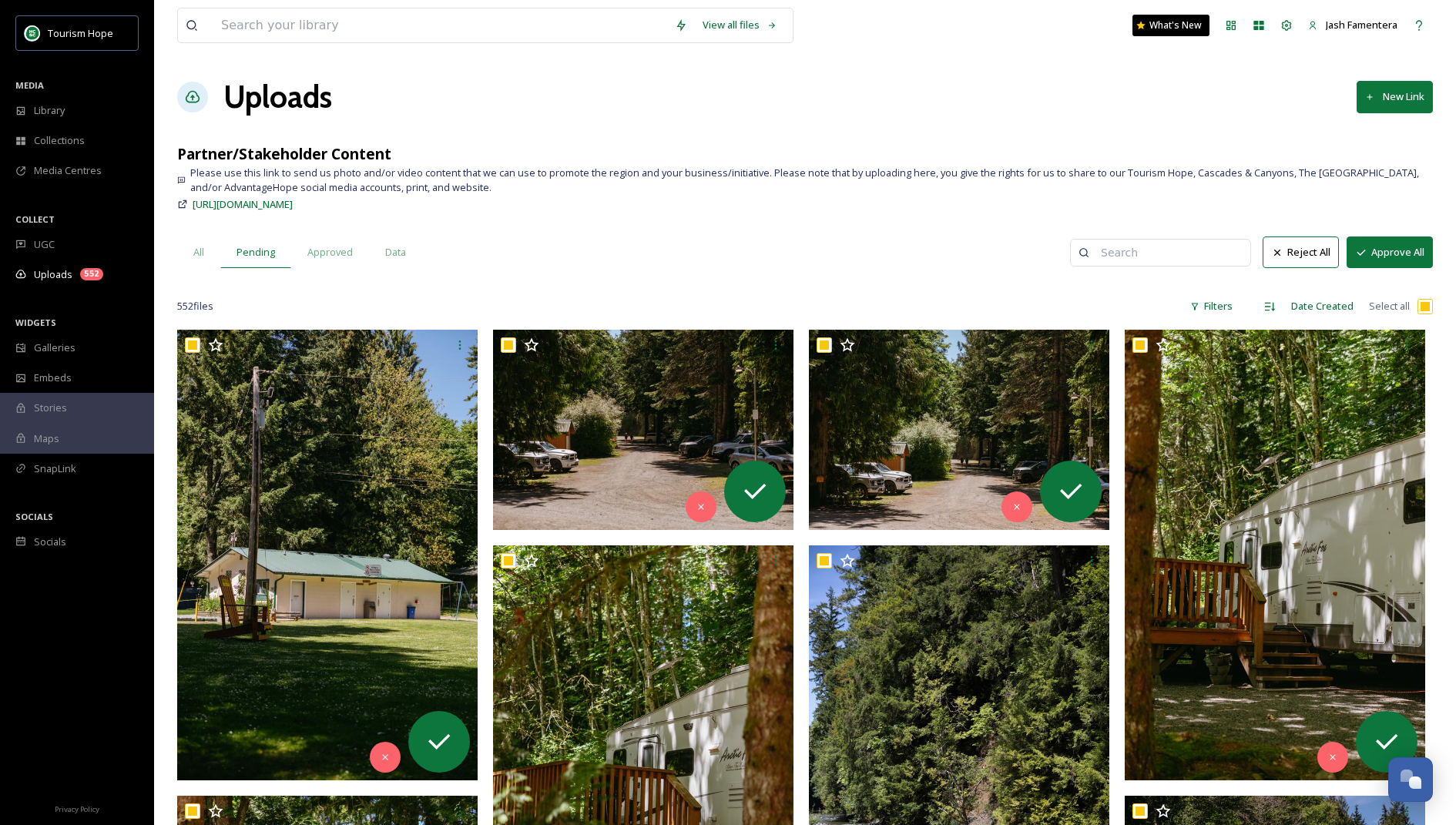
checkbox input "true"
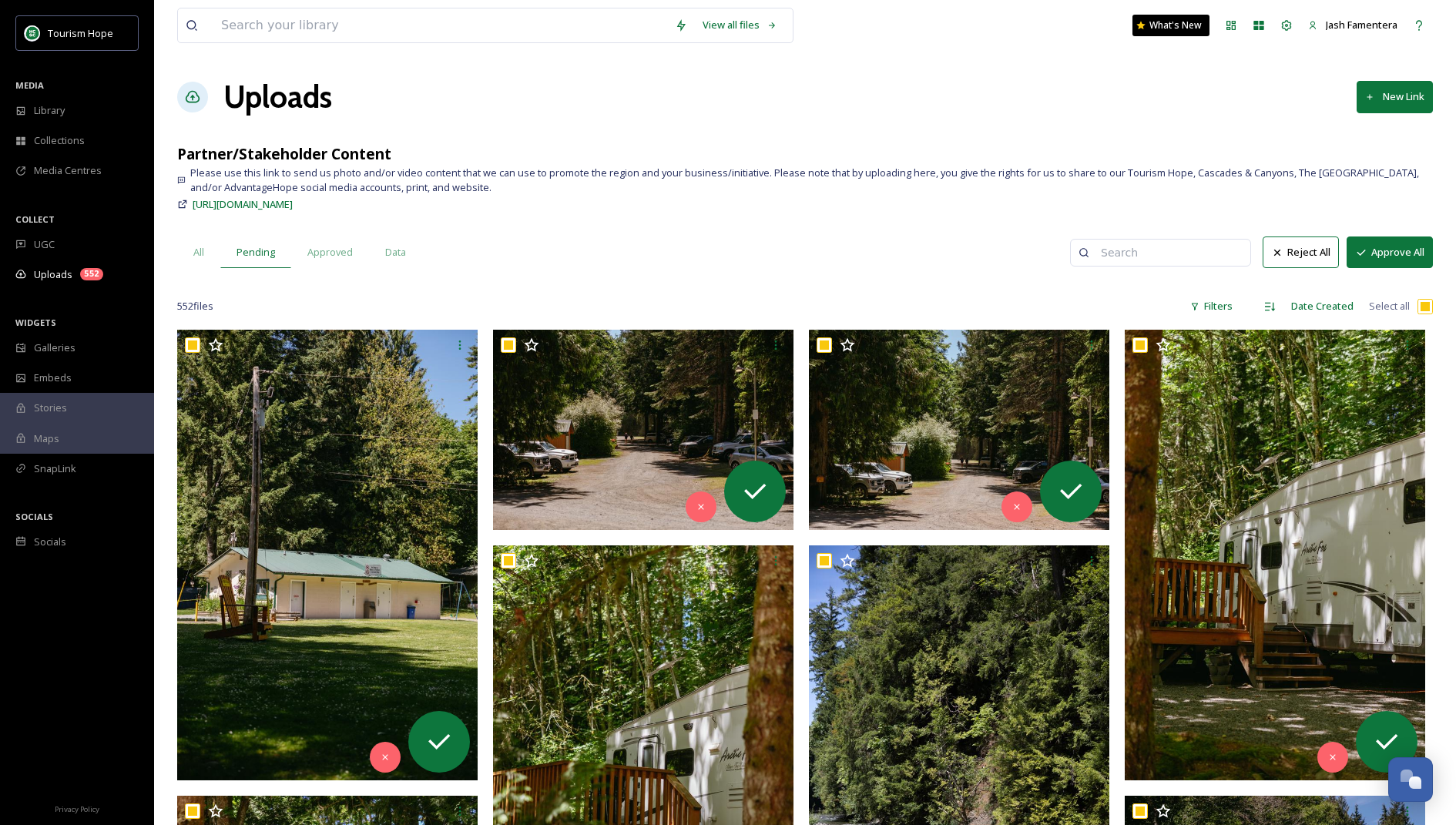
checkbox input "true"
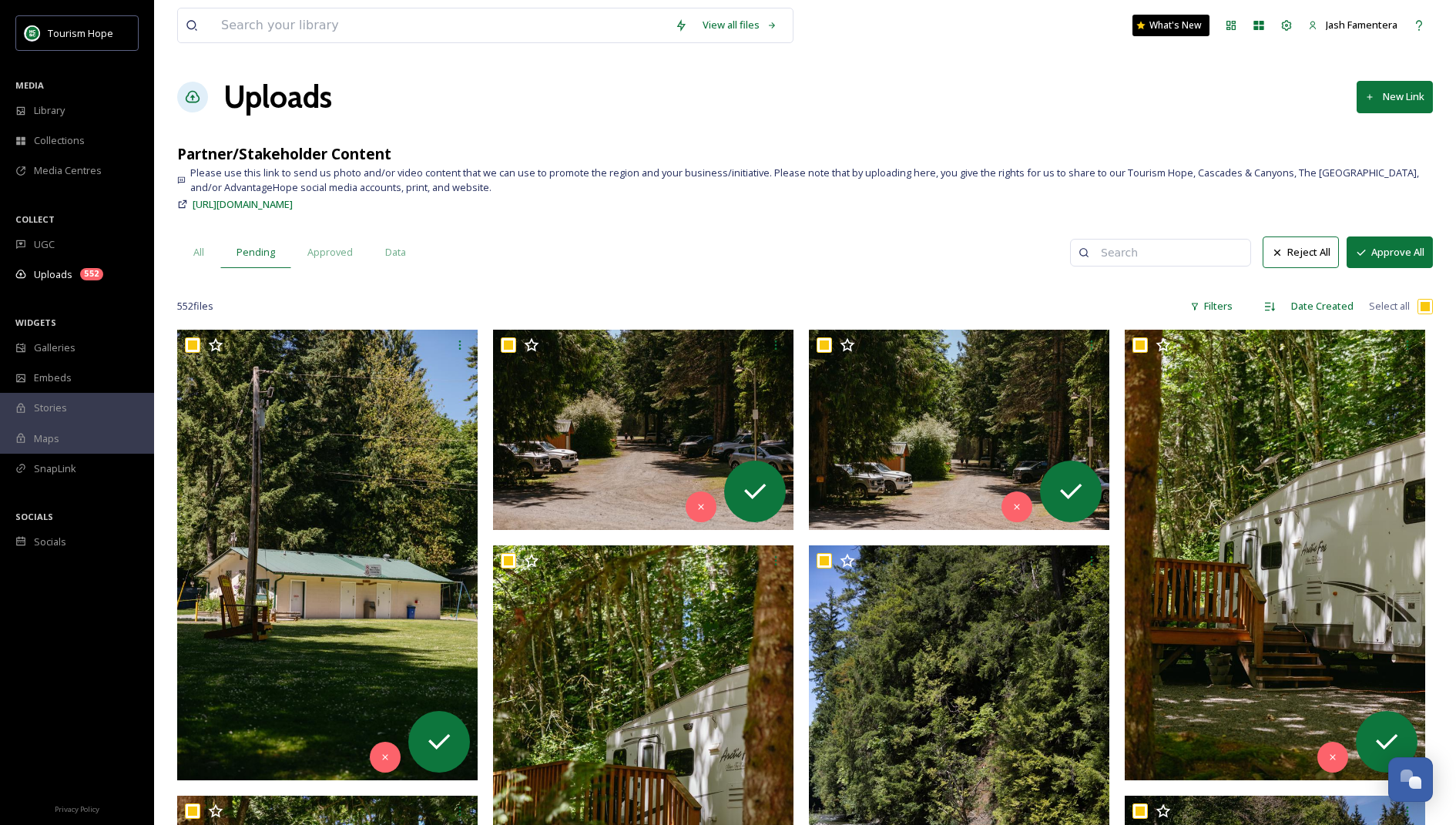
checkbox input "true"
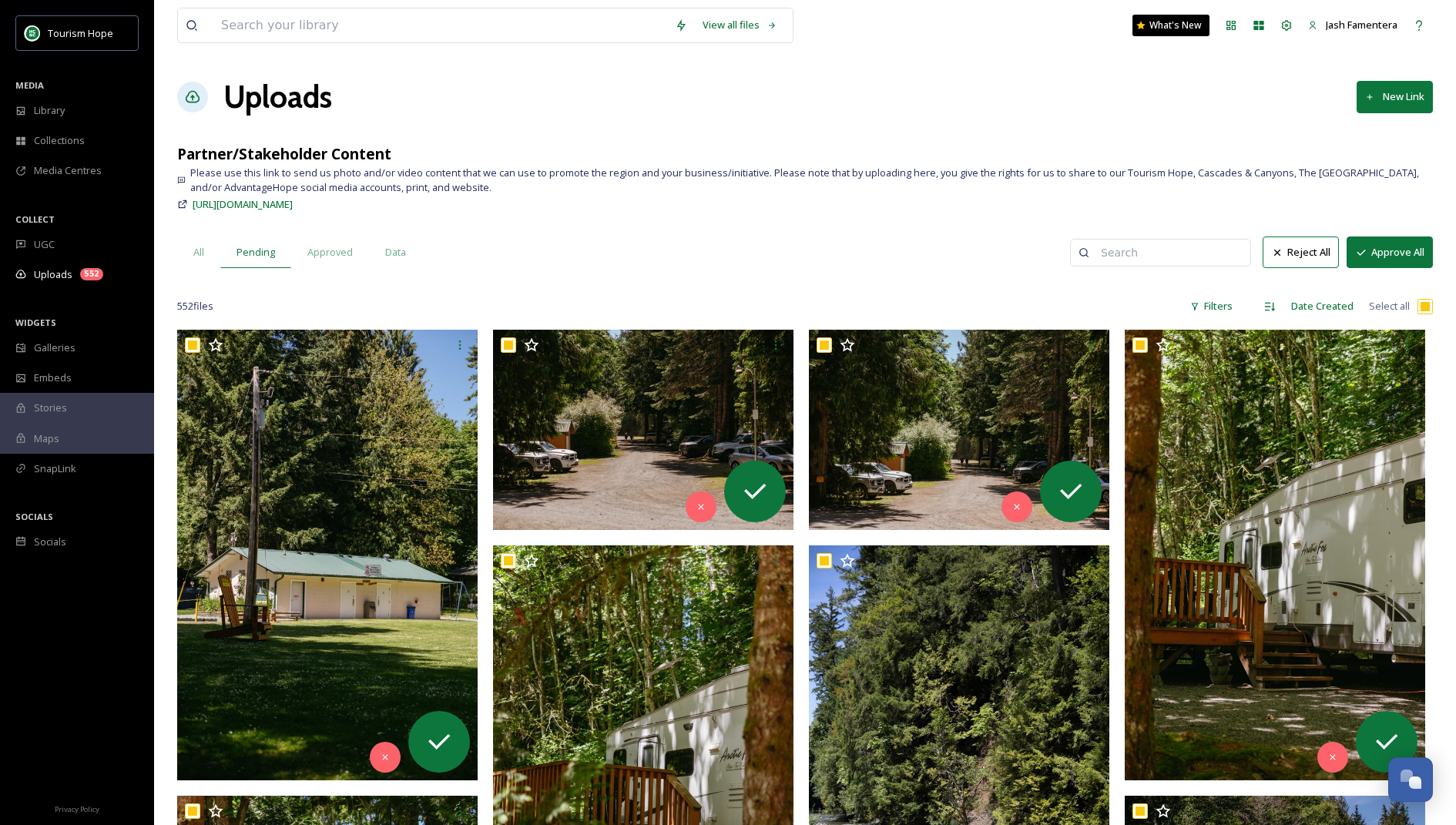
checkbox input "true"
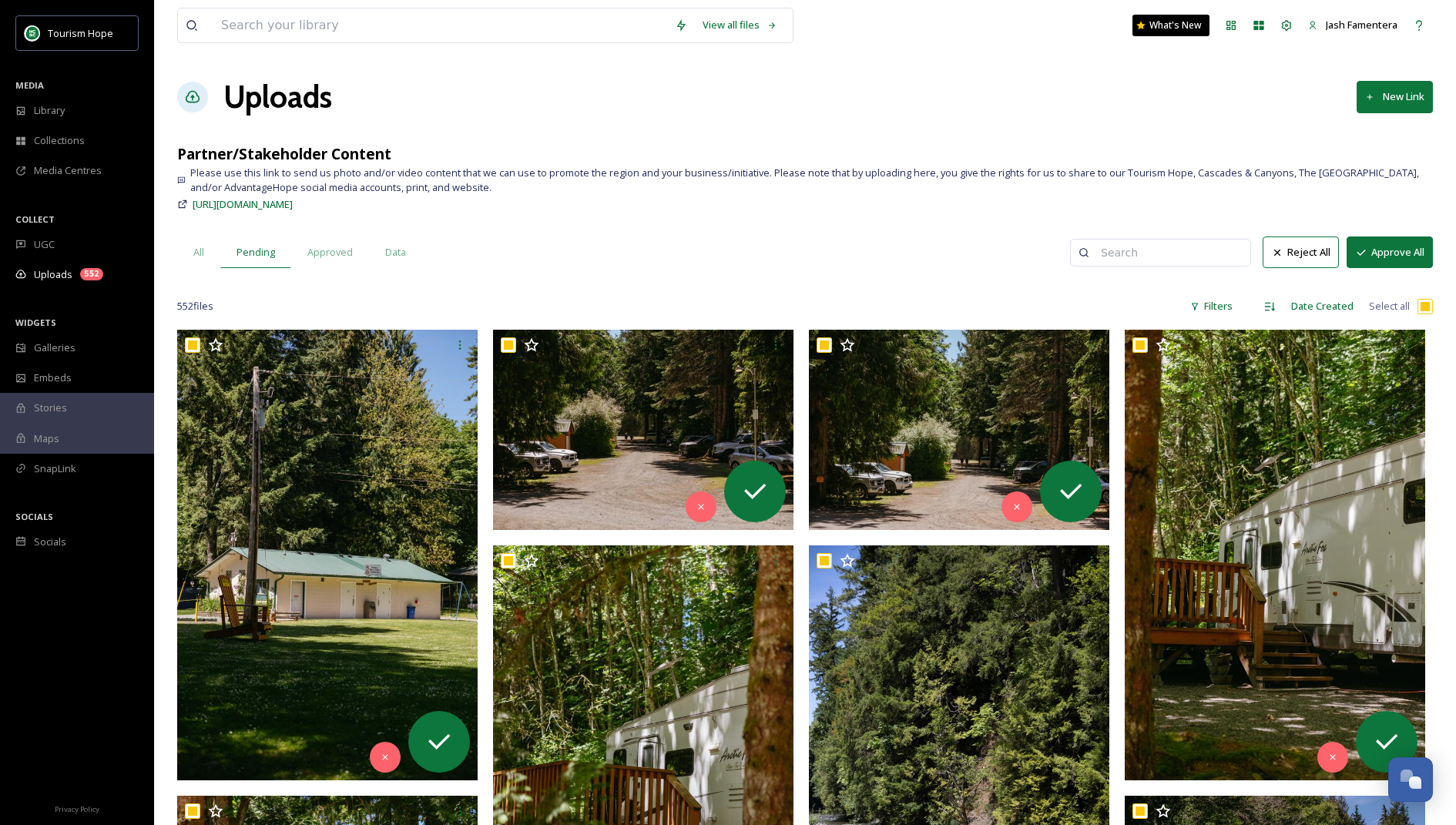
checkbox input "true"
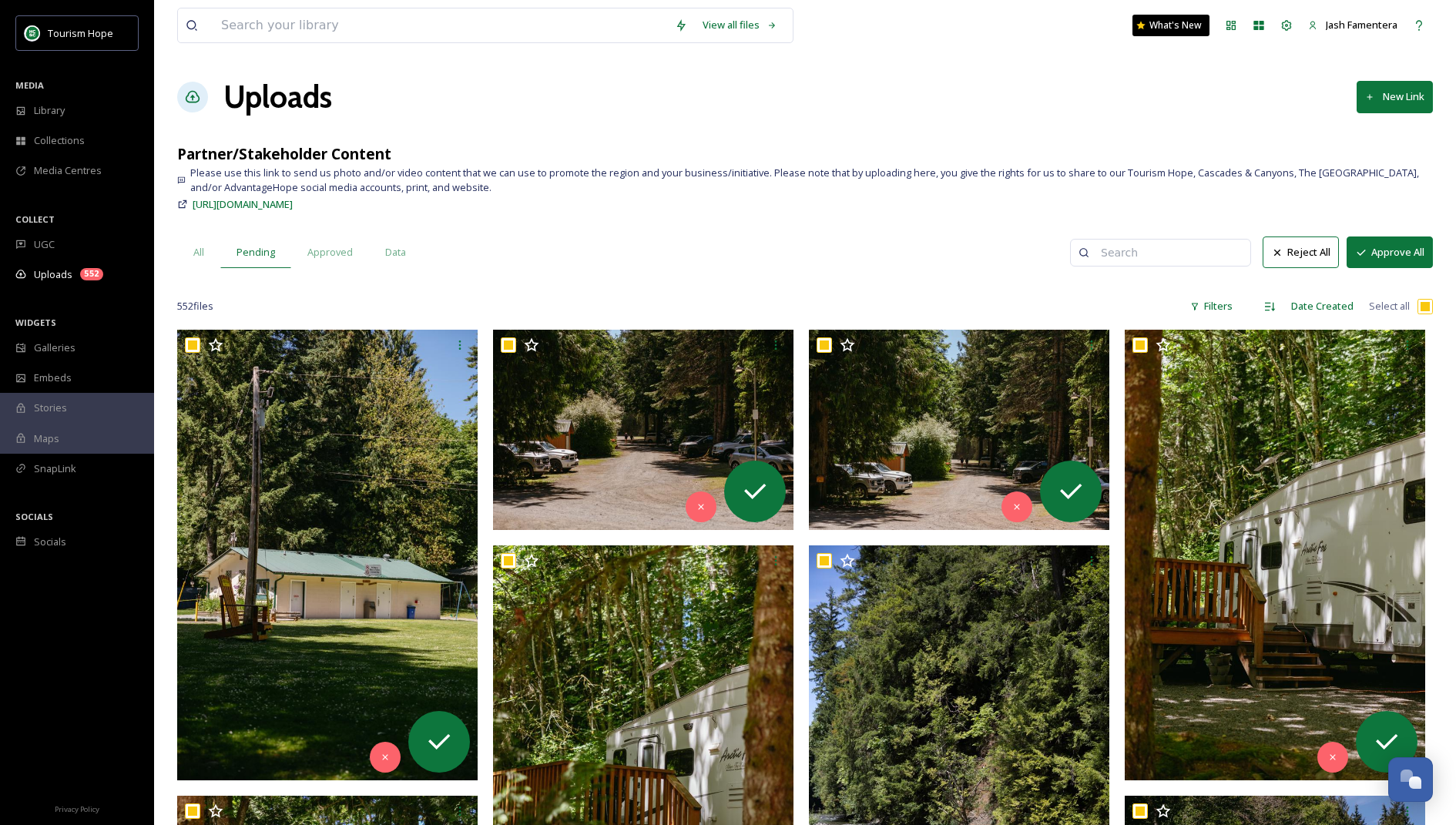
checkbox input "true"
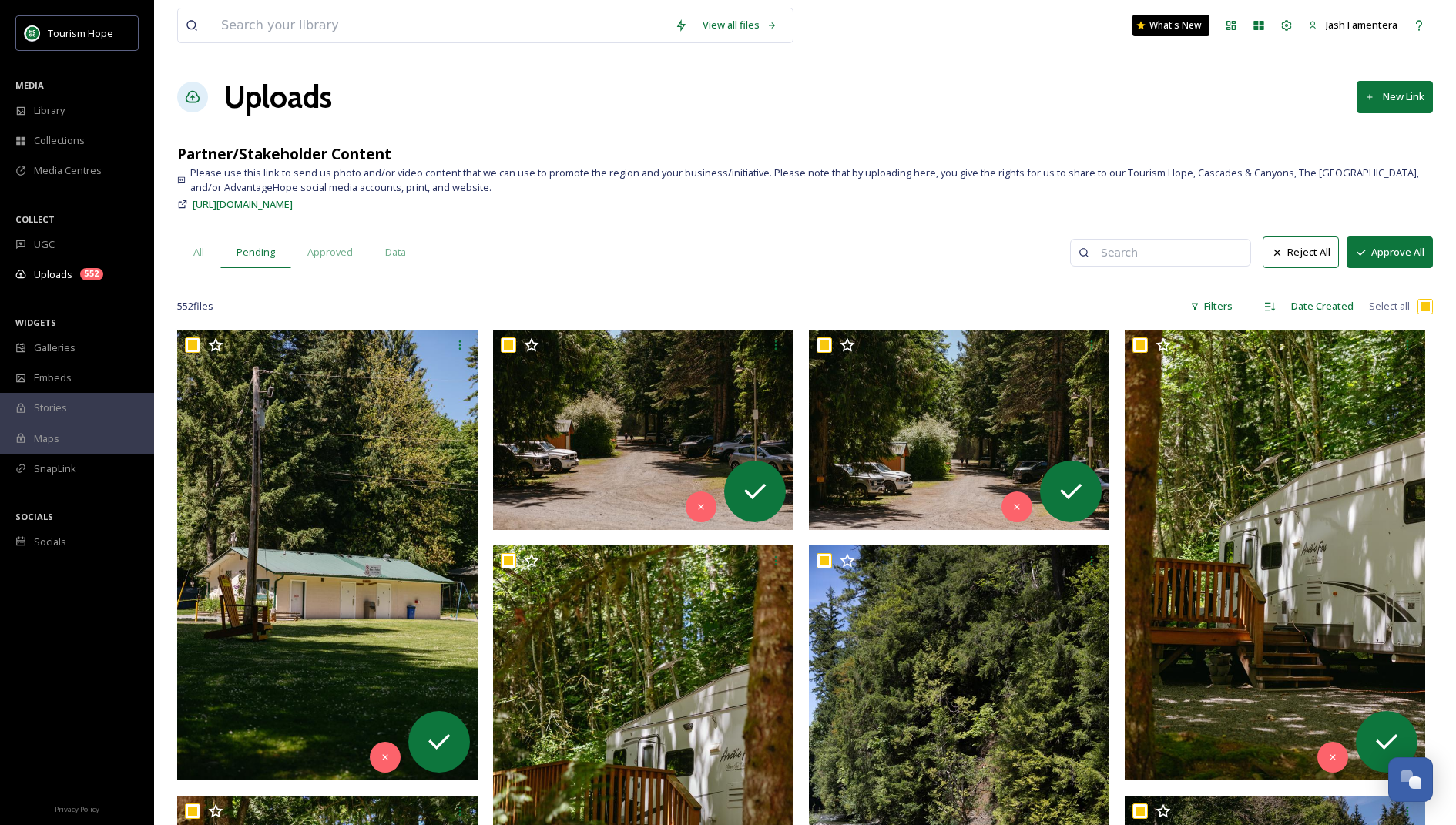
checkbox input "true"
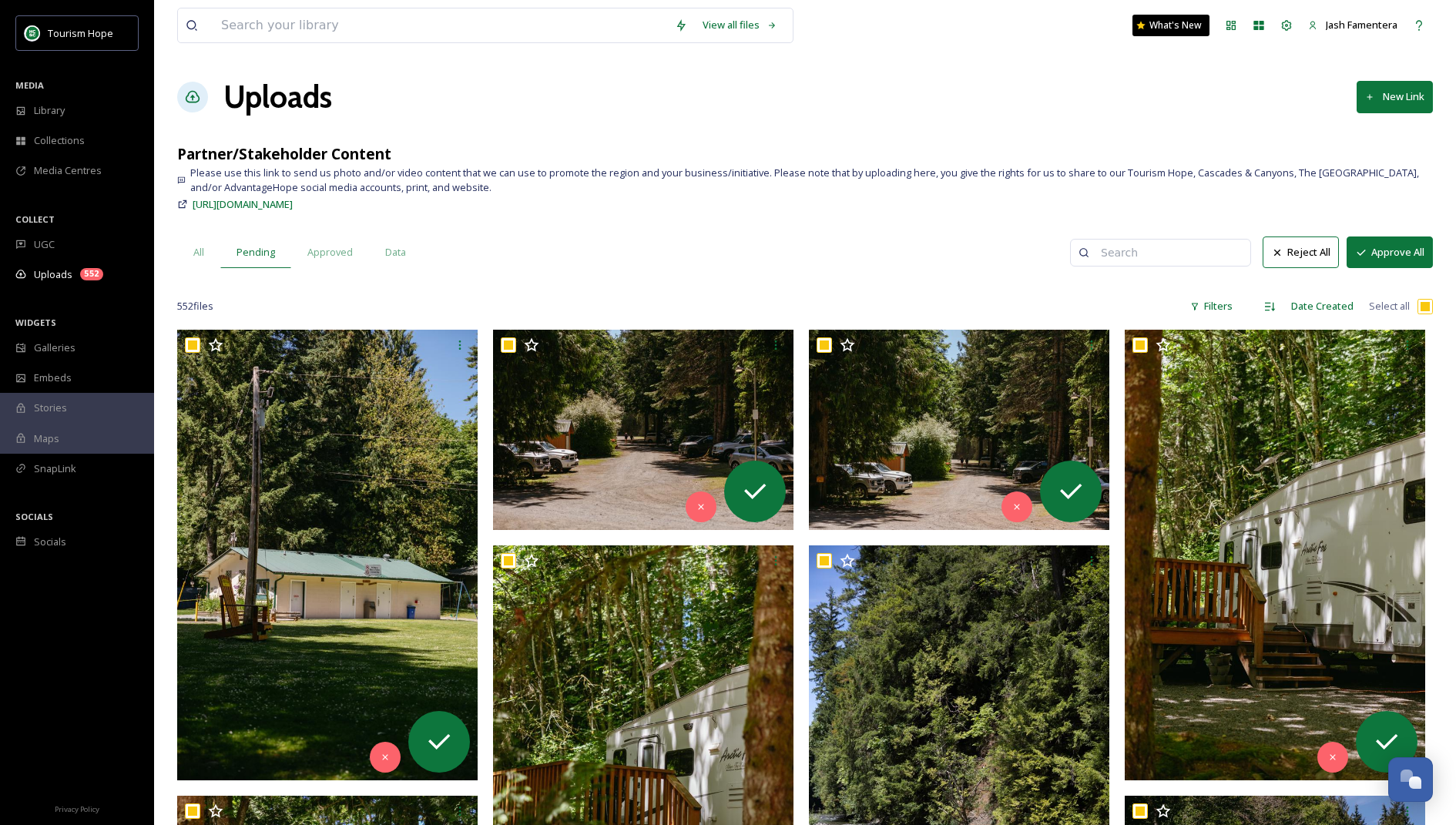
checkbox input "true"
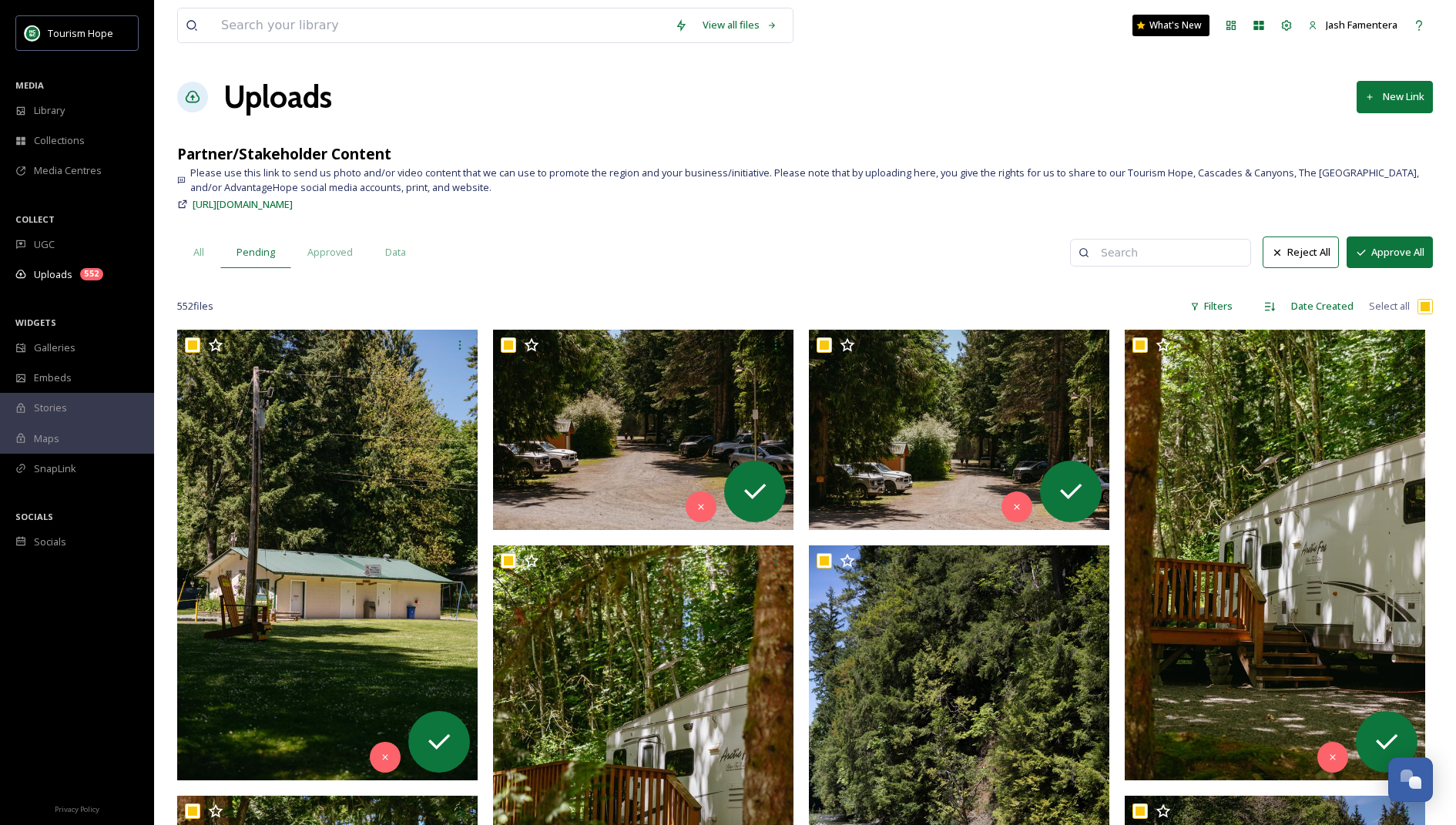
checkbox input "true"
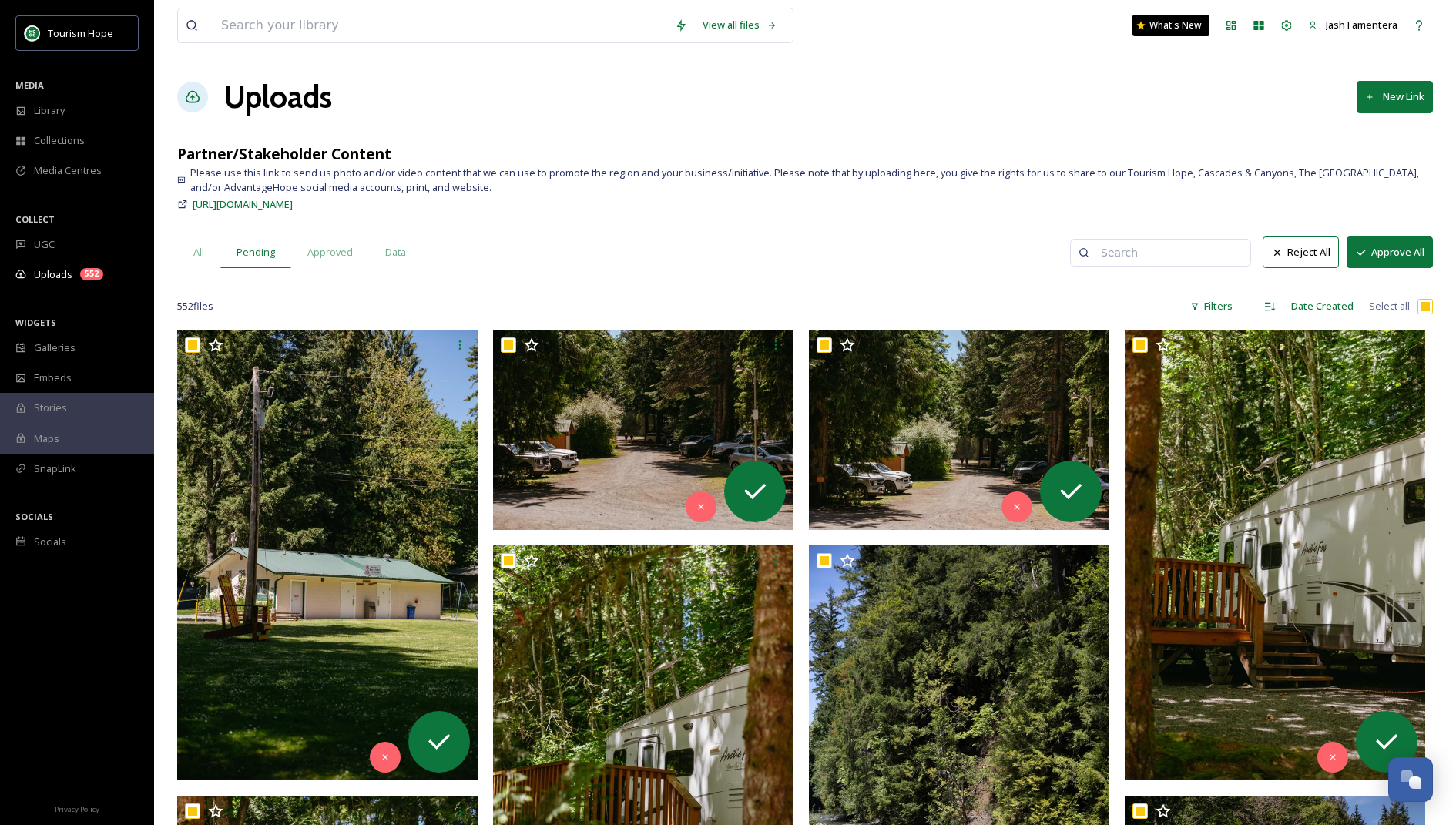
checkbox input "true"
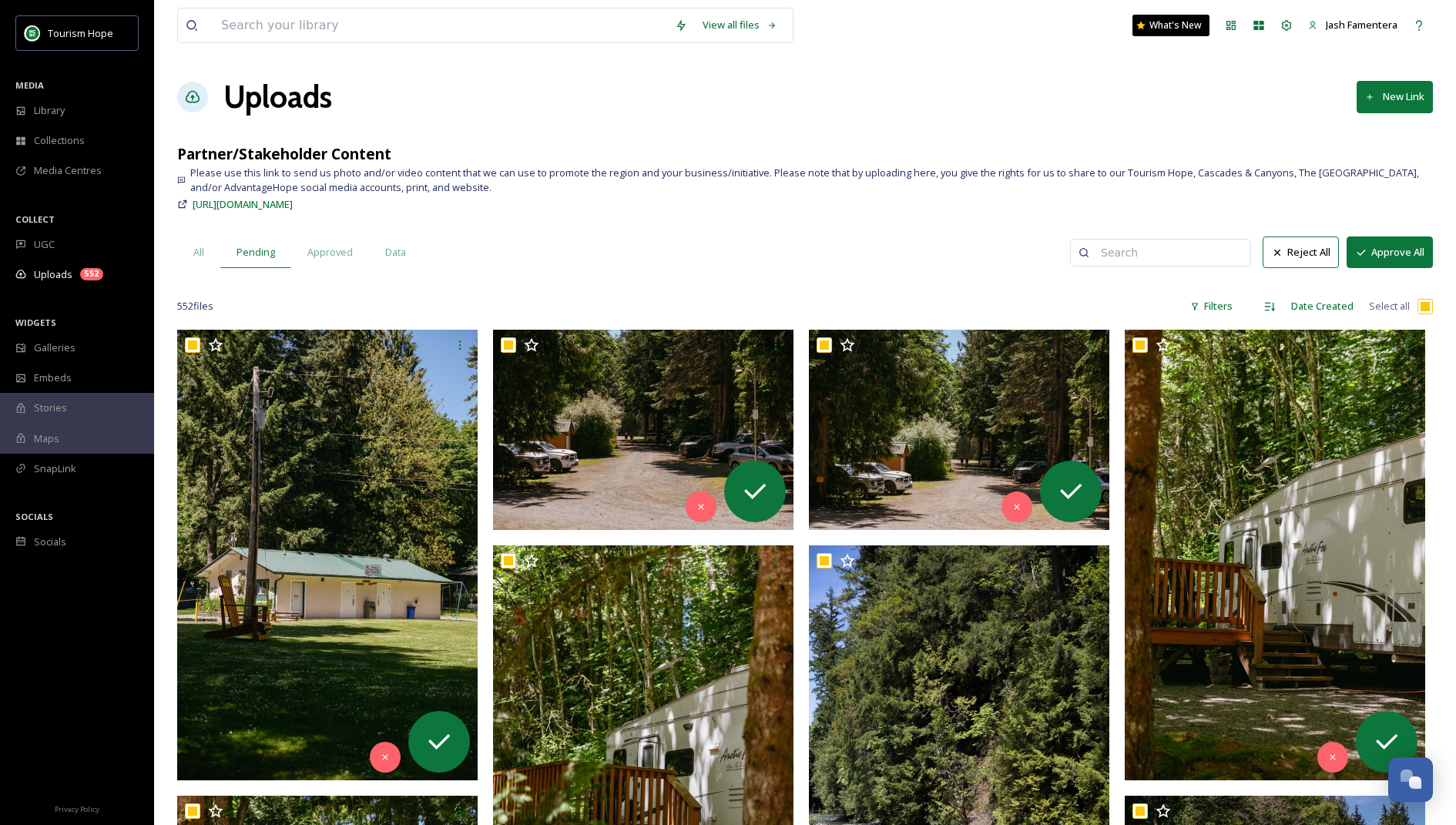
checkbox input "true"
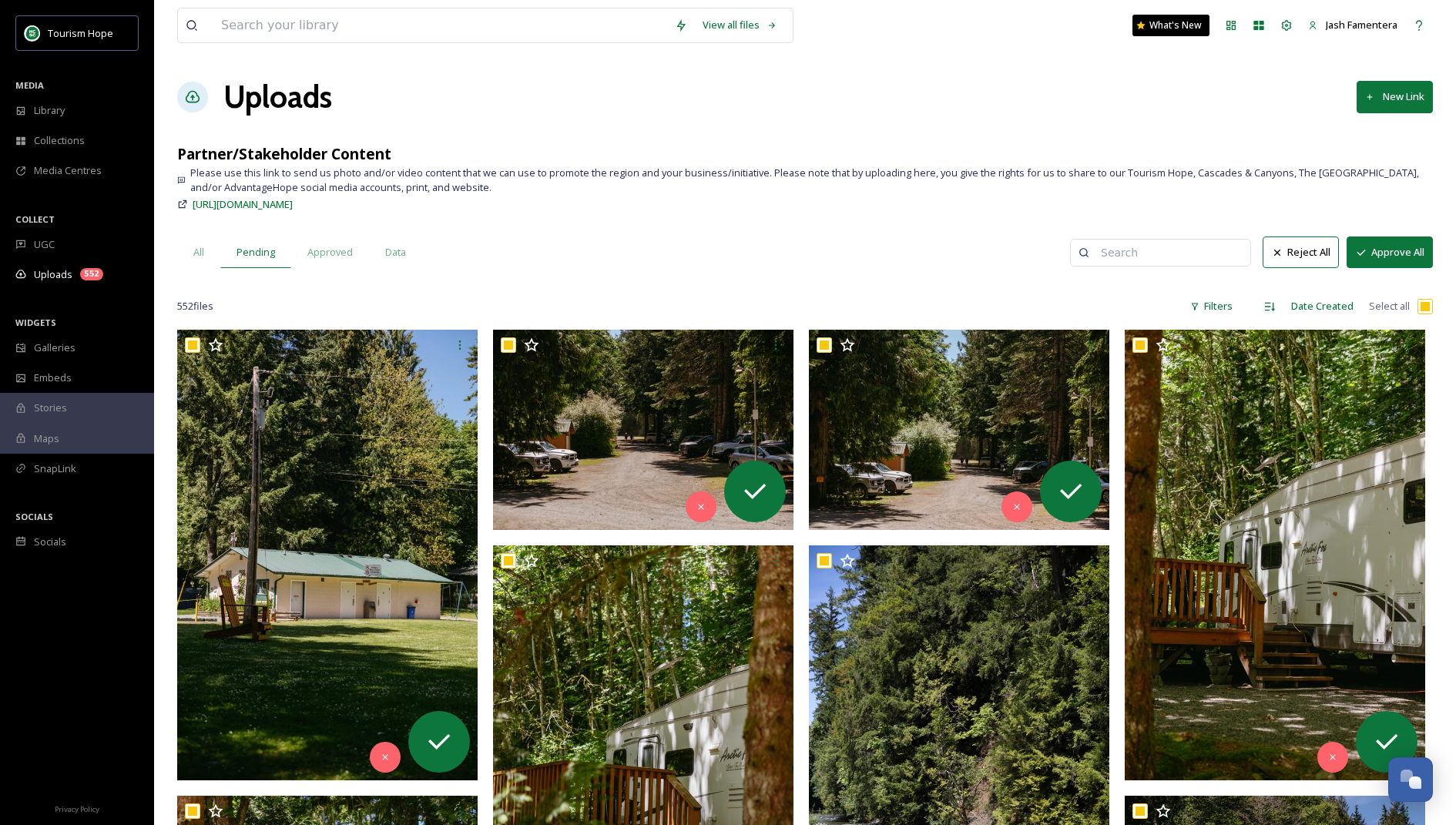
checkbox input "true"
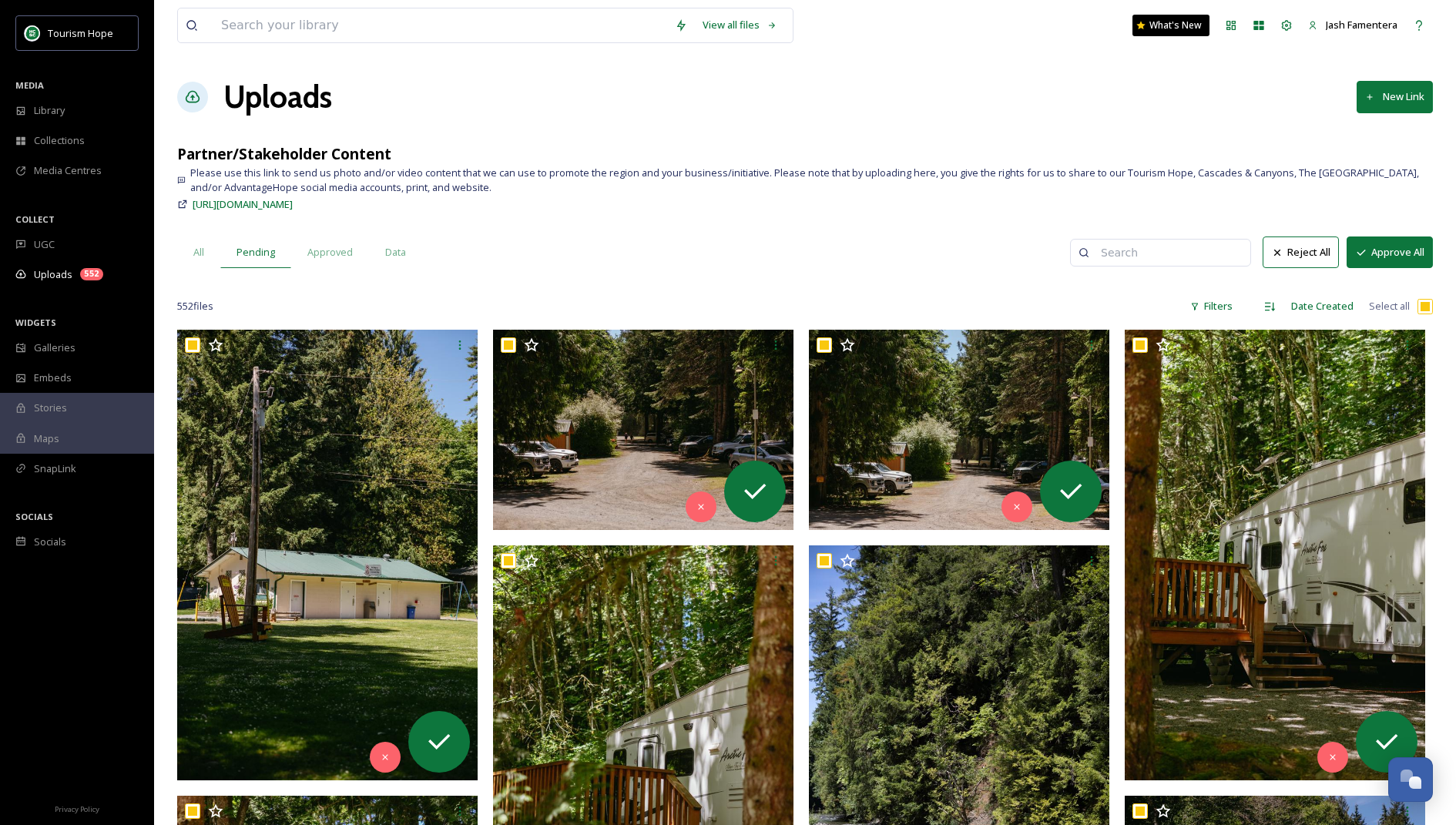
checkbox input "true"
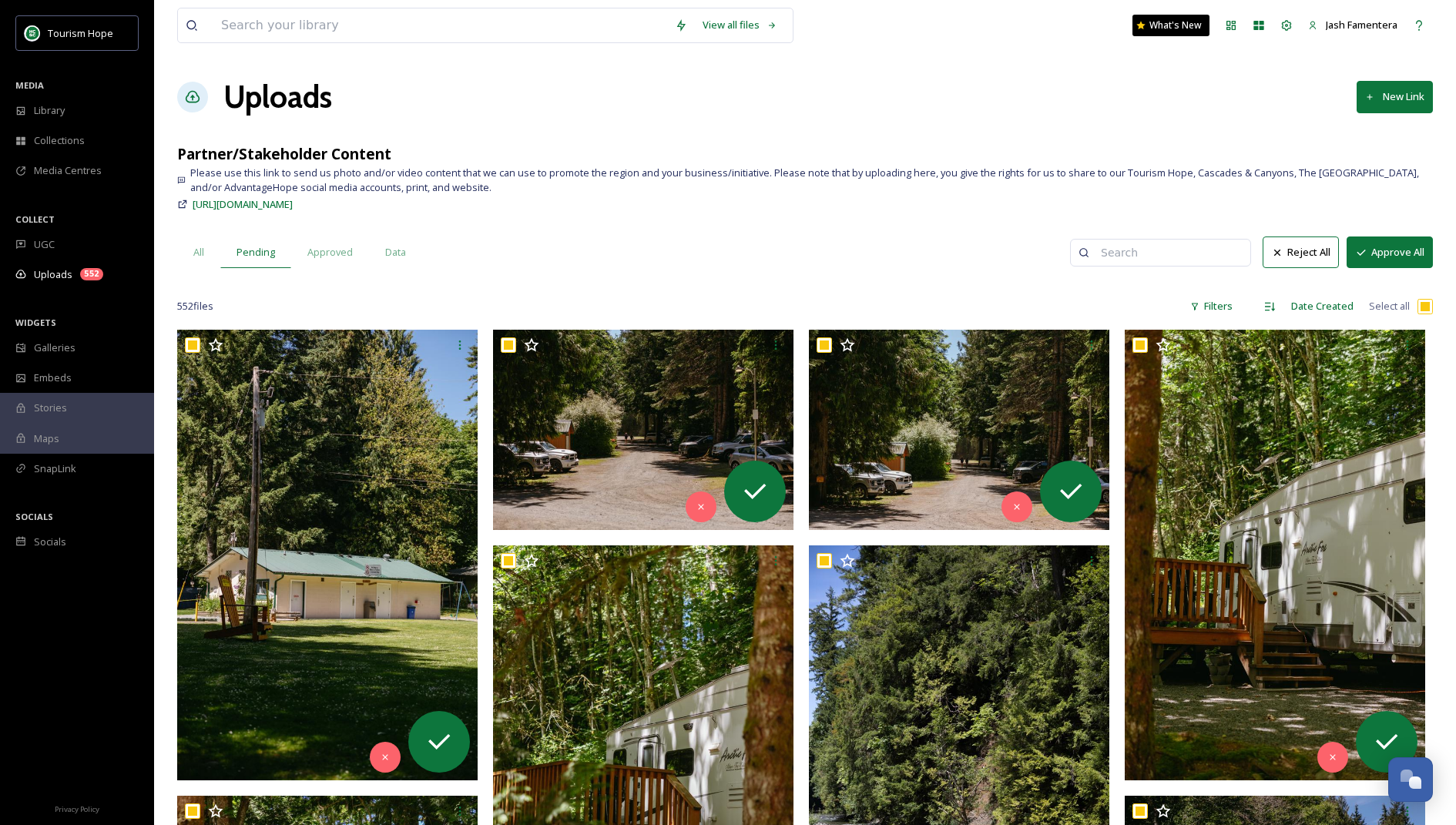
checkbox input "true"
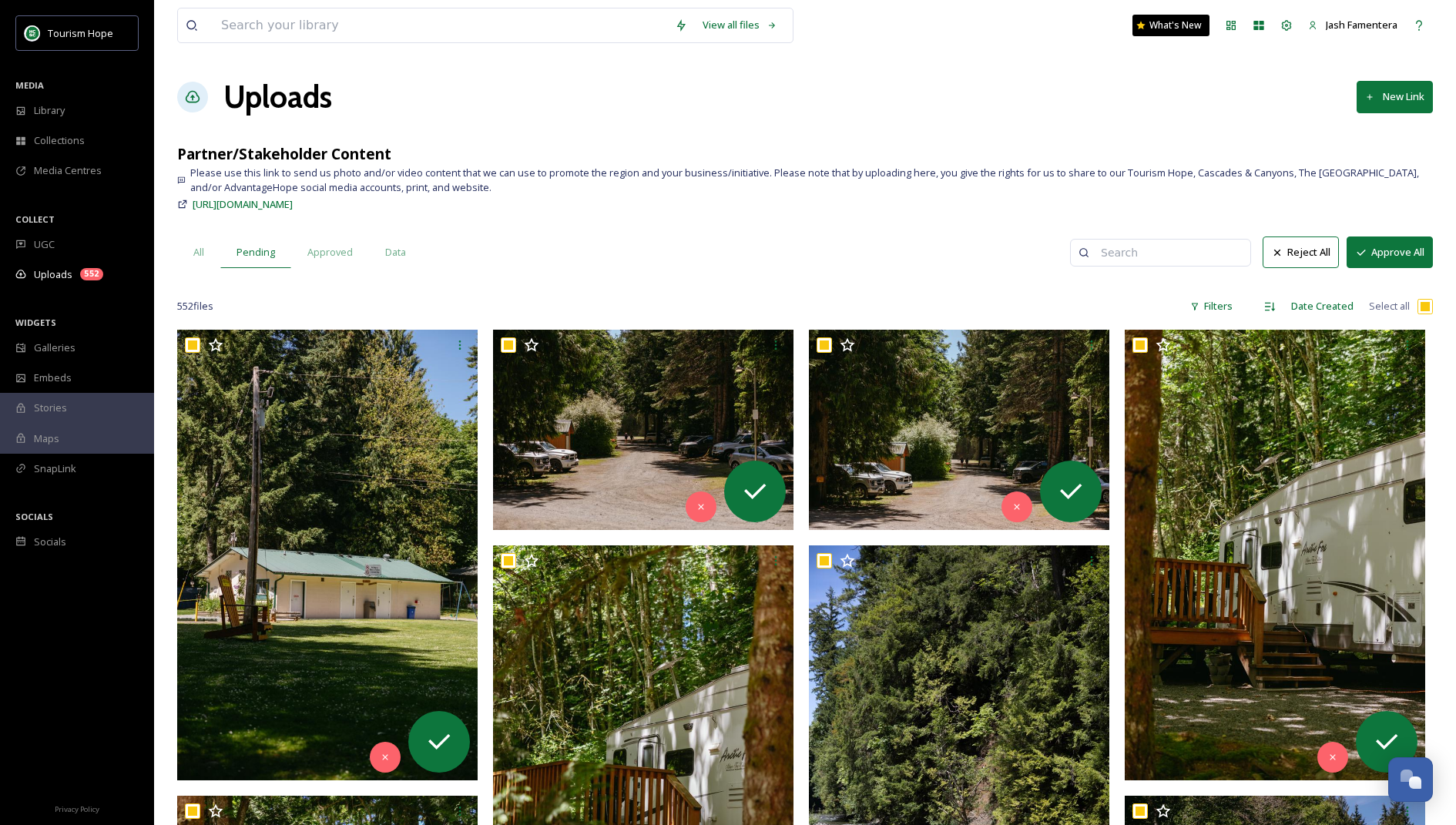
checkbox input "true"
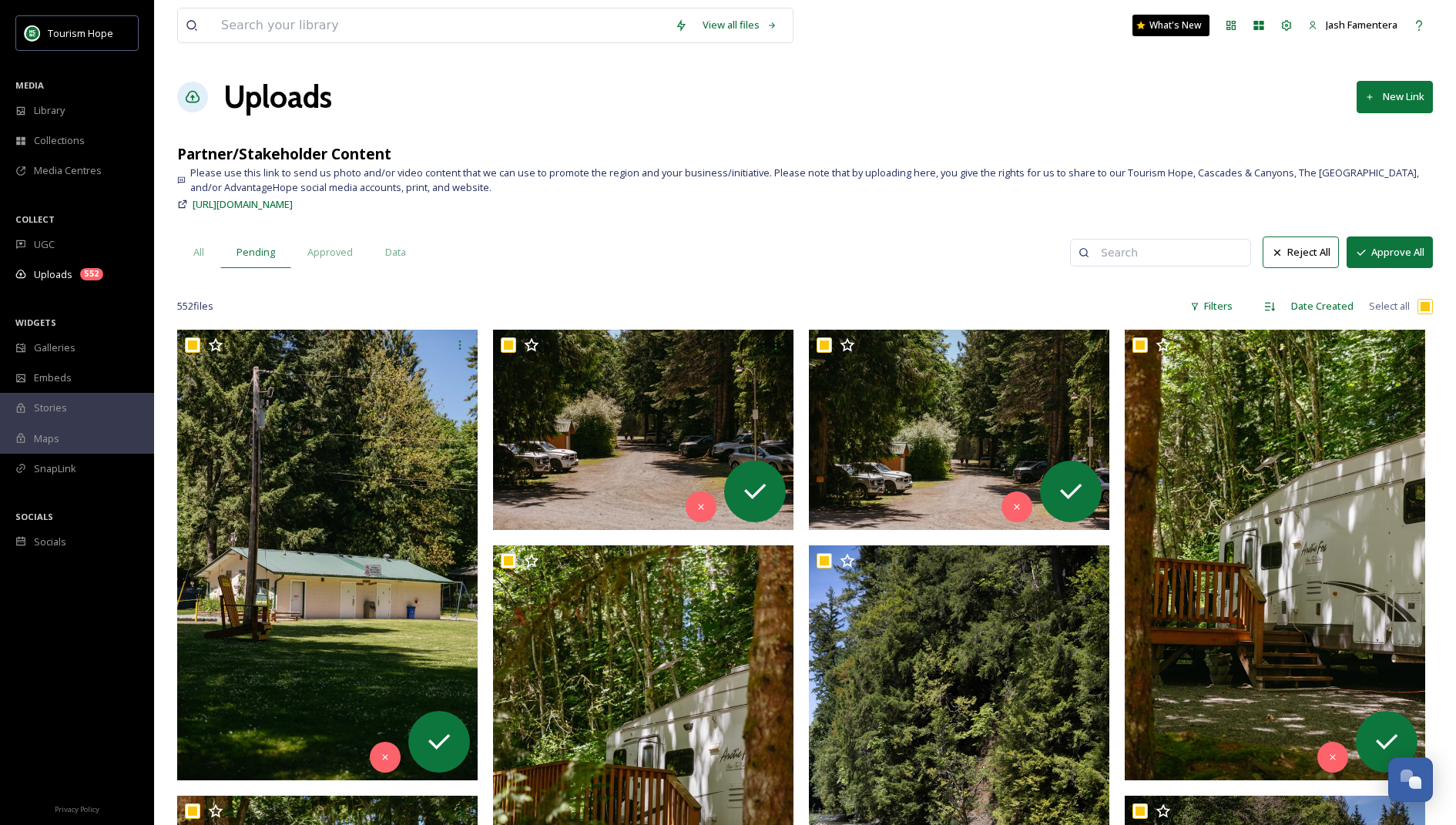
checkbox input "true"
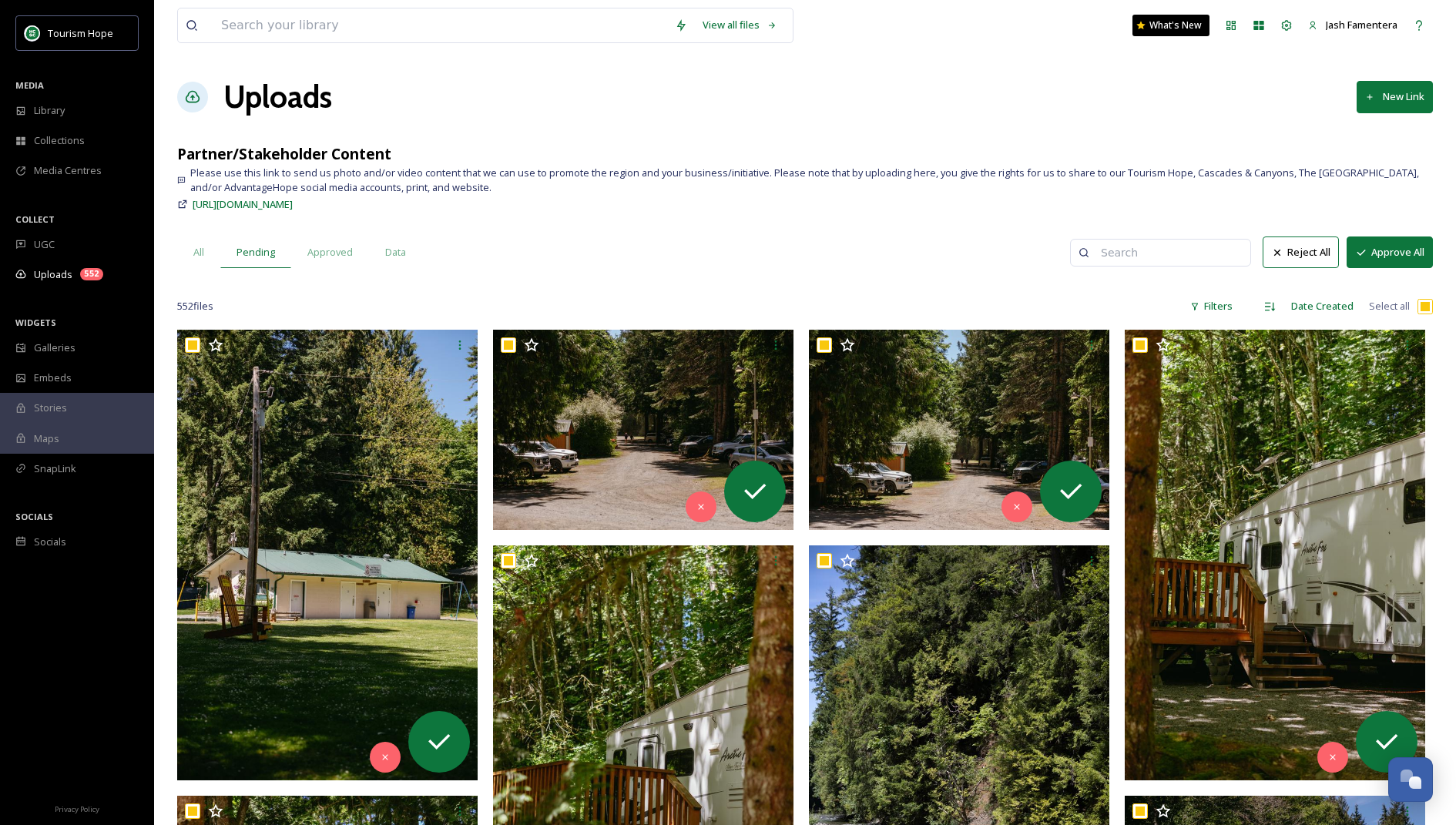
checkbox input "true"
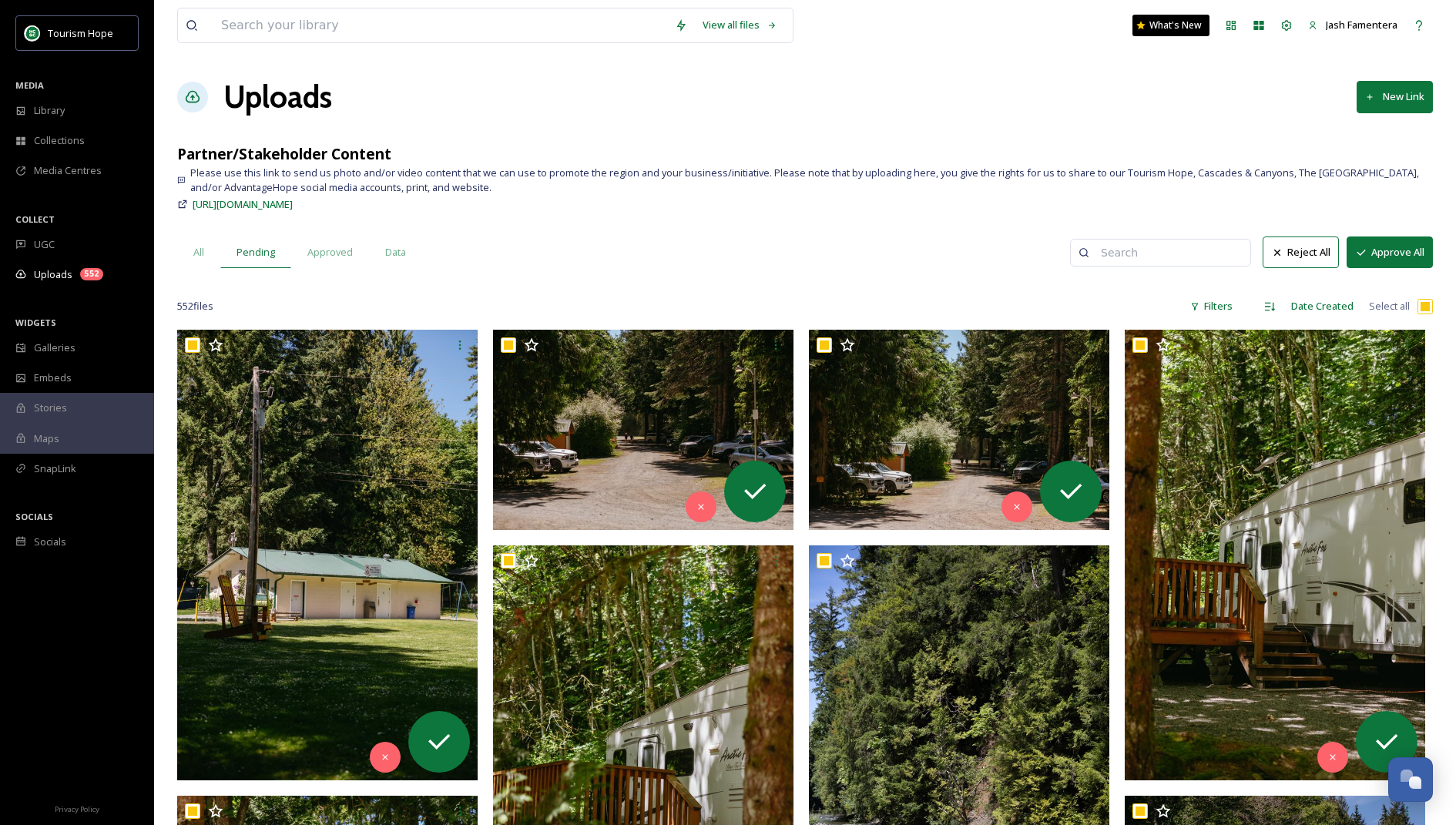
checkbox input "true"
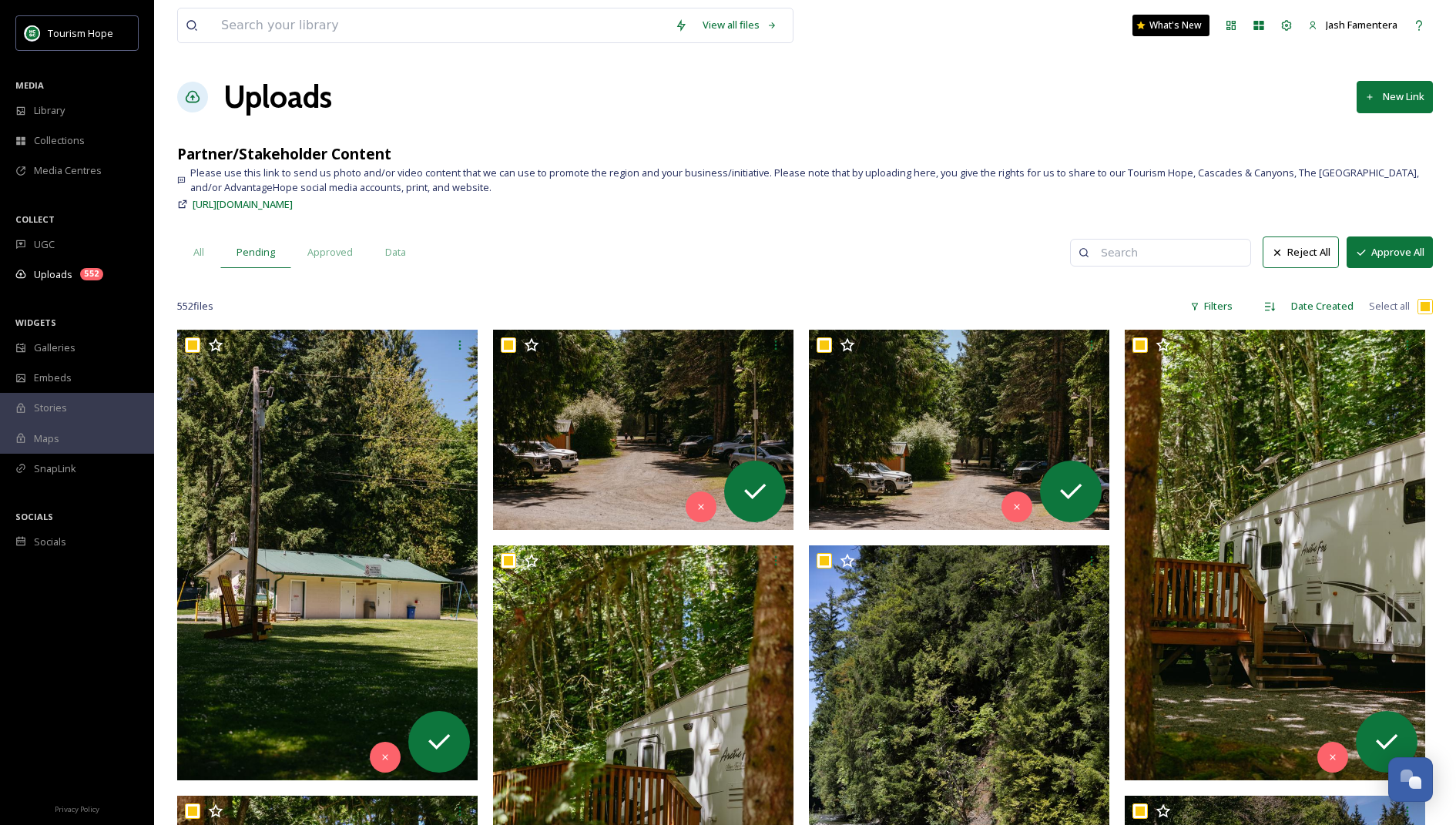
checkbox input "true"
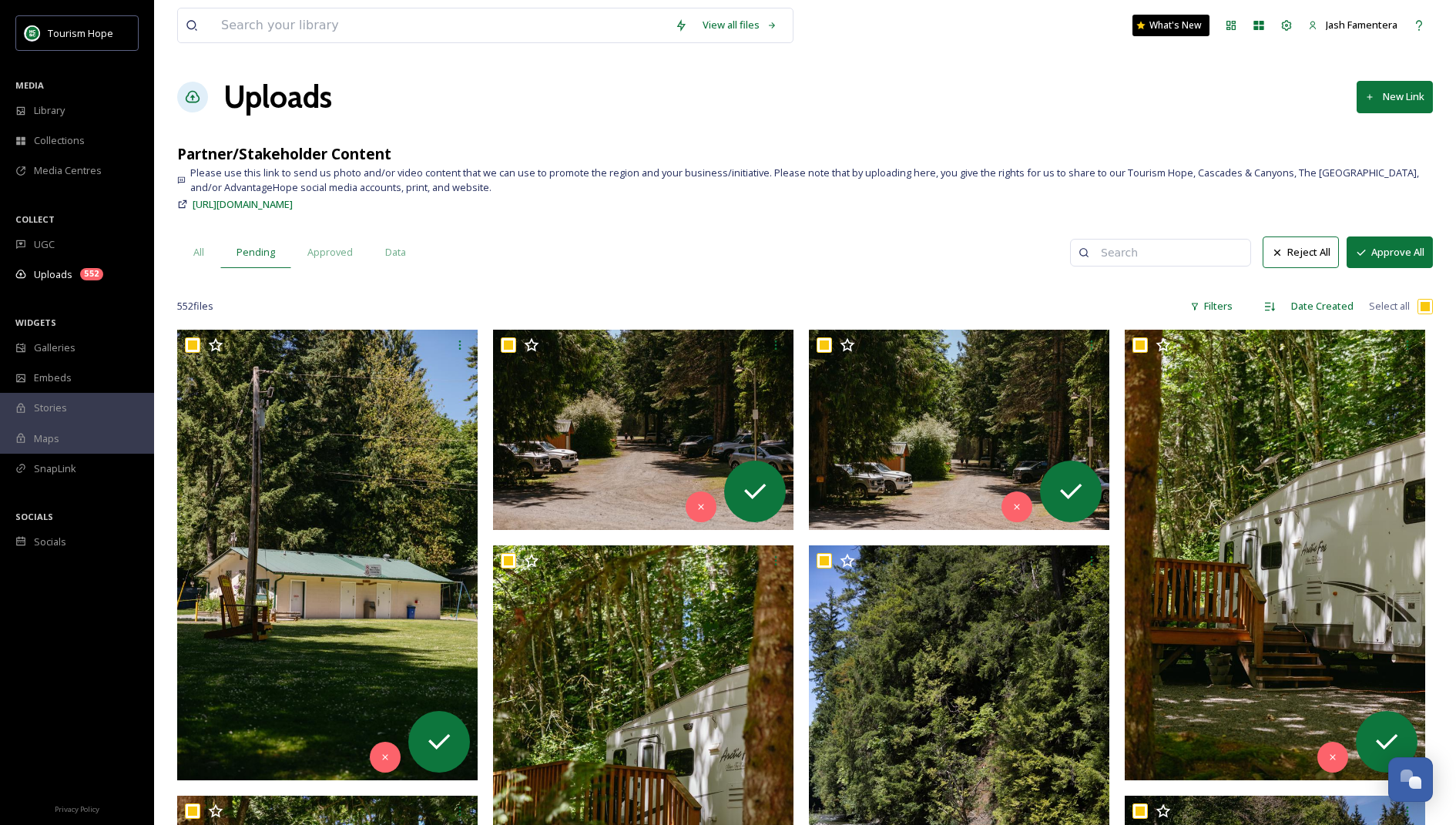
checkbox input "true"
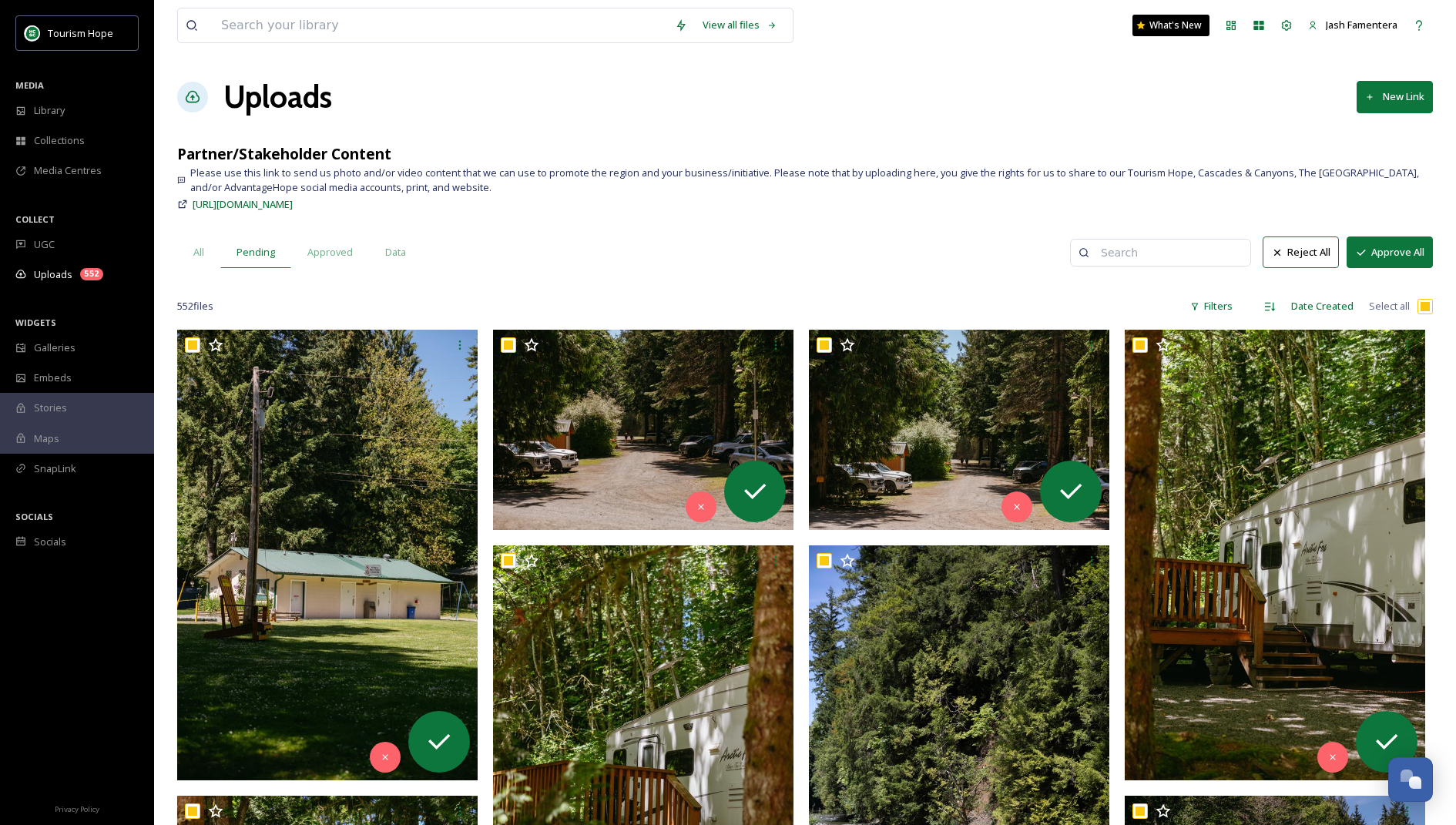
checkbox input "true"
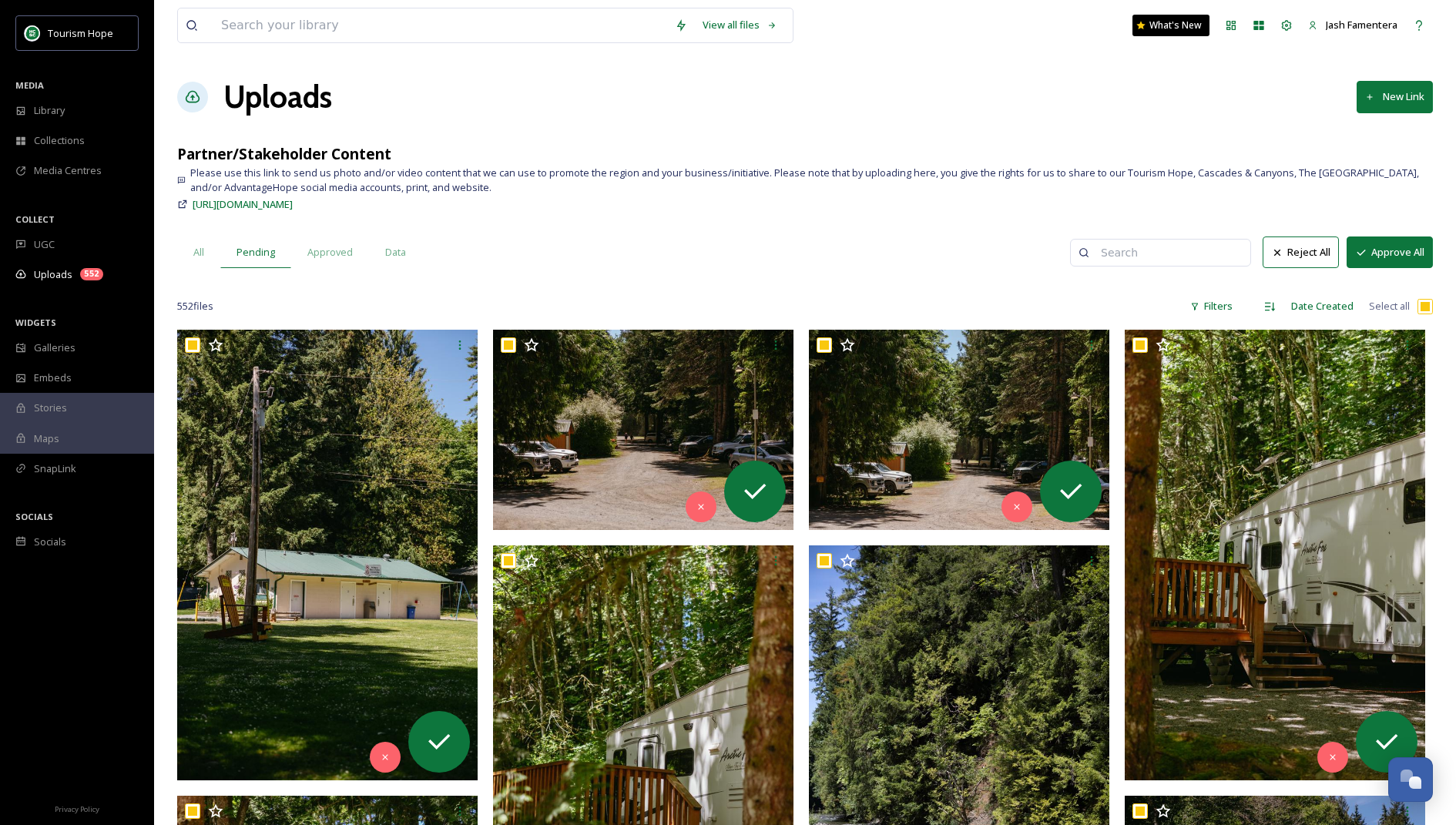
checkbox input "true"
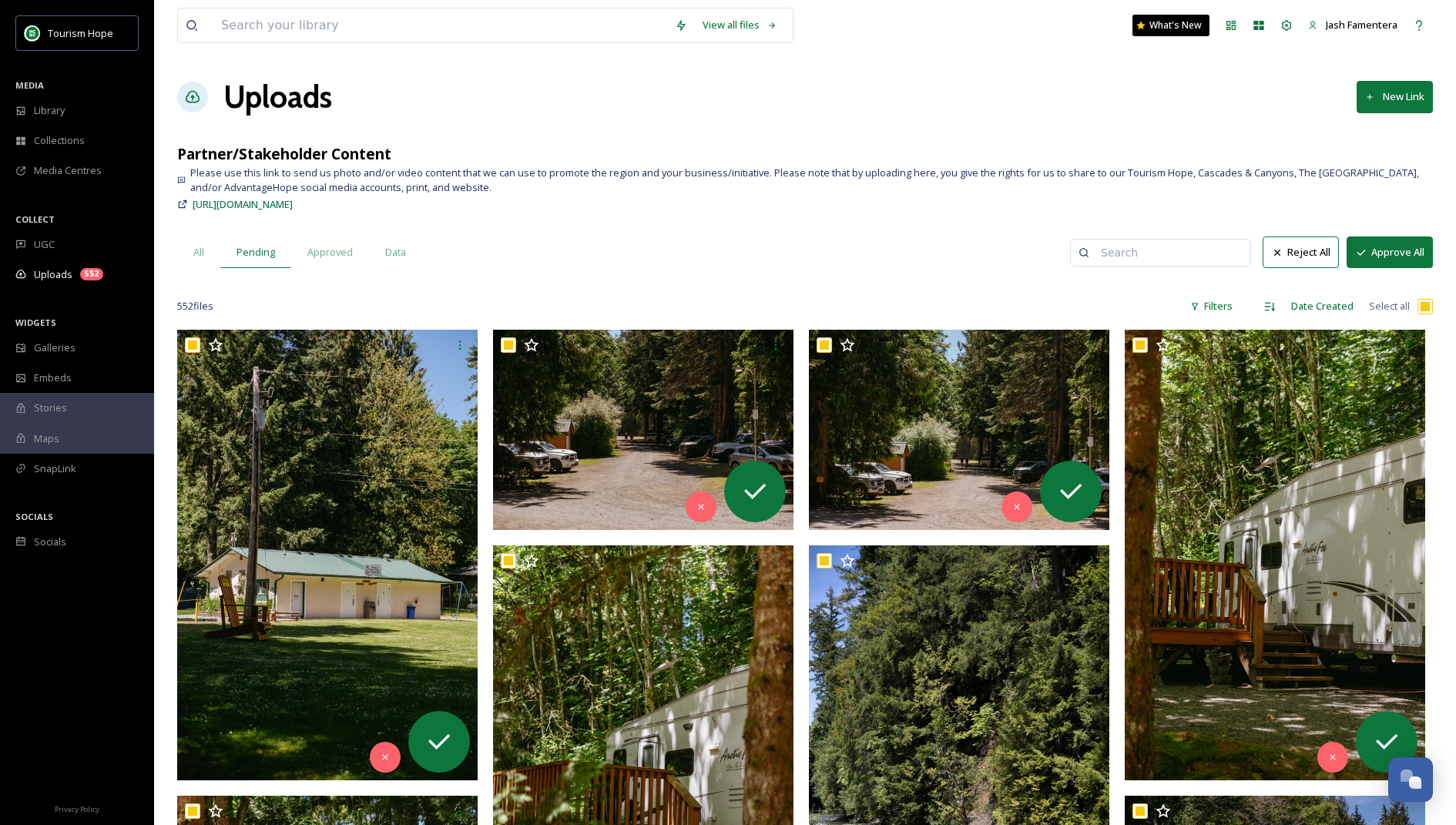
checkbox input "true"
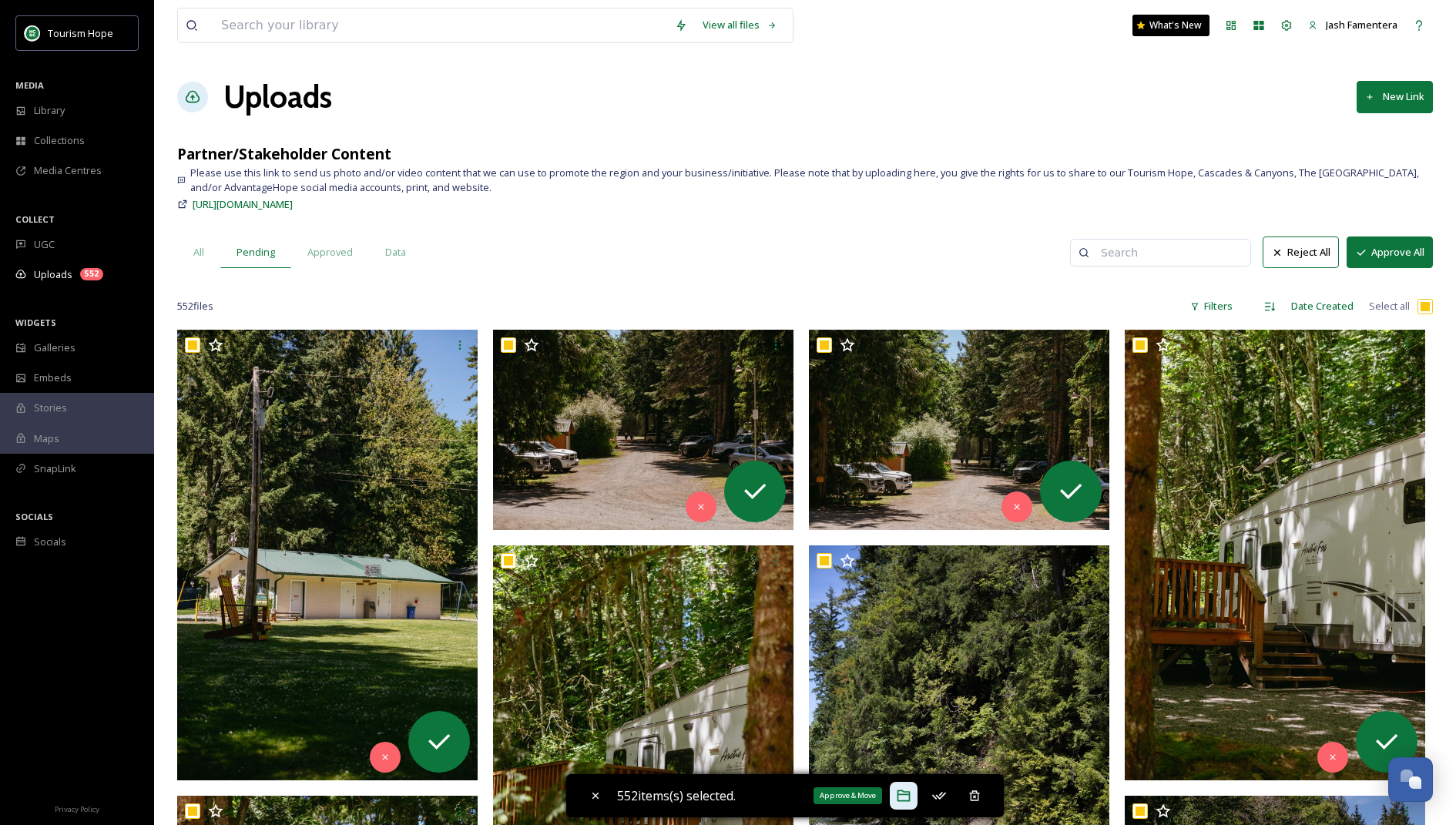
click at [898, 789] on div "Approve & Move" at bounding box center [904, 795] width 27 height 27
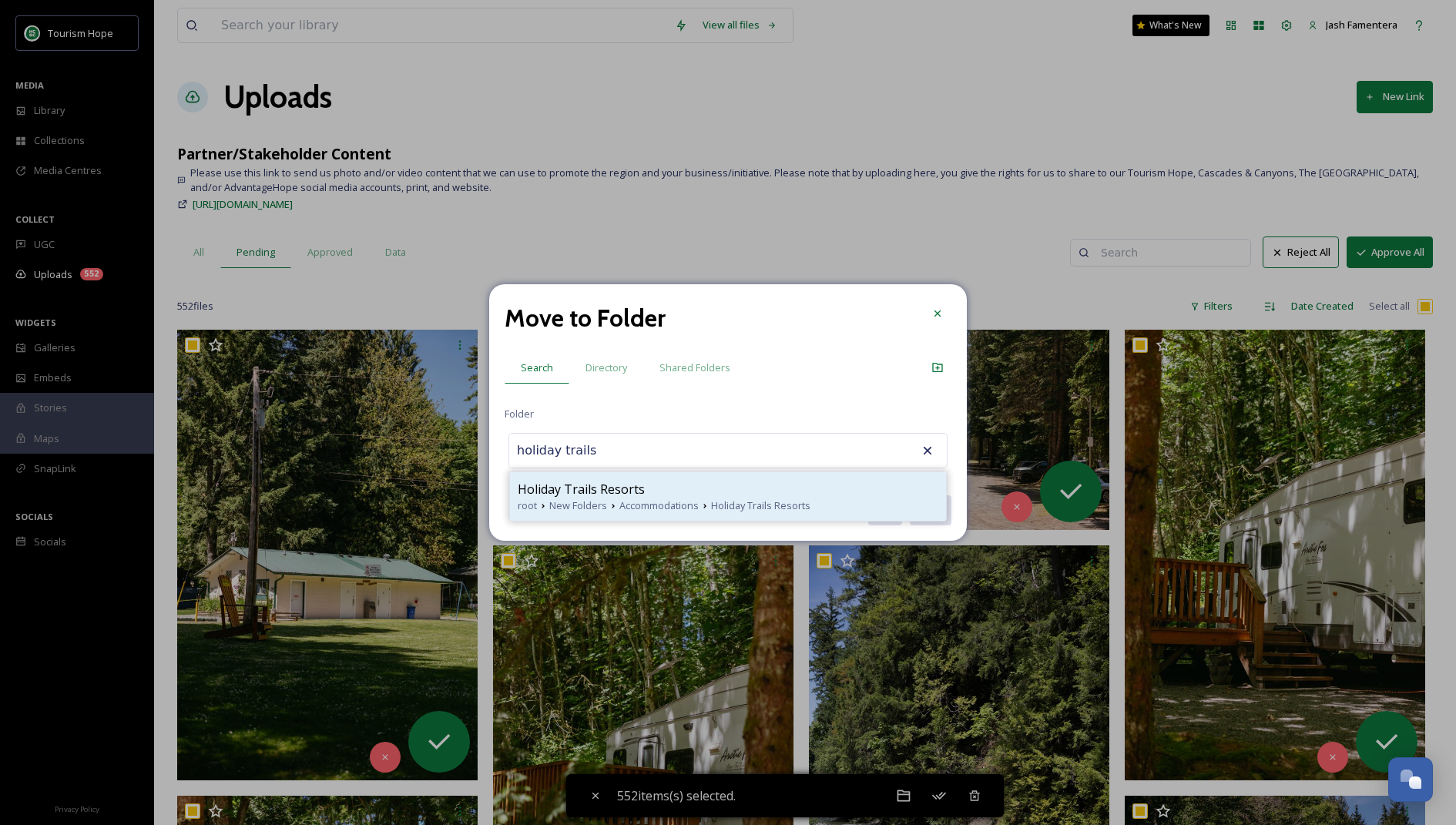
click at [583, 506] on span "New Folders" at bounding box center [578, 505] width 57 height 15
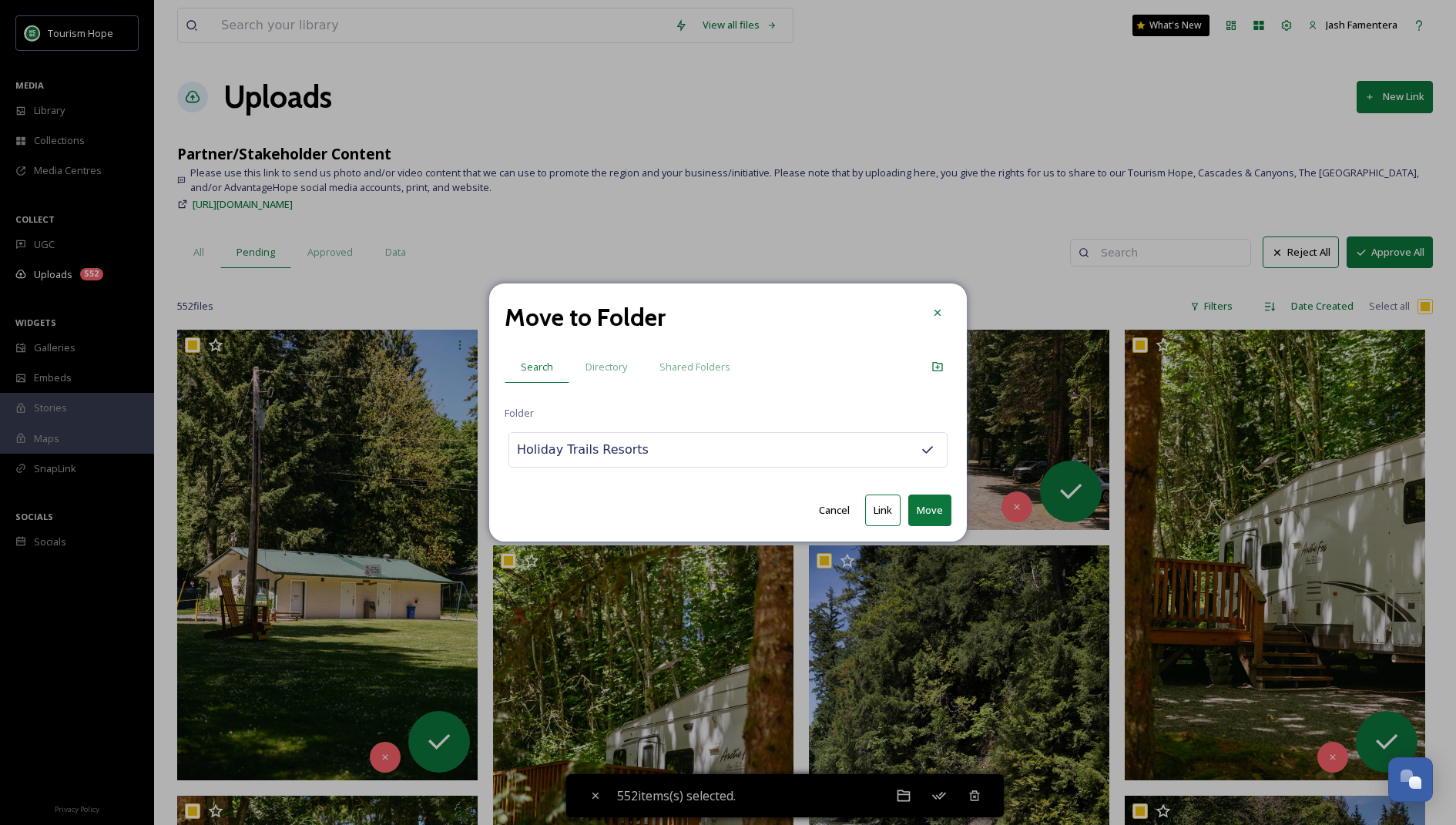
click at [931, 503] on button "Move" at bounding box center [929, 510] width 43 height 32
click at [936, 313] on icon at bounding box center [938, 313] width 13 height 13
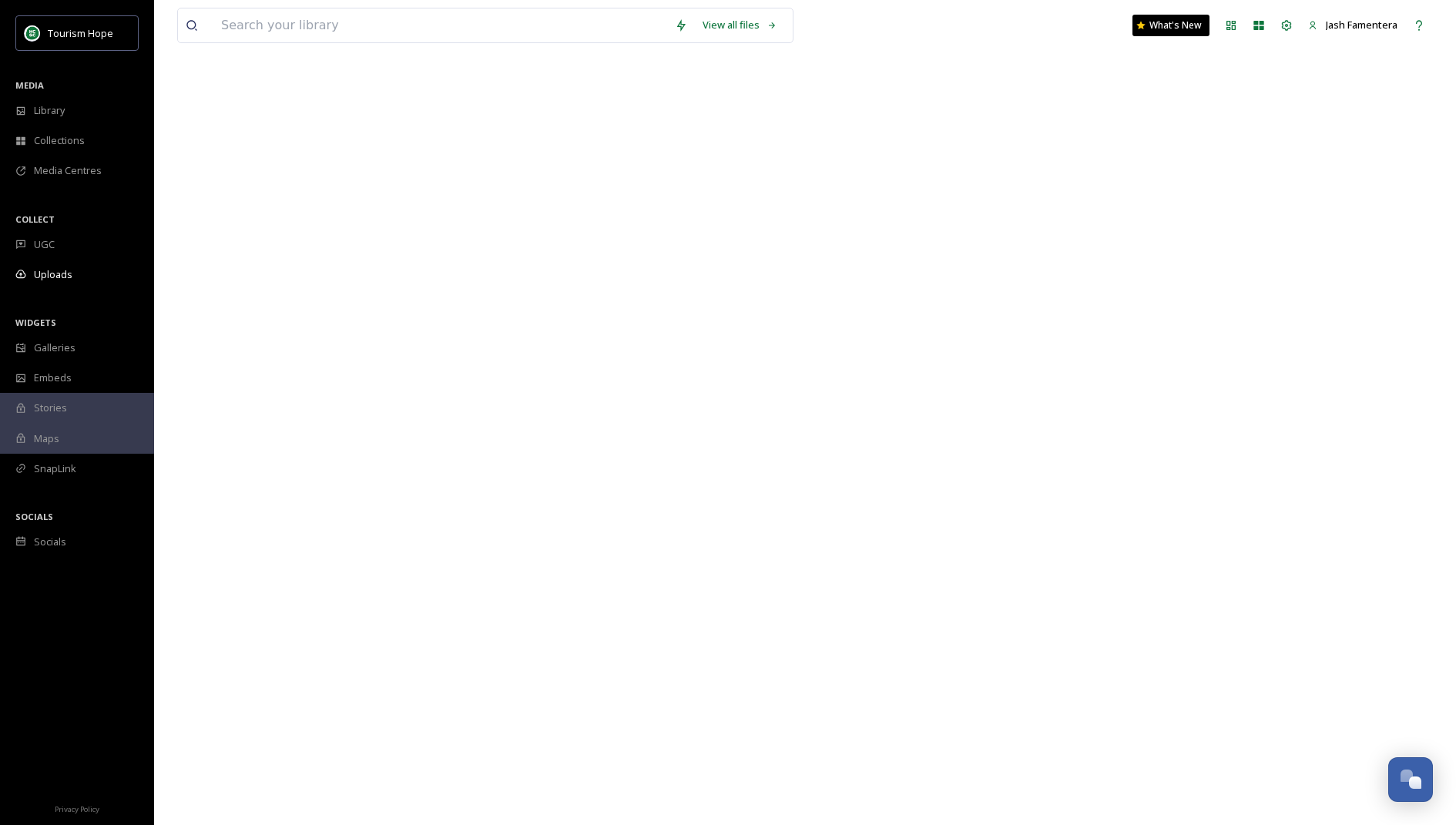
scroll to position [328, 0]
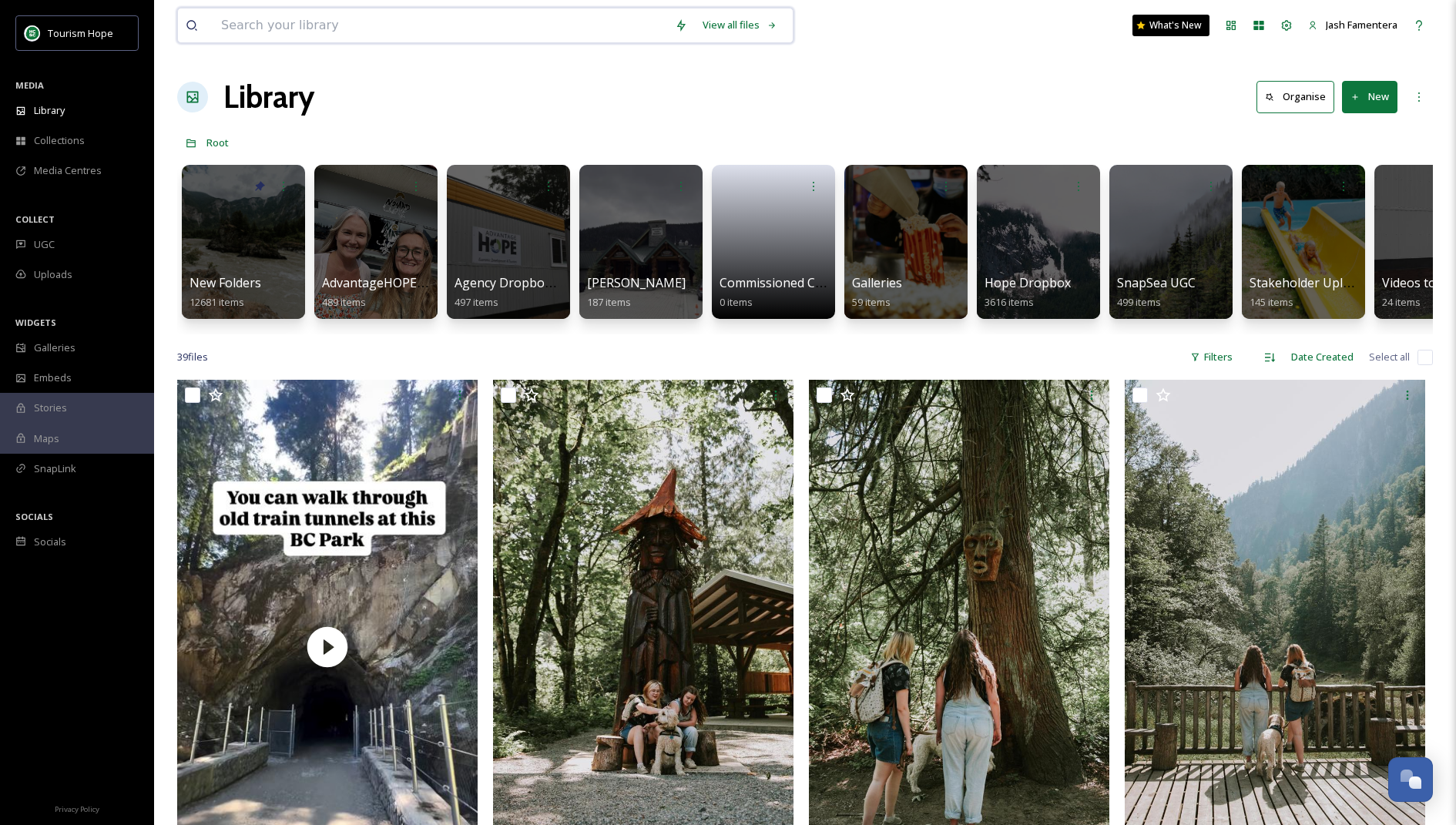
click at [495, 26] on input at bounding box center [440, 25] width 454 height 34
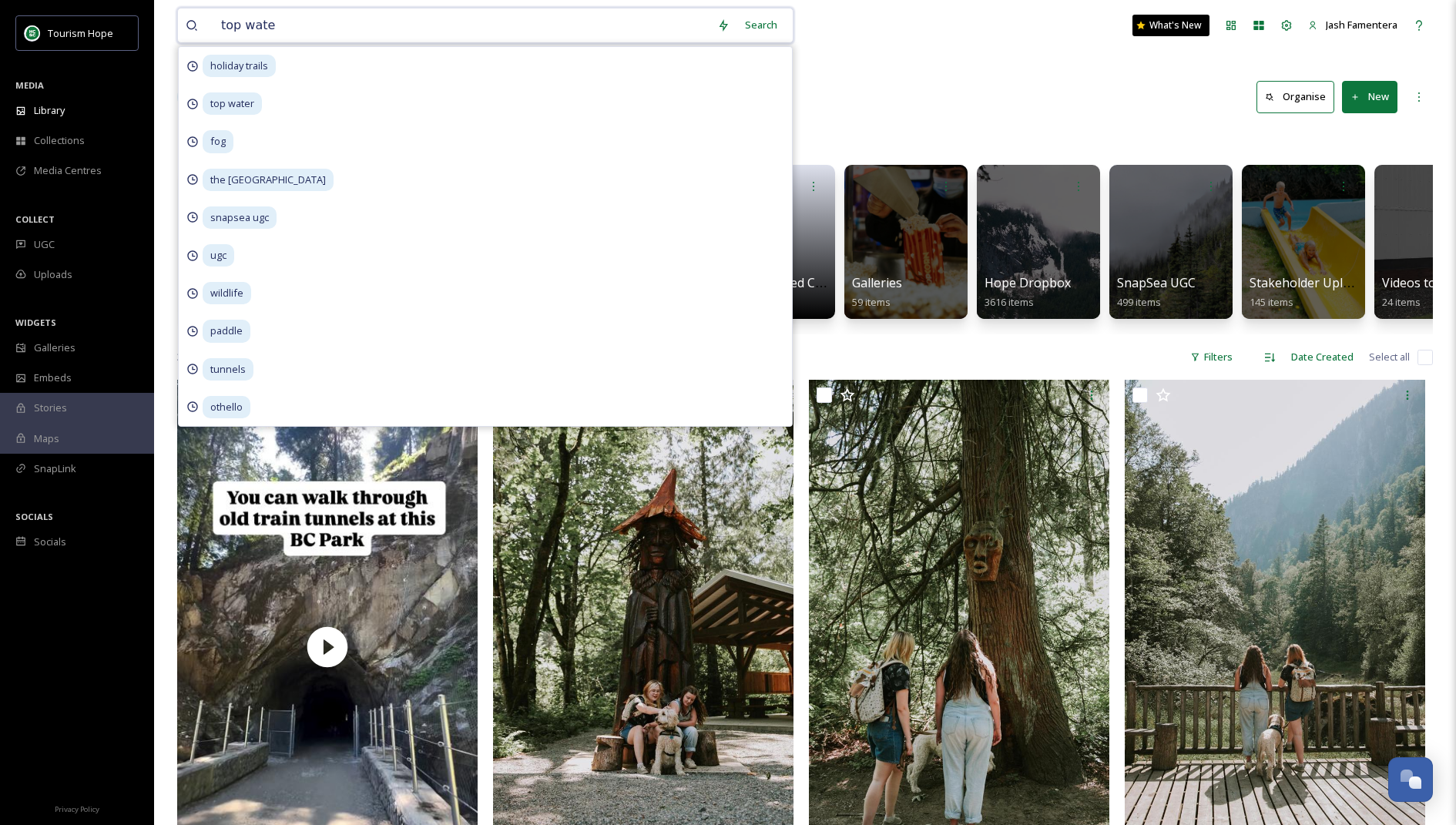
type input "top water"
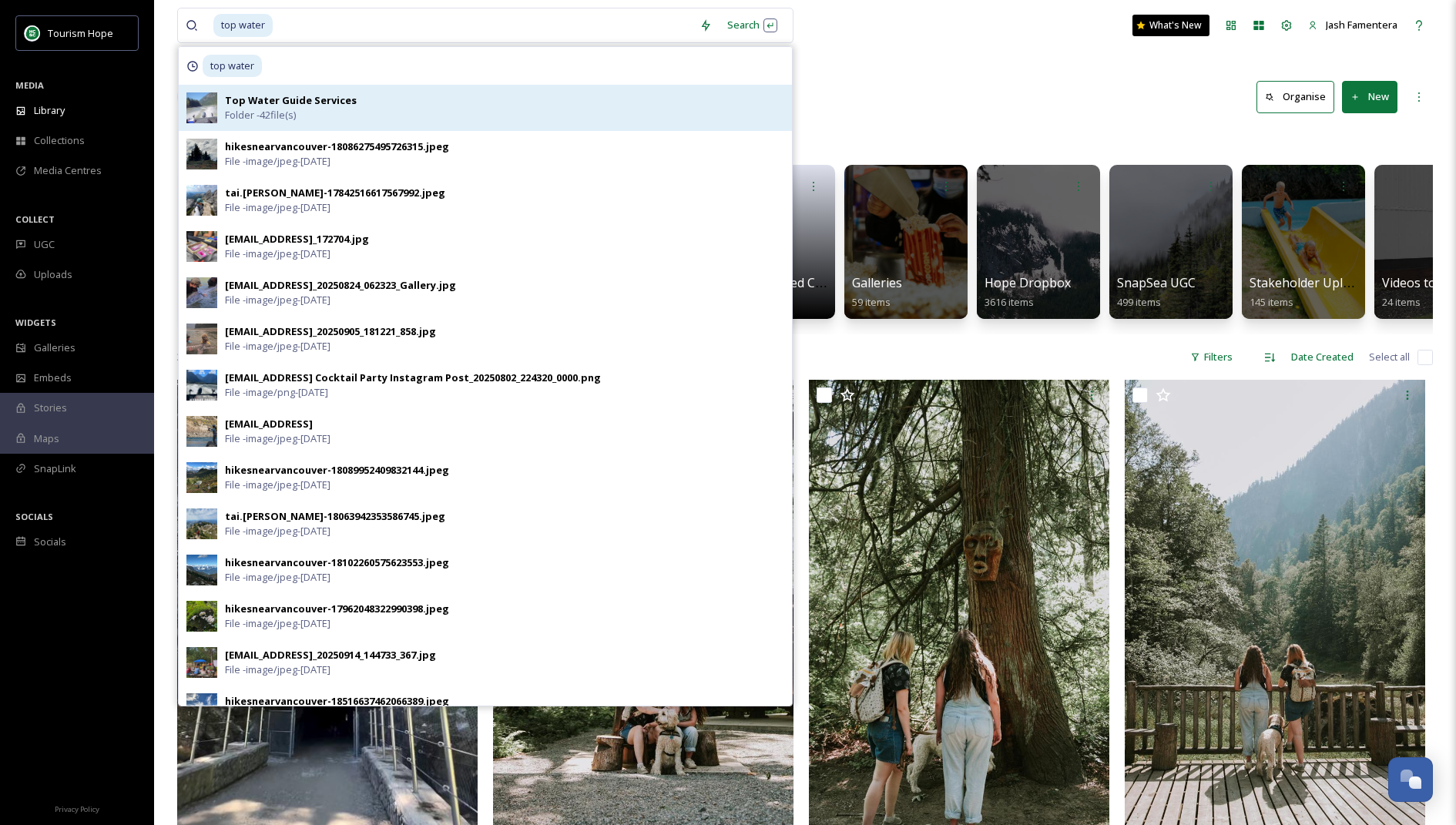
click at [436, 115] on div "Top Water Guide Services Folder - 42 file(s)" at bounding box center [505, 107] width 559 height 29
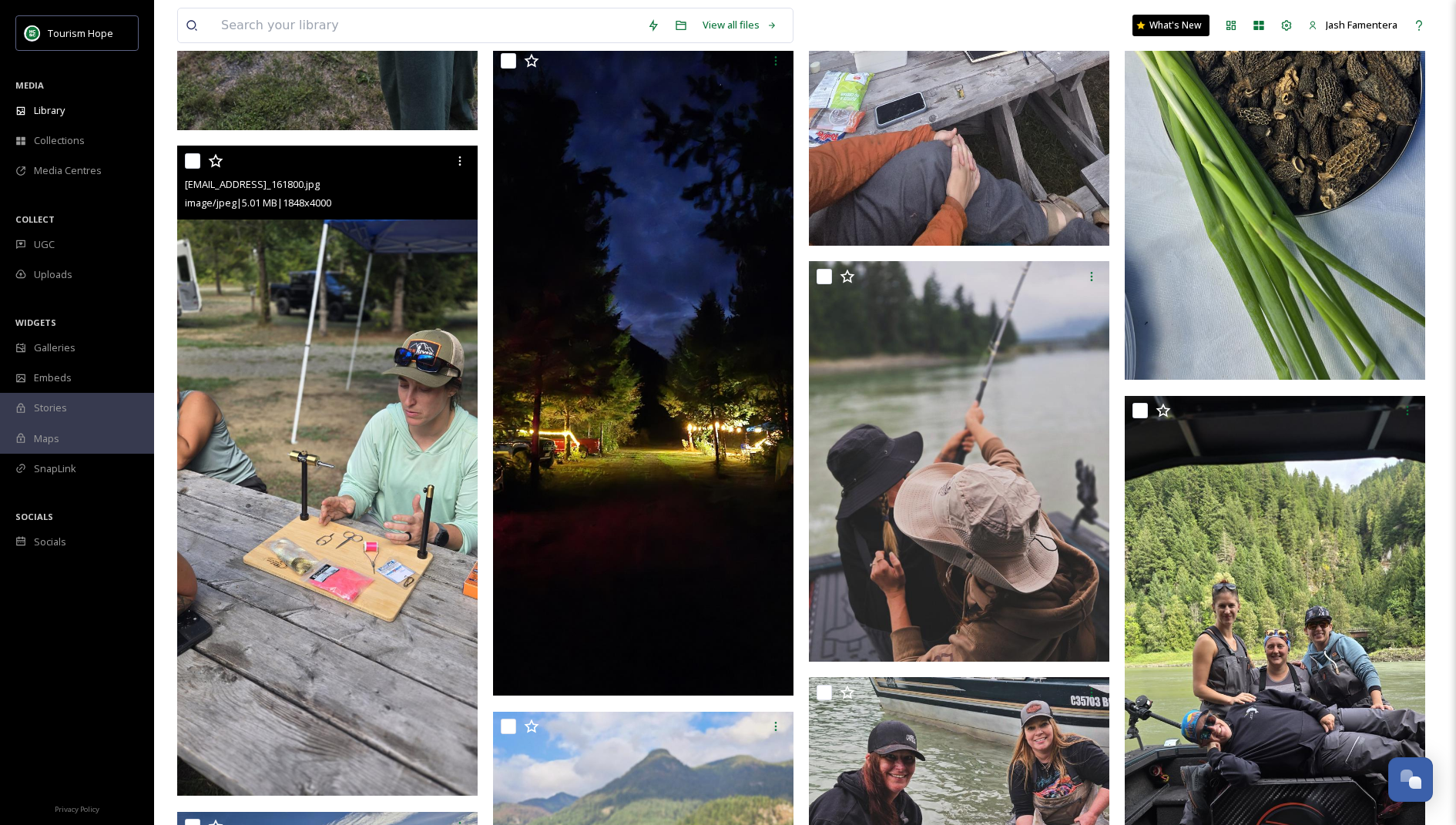
click at [370, 412] on img at bounding box center [328, 471] width 301 height 650
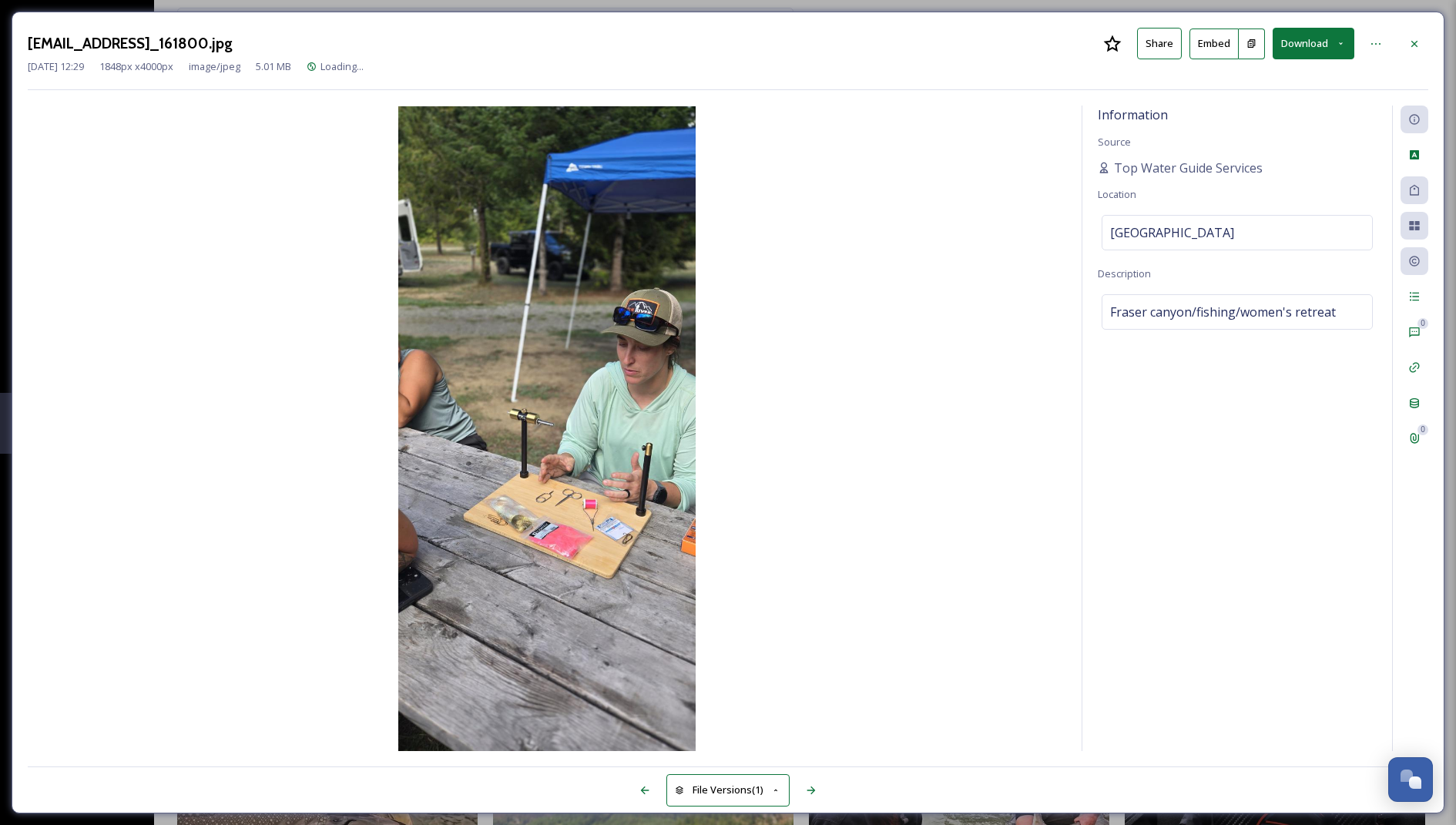
scroll to position [1363, 0]
click at [1309, 47] on button "Download" at bounding box center [1314, 43] width 82 height 32
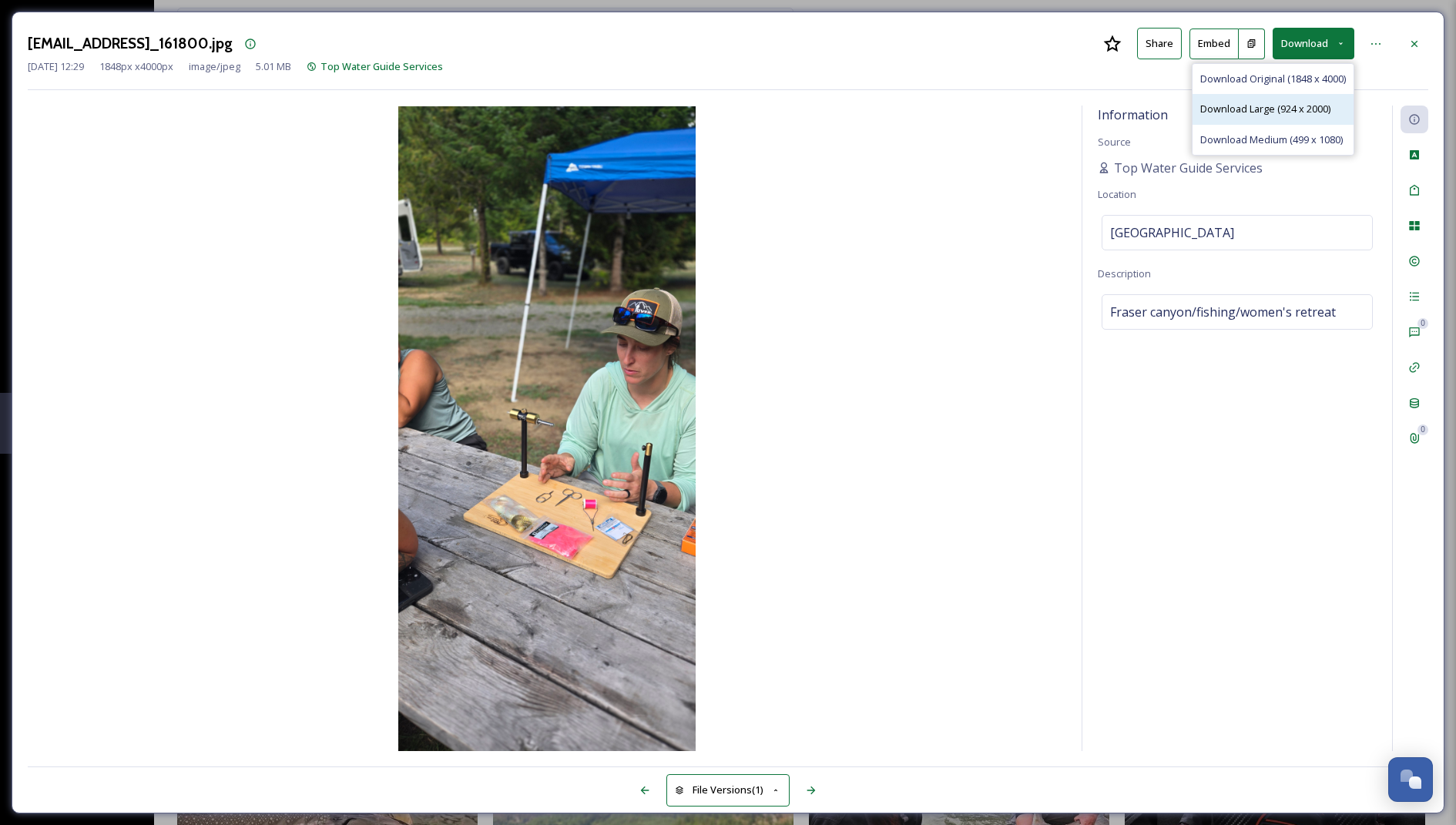
click at [1297, 102] on span "Download Large (924 x 2000)" at bounding box center [1266, 109] width 130 height 15
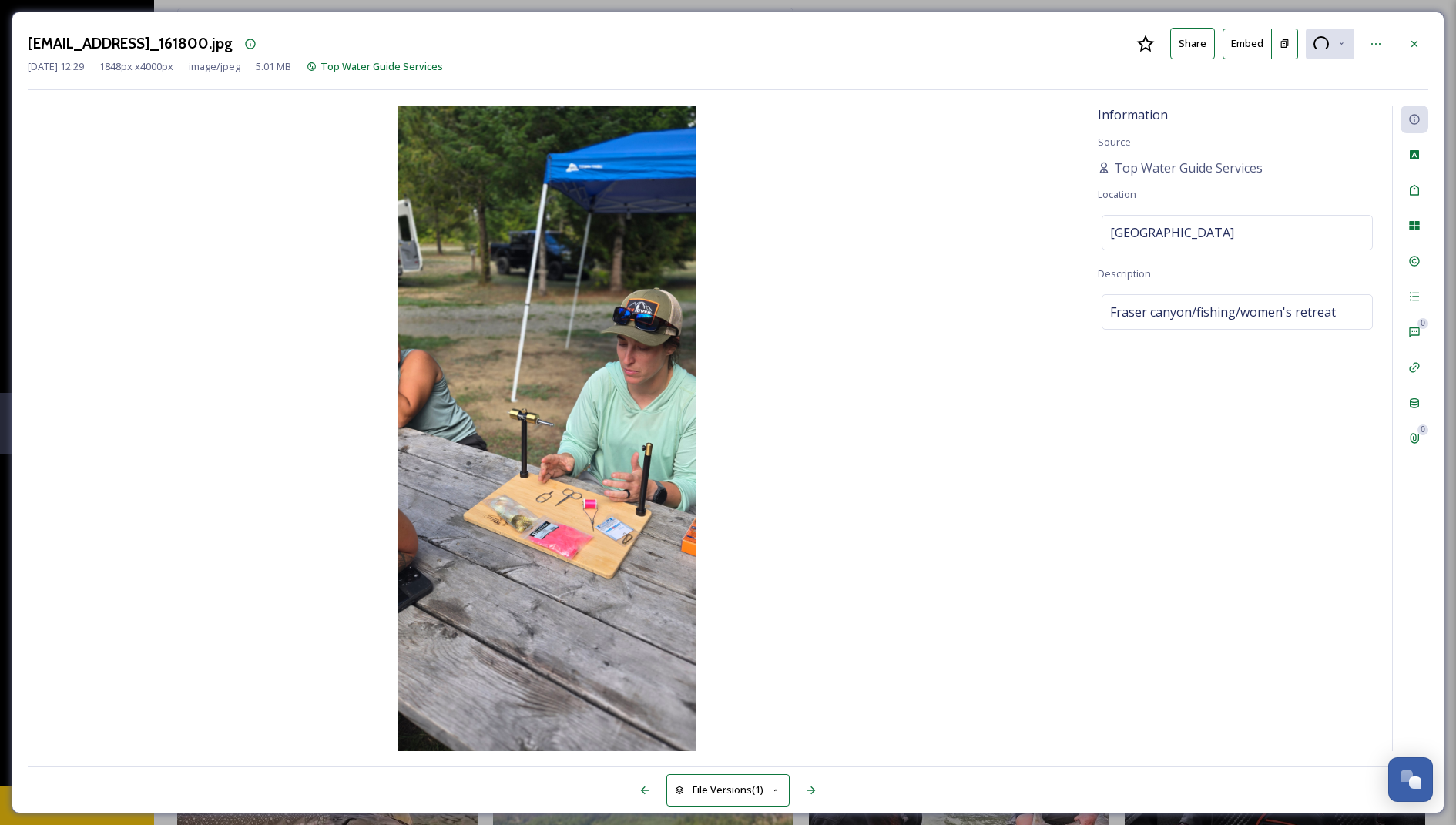
click at [1416, 28] on div "[EMAIL_ADDRESS]_161800.jpg Share Embed" at bounding box center [727, 43] width 1400 height 32
click at [1413, 43] on icon at bounding box center [1415, 44] width 13 height 13
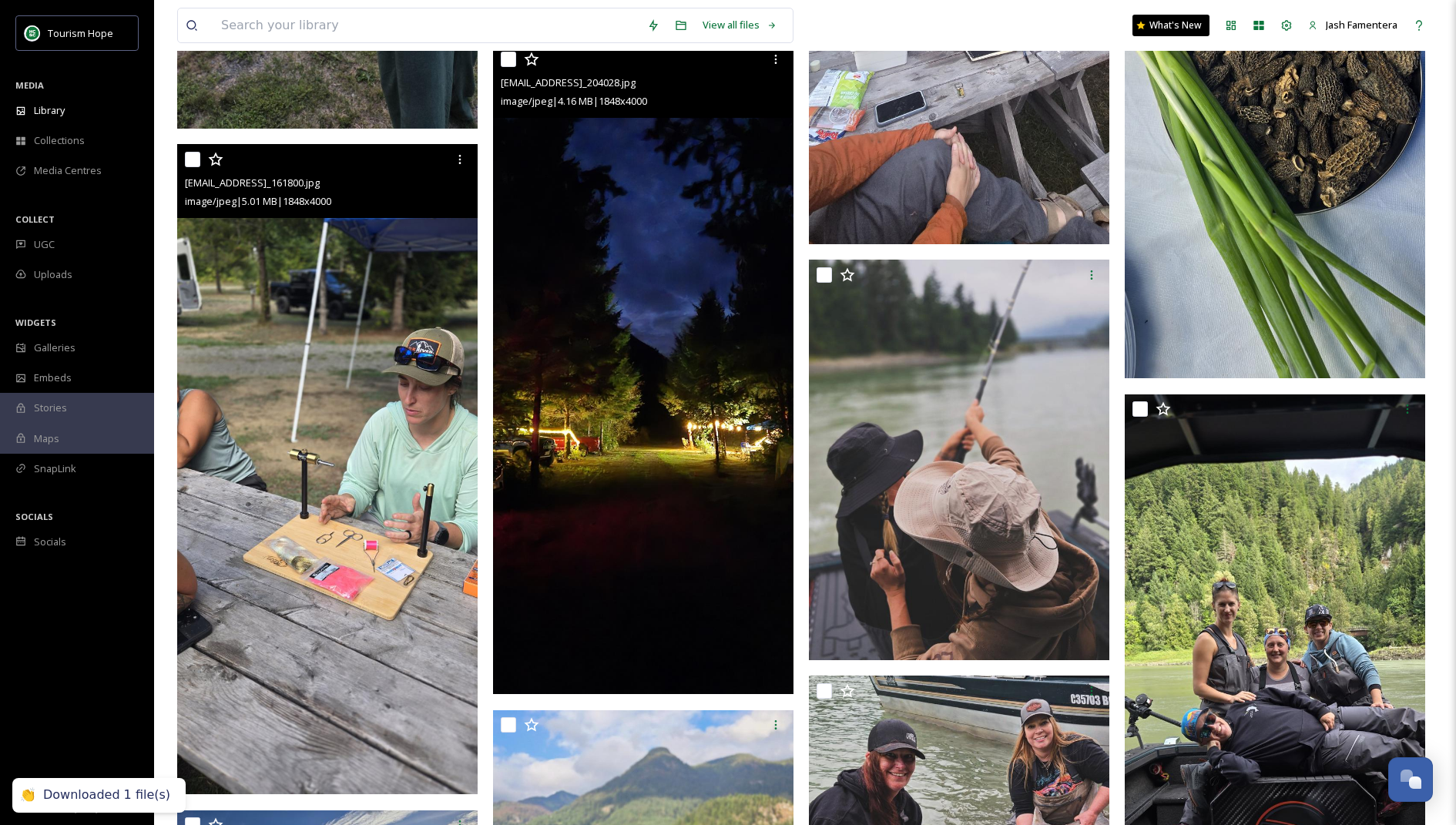
click at [591, 369] on img at bounding box center [643, 369] width 301 height 650
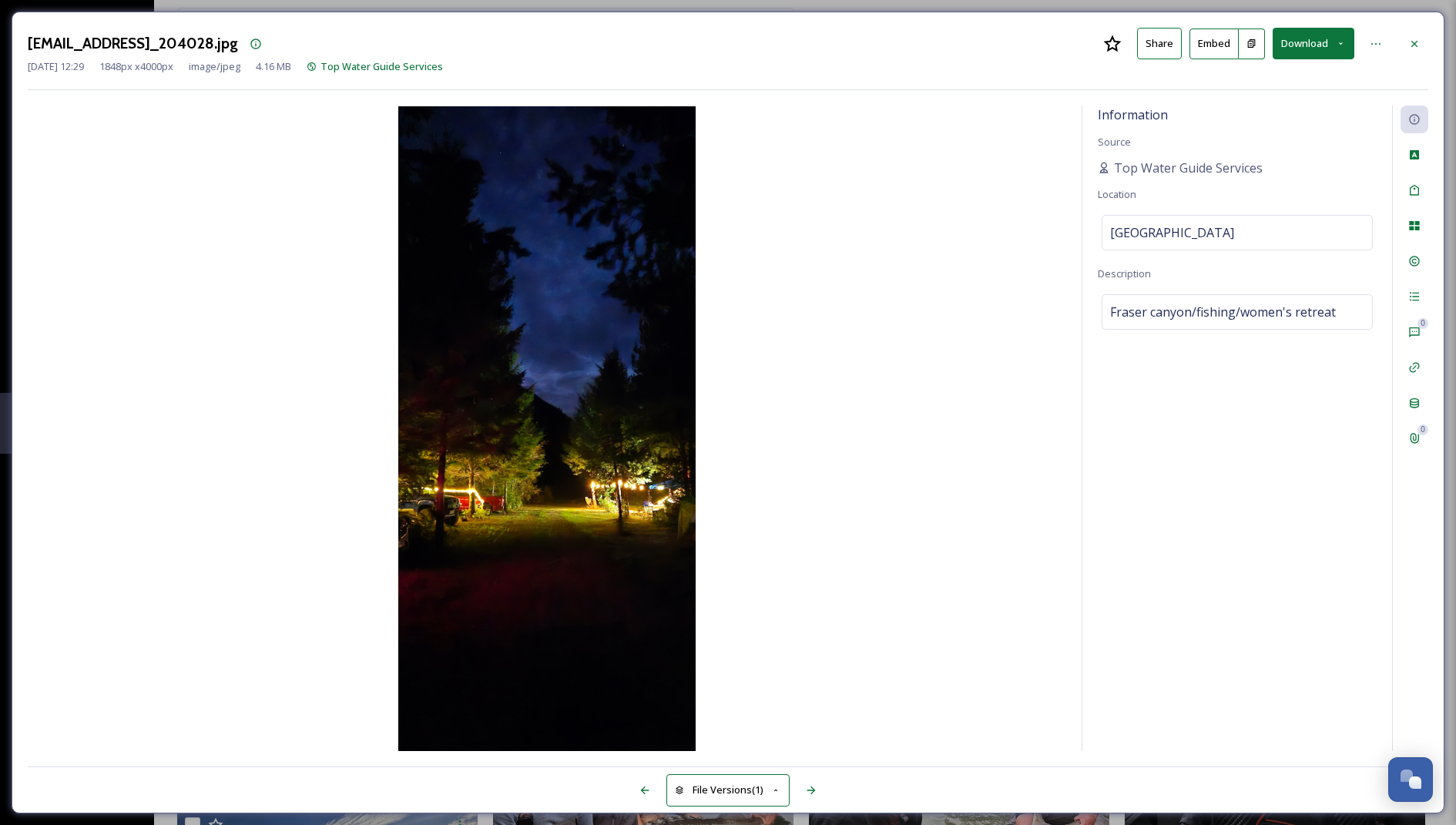
click at [1300, 31] on button "Download" at bounding box center [1314, 43] width 82 height 32
click at [1254, 103] on span "Download Large (924 x 2000)" at bounding box center [1266, 109] width 130 height 15
click at [1410, 50] on div at bounding box center [1414, 44] width 27 height 27
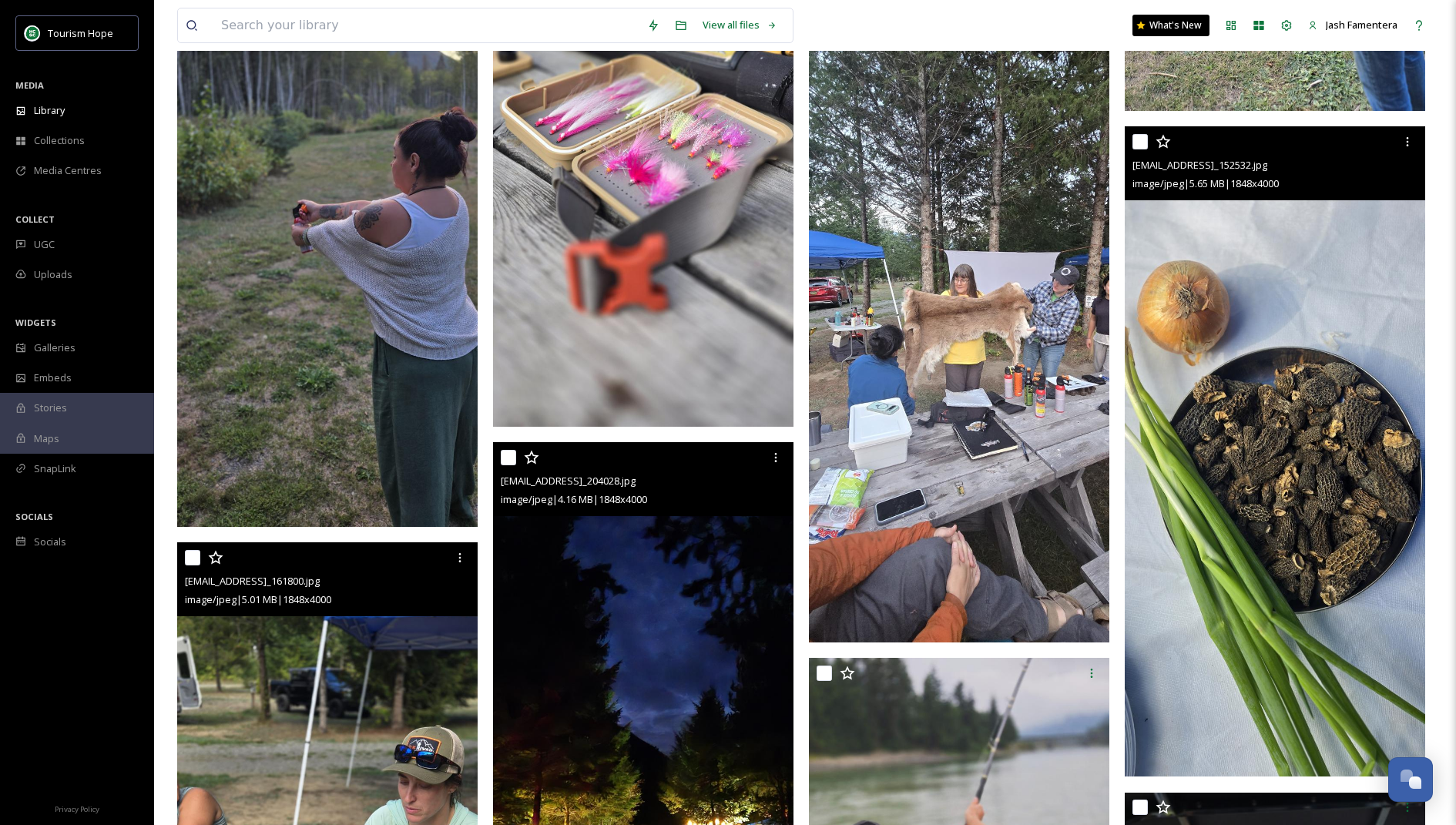
scroll to position [896, 0]
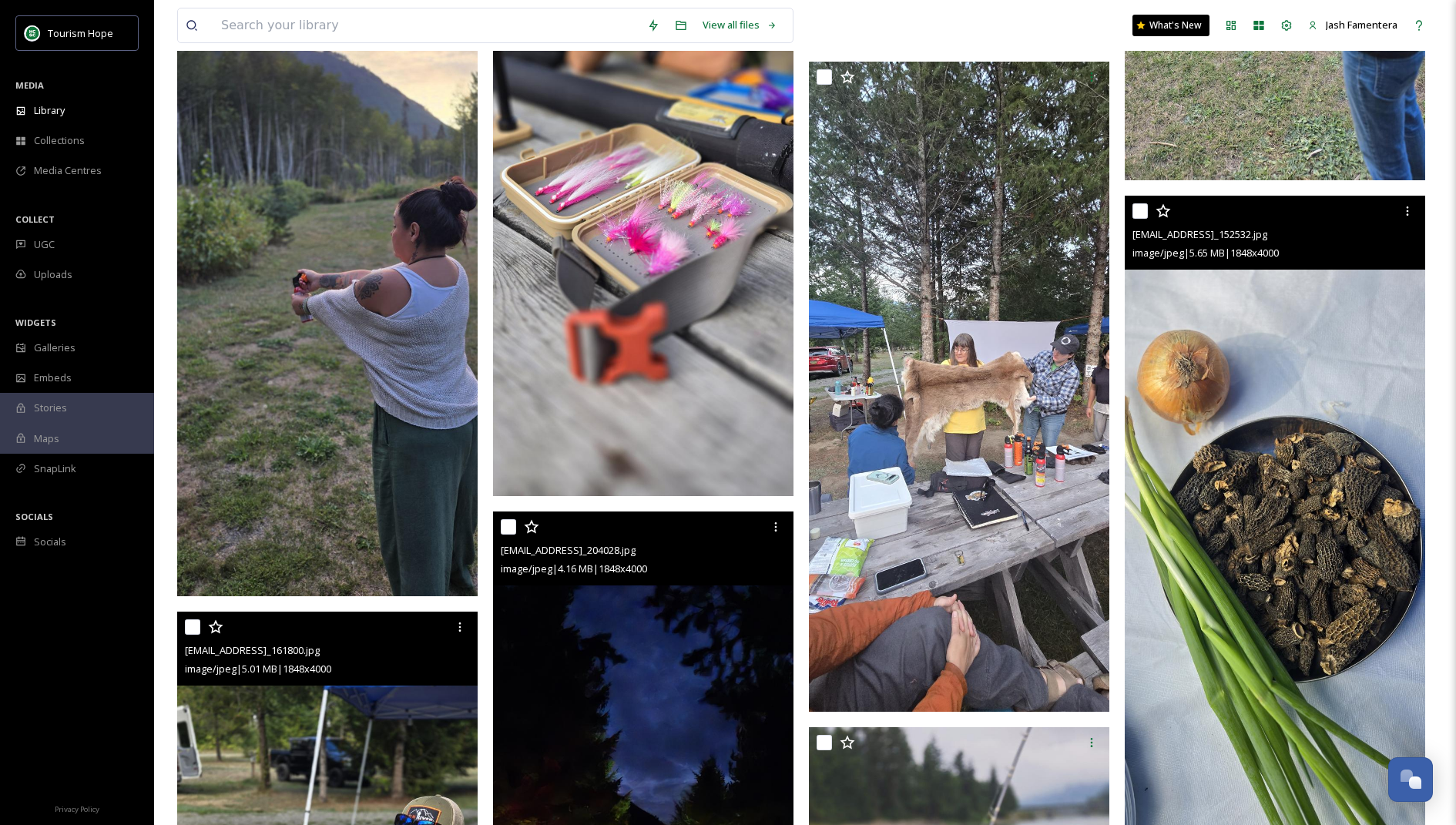
click at [1308, 345] on img at bounding box center [1276, 521] width 301 height 650
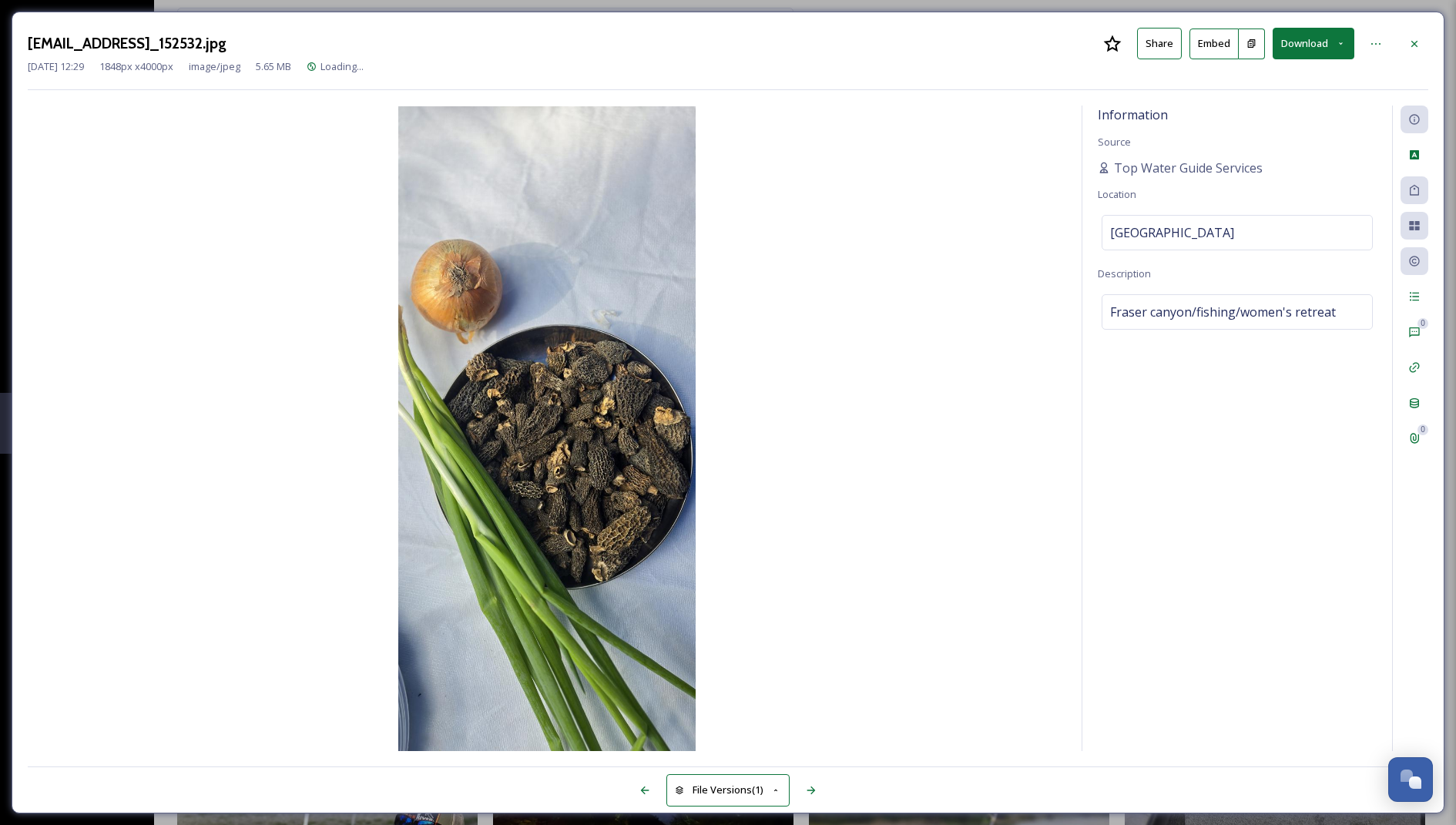
click at [1306, 47] on button "Download" at bounding box center [1314, 43] width 82 height 32
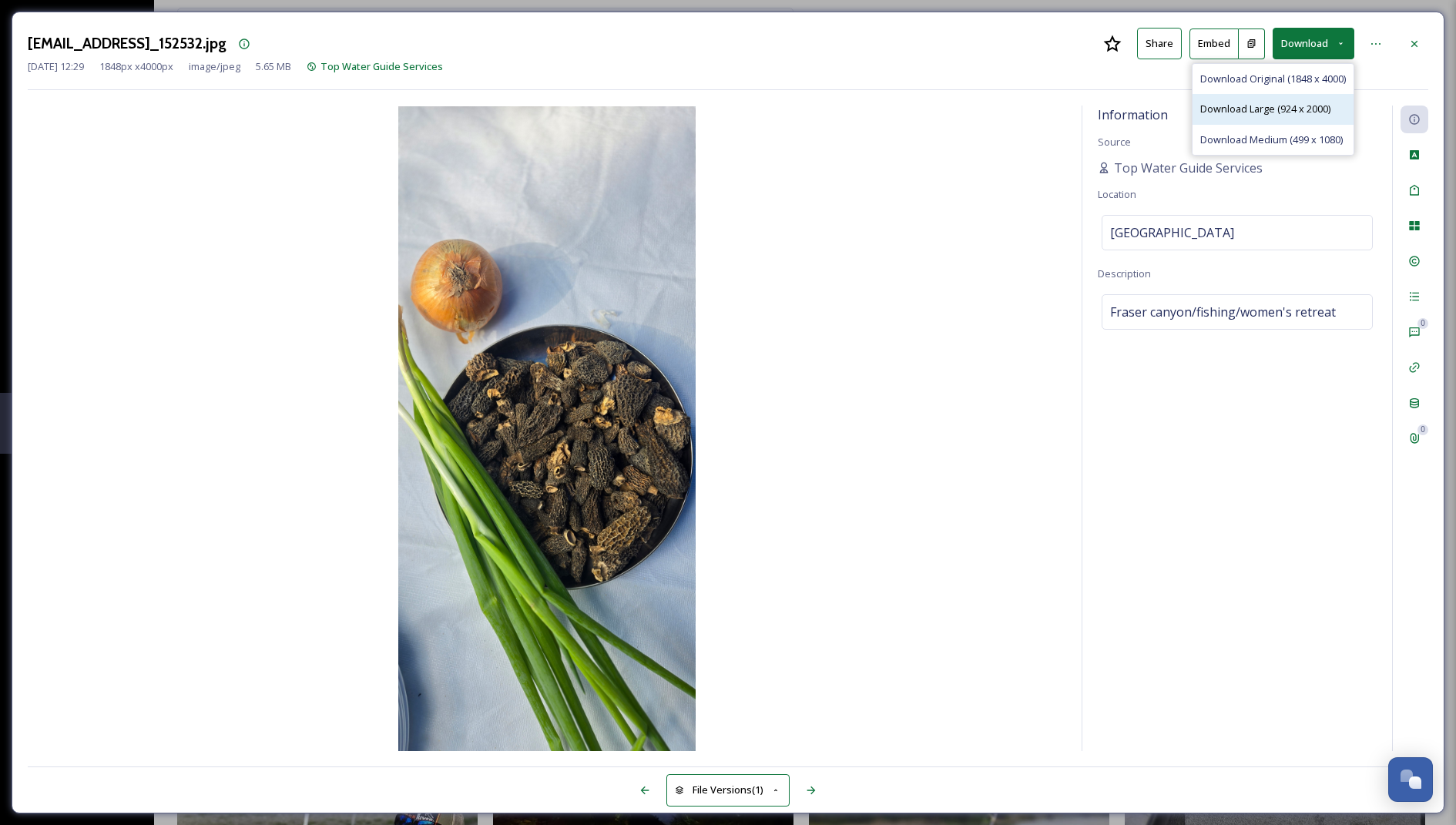
click at [1276, 107] on span "Download Large (924 x 2000)" at bounding box center [1266, 109] width 130 height 15
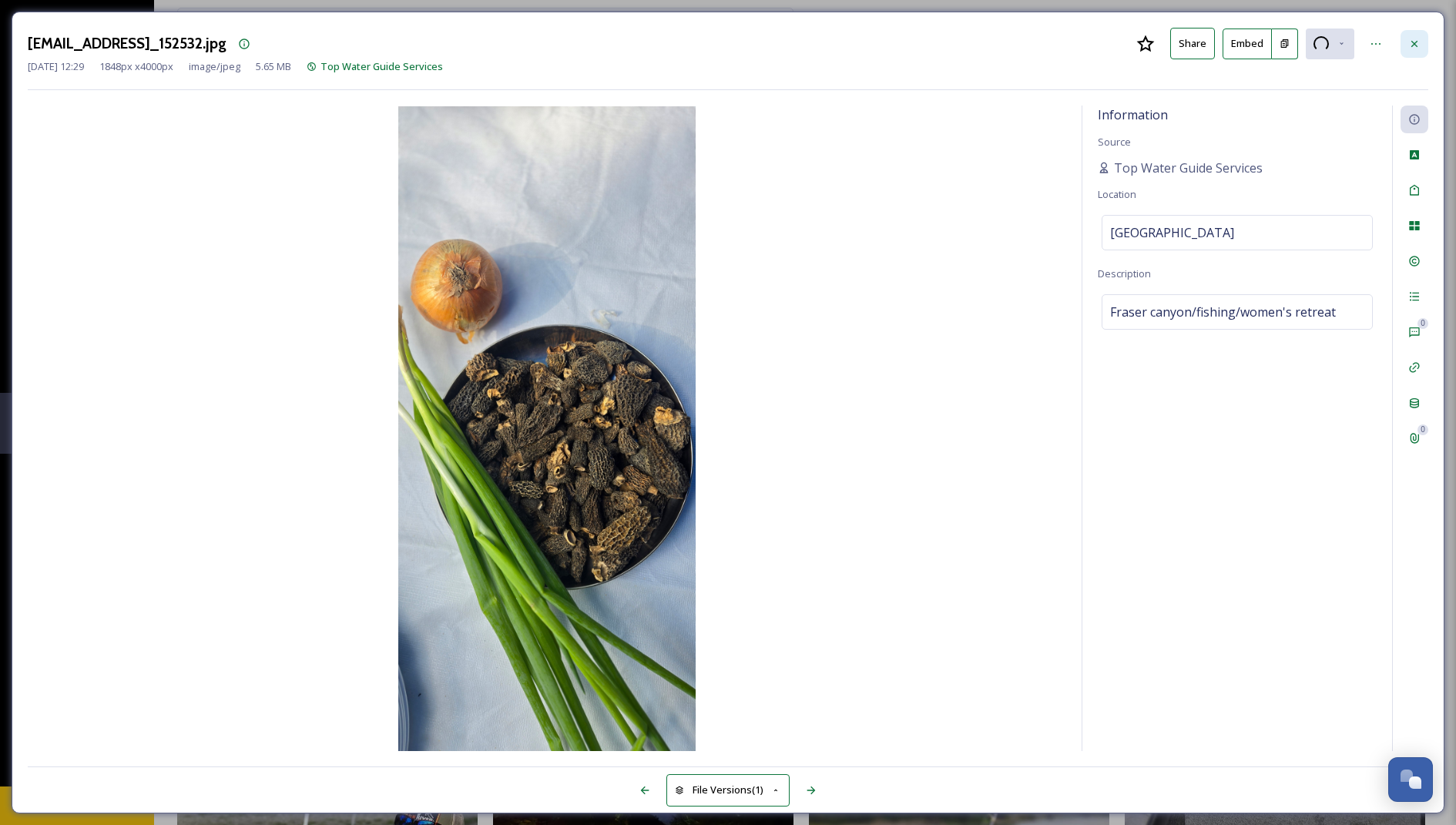
click at [1410, 45] on icon at bounding box center [1415, 44] width 13 height 13
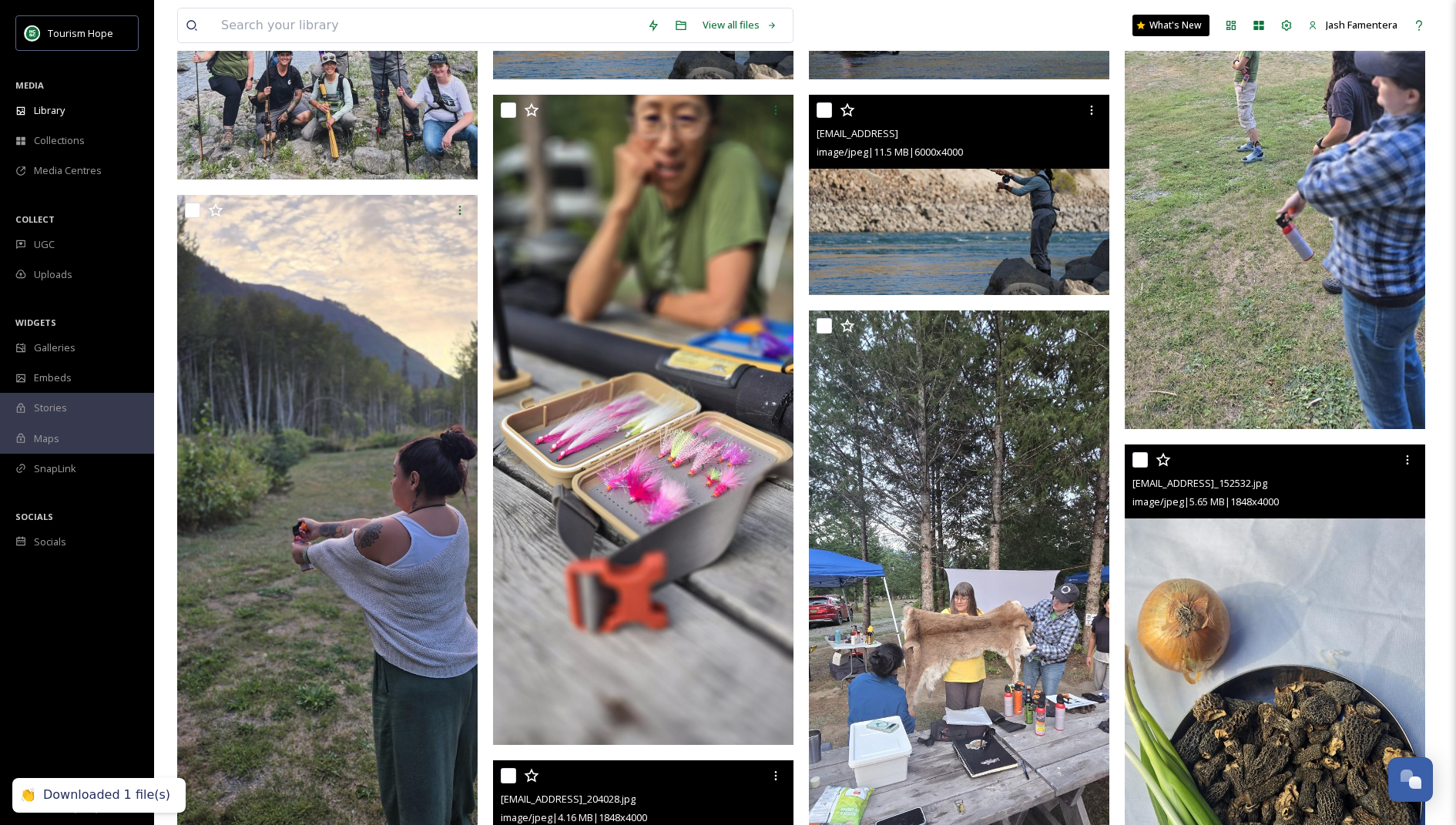
scroll to position [640, 0]
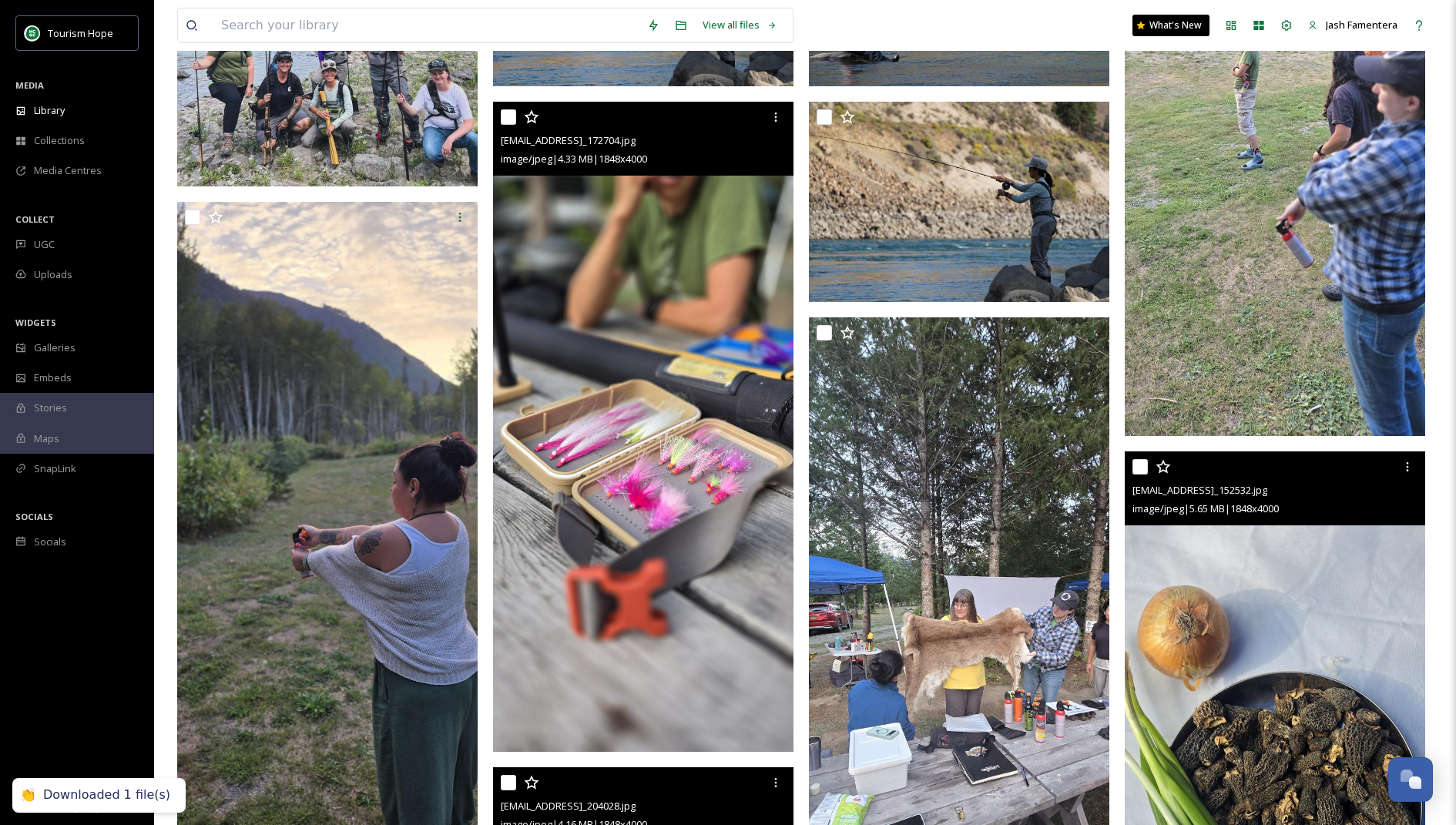
click at [641, 254] on img at bounding box center [643, 427] width 301 height 650
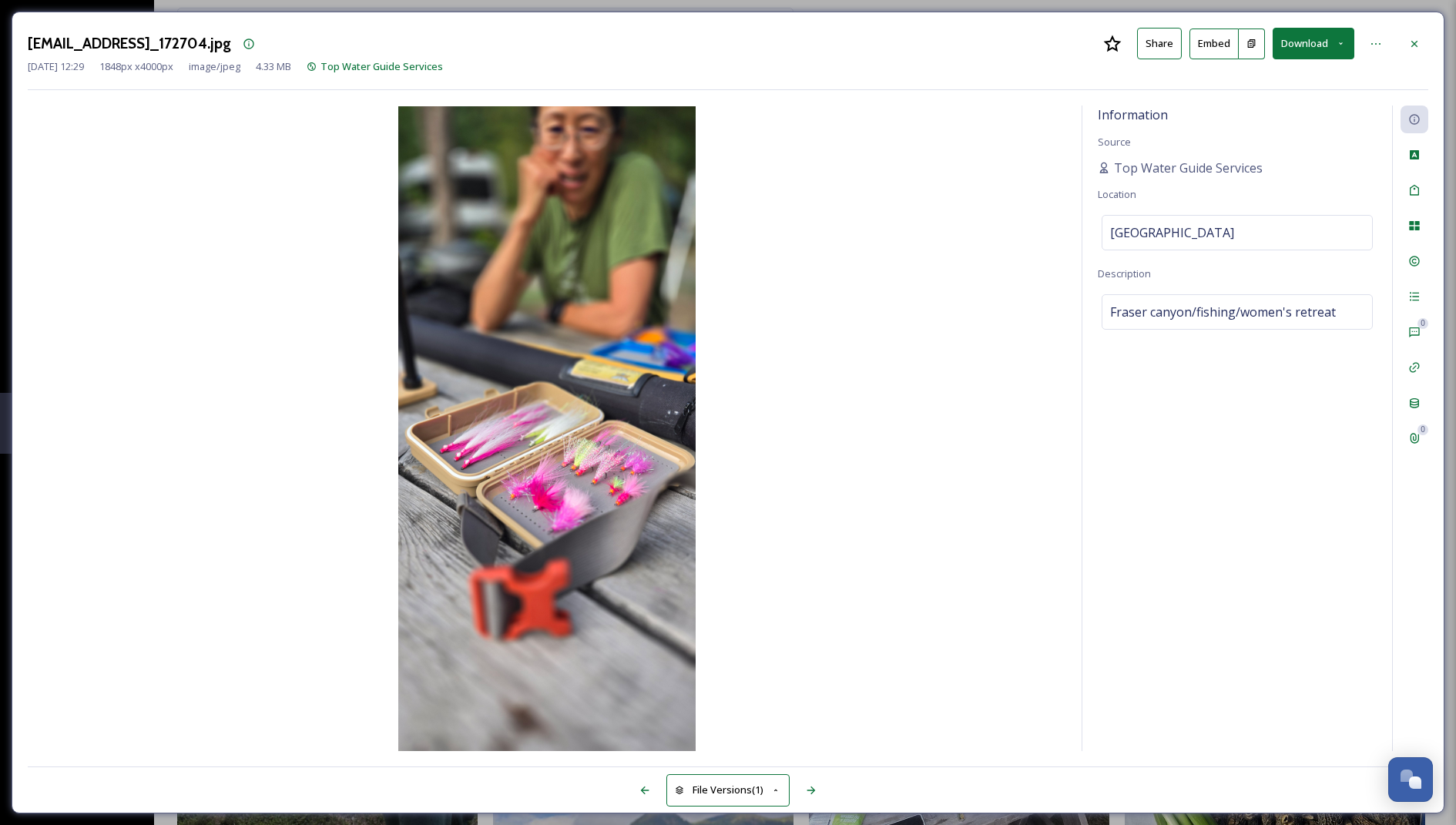
click at [1311, 45] on button "Download" at bounding box center [1314, 43] width 82 height 32
click at [1303, 102] on span "Download Large (924 x 2000)" at bounding box center [1266, 109] width 130 height 15
click at [1401, 36] on div at bounding box center [1414, 44] width 27 height 27
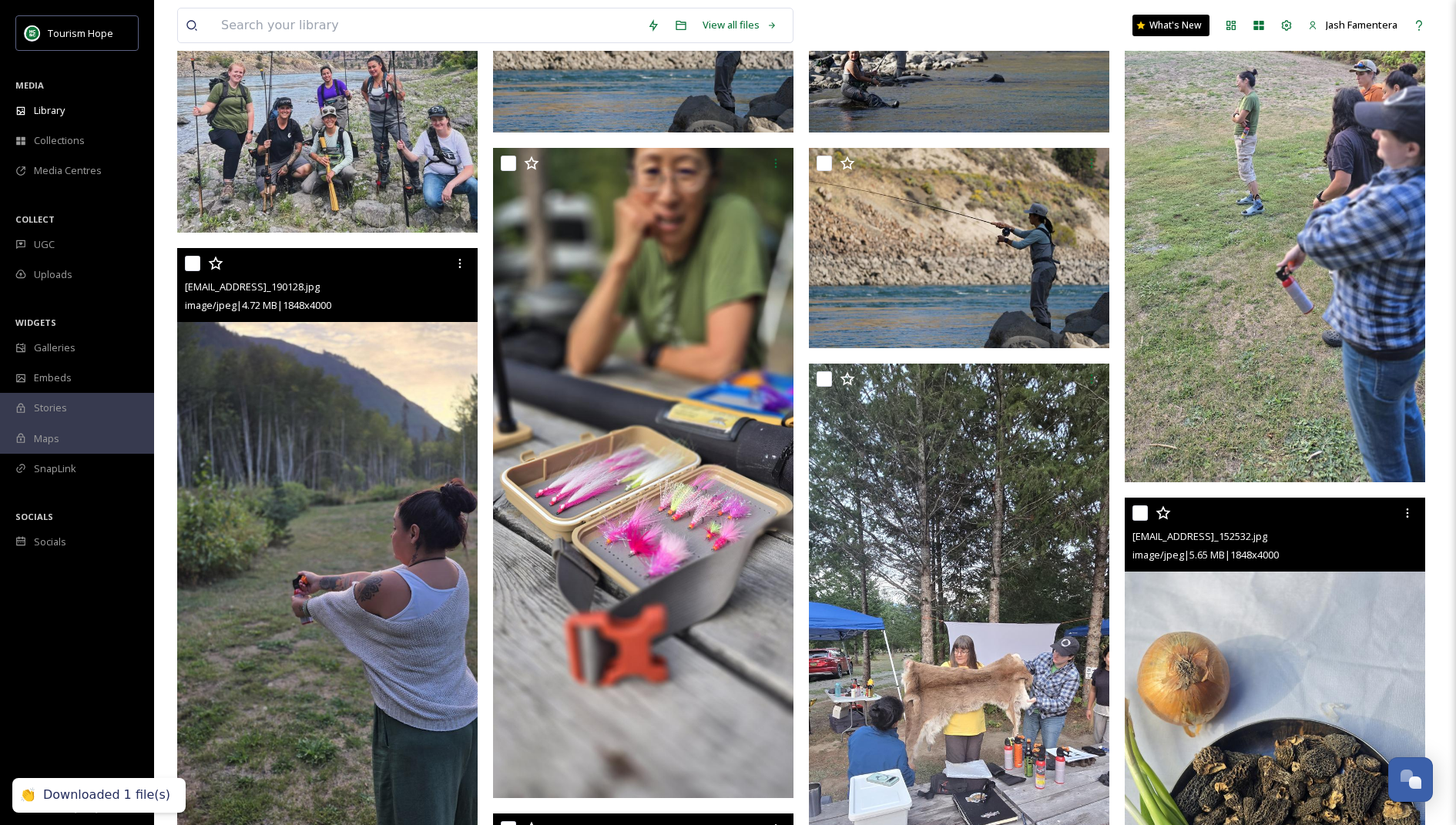
scroll to position [591, 0]
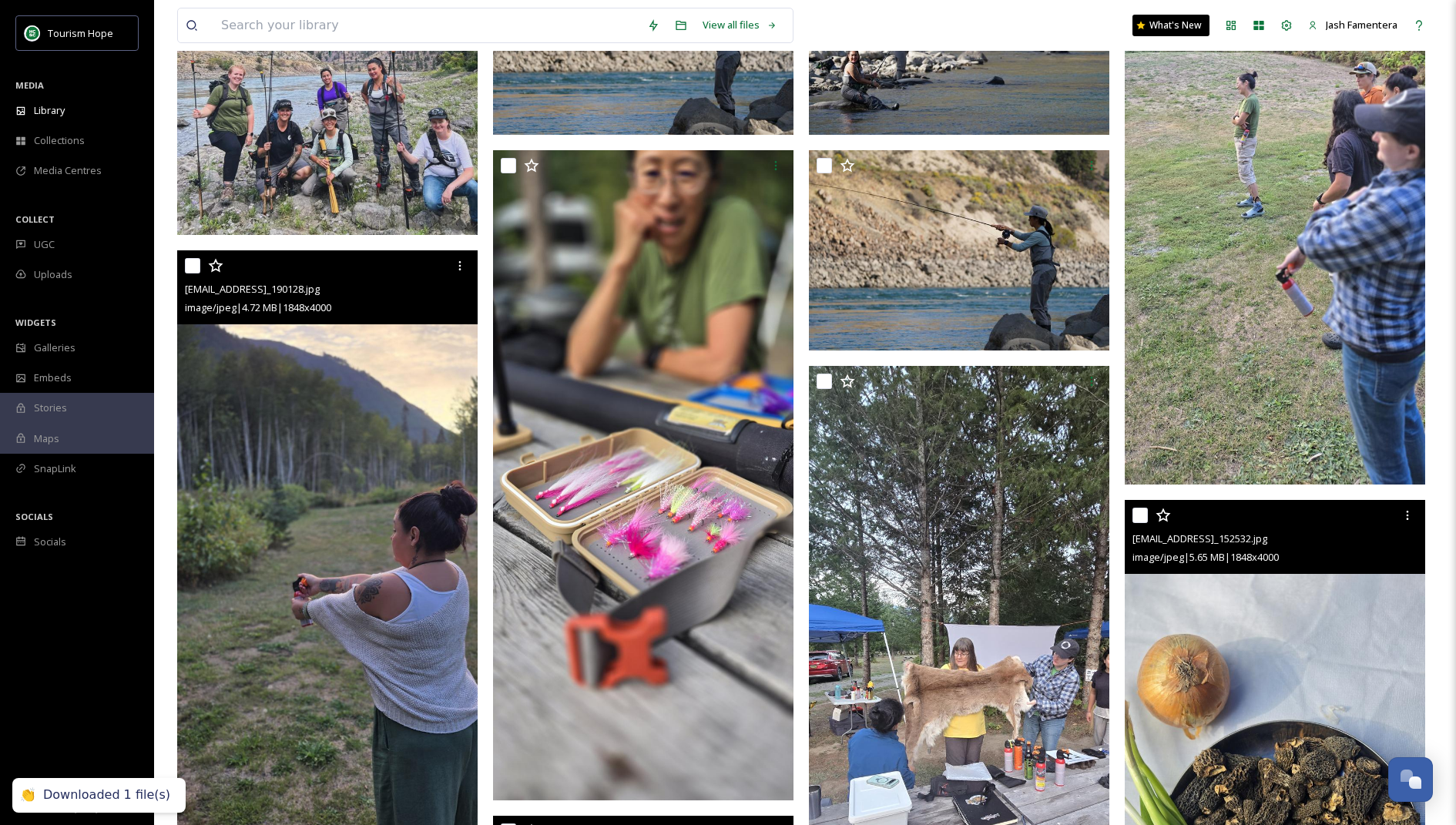
click at [351, 458] on img at bounding box center [328, 575] width 301 height 650
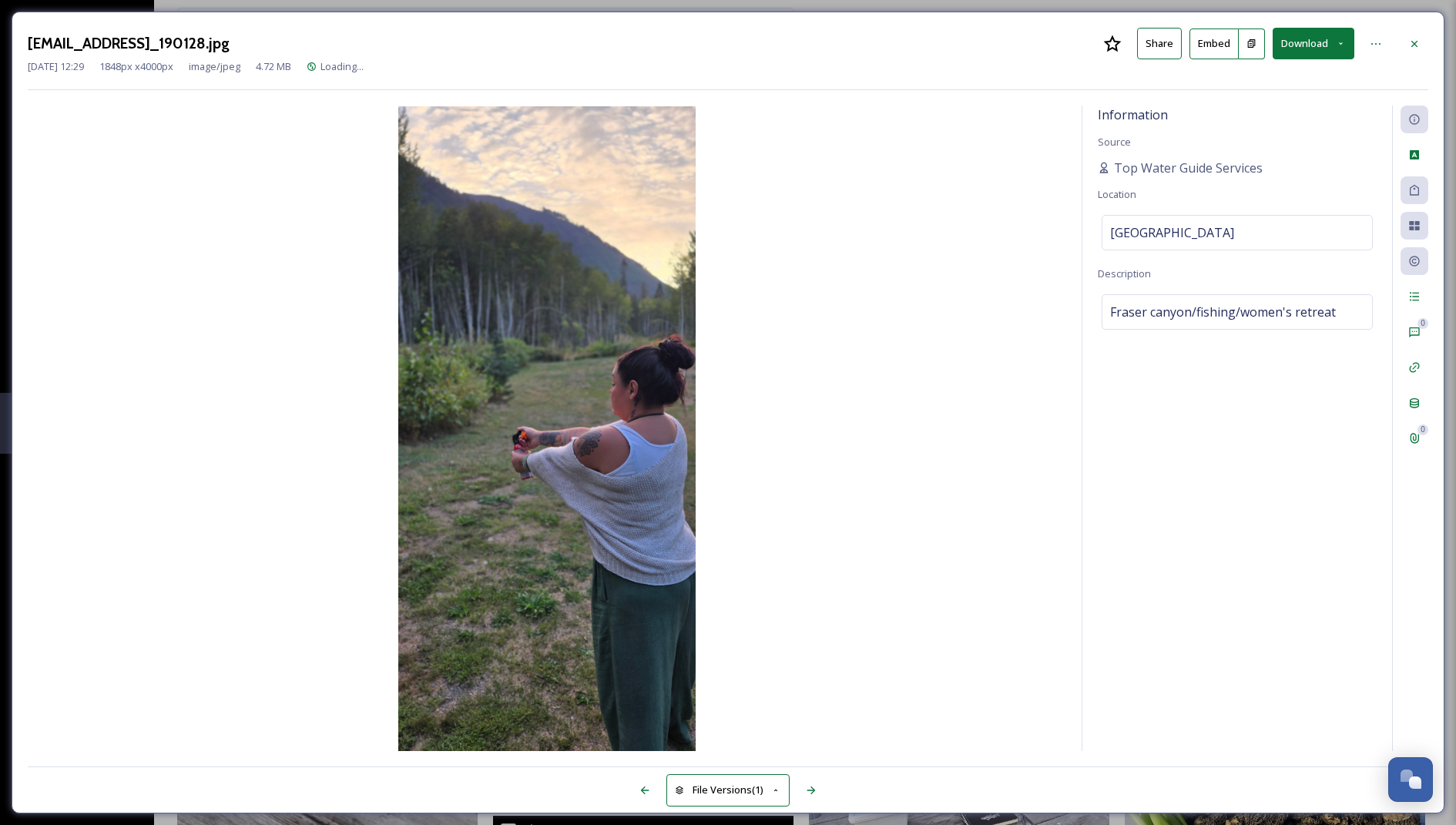
click at [1307, 43] on button "Download" at bounding box center [1314, 43] width 82 height 32
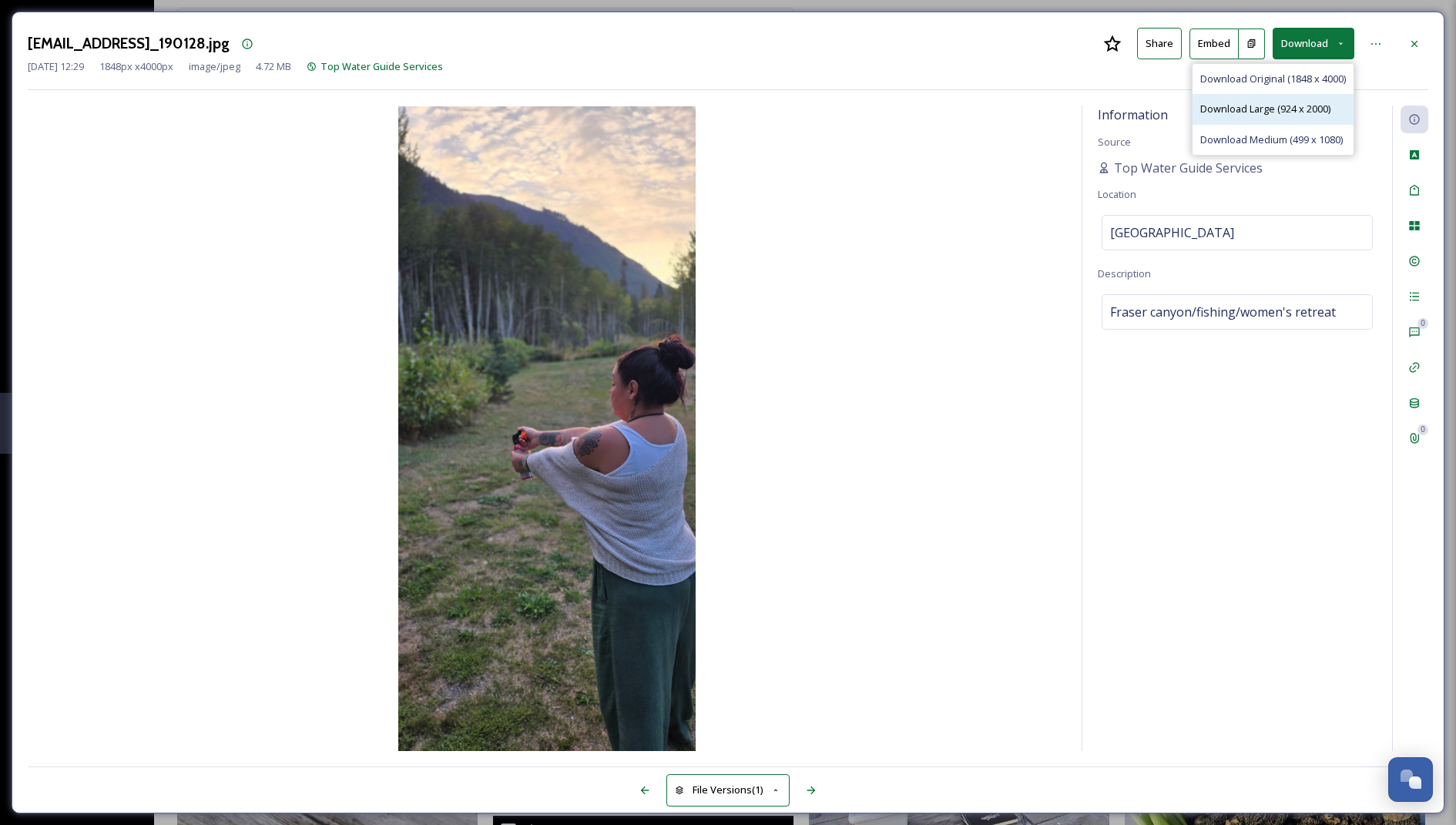
click at [1282, 103] on span "Download Large (924 x 2000)" at bounding box center [1266, 109] width 130 height 15
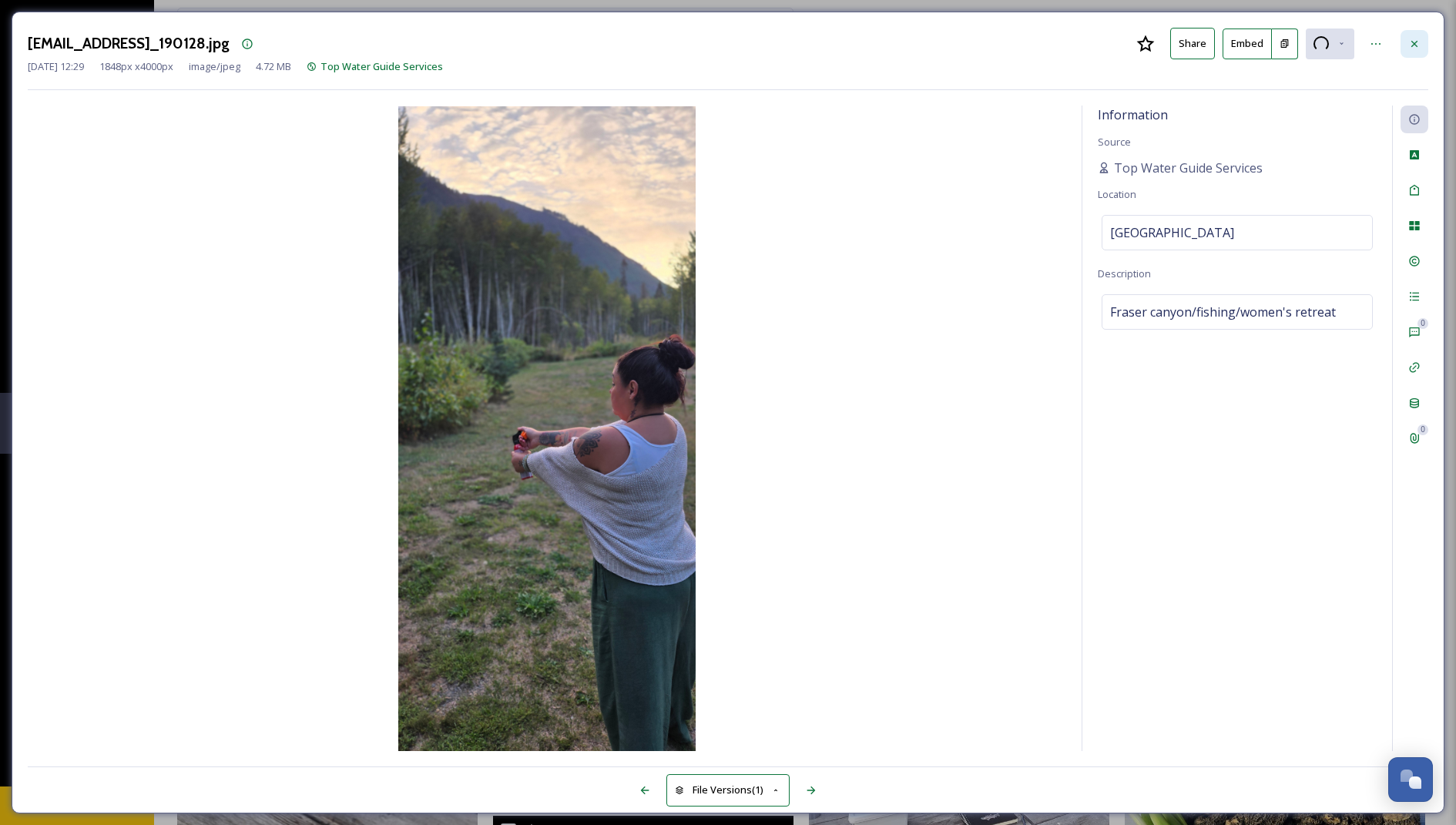
click at [1423, 32] on div at bounding box center [1414, 44] width 27 height 27
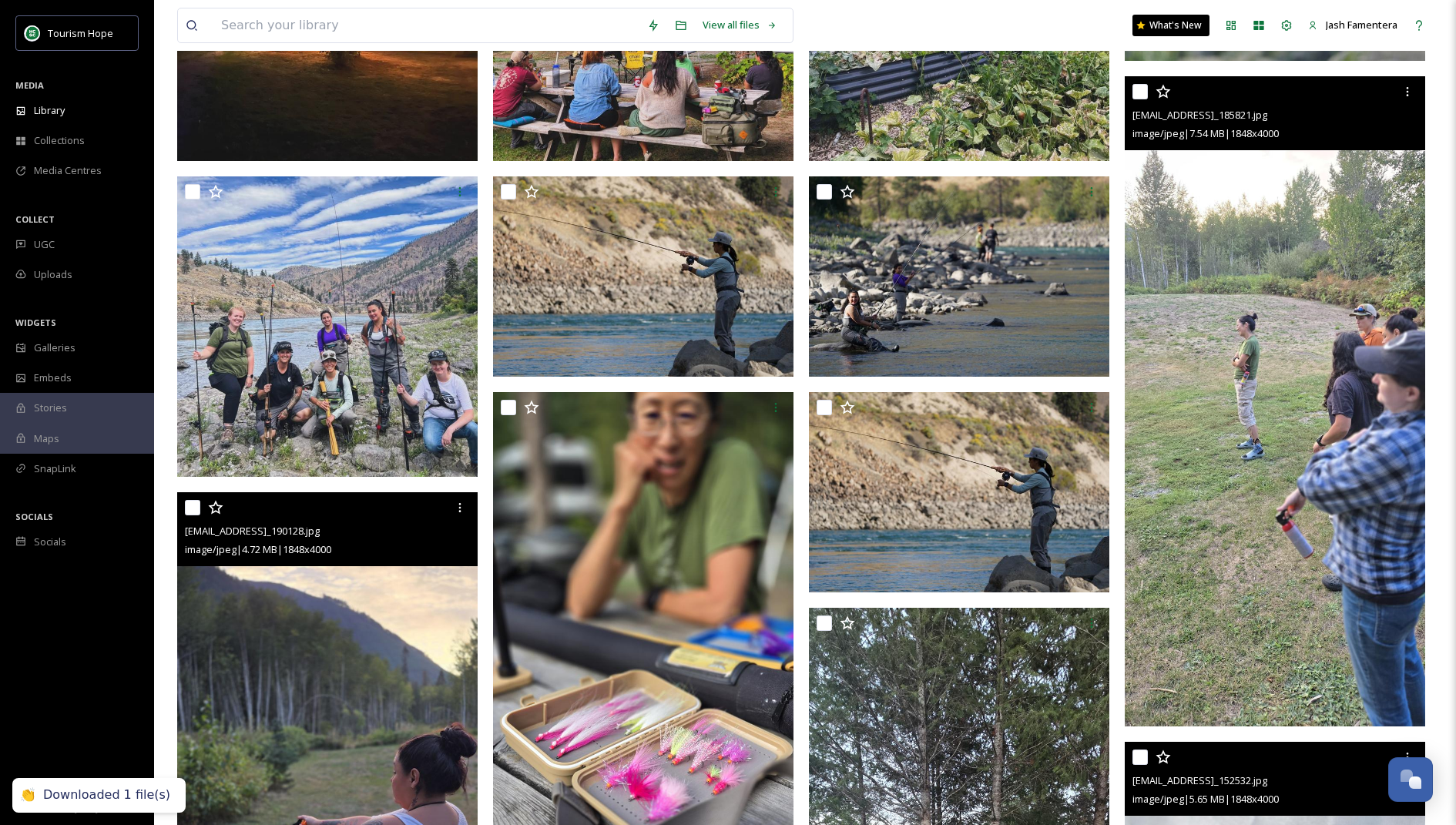
scroll to position [337, 0]
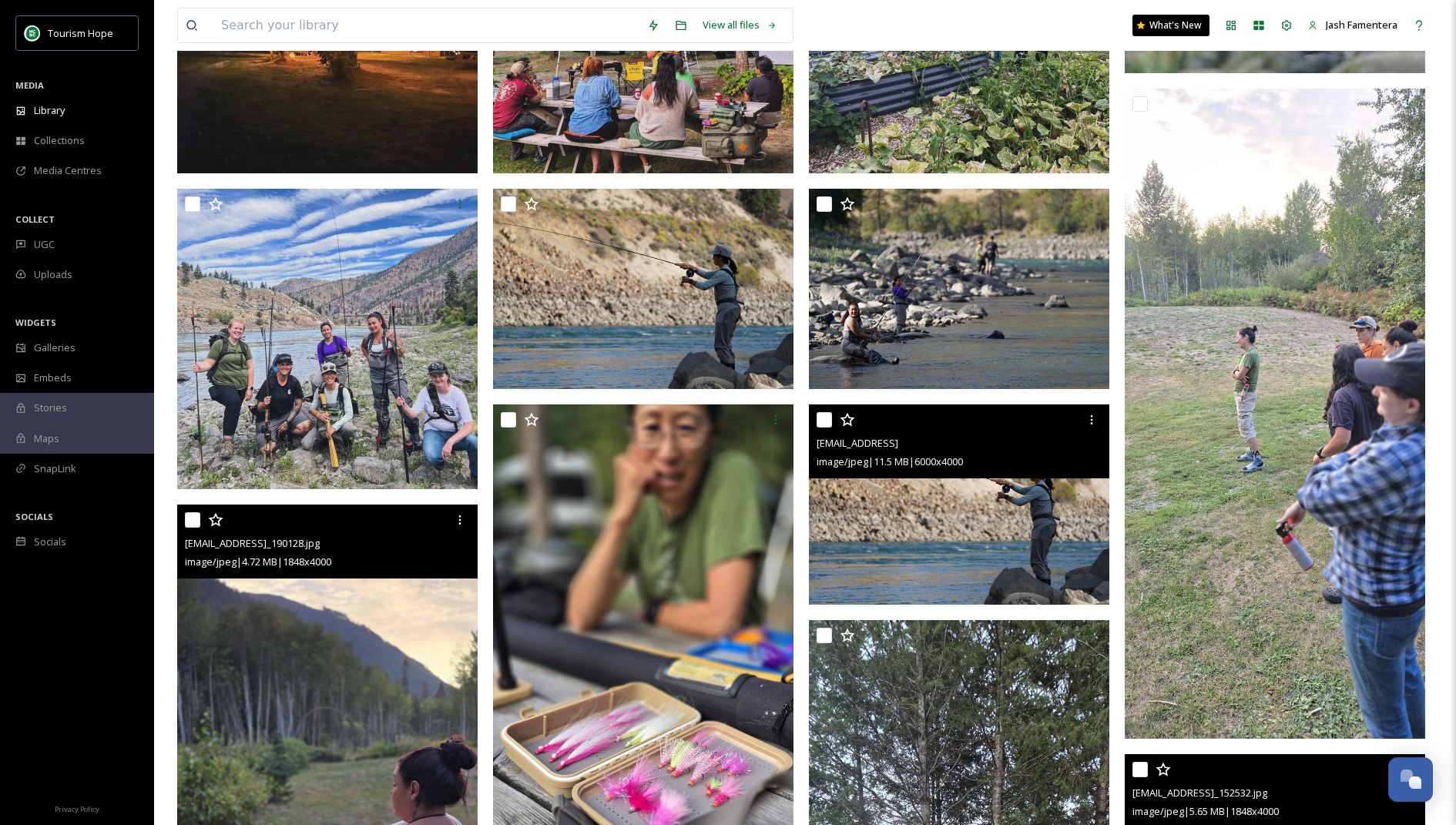
click at [970, 508] on img at bounding box center [959, 504] width 301 height 200
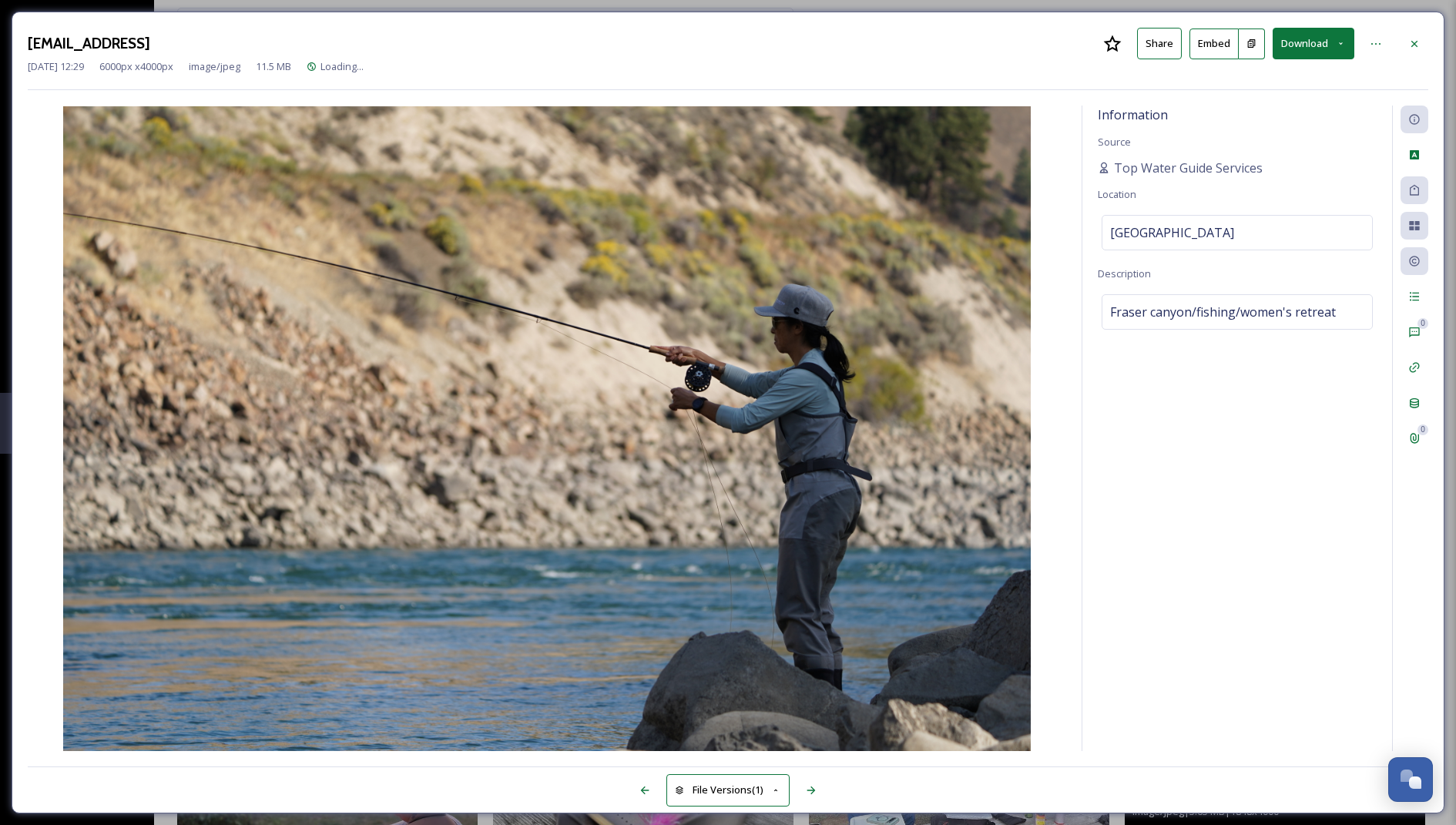
click at [1310, 37] on button "Download" at bounding box center [1314, 43] width 82 height 32
click at [1267, 97] on div "Download Large (2000 x 1333)" at bounding box center [1273, 108] width 161 height 30
click at [1411, 41] on icon at bounding box center [1415, 44] width 13 height 13
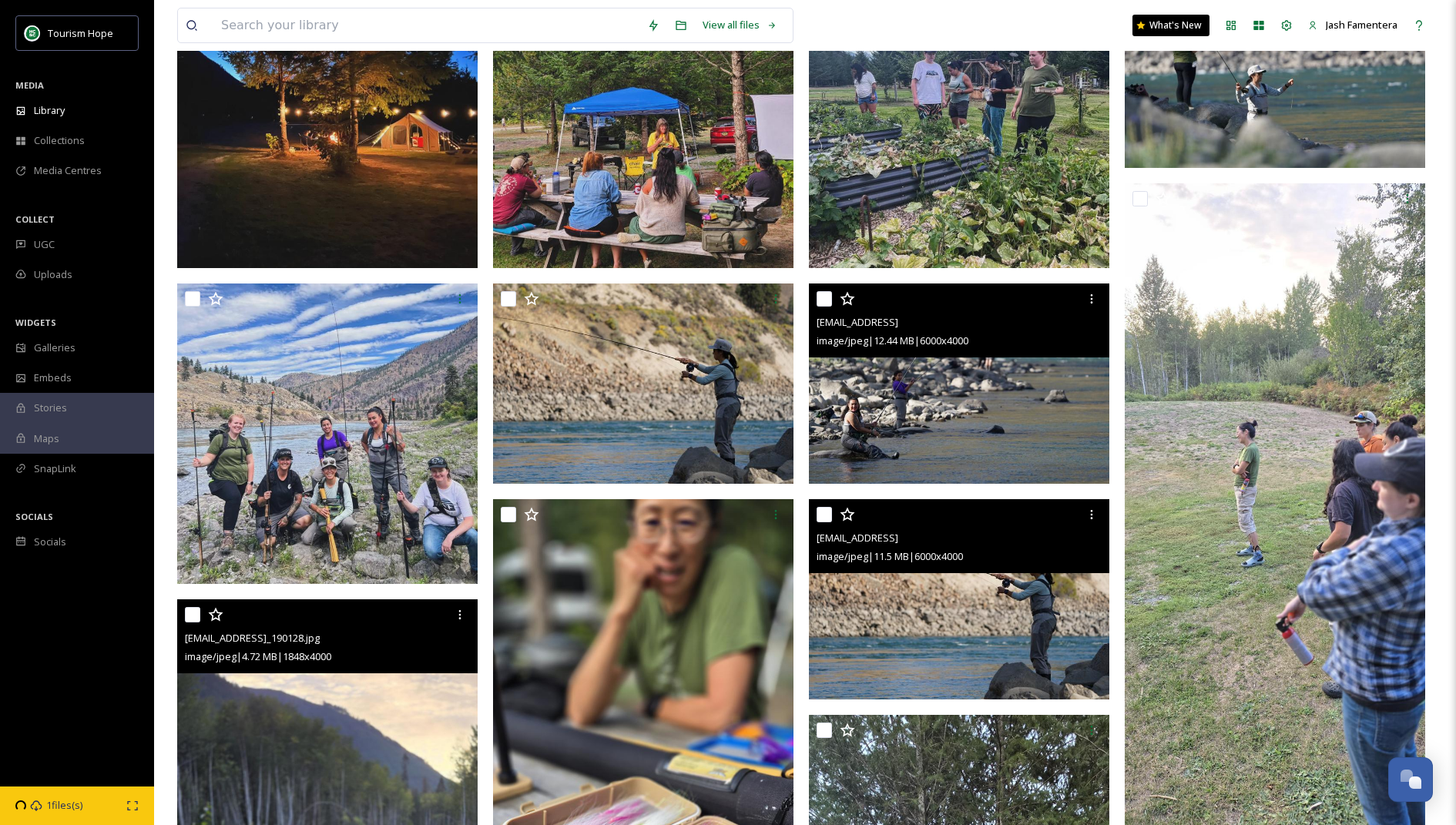
scroll to position [239, 0]
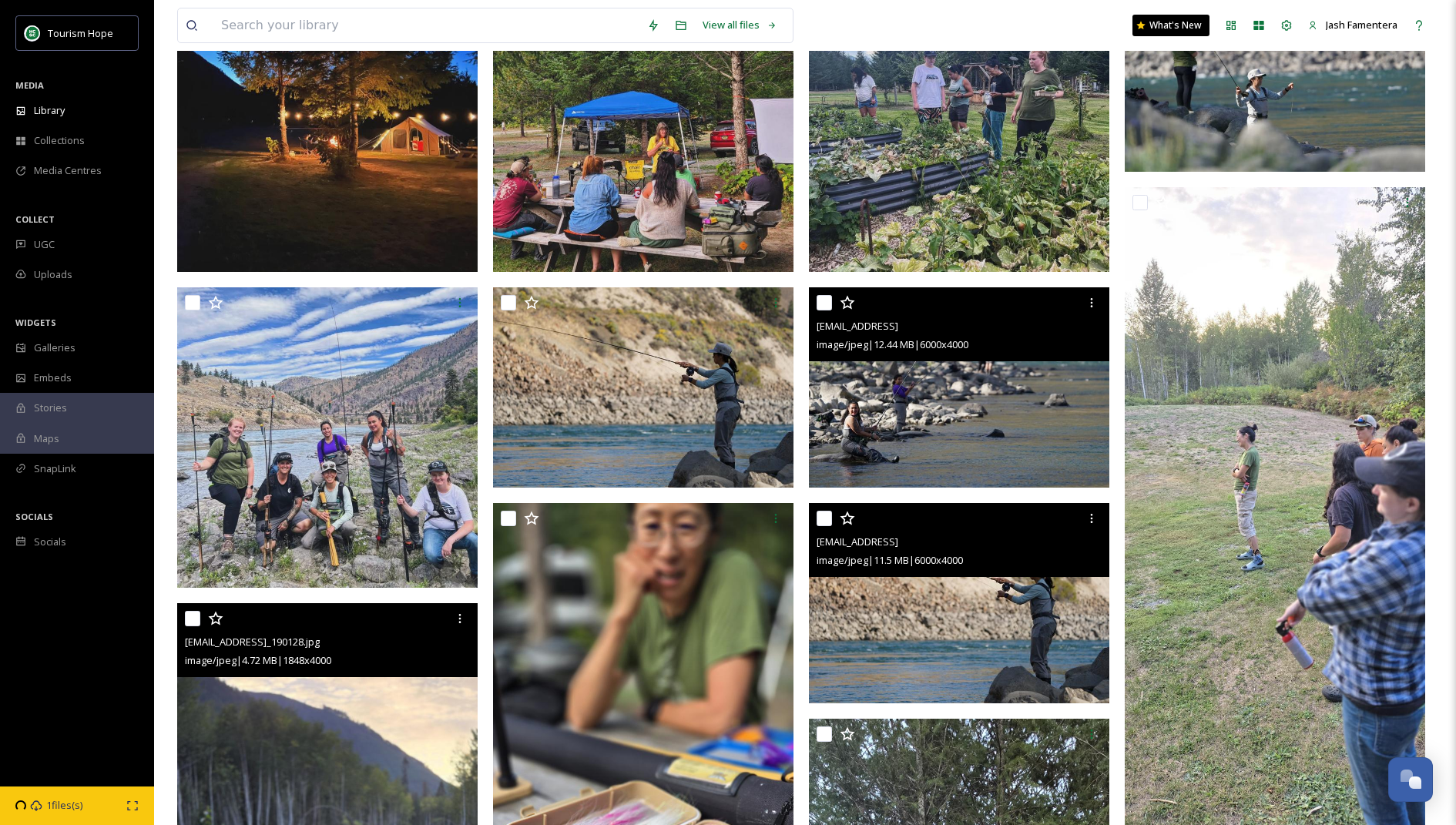
click at [856, 408] on img at bounding box center [959, 387] width 301 height 200
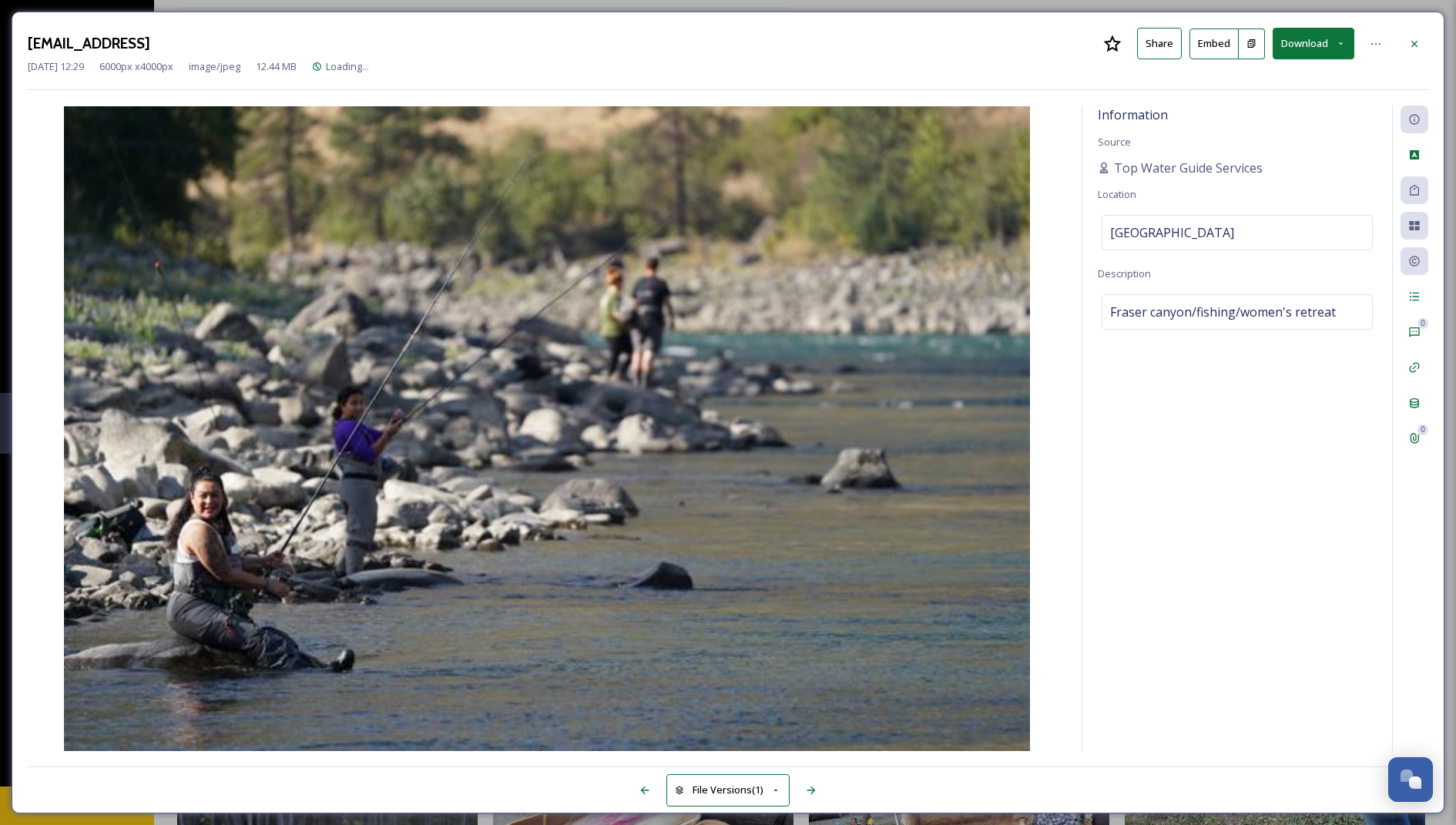
click at [1307, 43] on button "Download" at bounding box center [1314, 43] width 82 height 32
click at [1261, 102] on span "Download Large (2000 x 1333)" at bounding box center [1268, 109] width 136 height 15
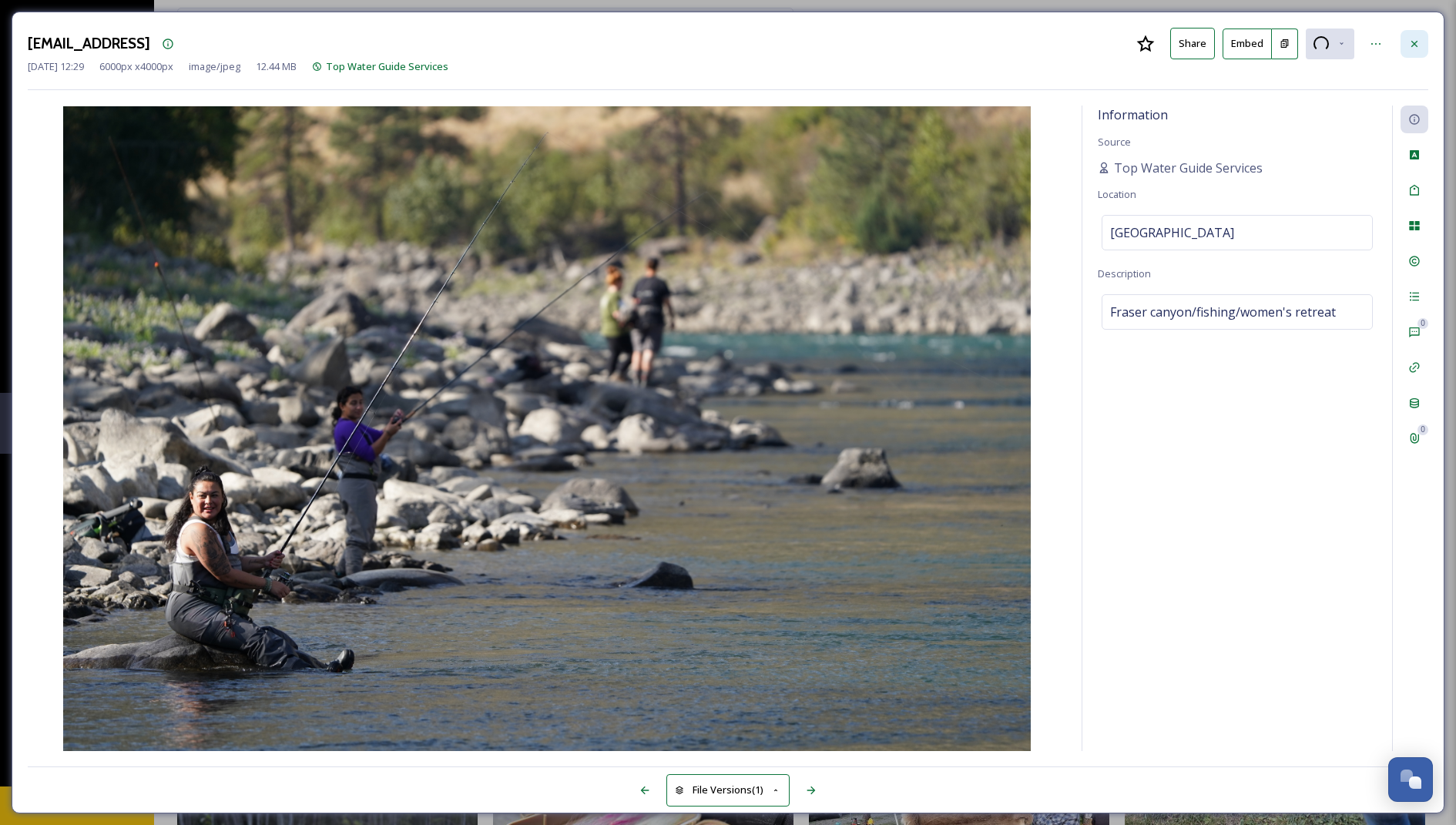
click at [1404, 47] on div at bounding box center [1414, 44] width 27 height 27
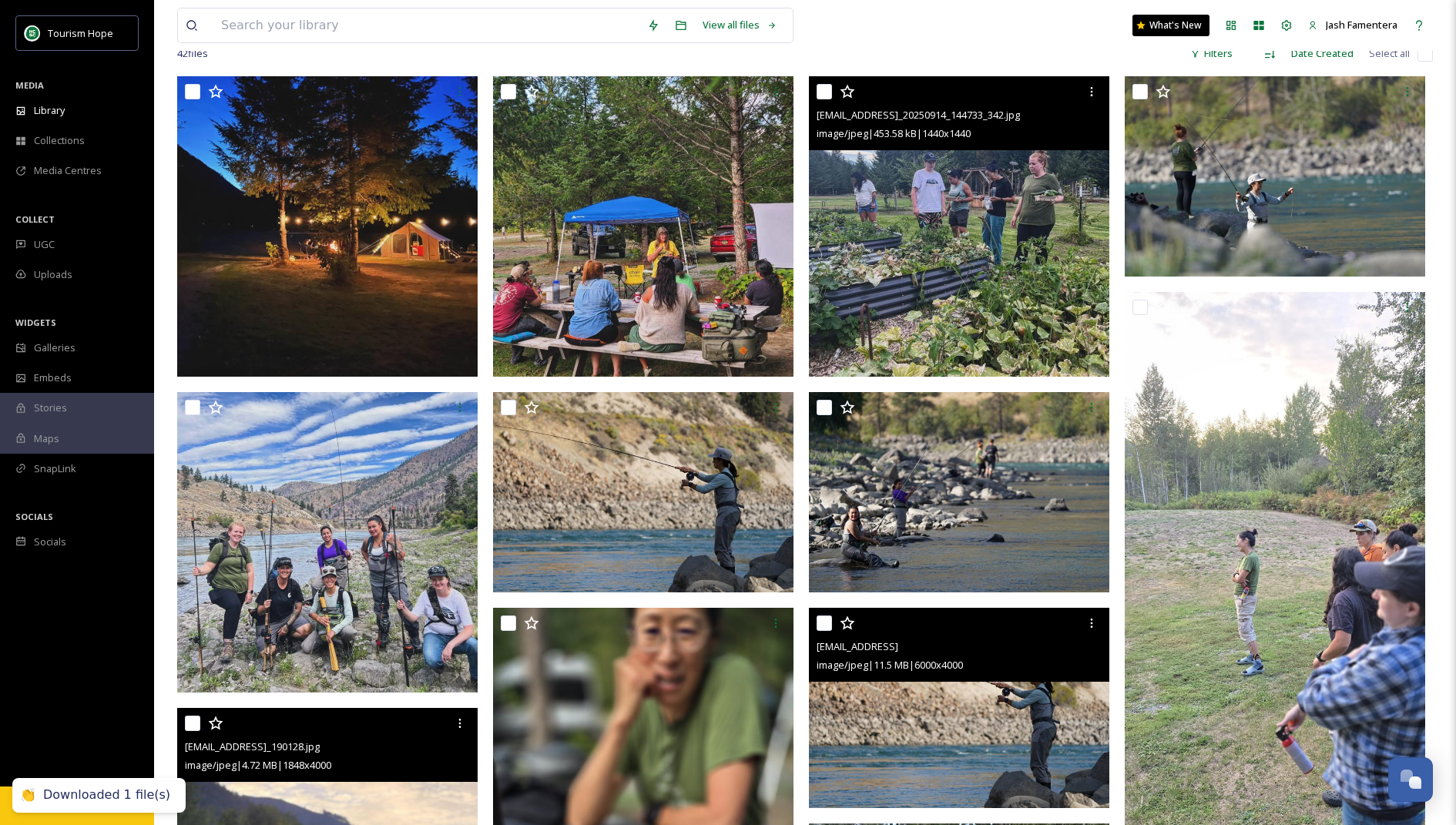
scroll to position [102, 0]
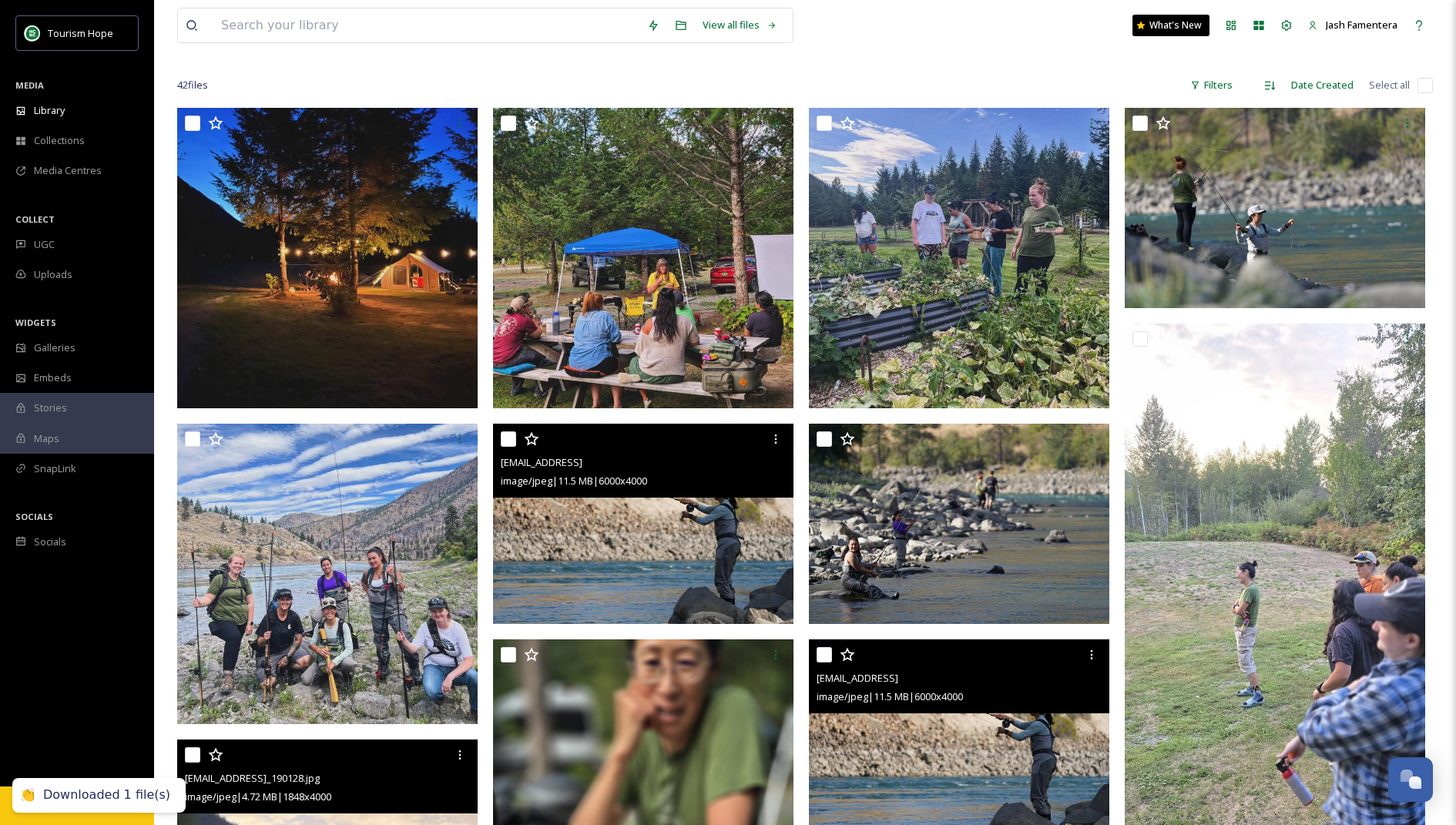
click at [623, 547] on img at bounding box center [643, 524] width 301 height 200
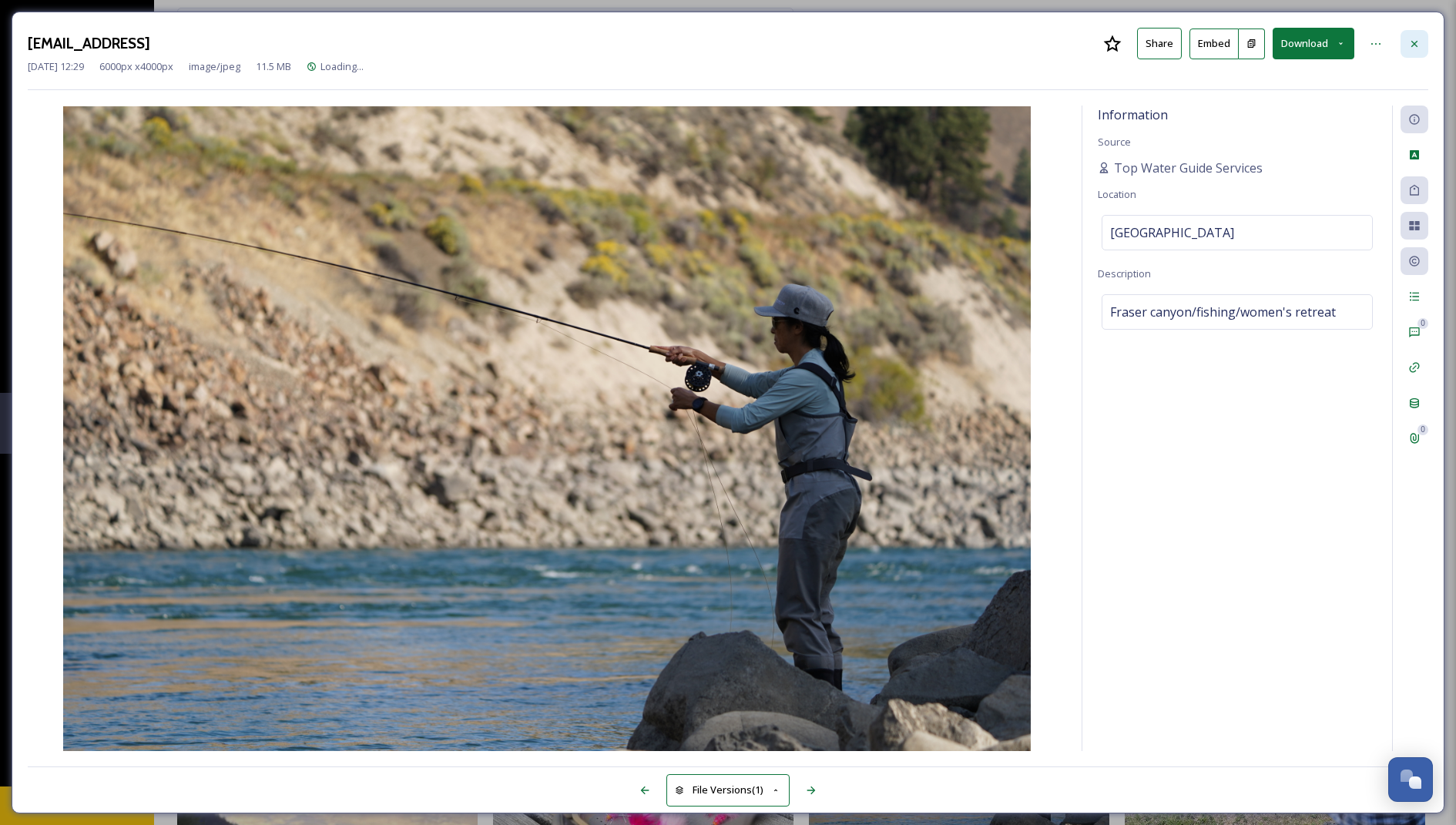
click at [1408, 46] on div at bounding box center [1414, 44] width 27 height 27
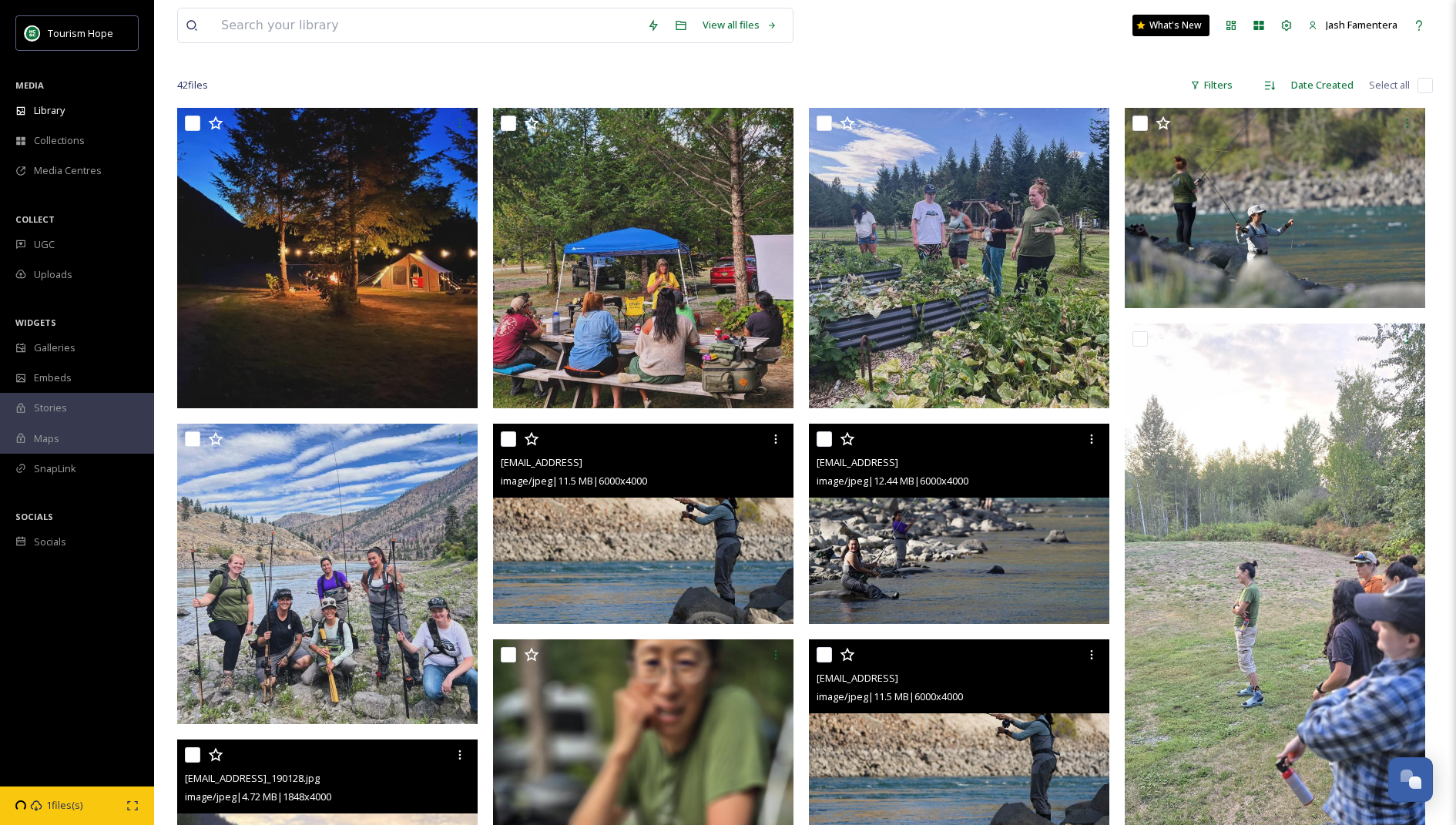
scroll to position [250, 0]
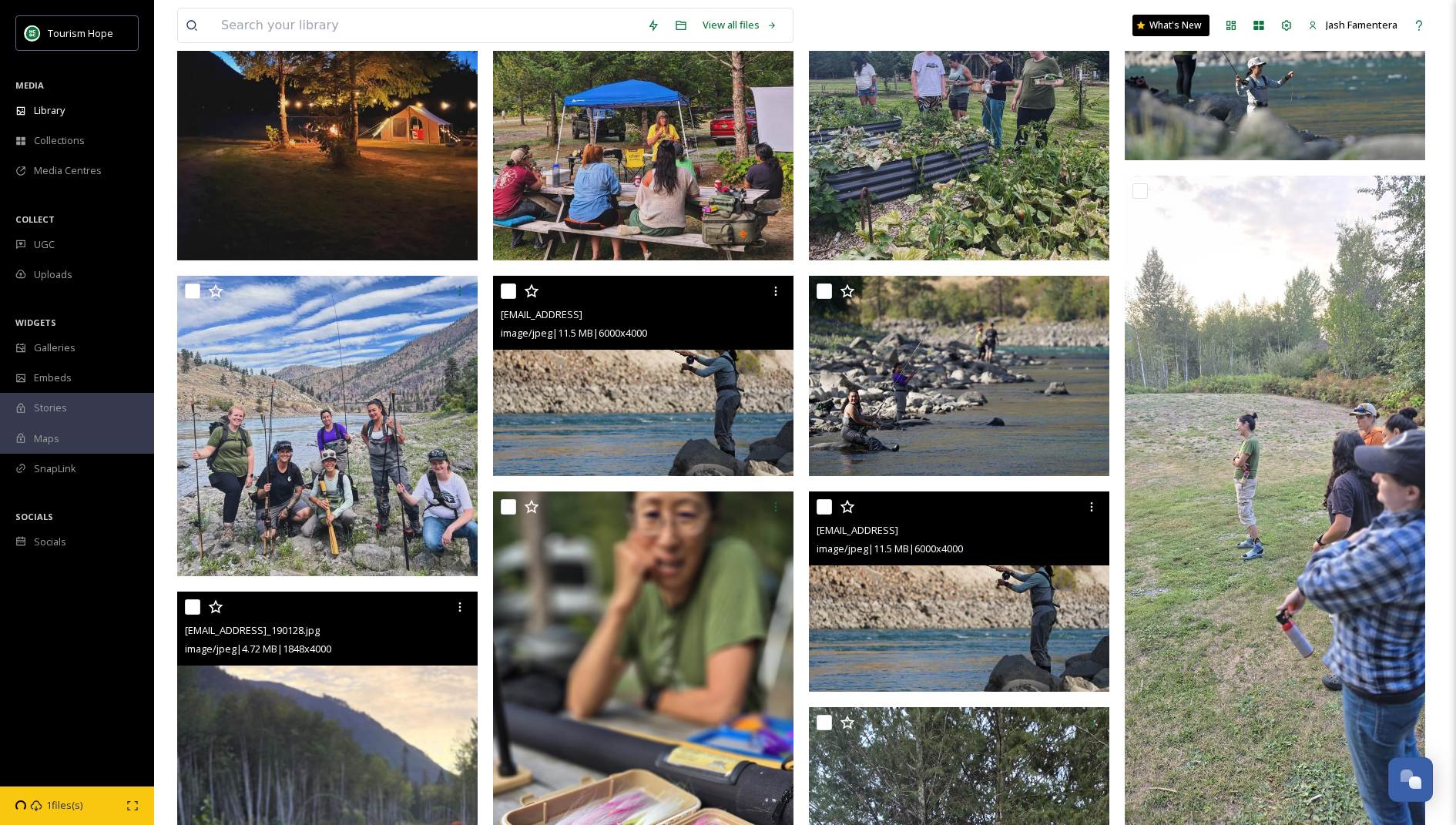
click at [941, 596] on img at bounding box center [959, 592] width 301 height 200
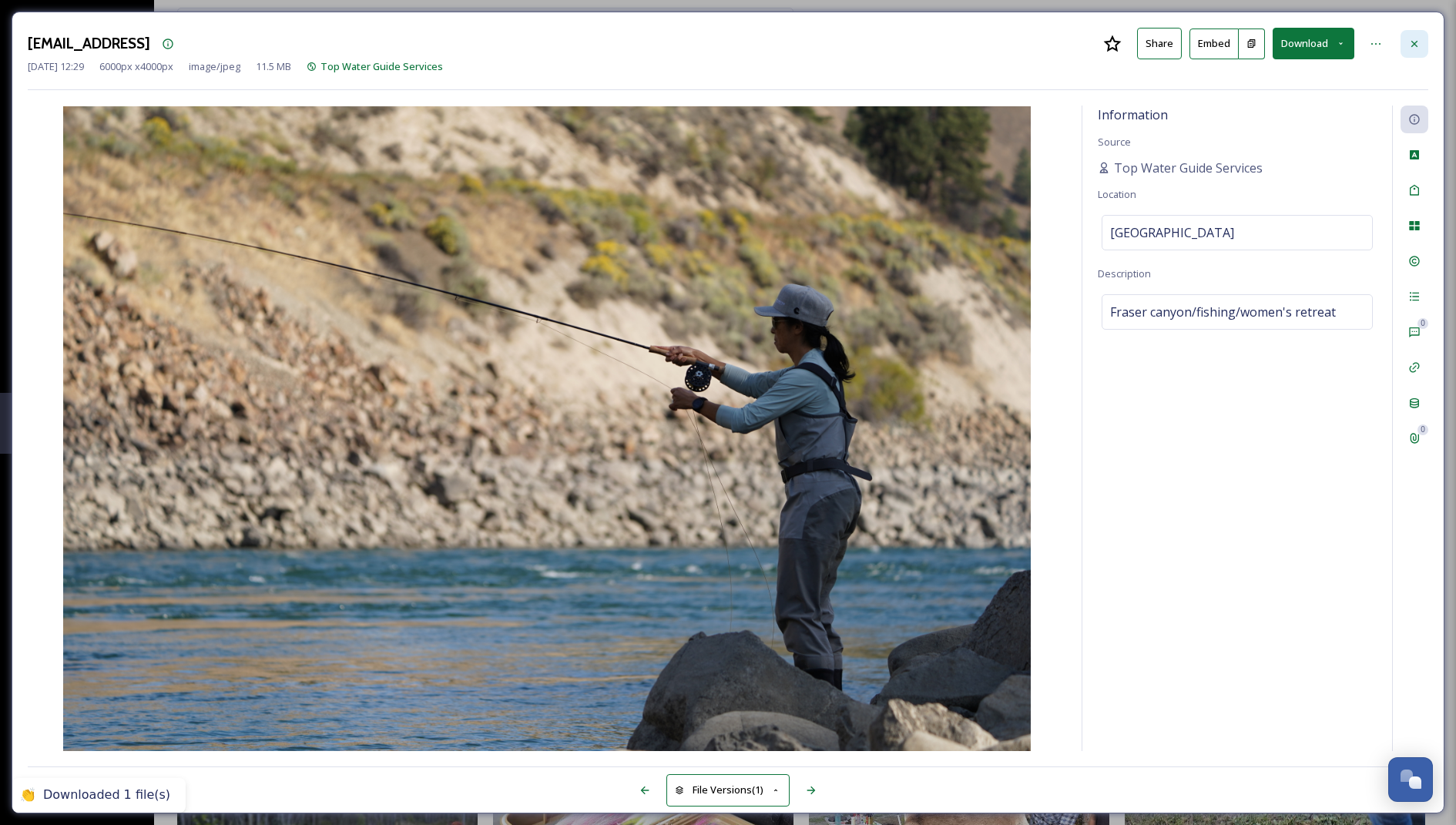
click at [1406, 37] on div at bounding box center [1414, 44] width 27 height 27
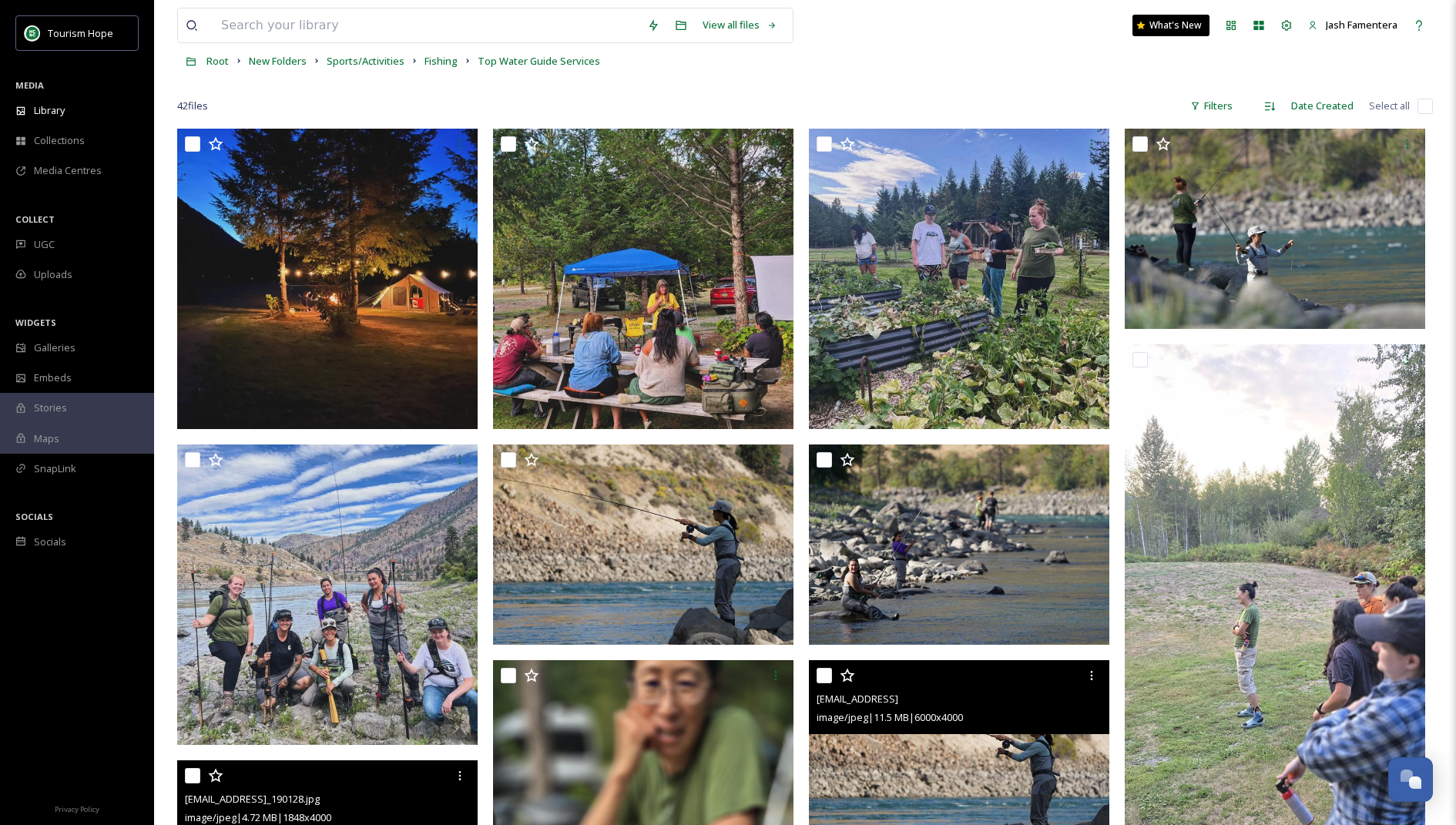
scroll to position [66, 0]
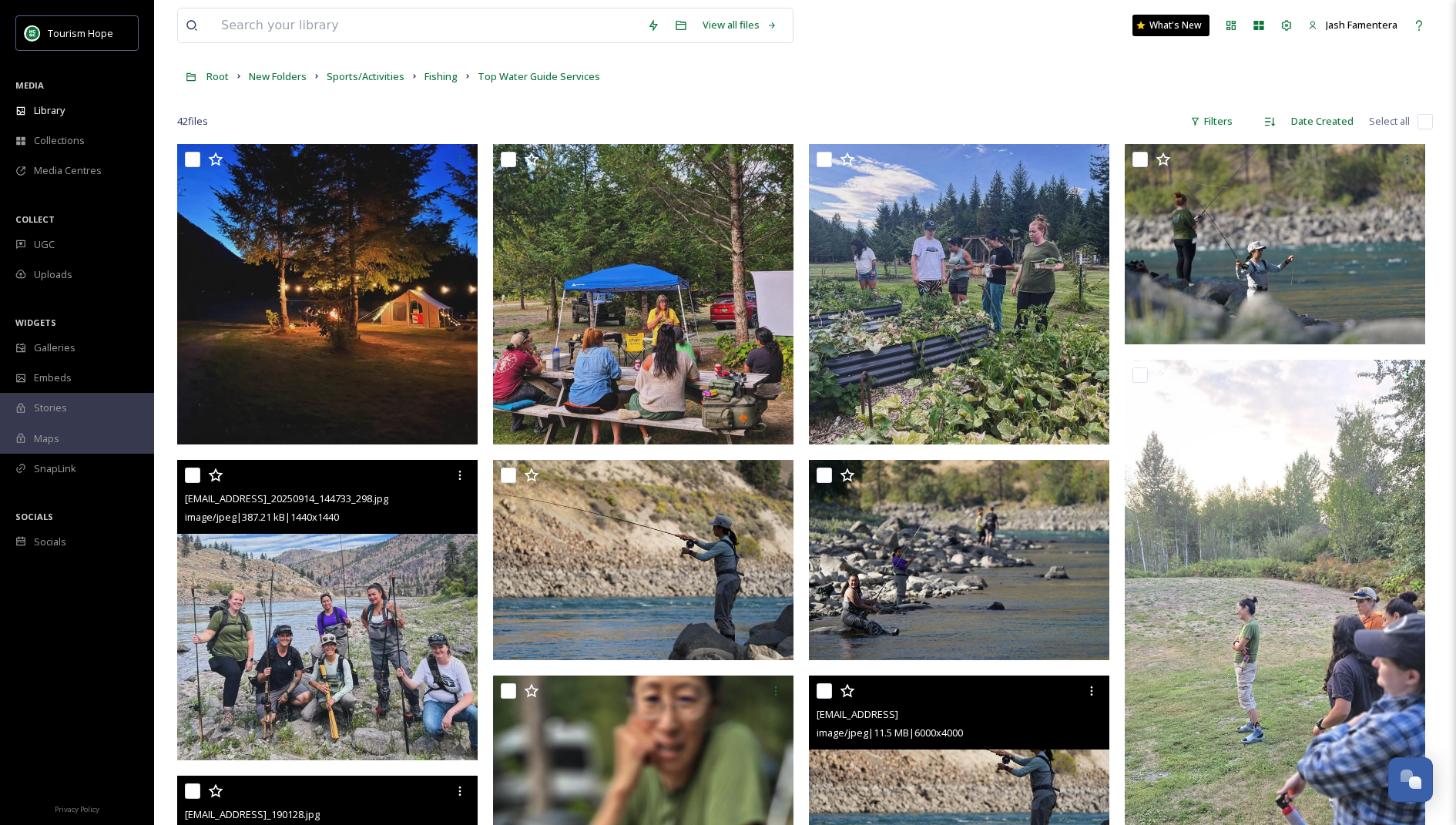
click at [414, 575] on img at bounding box center [328, 610] width 301 height 300
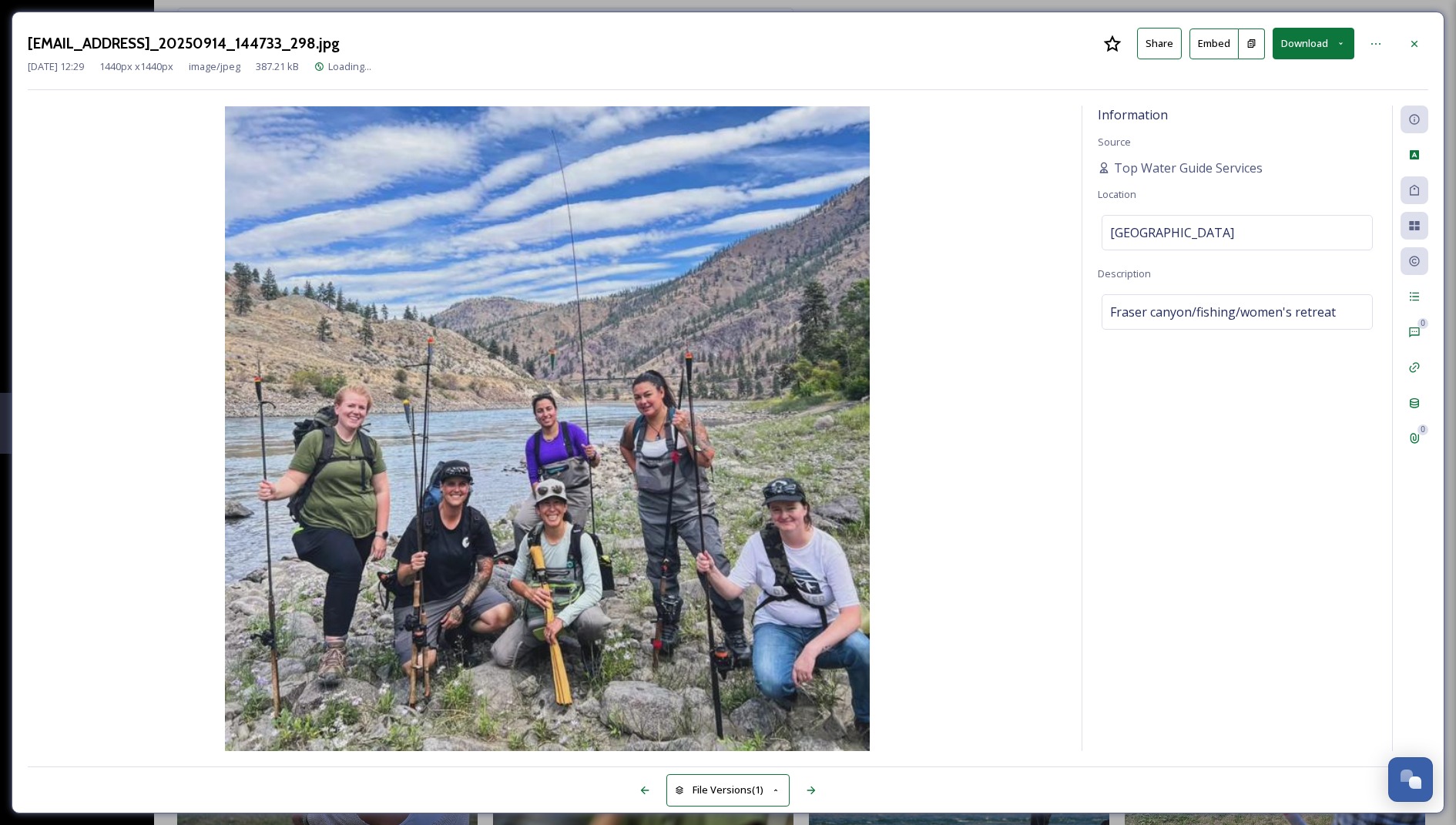
click at [1333, 48] on button "Download" at bounding box center [1314, 43] width 82 height 32
click at [1310, 41] on button "Download" at bounding box center [1314, 43] width 82 height 32
click at [1310, 45] on button "Download" at bounding box center [1314, 43] width 82 height 32
click at [1309, 66] on div "Download Original (1440 x 1440)" at bounding box center [1272, 78] width 163 height 30
click at [1420, 43] on icon at bounding box center [1415, 44] width 13 height 13
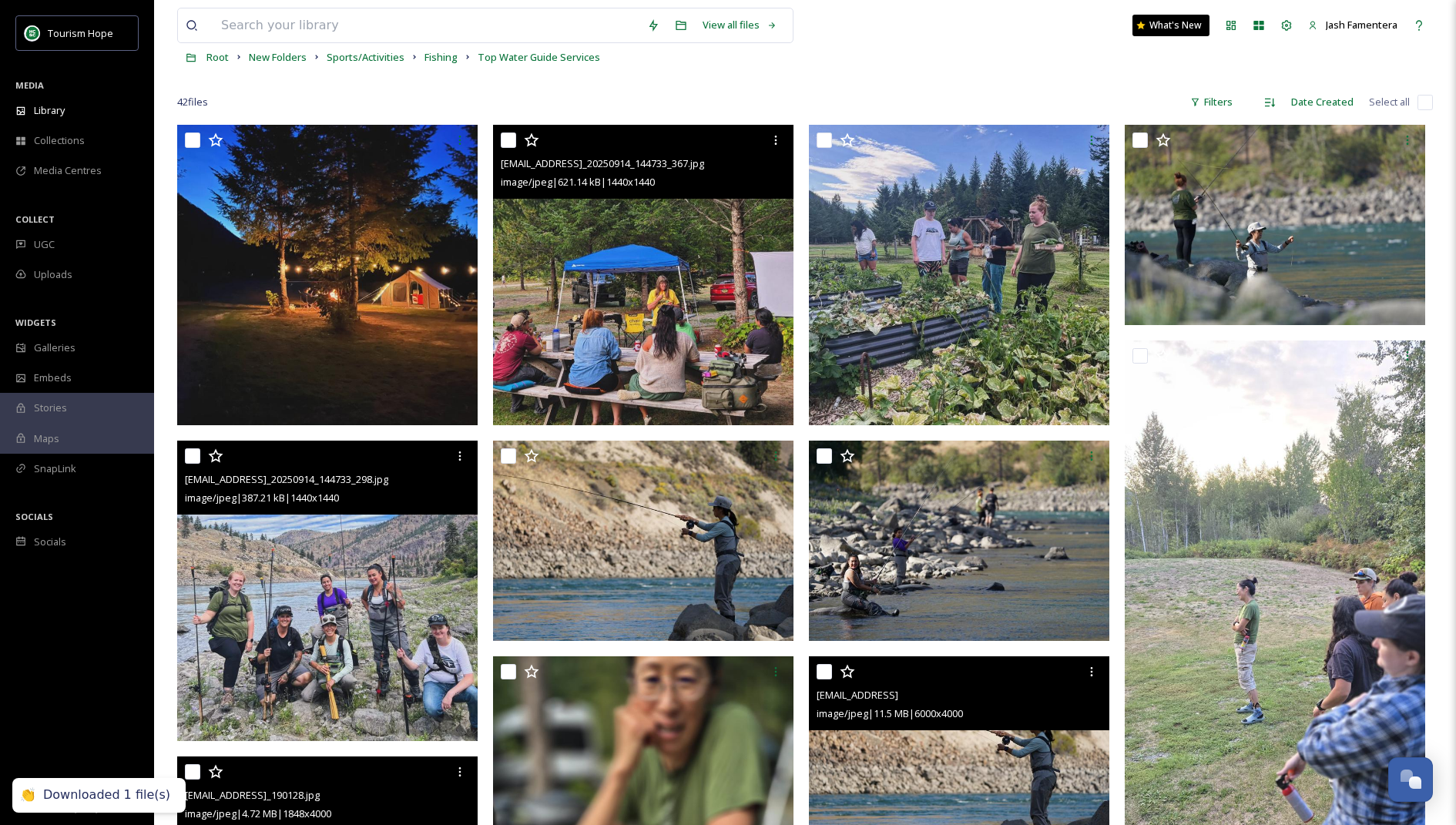
scroll to position [95, 0]
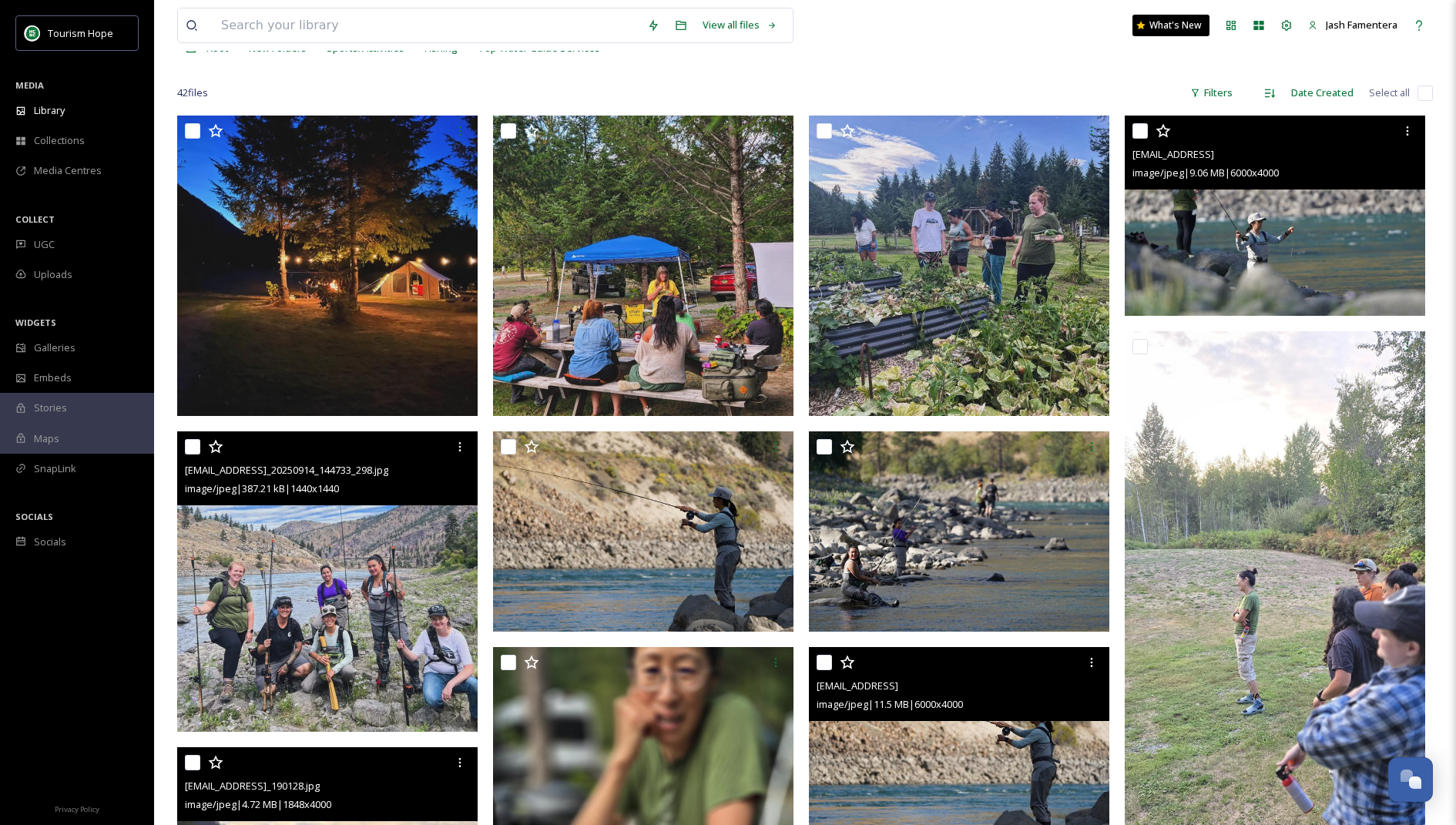
click at [1229, 199] on img at bounding box center [1276, 216] width 301 height 200
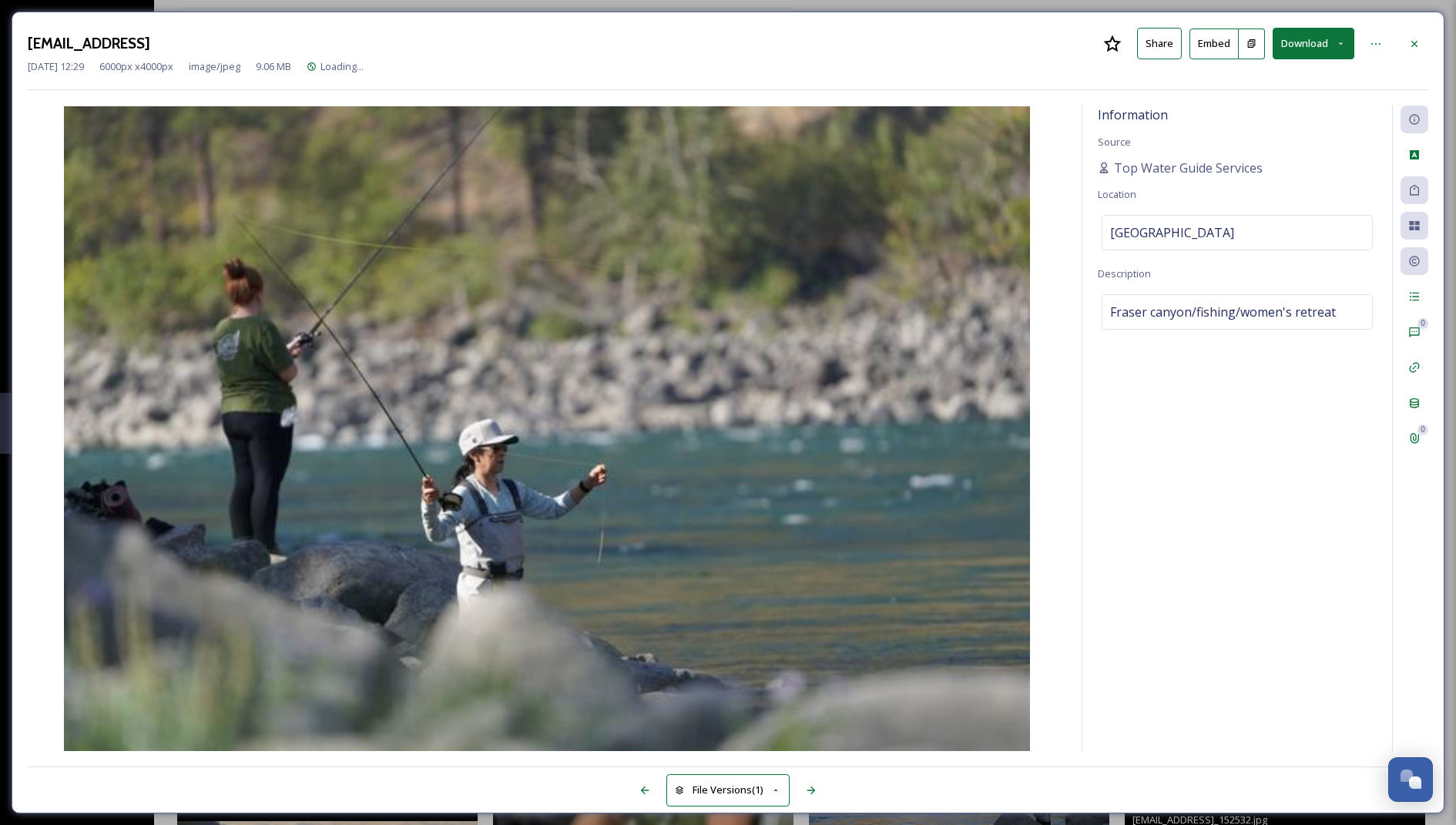
click at [1326, 50] on button "Download" at bounding box center [1314, 43] width 82 height 32
click at [1313, 99] on div "Download Large (2000 x 1333)" at bounding box center [1273, 108] width 161 height 30
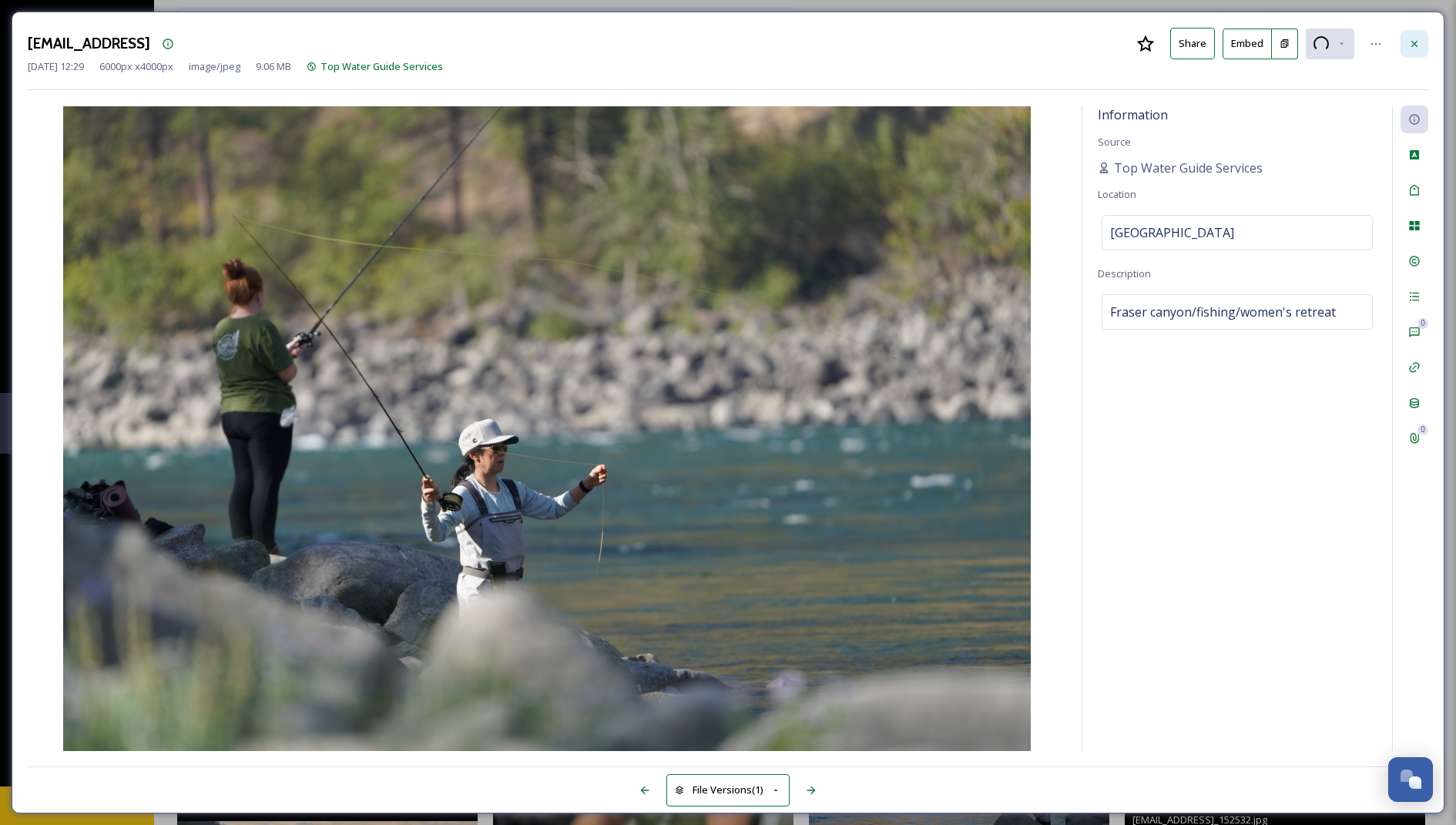
click at [1425, 43] on div at bounding box center [1414, 44] width 27 height 27
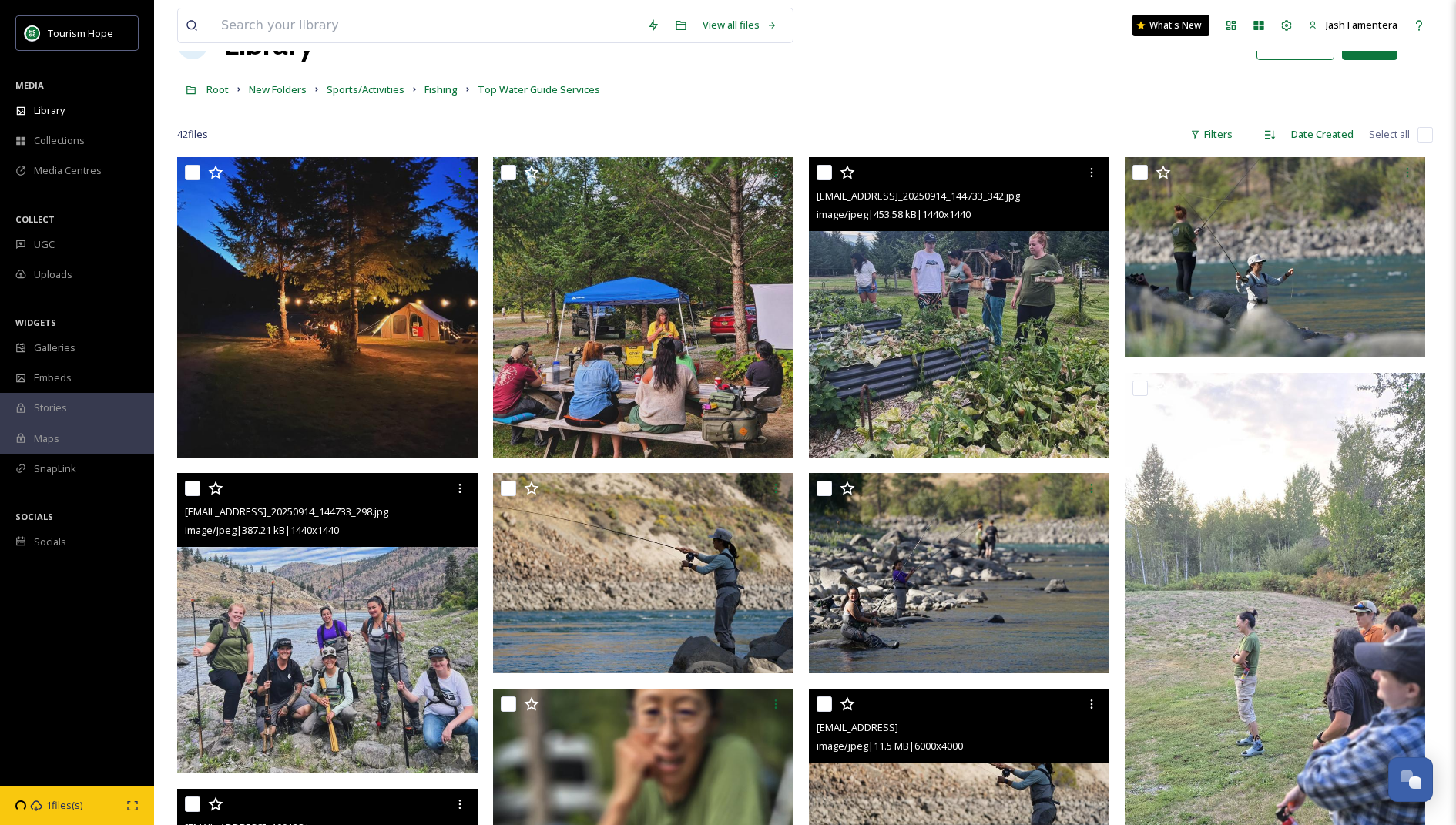
scroll to position [50, 0]
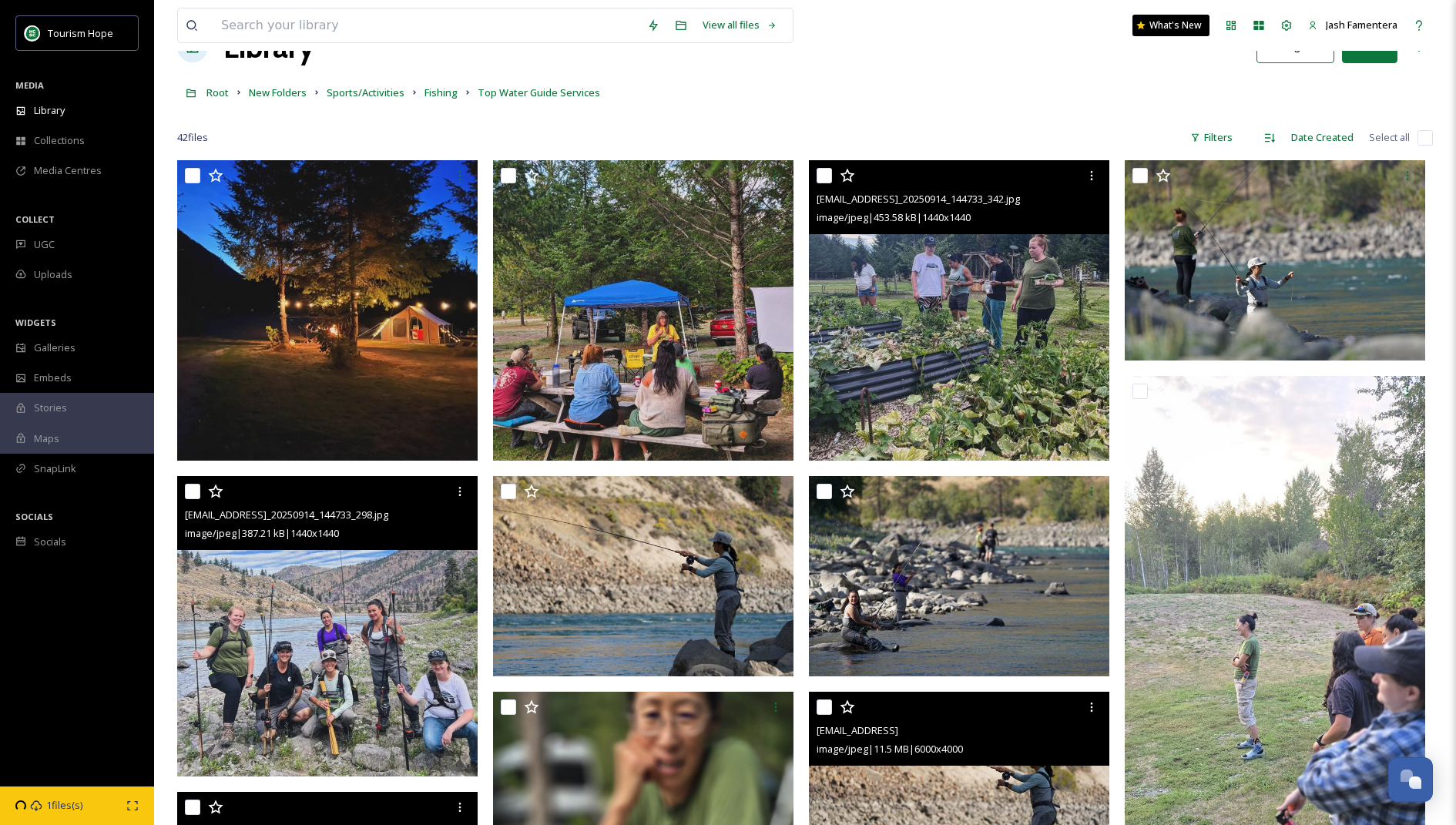
click at [921, 295] on img at bounding box center [959, 311] width 301 height 300
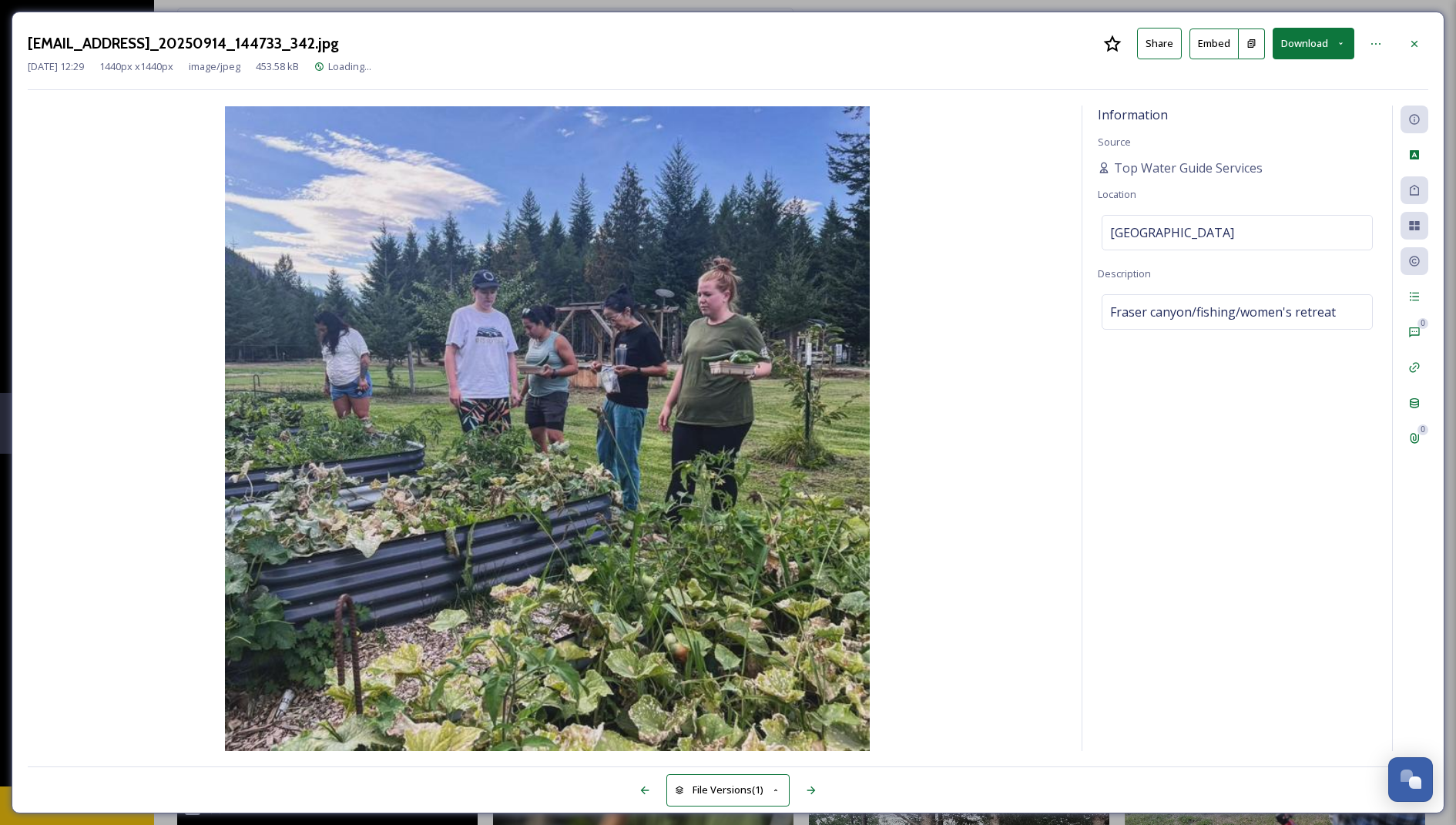
click at [1300, 45] on button "Download" at bounding box center [1314, 43] width 82 height 32
click at [1256, 84] on span "Download Original (1440 x 1440)" at bounding box center [1271, 79] width 146 height 15
click at [1416, 47] on icon at bounding box center [1415, 44] width 13 height 13
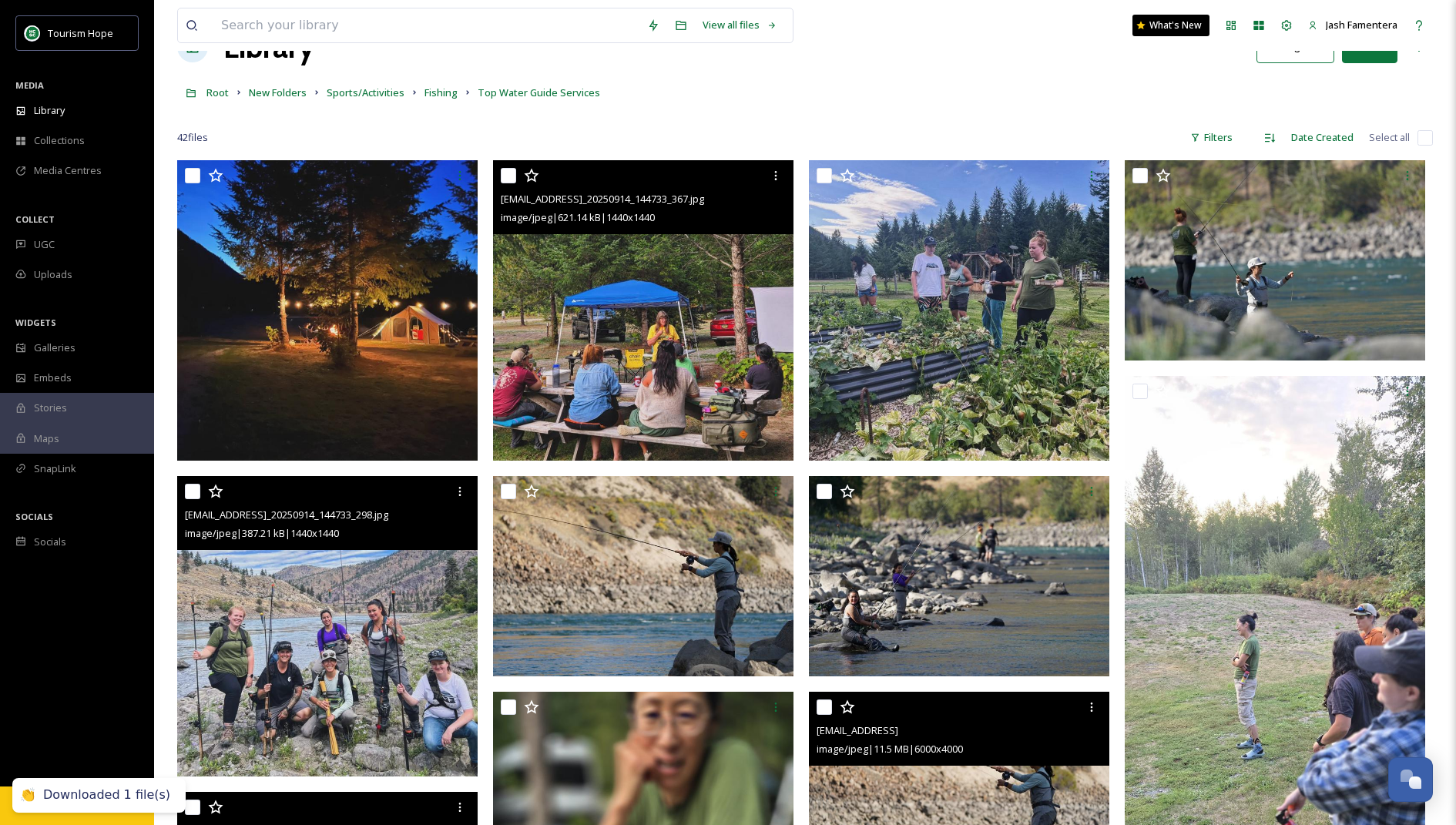
click at [729, 321] on img at bounding box center [643, 311] width 301 height 300
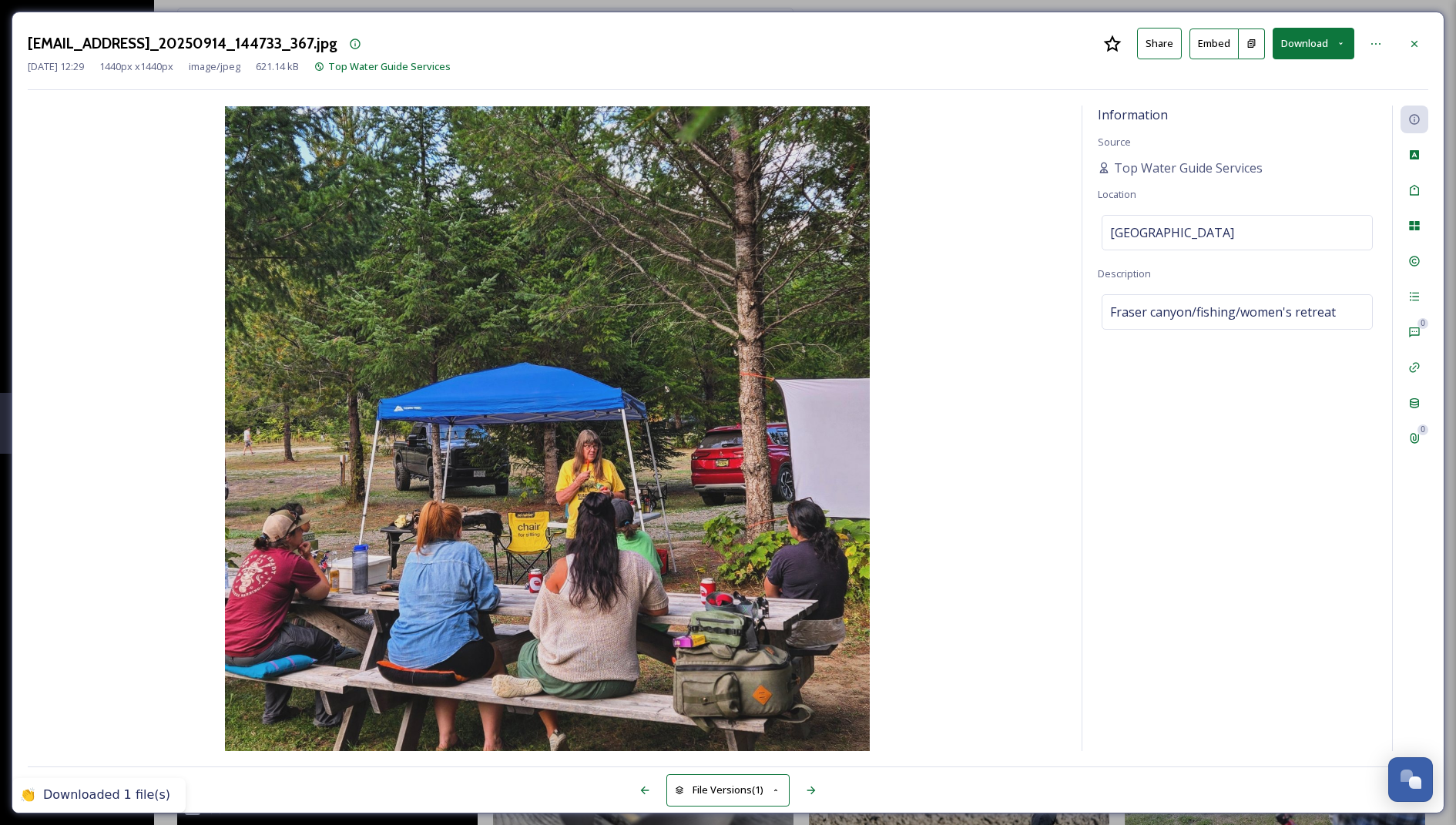
click at [1328, 44] on button "Download" at bounding box center [1314, 43] width 82 height 32
click at [1301, 85] on span "Download Original (1440 x 1440)" at bounding box center [1271, 79] width 146 height 15
